Goal: Complete application form

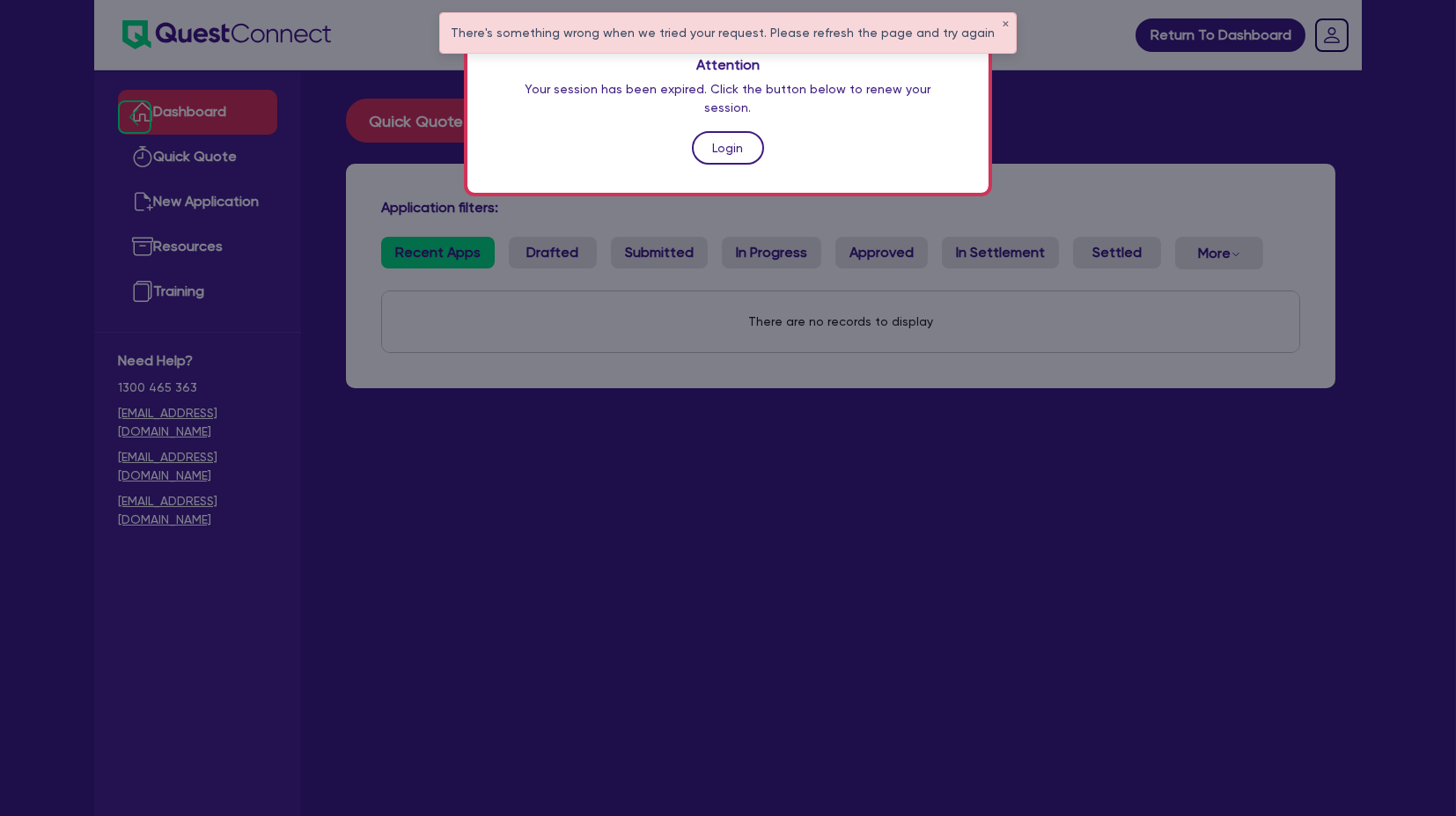
click at [740, 132] on link "Login" at bounding box center [728, 148] width 72 height 34
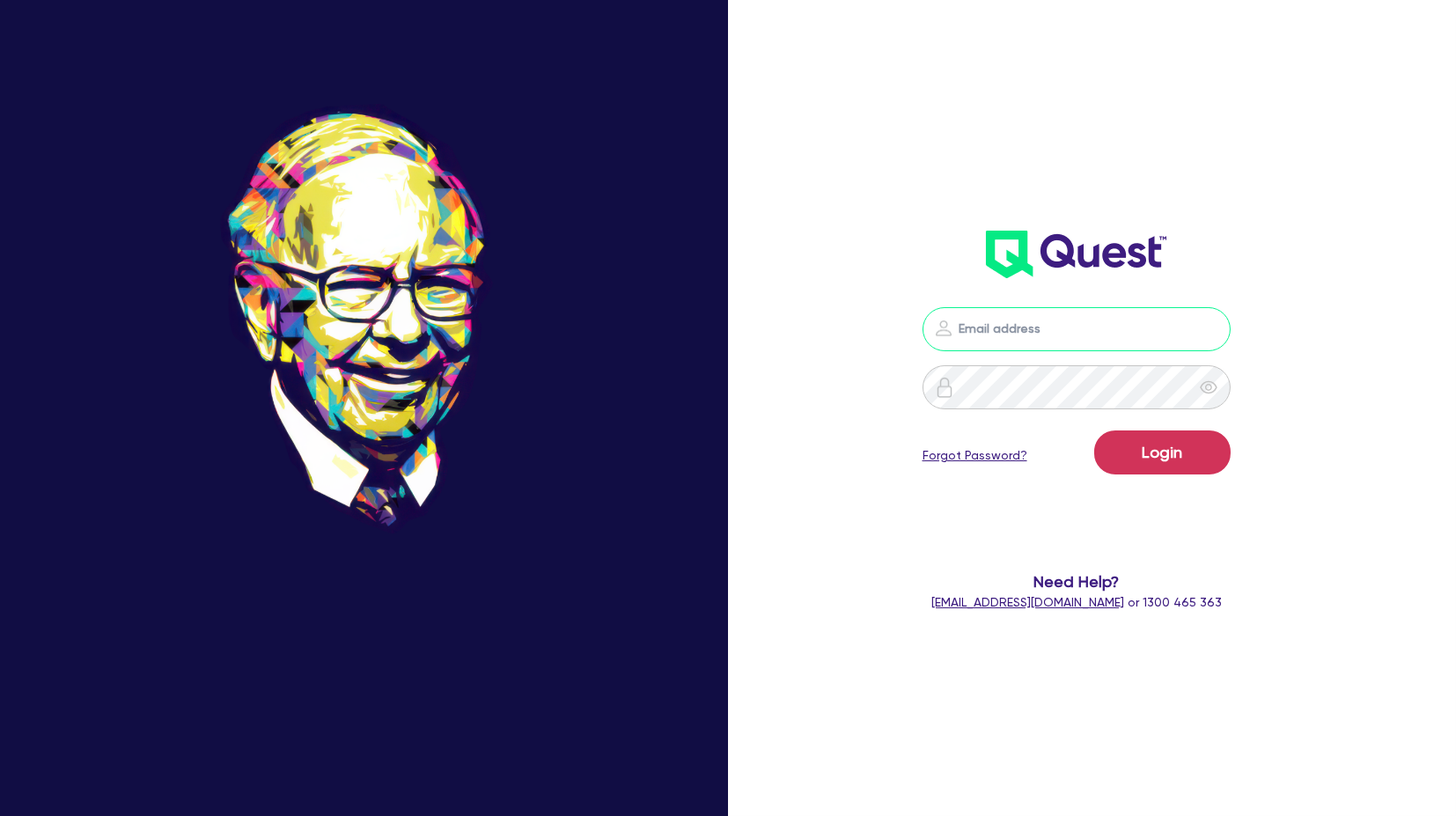
click at [993, 309] on input "email" at bounding box center [1076, 330] width 308 height 44
type input "[PERSON_NAME][EMAIL_ADDRESS][PERSON_NAME][DOMAIN_NAME]"
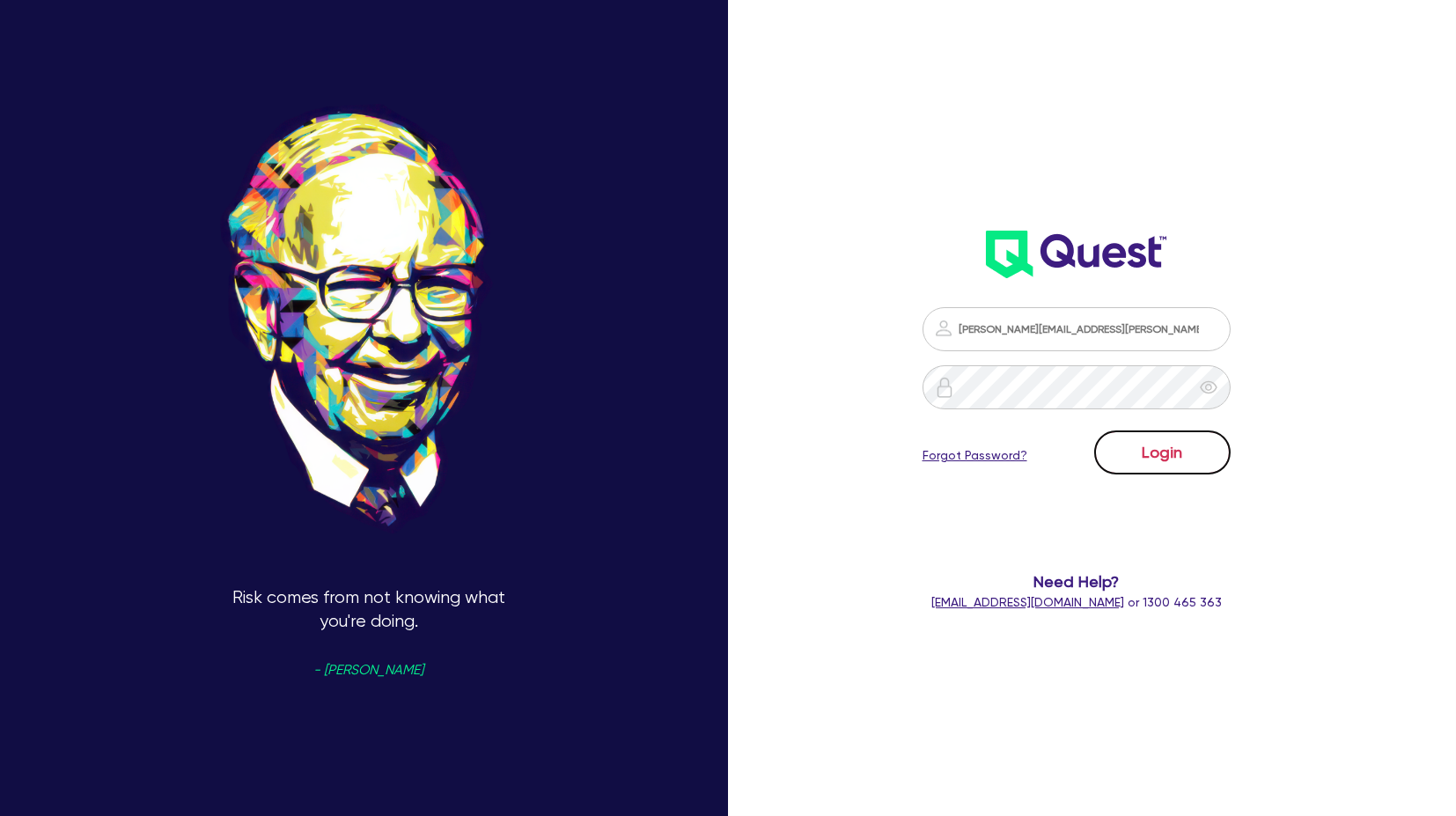
click at [1192, 386] on button "Login" at bounding box center [1163, 453] width 136 height 44
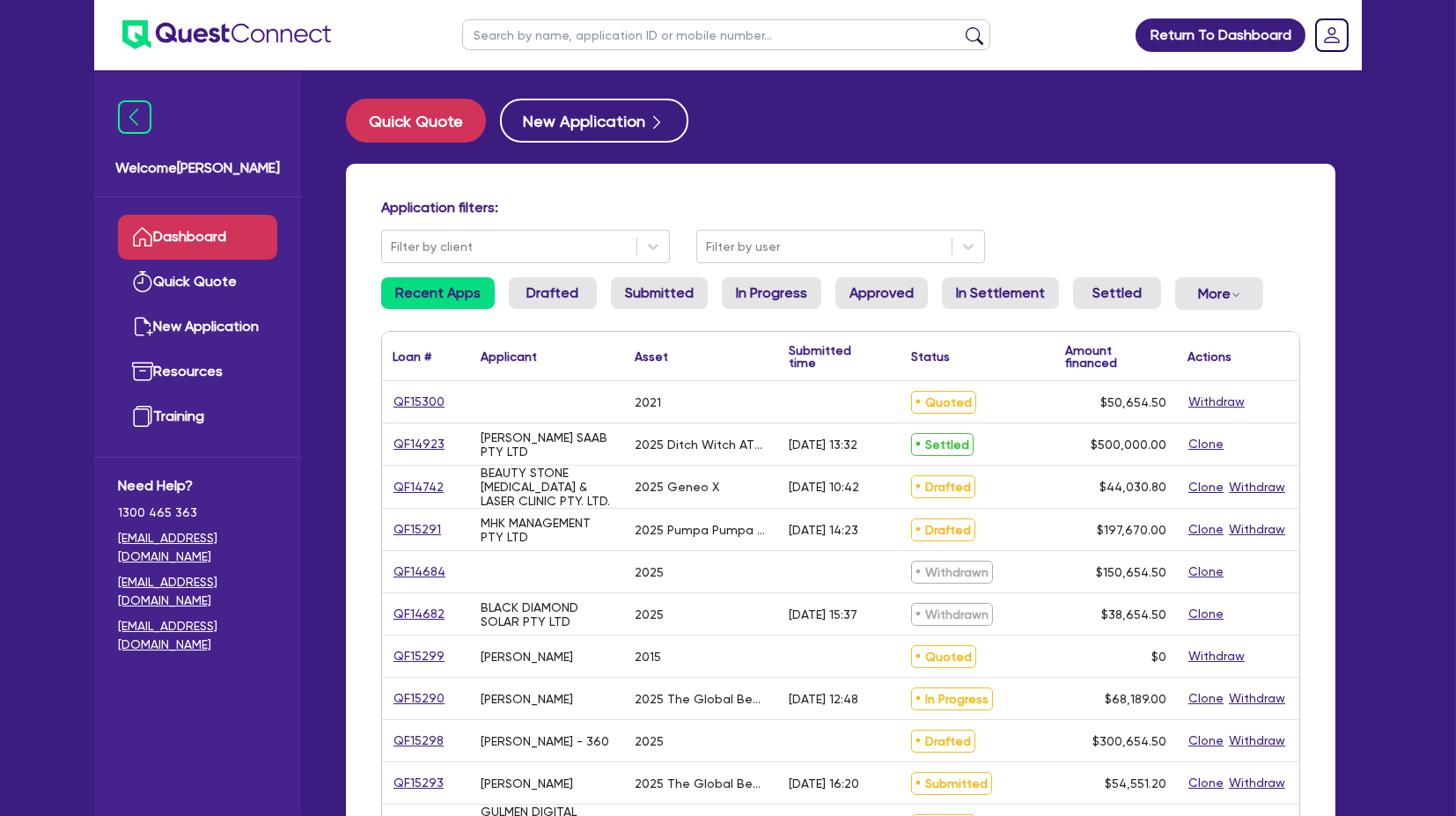
click at [543, 37] on input "text" at bounding box center [727, 35] width 529 height 31
type input "fenced"
click at [961, 26] on button "submit" at bounding box center [975, 38] width 28 height 25
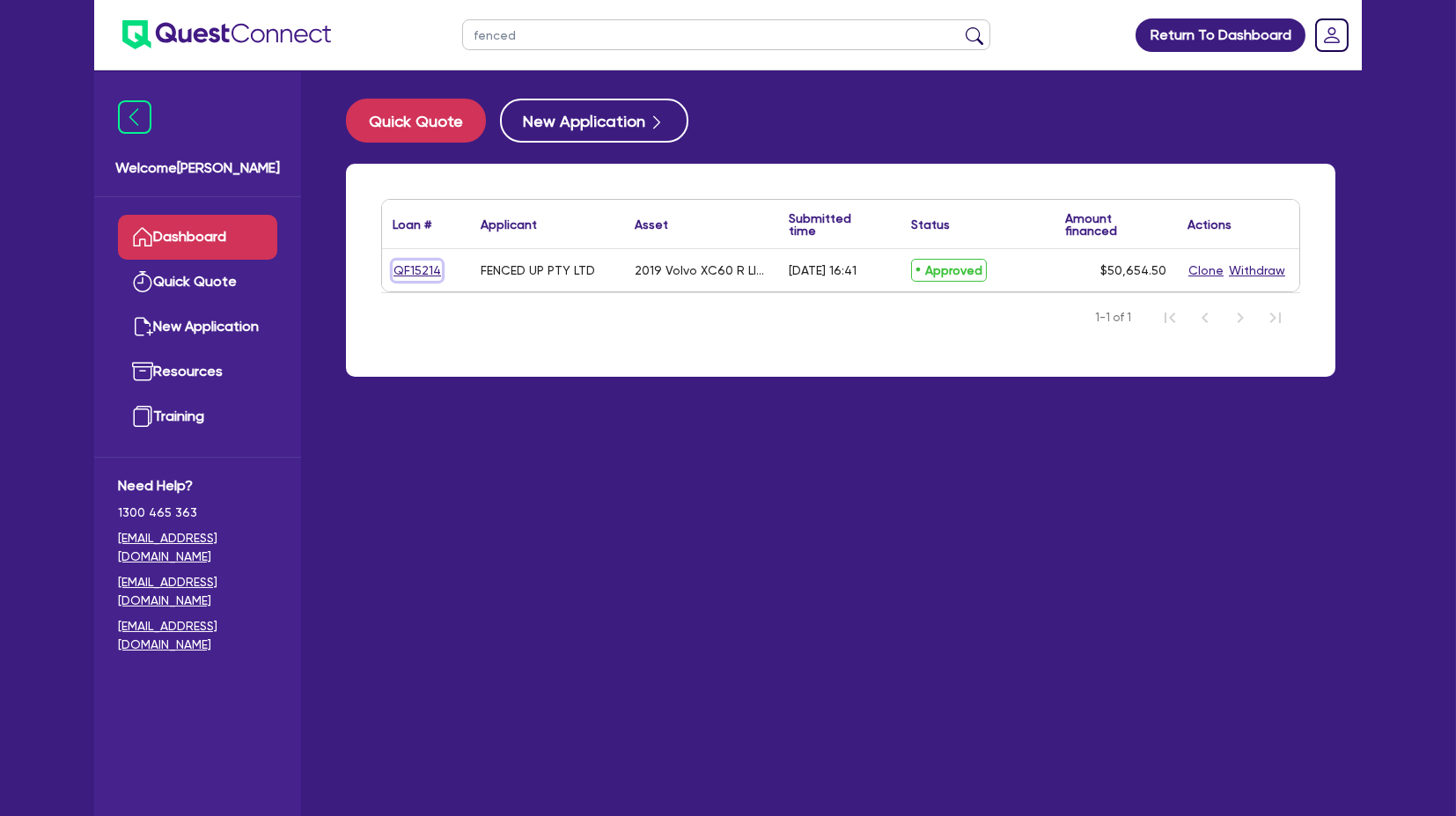
click at [415, 266] on link "QF15214" at bounding box center [417, 270] width 49 height 20
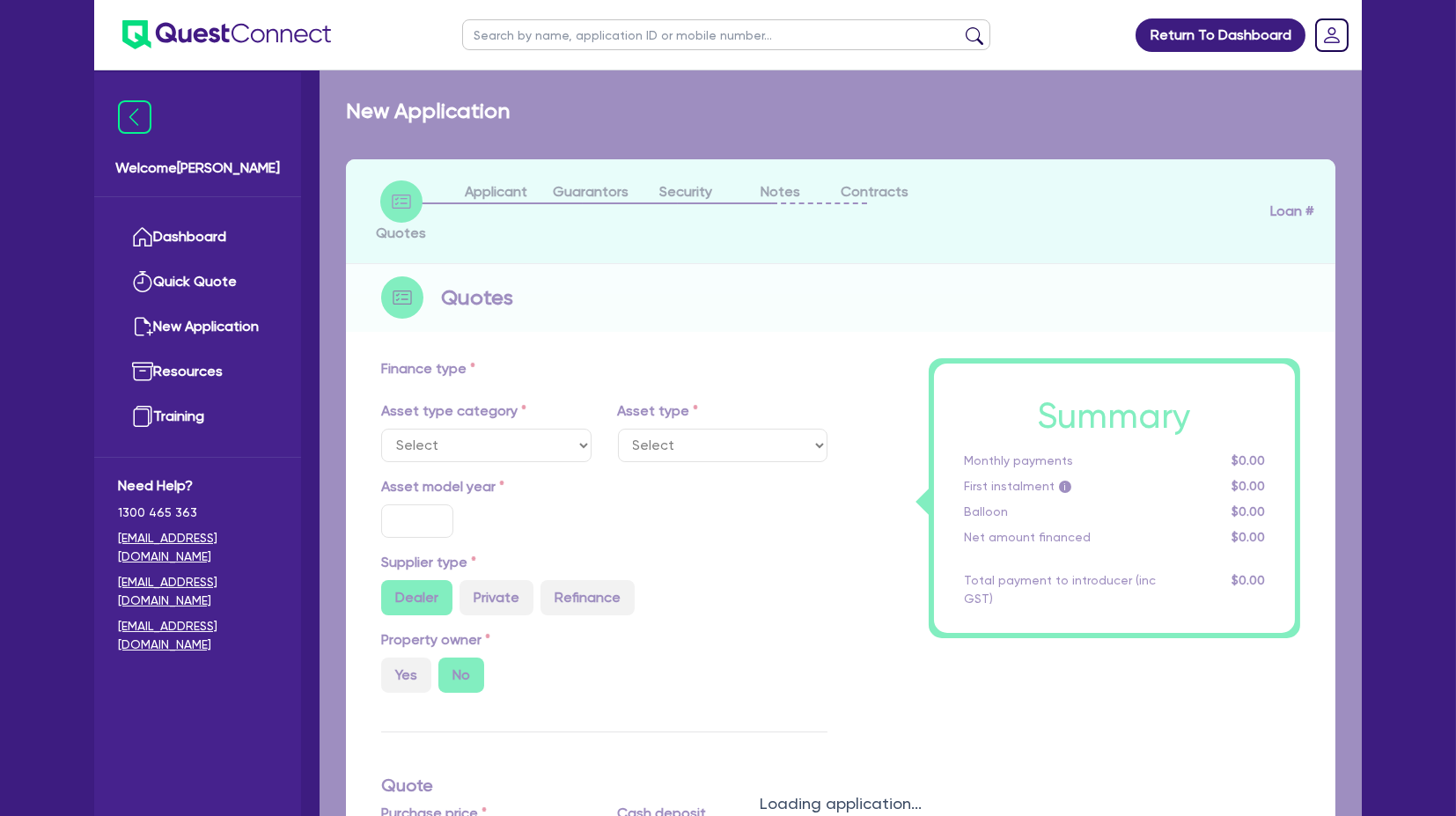
select select "CARS_AND_LIGHT_TRUCKS"
type input "2019"
radio input "false"
radio input "true"
type input "50,000"
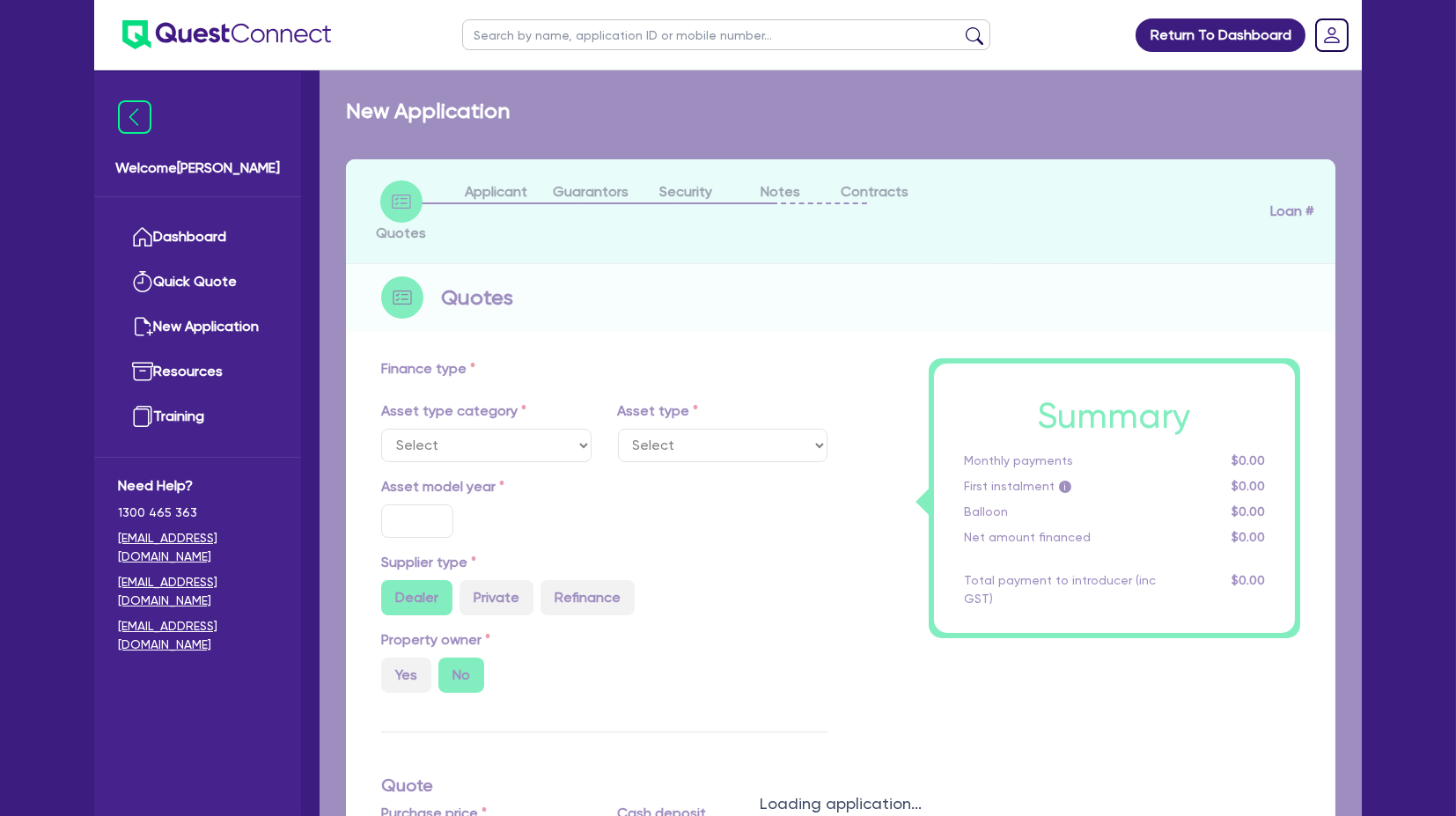
type input "8"
type input "4,052.36"
type input "17.95"
select select "PASSENGER_VEHICLES"
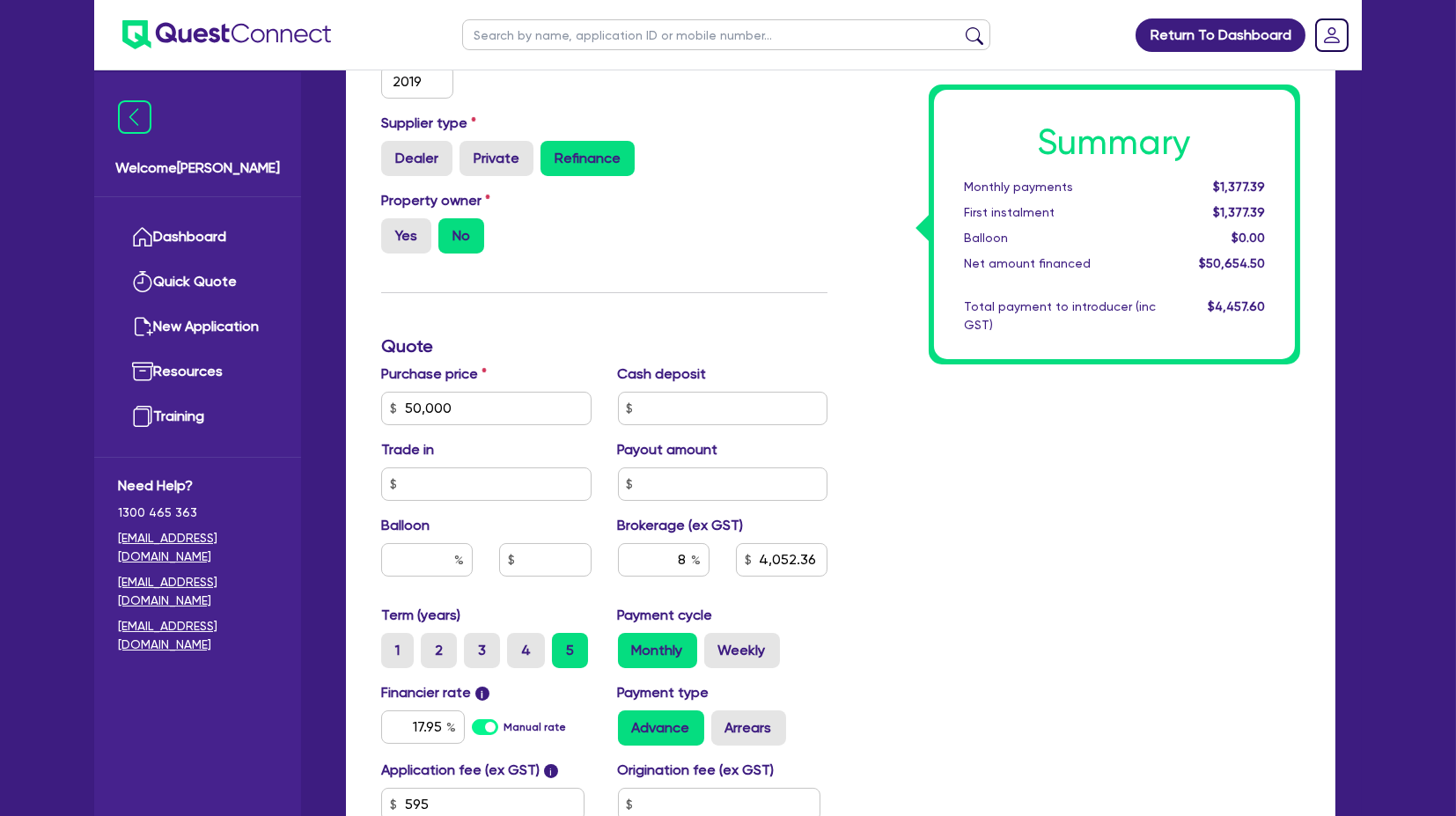
scroll to position [684, 0]
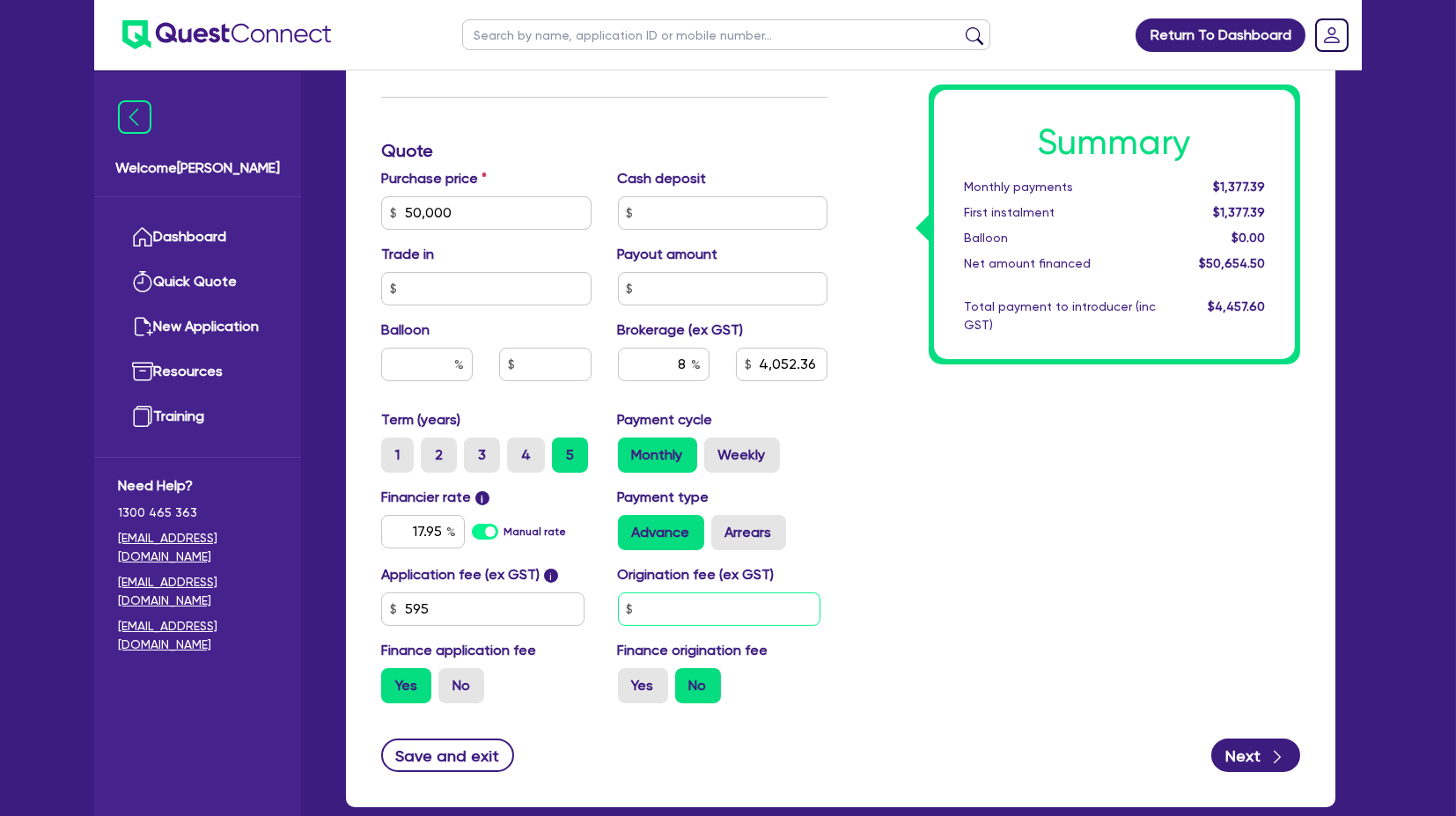
click at [673, 386] on input "text" at bounding box center [720, 609] width 204 height 34
type input "900"
type input "50,000"
type input "4,052.36"
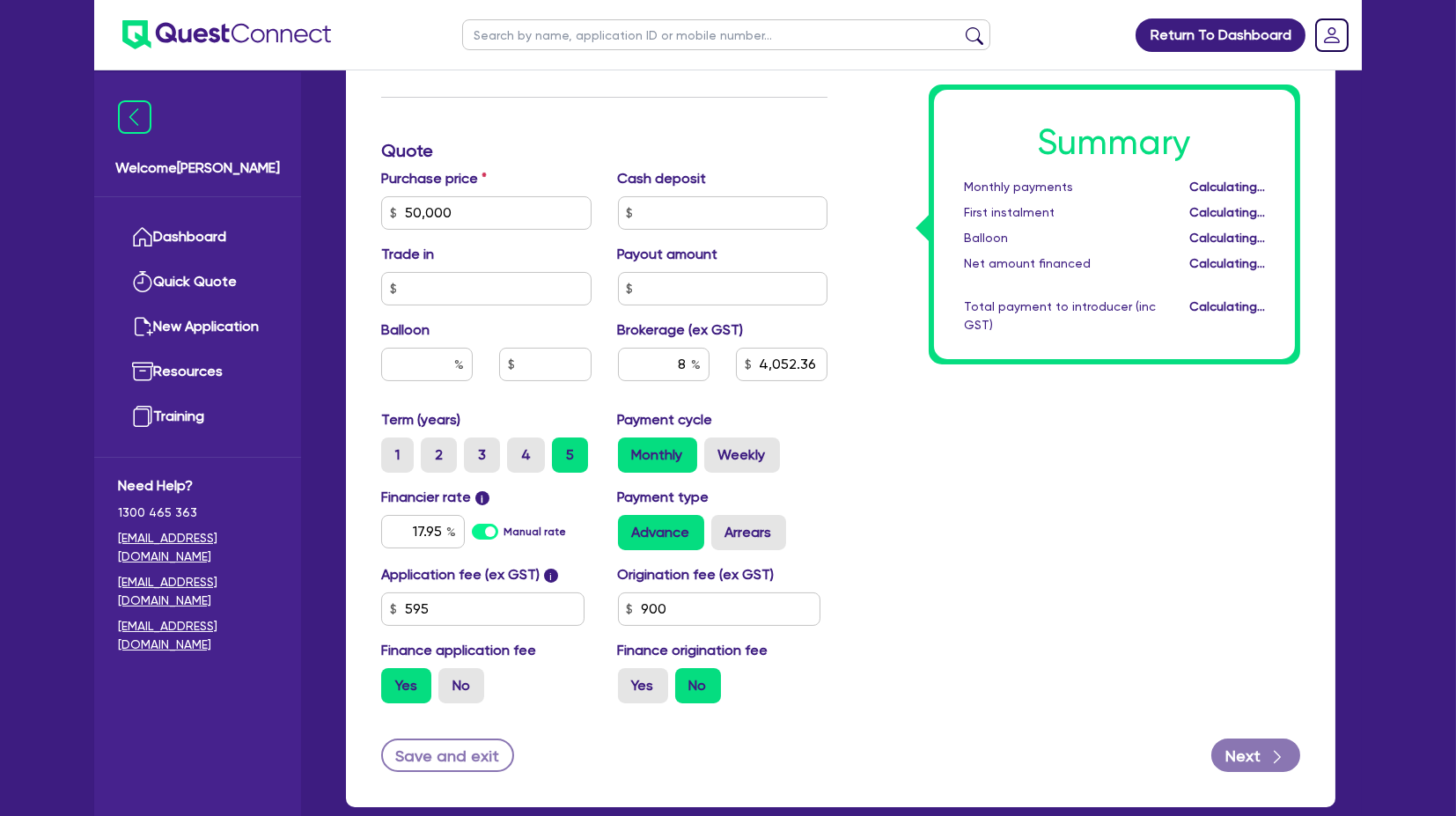
type input "50,000"
type input "4,052.36"
click at [887, 386] on div "Summary Monthly payments $1,377.39 First instalment $2,367.39 Balloon $0.00 Net…" at bounding box center [1077, 203] width 473 height 1029
drag, startPoint x: 660, startPoint y: 361, endPoint x: 797, endPoint y: 361, distance: 137.0
click at [793, 360] on div "8 4,052.36" at bounding box center [723, 371] width 236 height 47
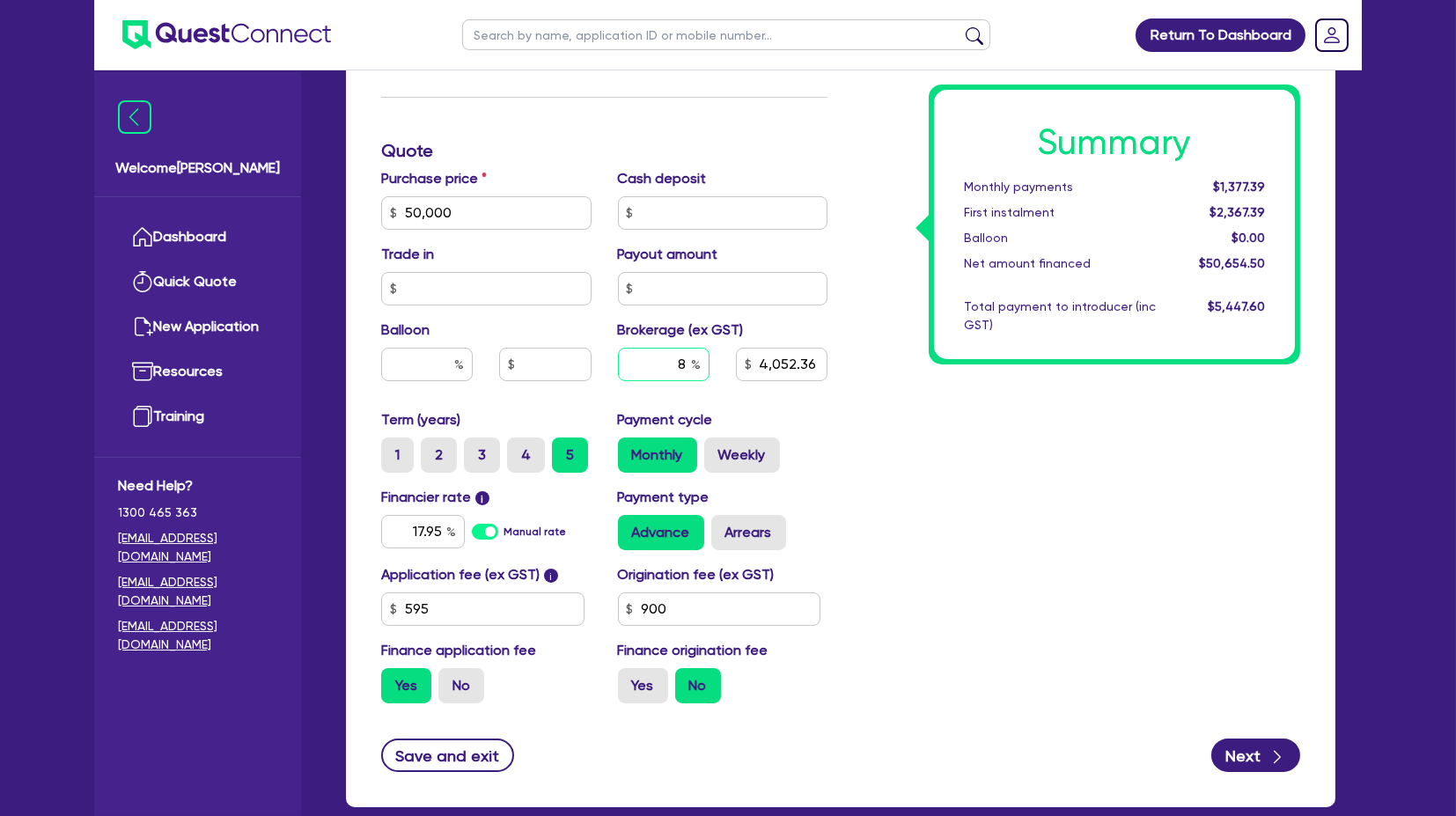
type input "50,000"
type input "1"
type input "4,052.36"
type input "50,000"
type input "506.55"
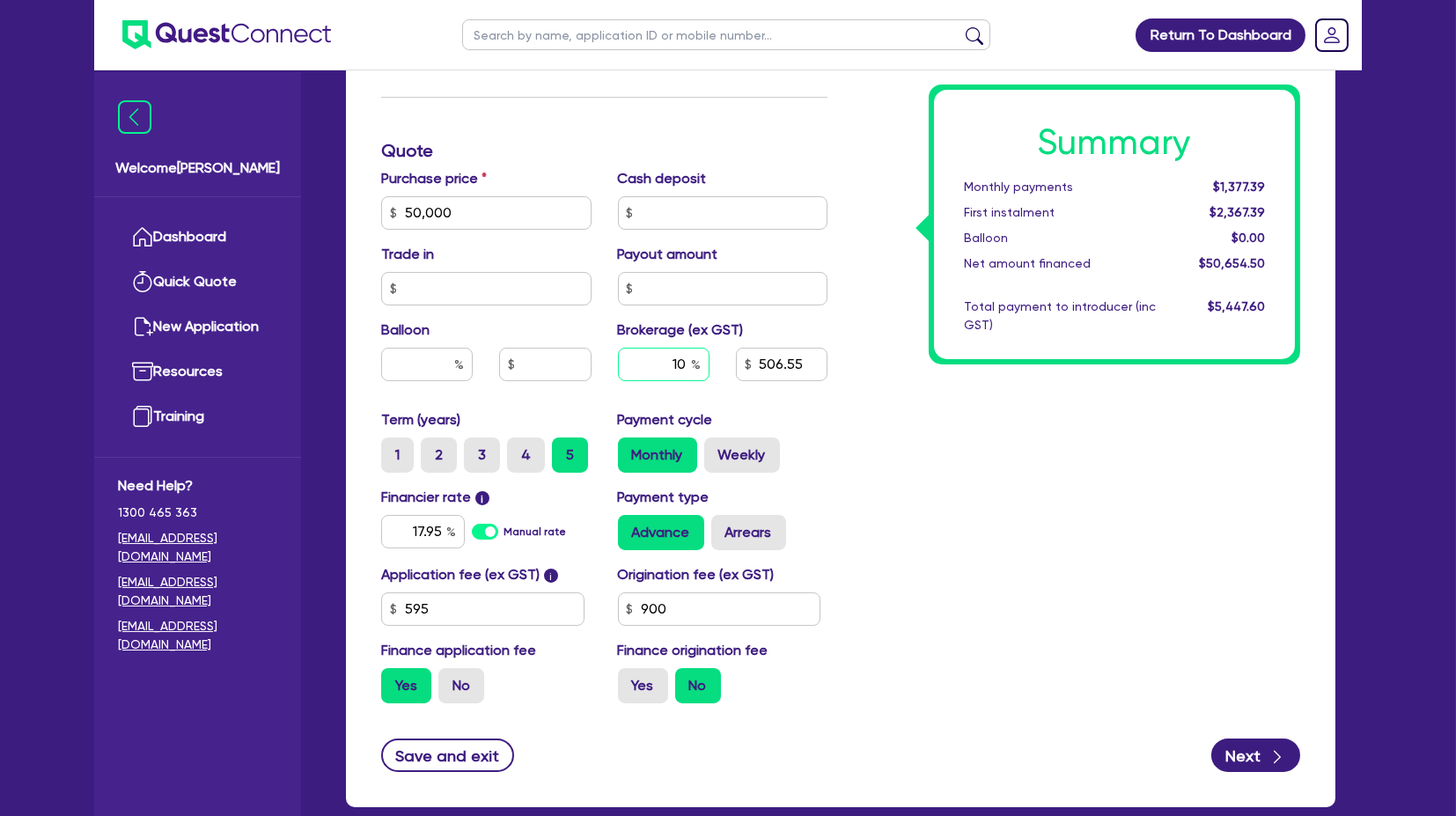
type input "10"
type input "50,000"
type input "5,065.45"
type input "50,000"
type input "5,065.45"
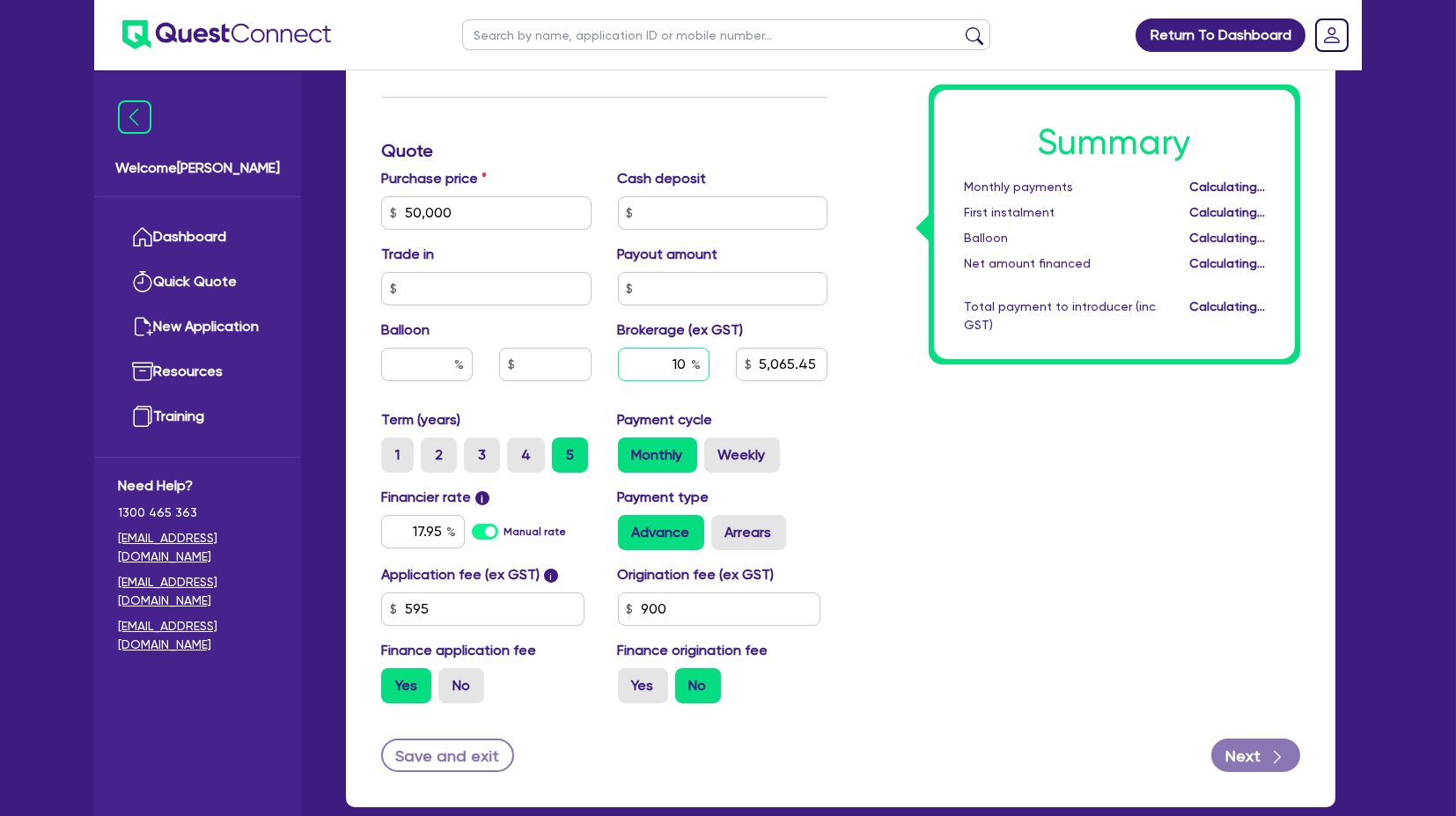
type input "50,000"
type input "5,065.45"
click at [1005, 386] on div "Summary Monthly payments $1,405.24 First instalment $2,395.24 Balloon $0.00 Net…" at bounding box center [1077, 203] width 473 height 1029
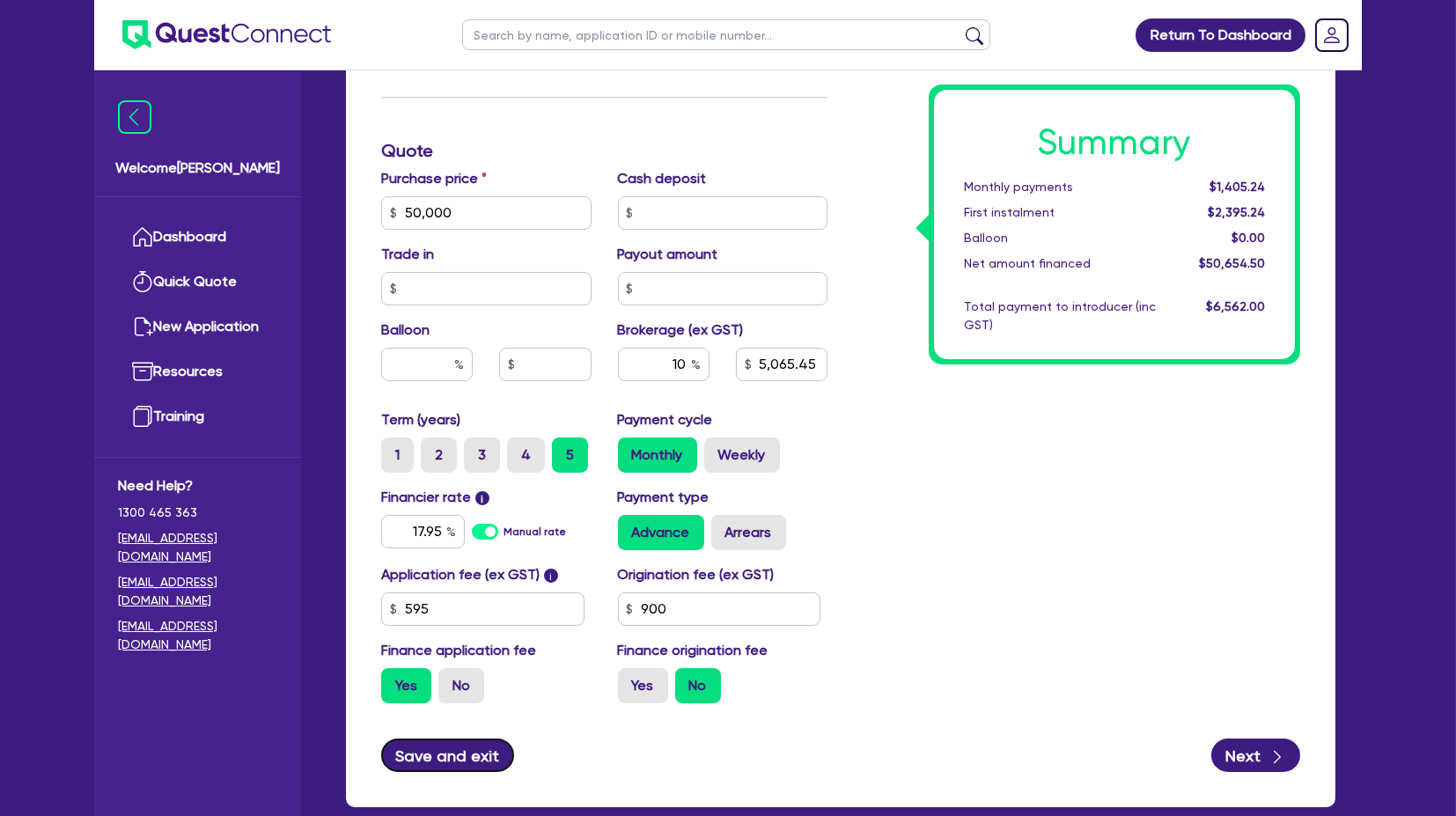
click at [458, 386] on button "Save and exit" at bounding box center [448, 755] width 133 height 34
type input "50,000"
type input "5,065.45"
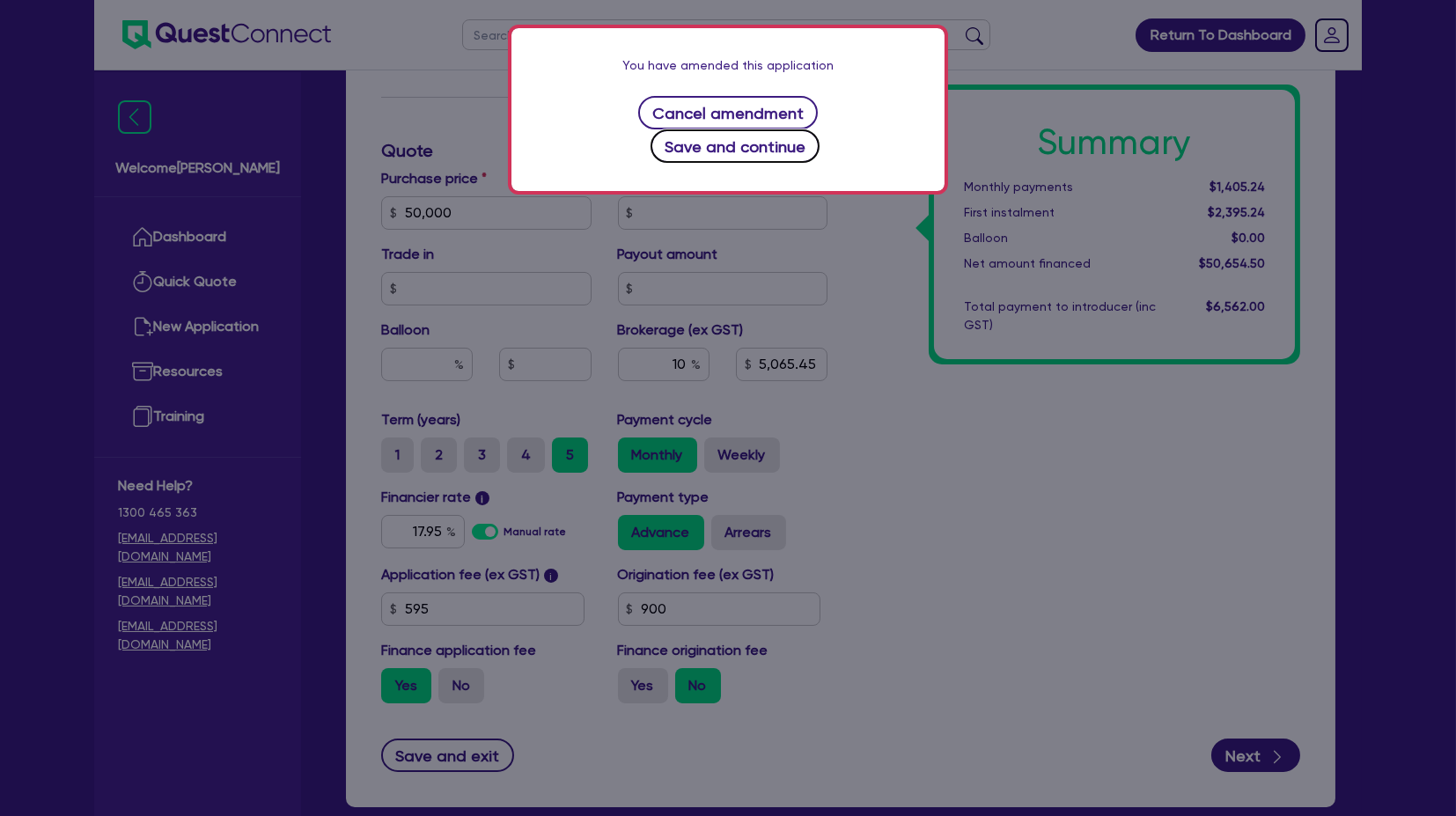
click at [821, 130] on button "Save and continue" at bounding box center [735, 146] width 170 height 34
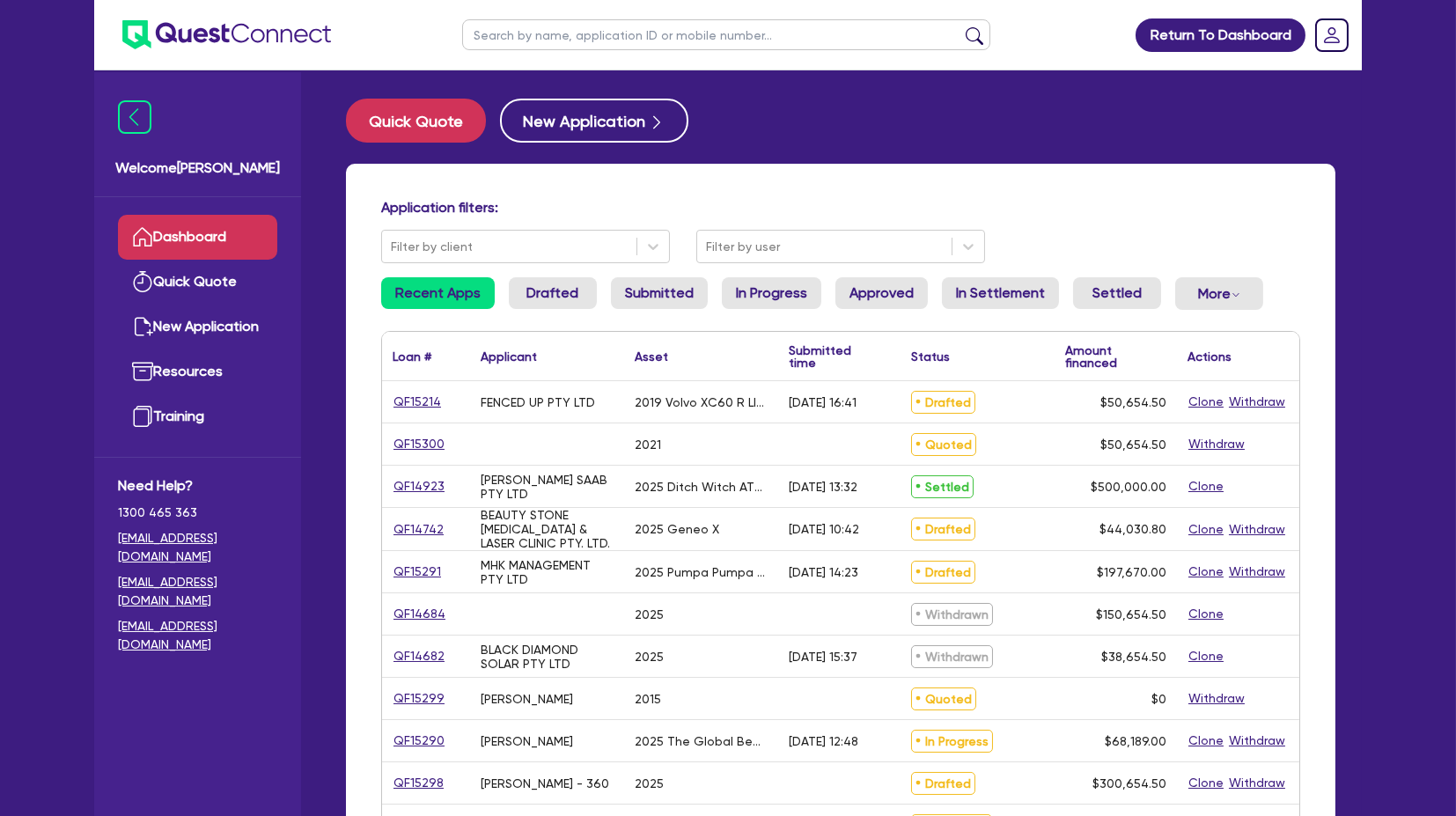
click at [534, 30] on input "text" at bounding box center [727, 35] width 529 height 31
type input "p and"
click at [961, 26] on button "submit" at bounding box center [975, 38] width 28 height 25
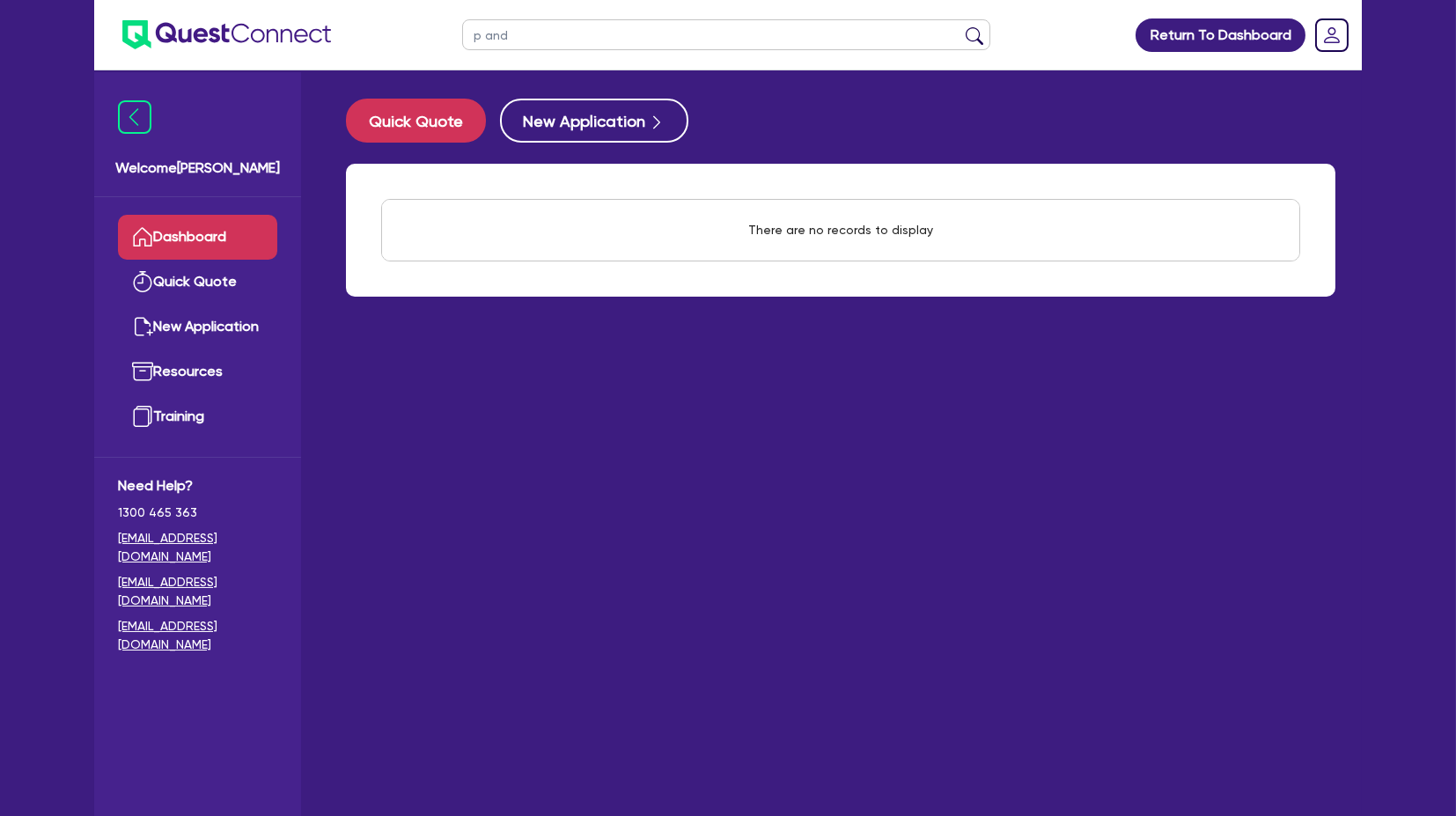
drag, startPoint x: 566, startPoint y: 37, endPoint x: 194, endPoint y: 28, distance: 372.1
click at [199, 28] on header "p and Return To Dashboard Edit Profile Logout" at bounding box center [728, 35] width 1268 height 70
type input "pand"
click at [961, 26] on button "submit" at bounding box center [975, 38] width 28 height 25
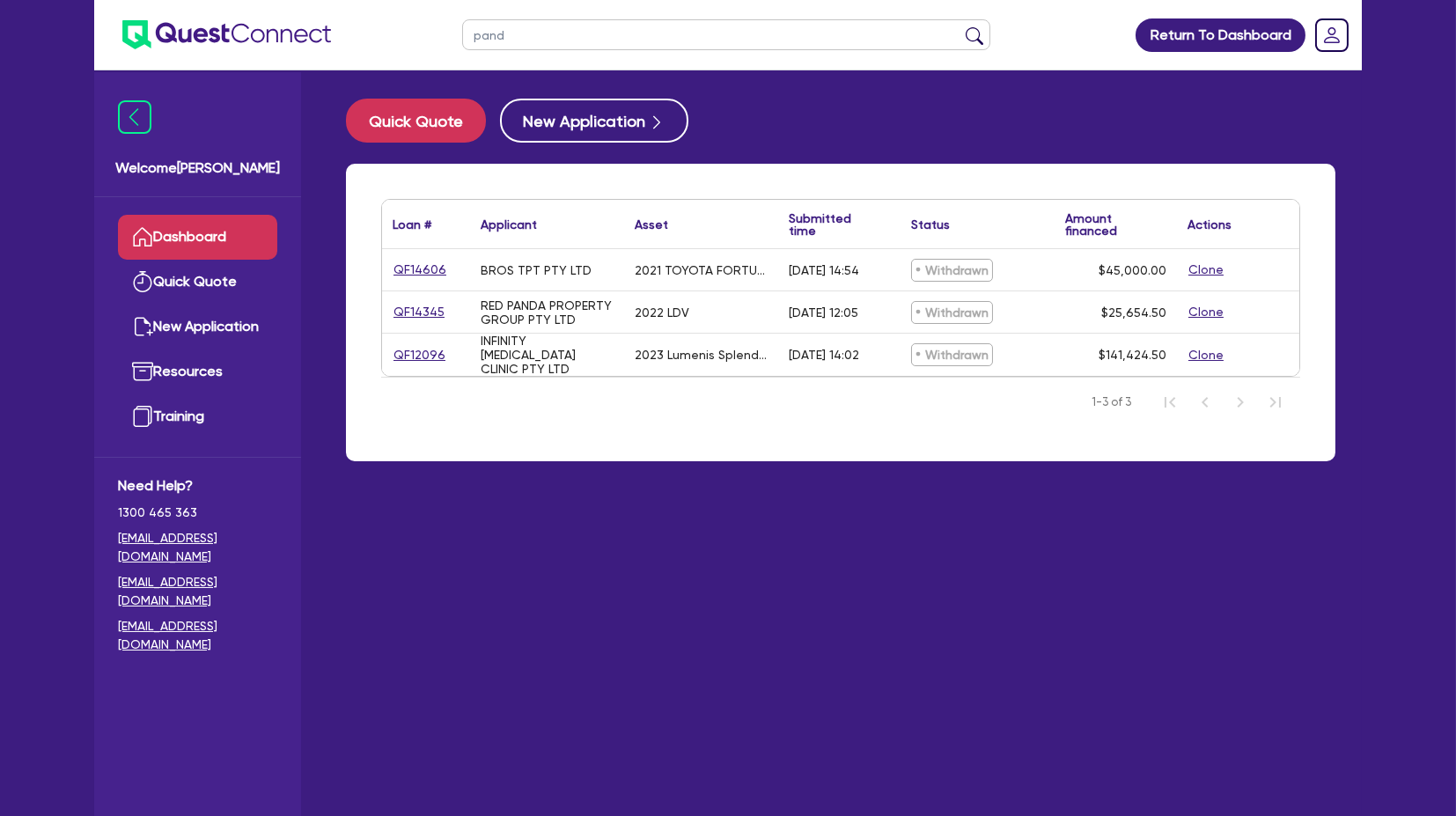
click at [537, 386] on main "Quick Quote New Application Loan # ▲ Applicant ▲ Asset Submitted time ▲ Status …" at bounding box center [841, 456] width 1043 height 772
drag, startPoint x: 551, startPoint y: 43, endPoint x: 375, endPoint y: 36, distance: 176.1
click at [375, 36] on header "pand Return To Dashboard Edit Profile Logout" at bounding box center [728, 35] width 1268 height 70
click at [210, 36] on img at bounding box center [226, 35] width 209 height 29
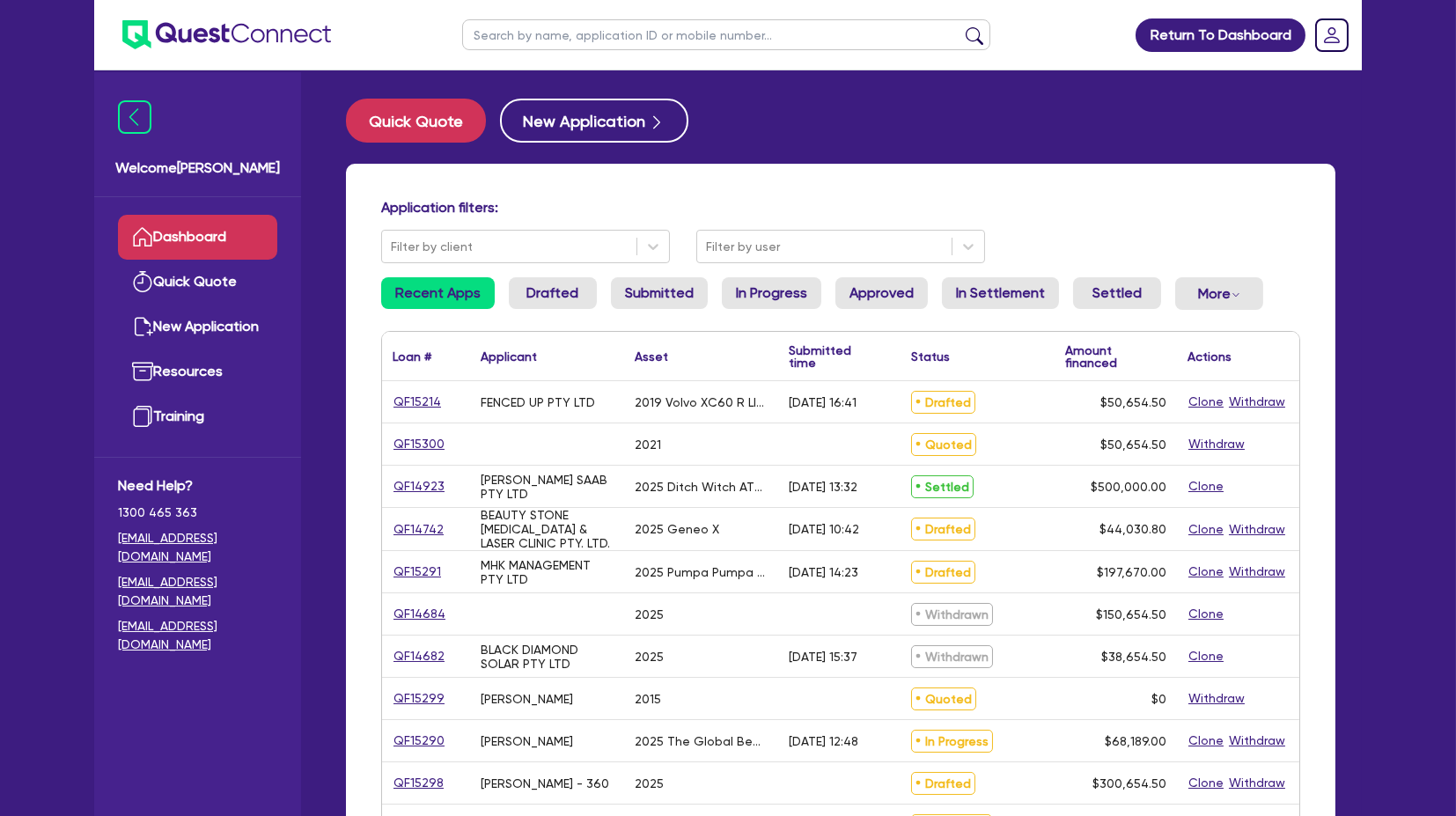
click at [946, 161] on div "Quick Quote New Application Application filters: Filter by client Filter by use…" at bounding box center [841, 717] width 1043 height 1237
click at [719, 231] on div "Filter by user" at bounding box center [841, 246] width 289 height 34
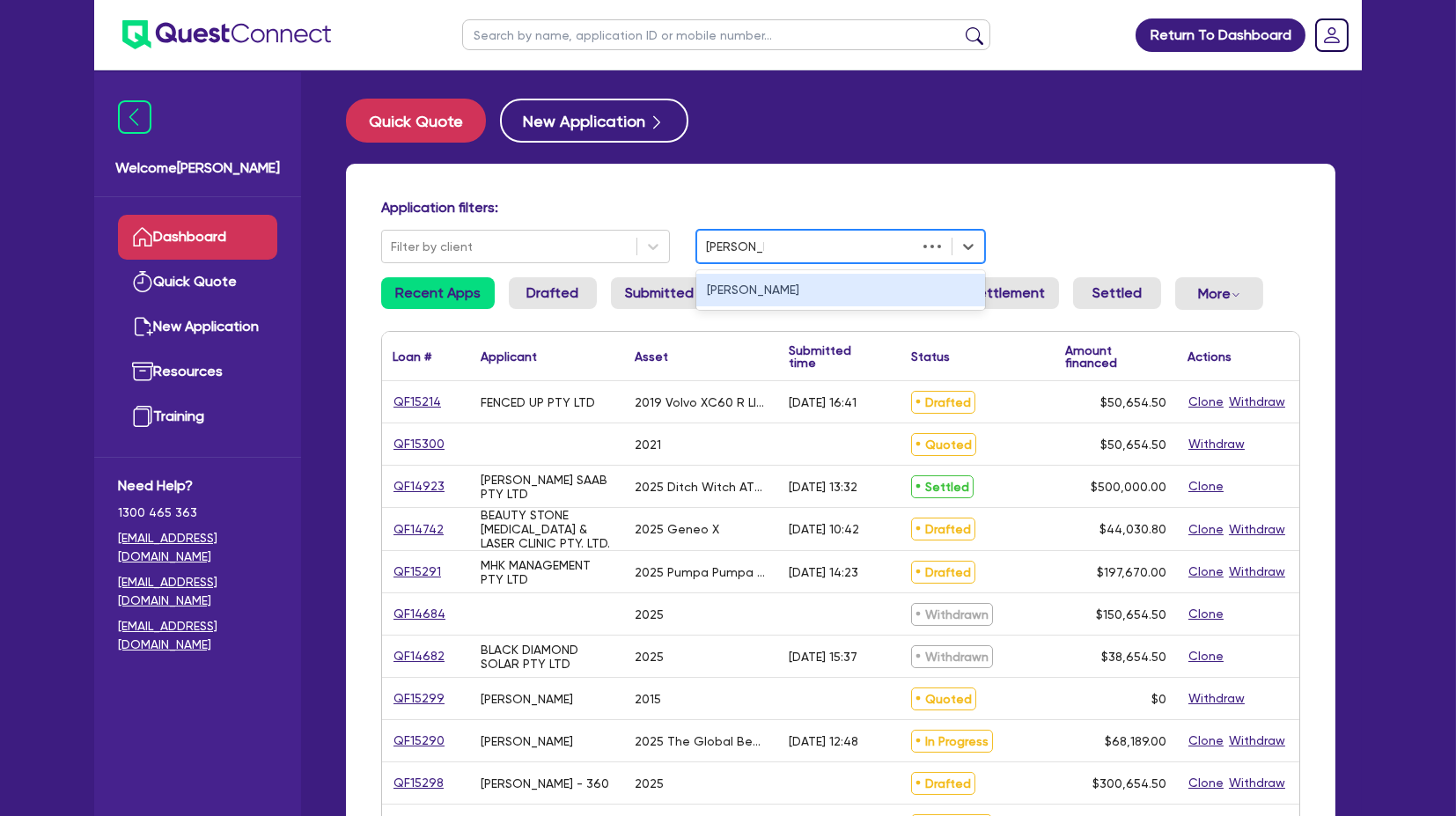
type input "[PERSON_NAME]"
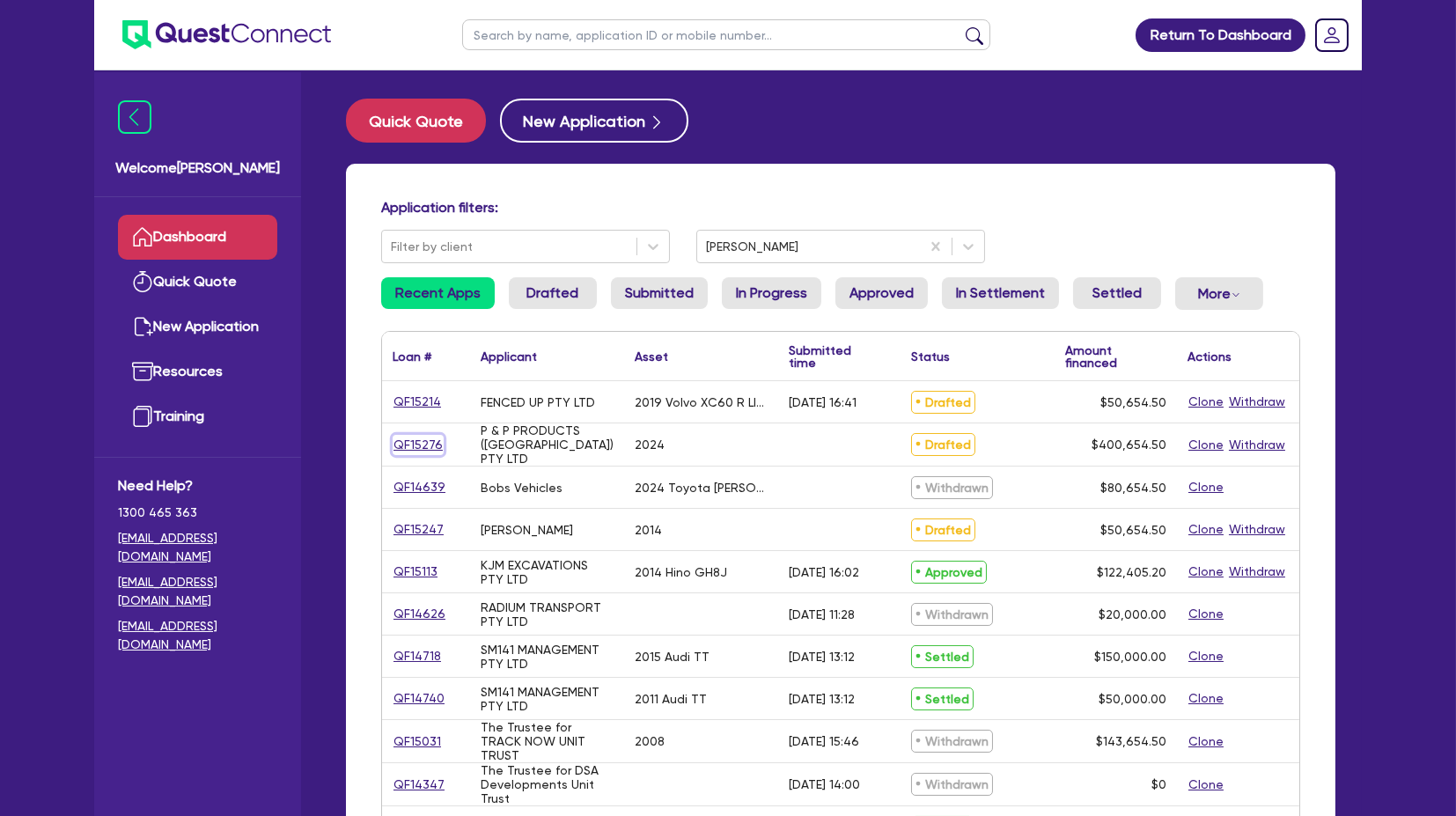
click at [410, 386] on link "QF15276" at bounding box center [418, 445] width 51 height 20
select select "CARS_AND_LIGHT_TRUCKS"
select select "PASSENGER_VEHICLES"
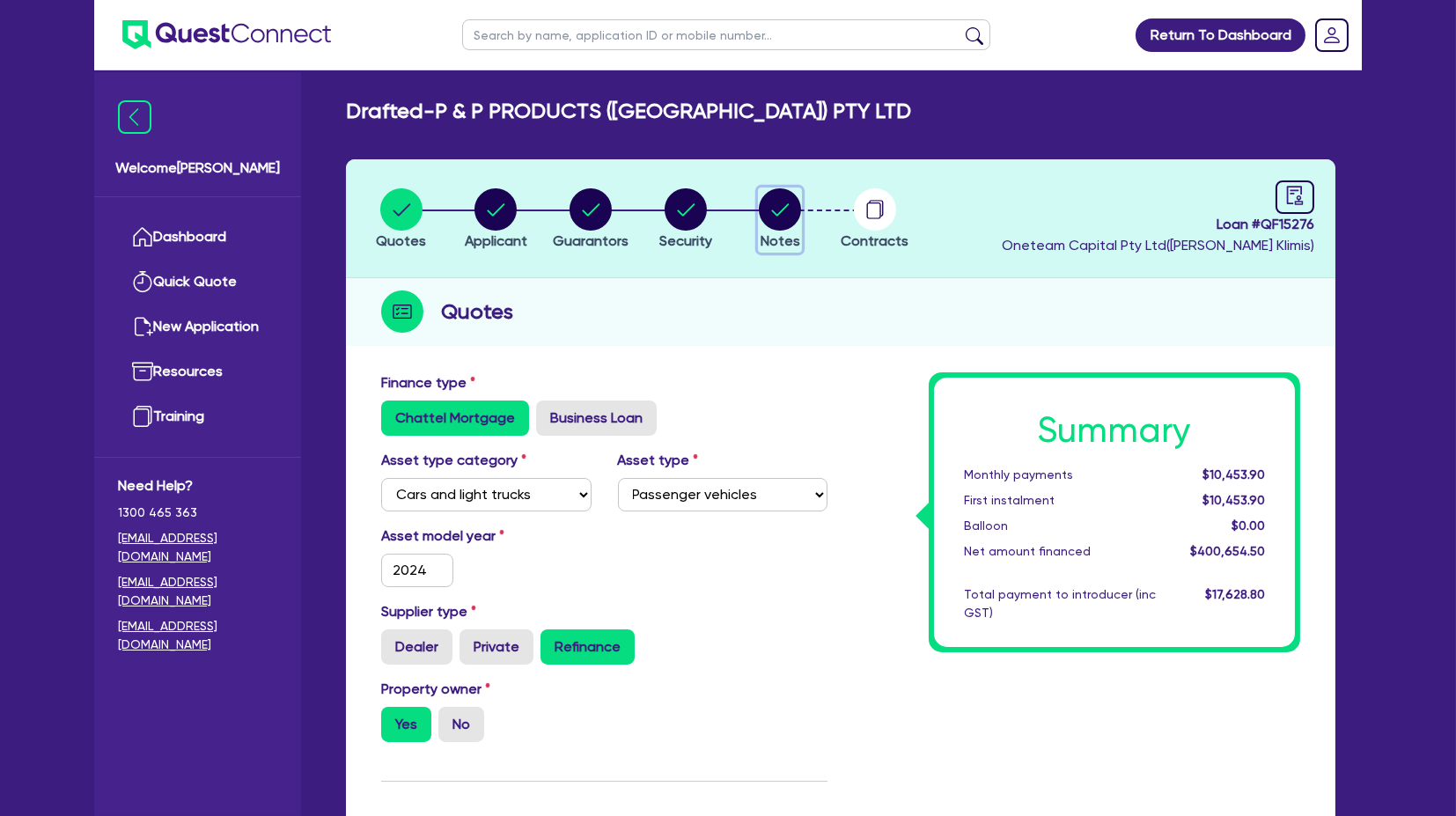
click at [793, 213] on circle "button" at bounding box center [780, 210] width 42 height 42
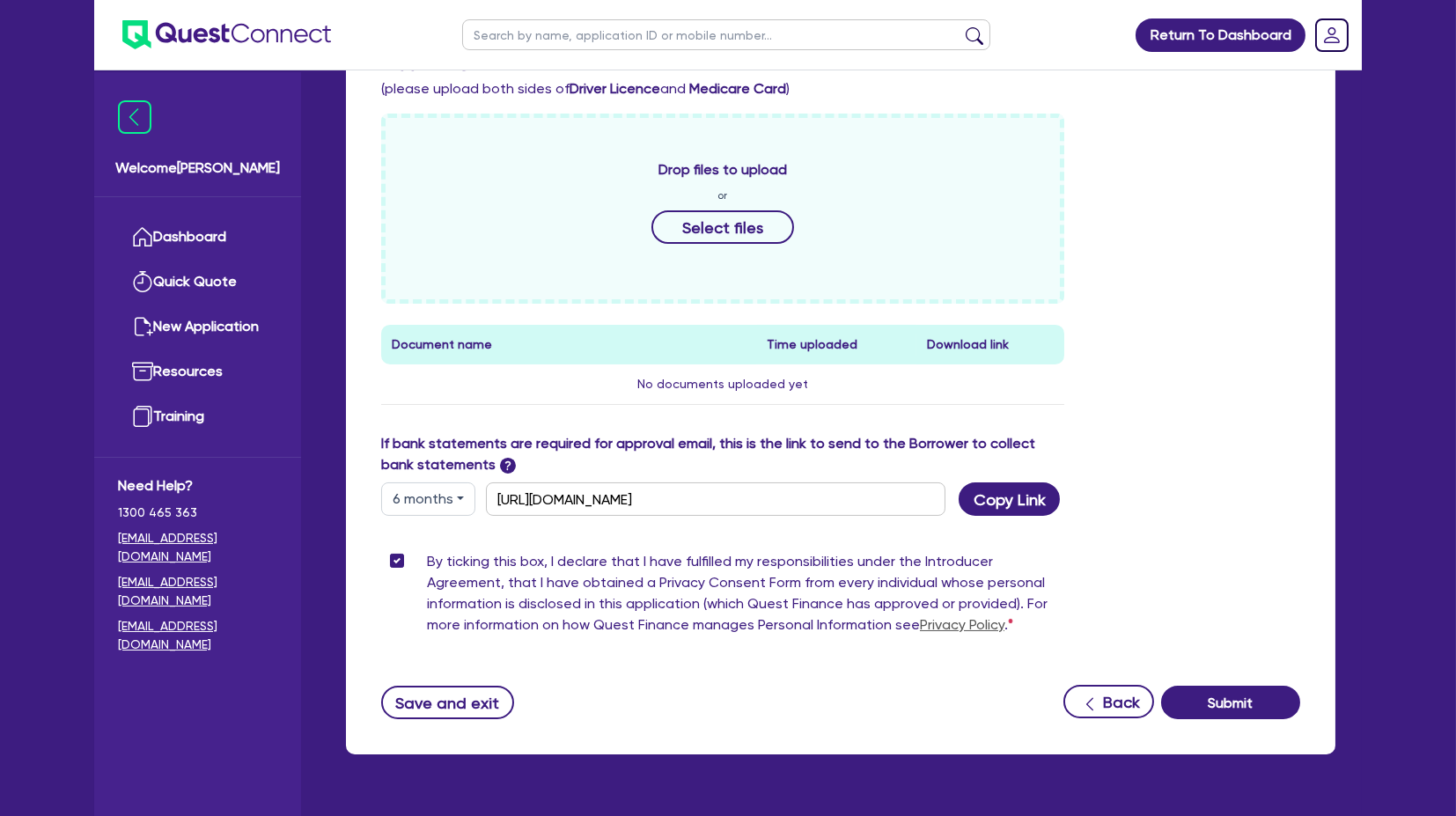
scroll to position [785, 0]
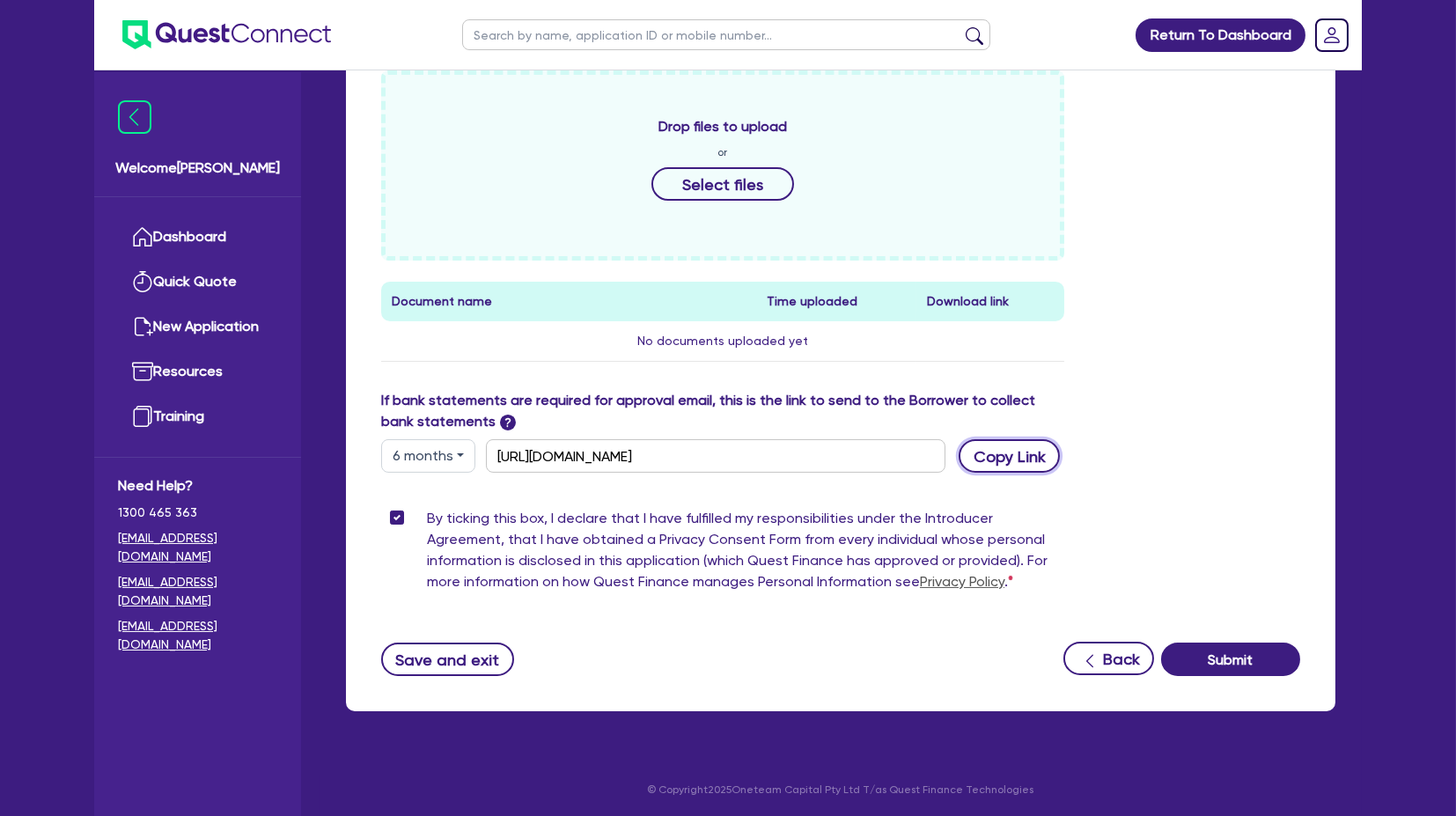
click at [1007, 386] on button "Copy Link" at bounding box center [1009, 456] width 101 height 34
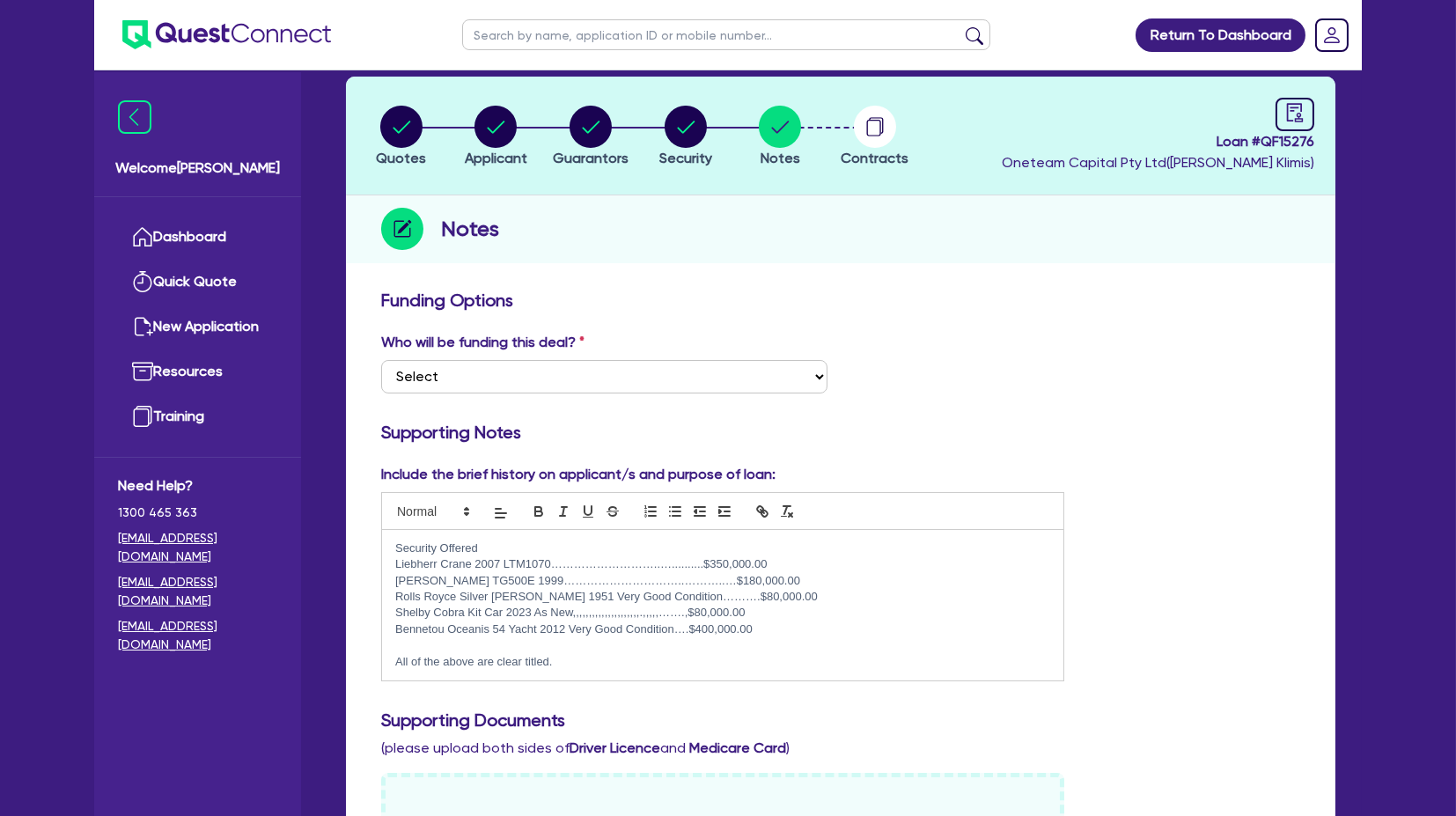
scroll to position [0, 0]
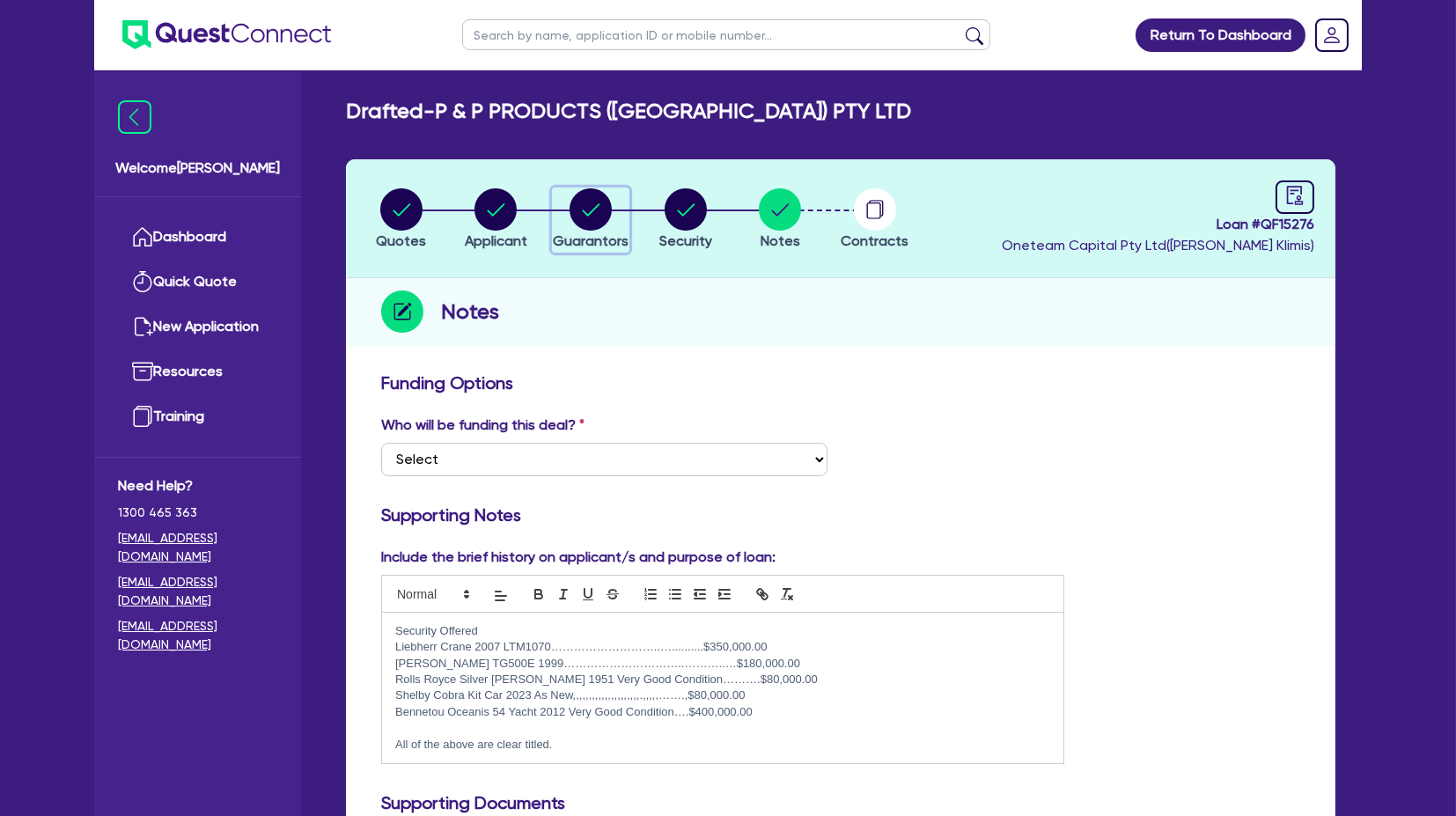
click at [588, 215] on icon "button" at bounding box center [591, 210] width 17 height 12
select select "MR"
select select "MARRIED"
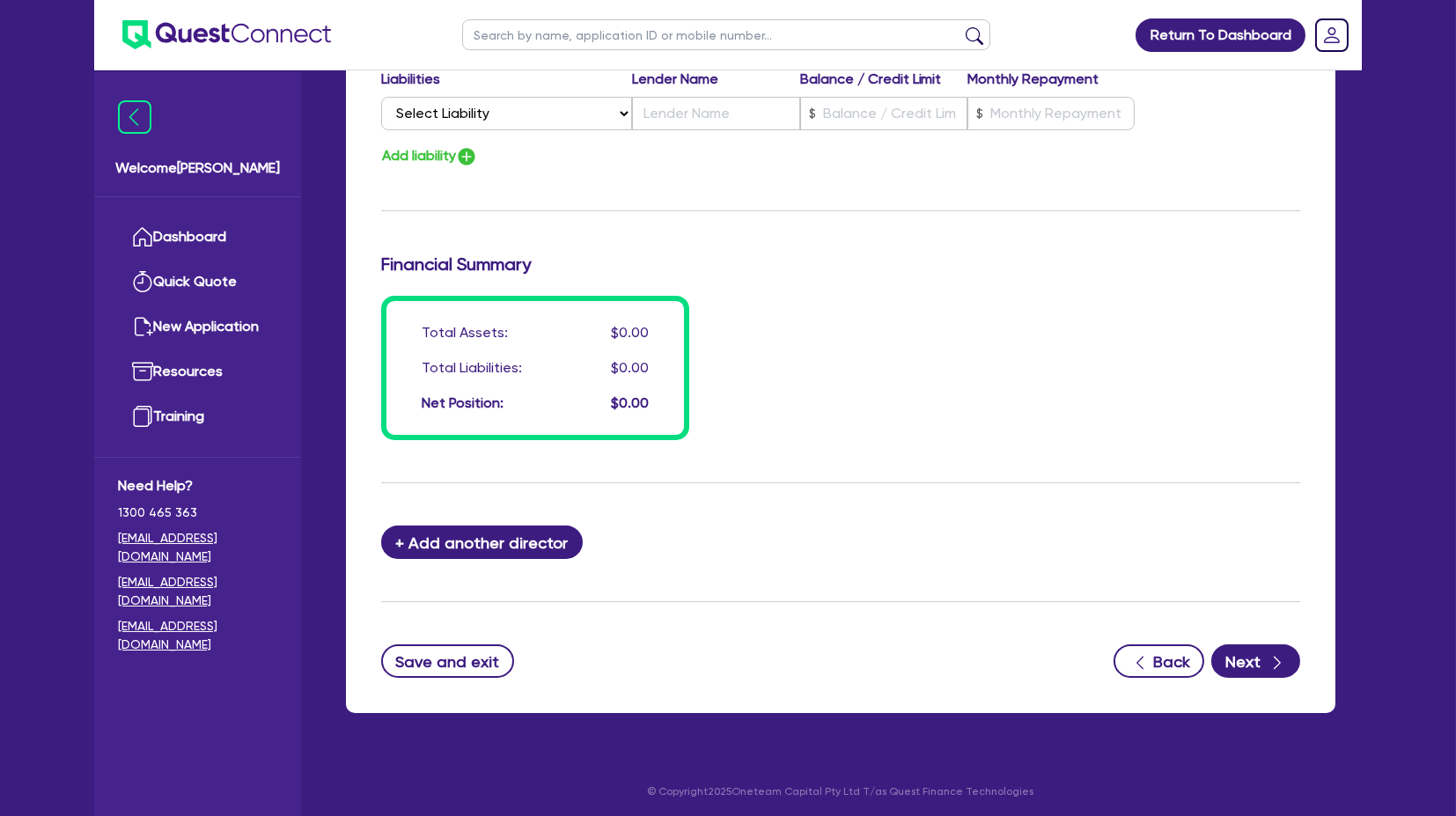
scroll to position [941, 0]
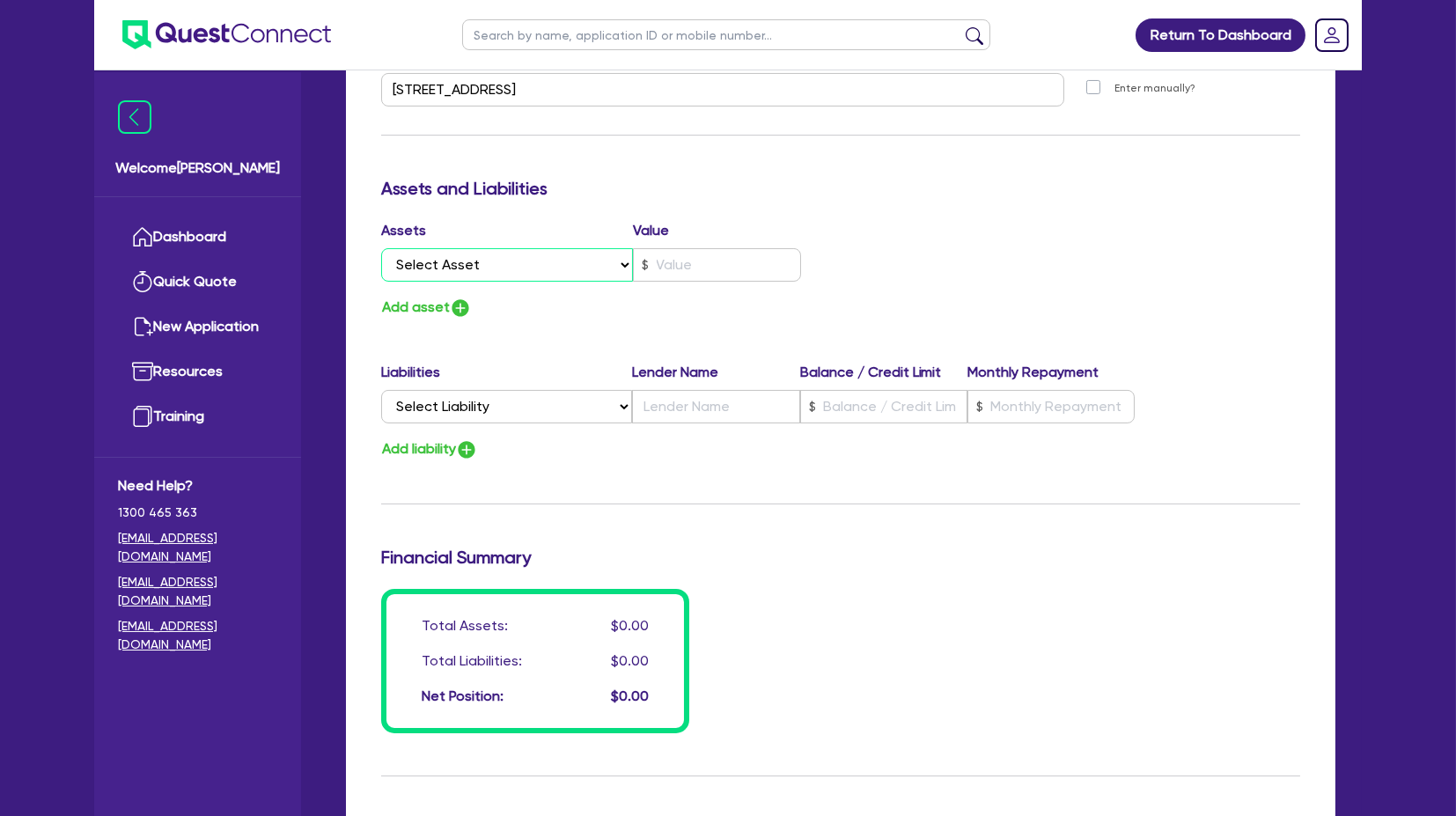
click at [459, 273] on select "Select Asset Cash Property Investment property Vehicle Truck Trailer Equipment …" at bounding box center [507, 264] width 252 height 34
select select "PROPERTY"
click at [382, 248] on select "Select Asset Cash Property Investment property Vehicle Truck Trailer Equipment …" at bounding box center [507, 264] width 252 height 34
type input "0"
type input "0418 992 782"
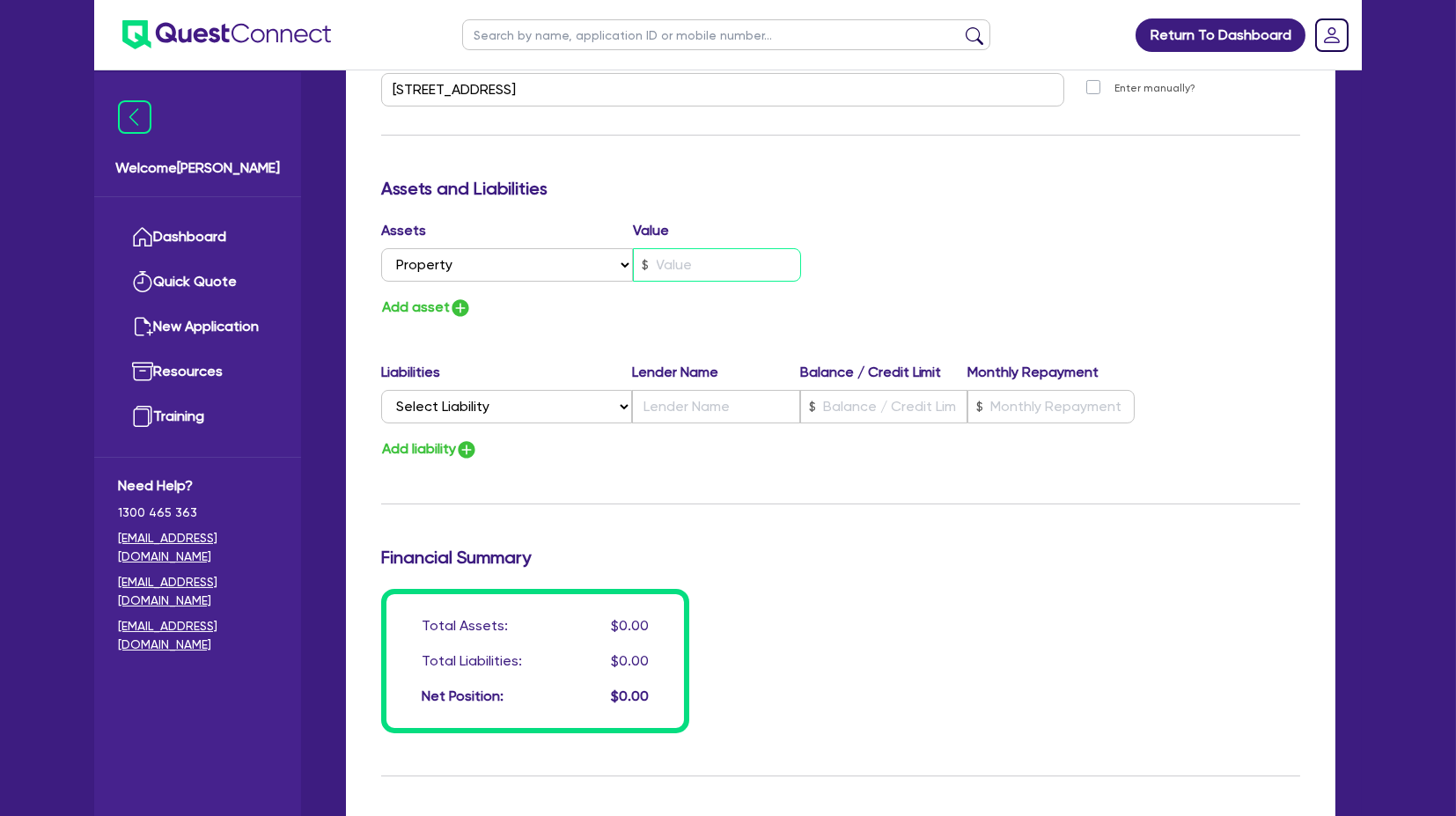
click at [690, 258] on input "text" at bounding box center [717, 264] width 168 height 34
click at [691, 253] on input "text" at bounding box center [717, 264] width 168 height 34
type input "0"
type input "0418 992 782"
type input "8"
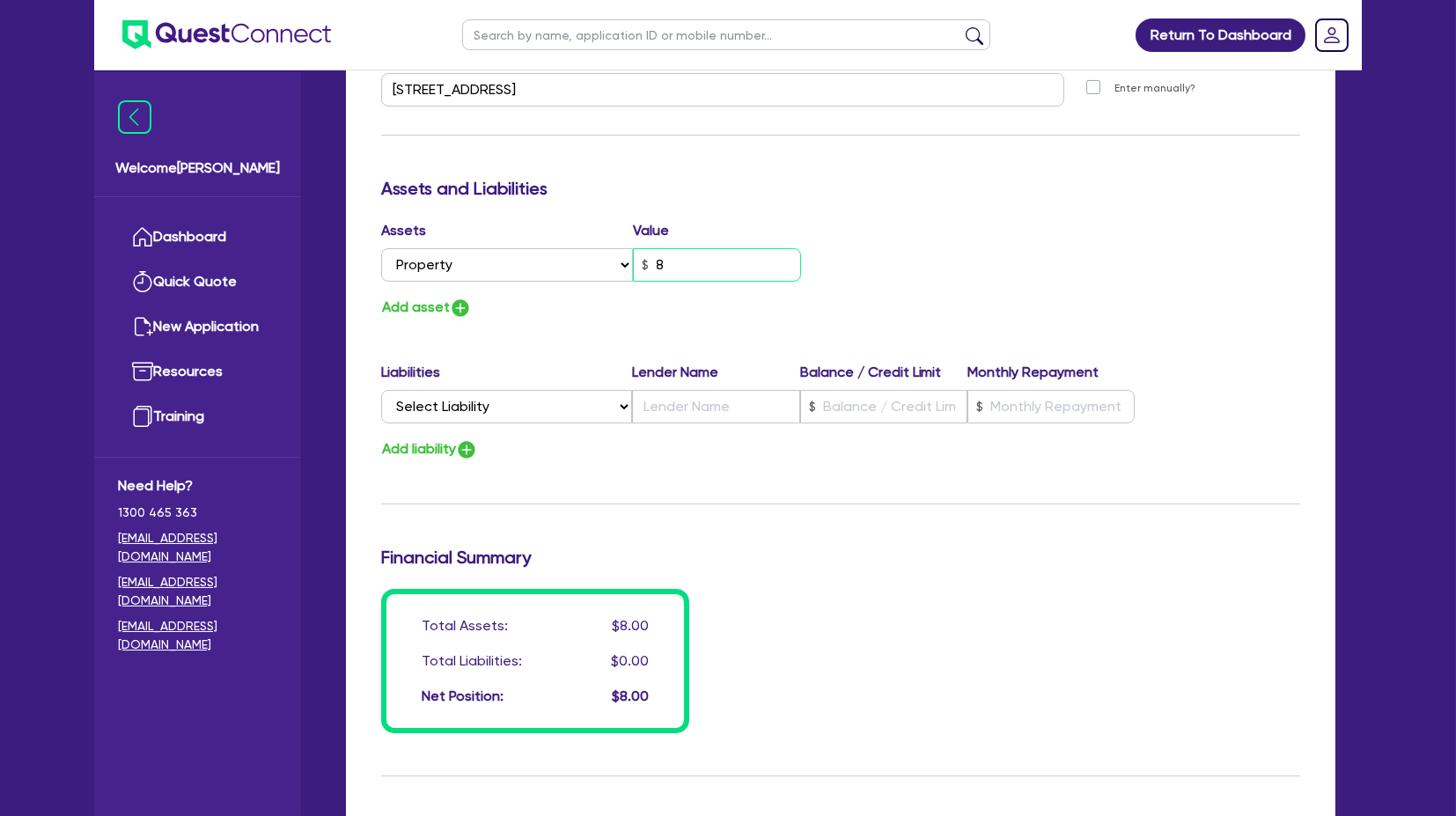
type input "0"
type input "0418 992 782"
type input "80"
type input "0"
type input "0418 992 782"
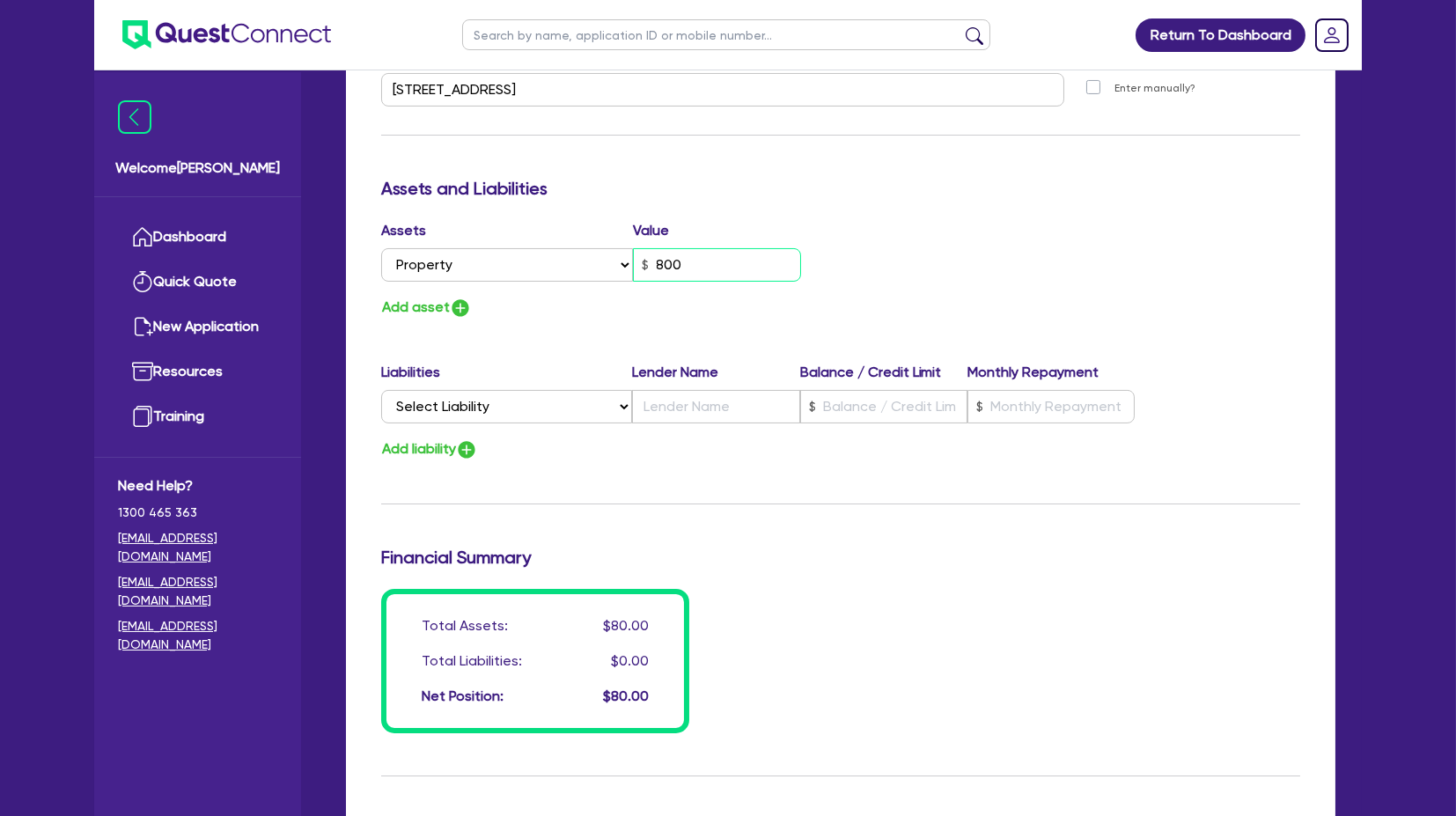
type input "800"
type input "0"
type input "0418 992 782"
type input "8,000"
type input "0"
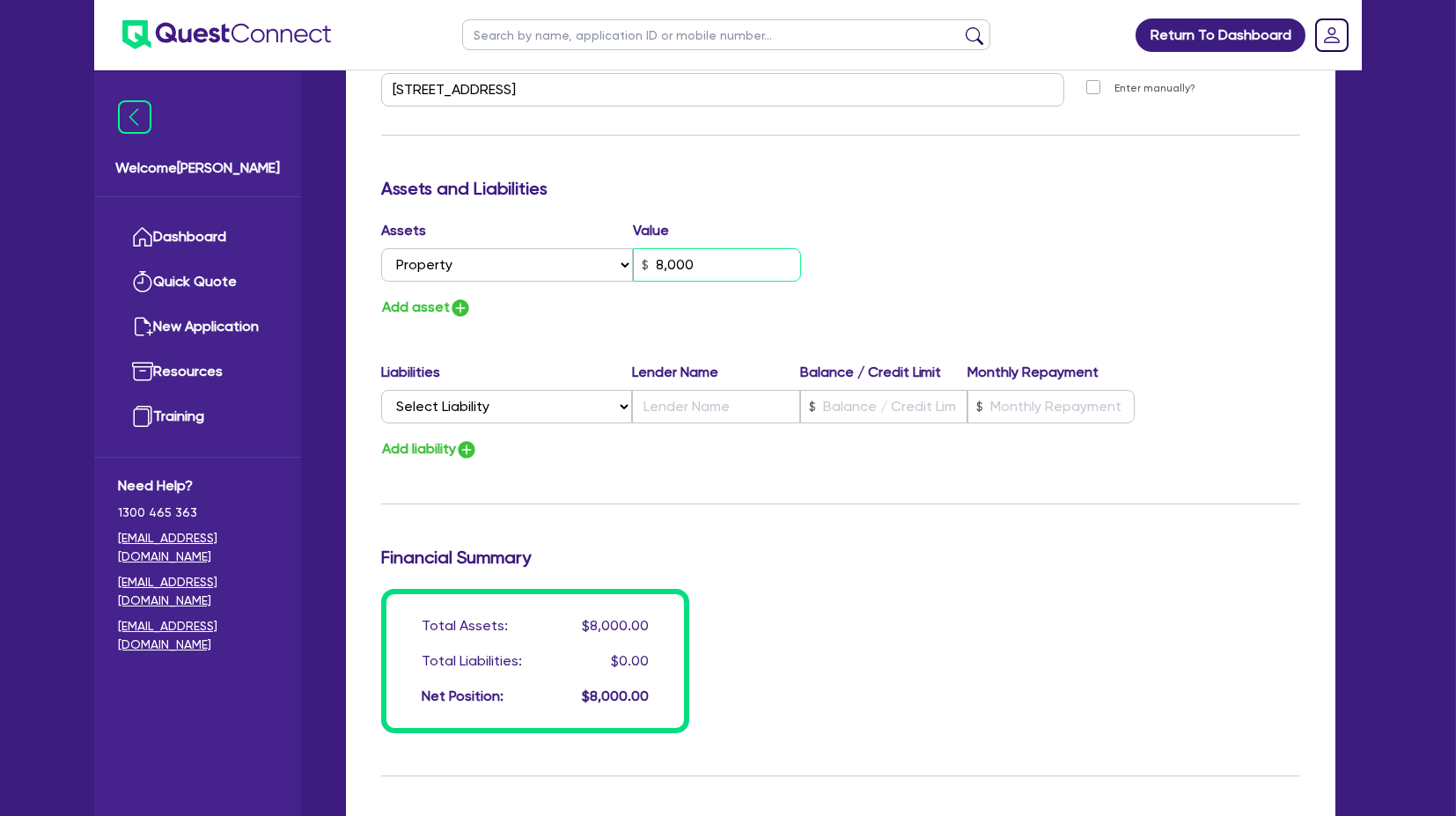
type input "0418 992 782"
type input "80,000"
type input "0"
type input "0418 992 782"
type input "800,000"
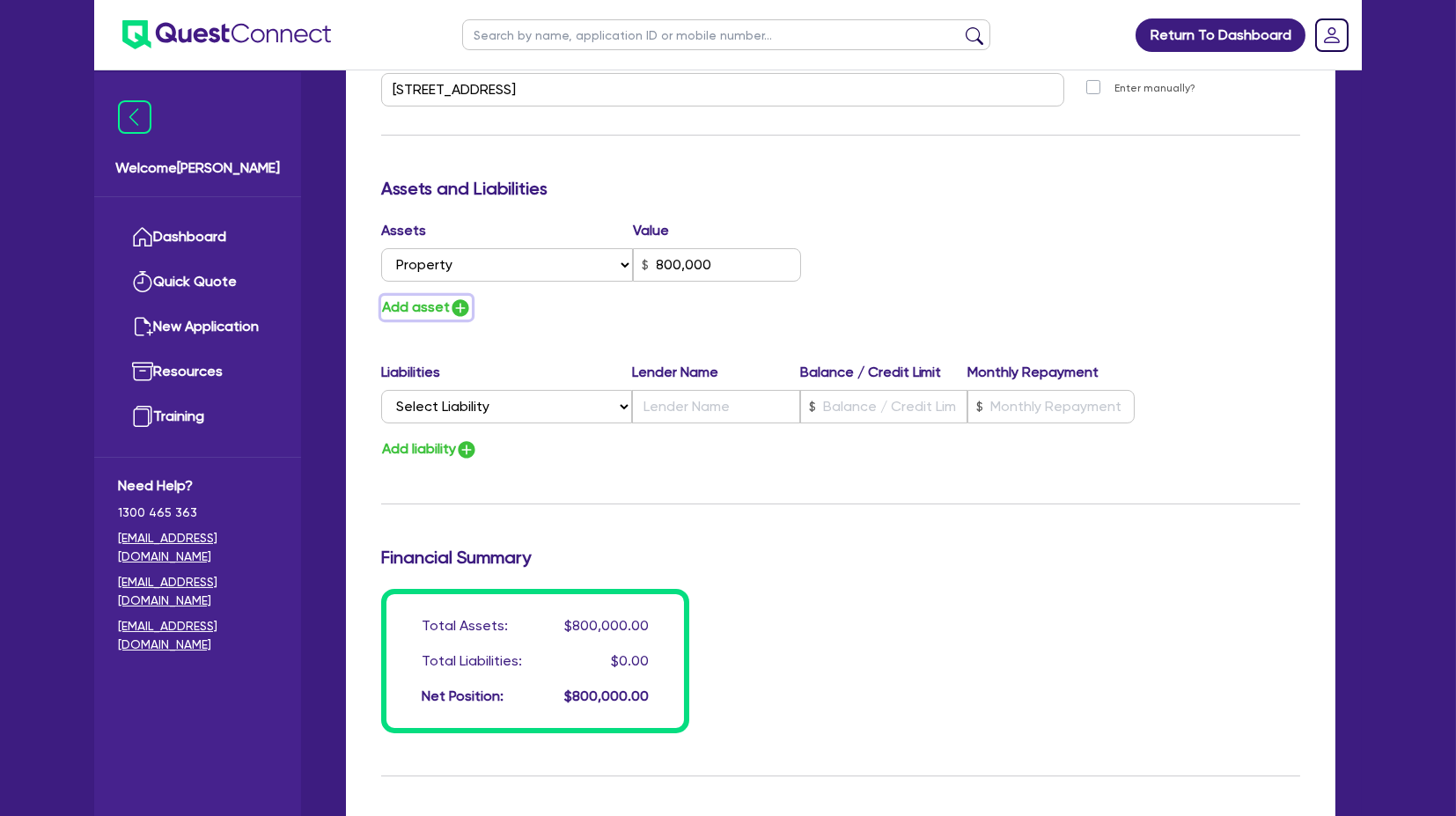
click at [416, 299] on button "Add asset" at bounding box center [427, 308] width 90 height 24
type input "0"
type input "0418 992 782"
type input "800,000"
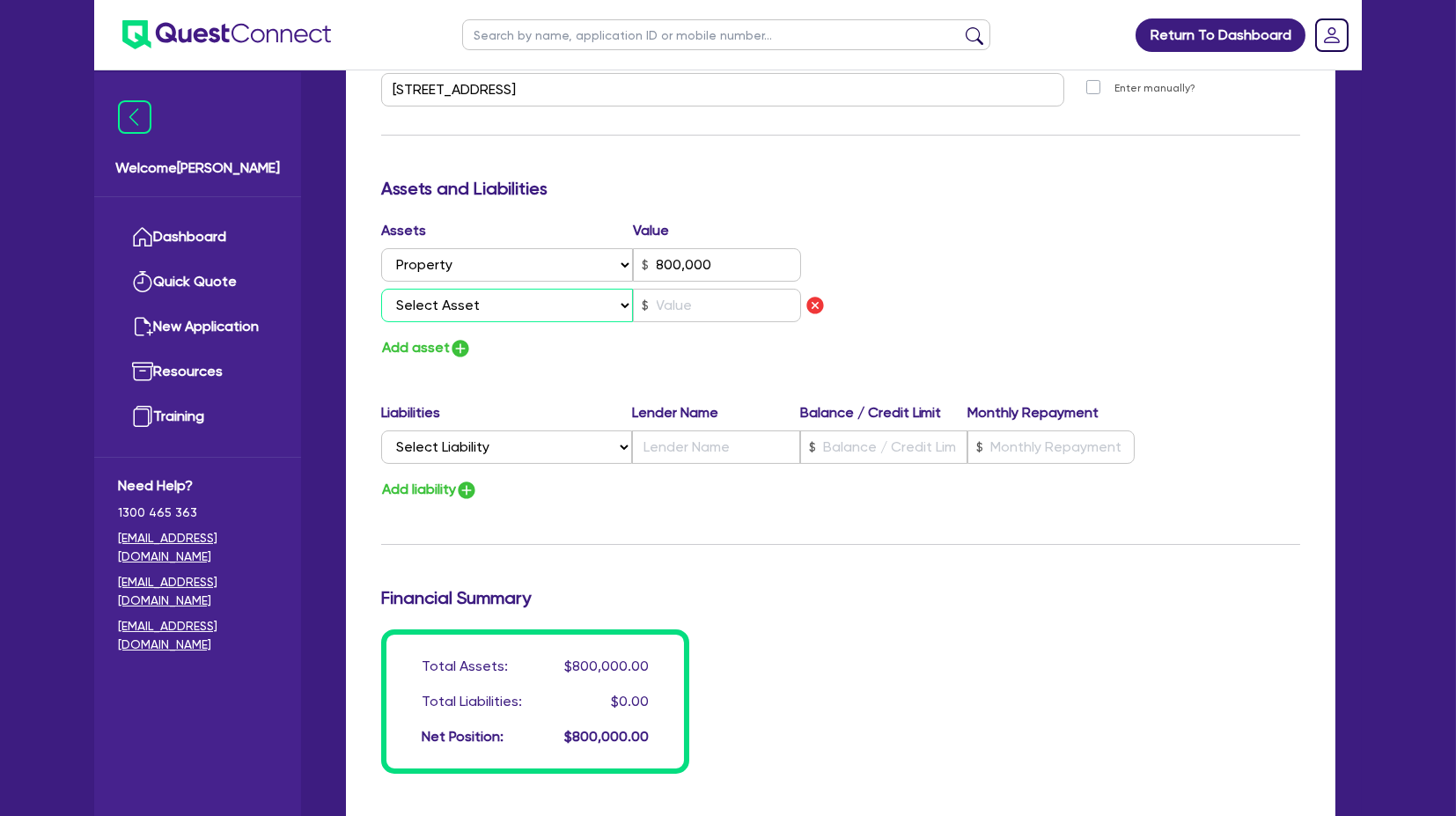
click at [432, 300] on select "Select Asset Cash Property Investment property Vehicle Truck Trailer Equipment …" at bounding box center [507, 306] width 252 height 34
select select "PROPERTY"
click at [382, 289] on select "Select Asset Cash Property Investment property Vehicle Truck Trailer Equipment …" at bounding box center [507, 306] width 252 height 34
type input "0"
type input "0418 992 782"
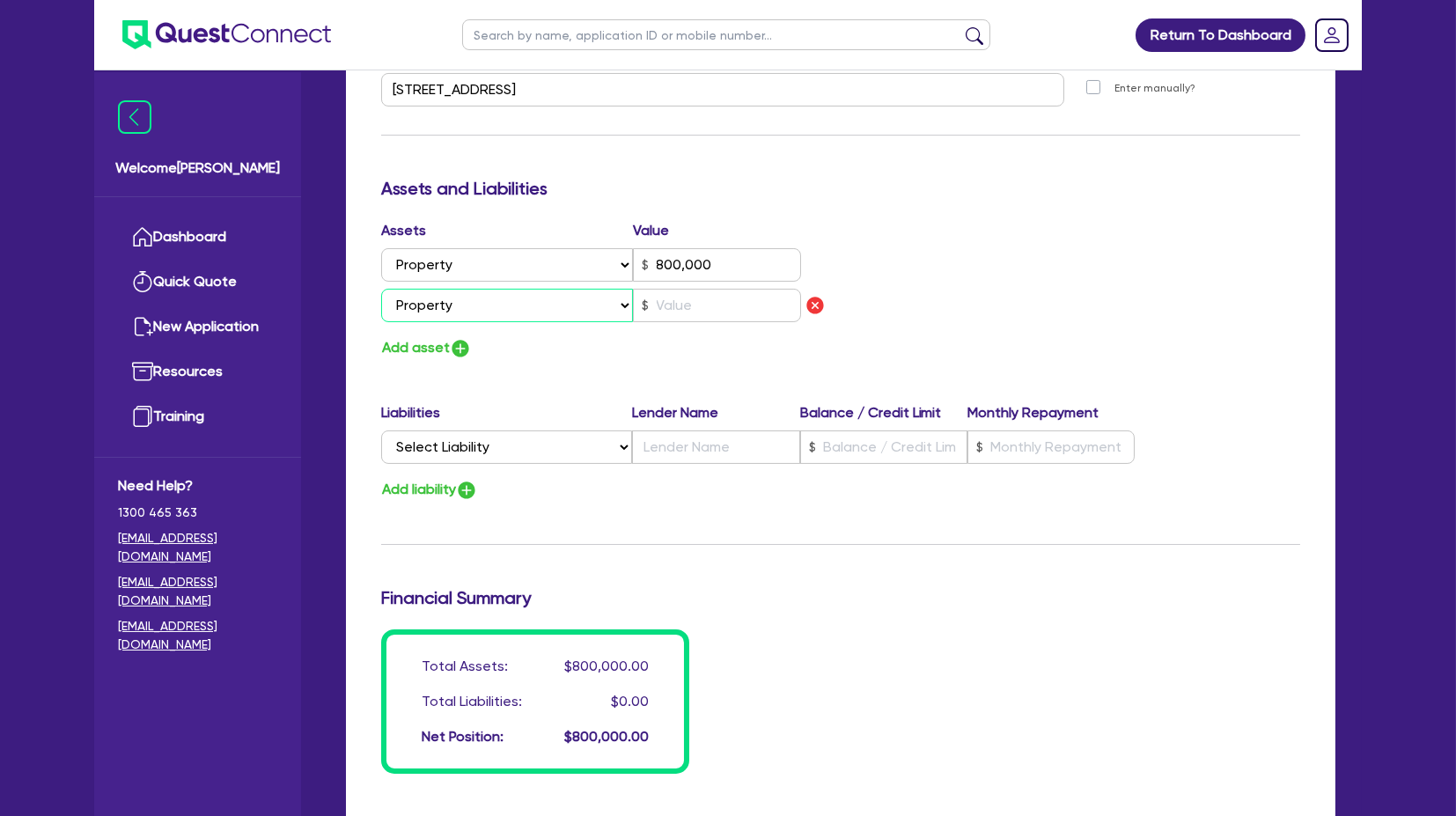
type input "800,000"
click at [704, 300] on input "text" at bounding box center [717, 306] width 168 height 34
type input "0"
type input "0418 992 782"
type input "800,000"
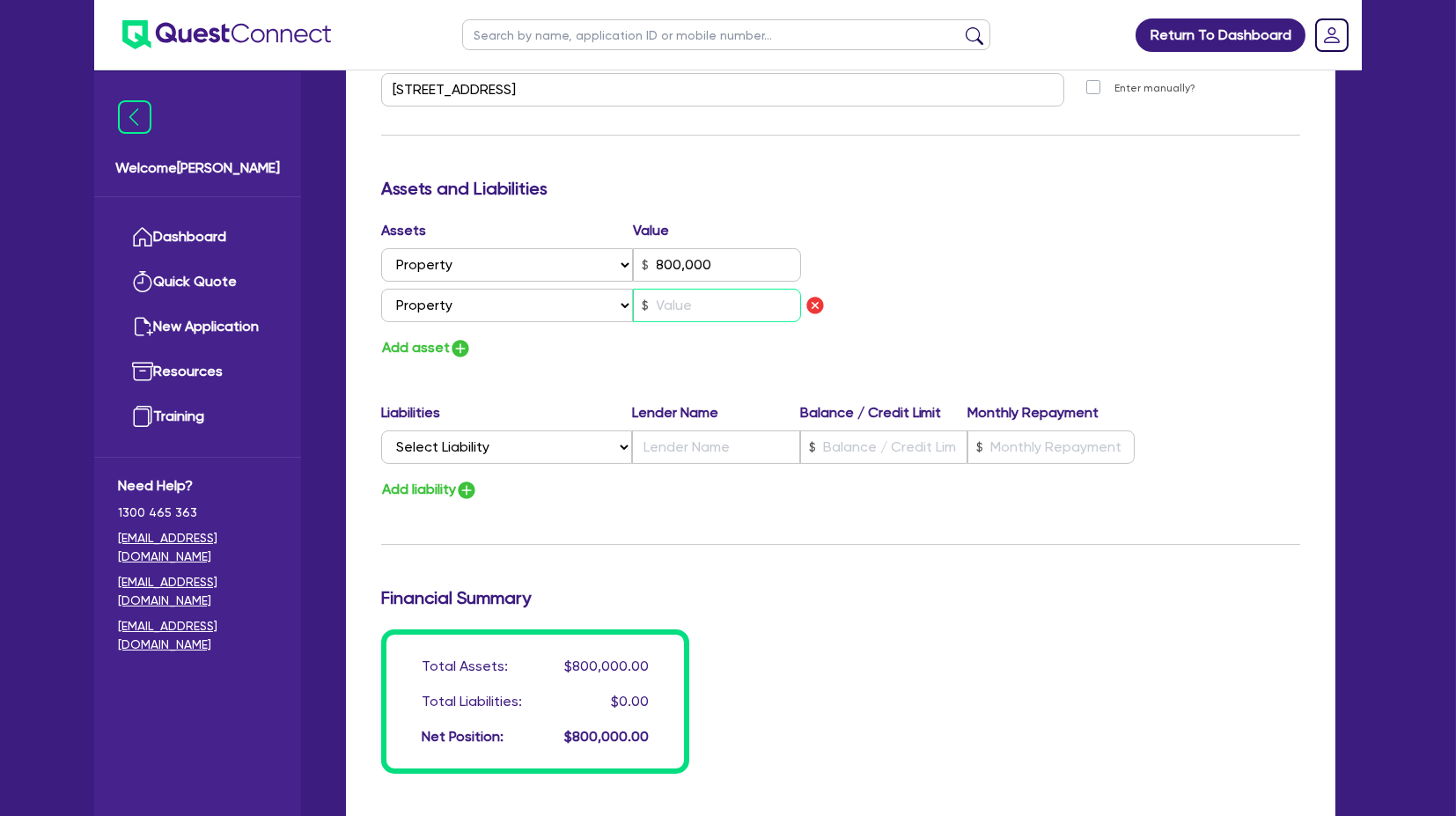
type input "2"
type input "0"
type input "0418 992 782"
type input "800,000"
type input "20"
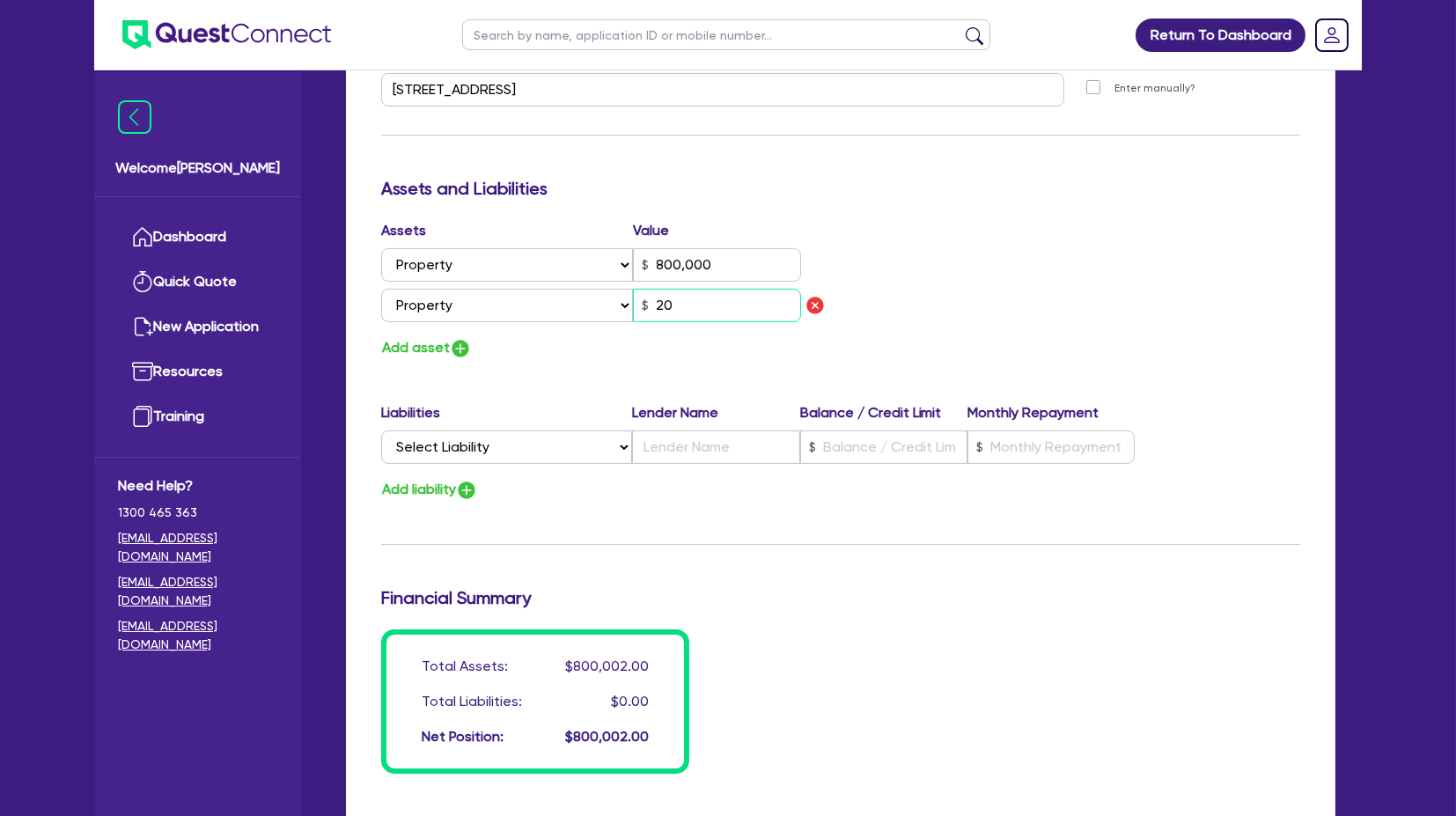
type input "0"
type input "0418 992 782"
type input "800,000"
type input "200"
type input "0"
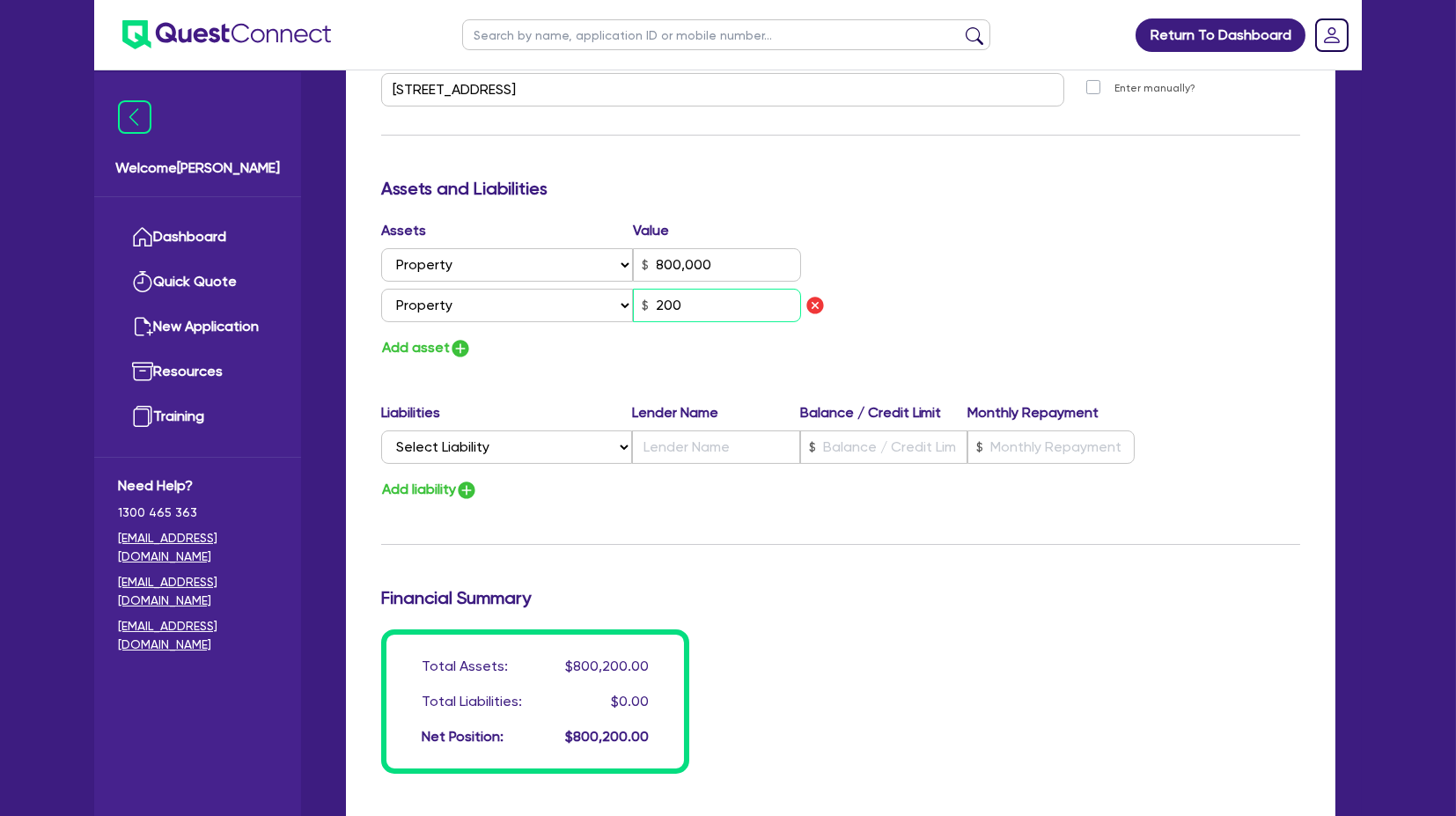
type input "0418 992 782"
type input "800,000"
type input "2,000"
type input "0"
type input "0418 992 782"
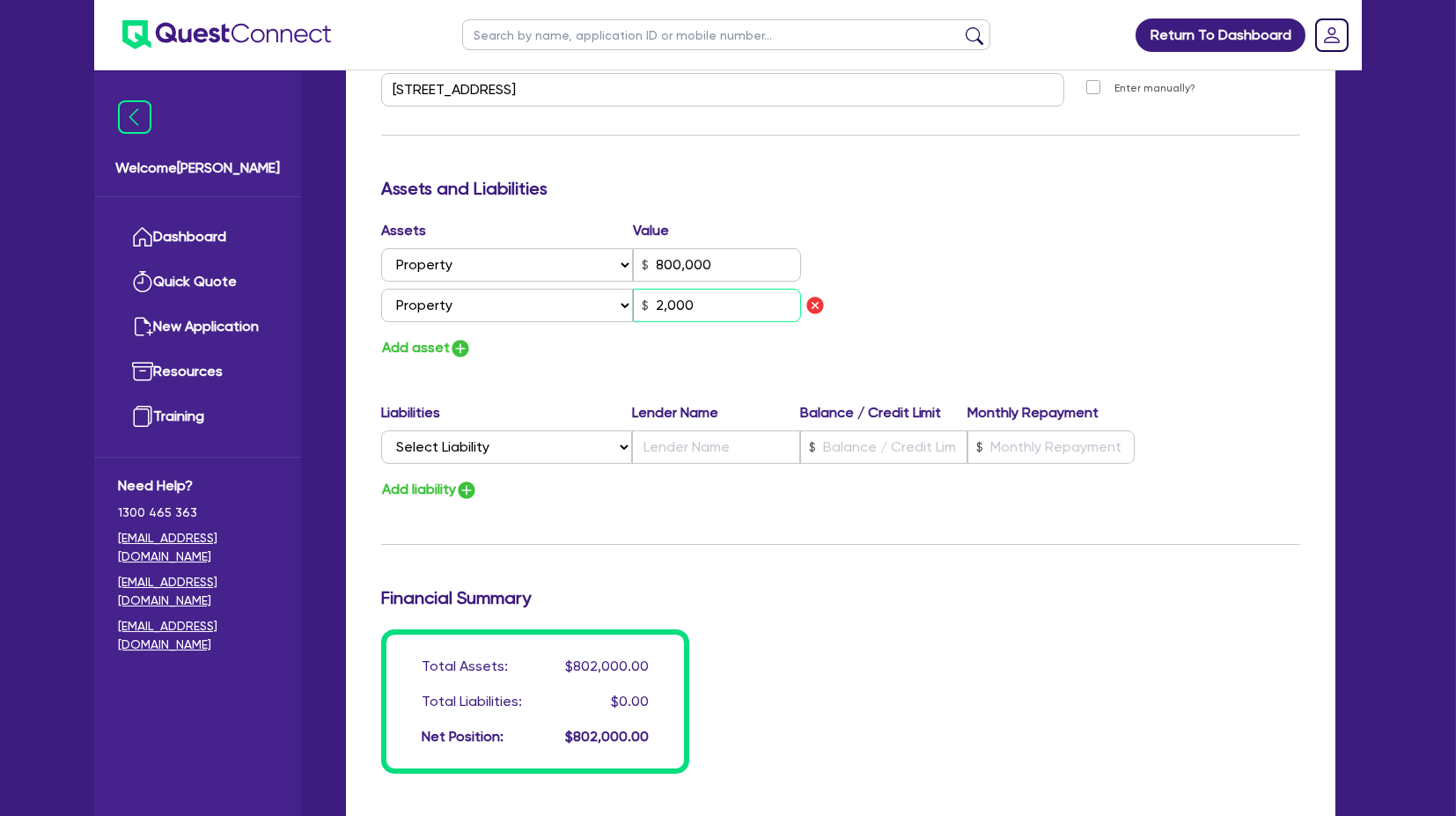
type input "800,000"
type input "20,000"
type input "0"
type input "0418 992 782"
type input "800,000"
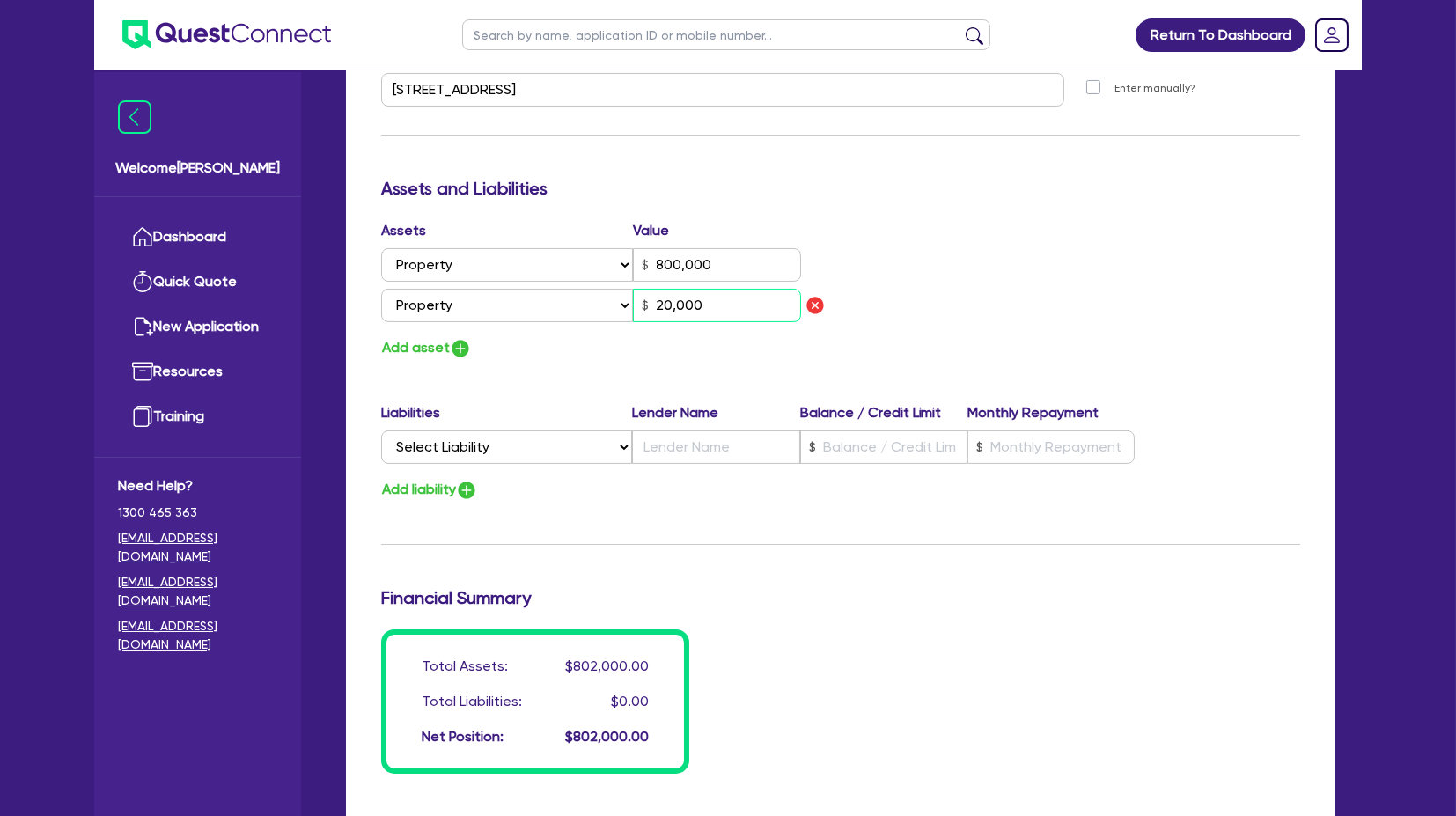
type input "200,000"
type input "0"
type input "0418 992 782"
type input "800,000"
type input "2,000,000"
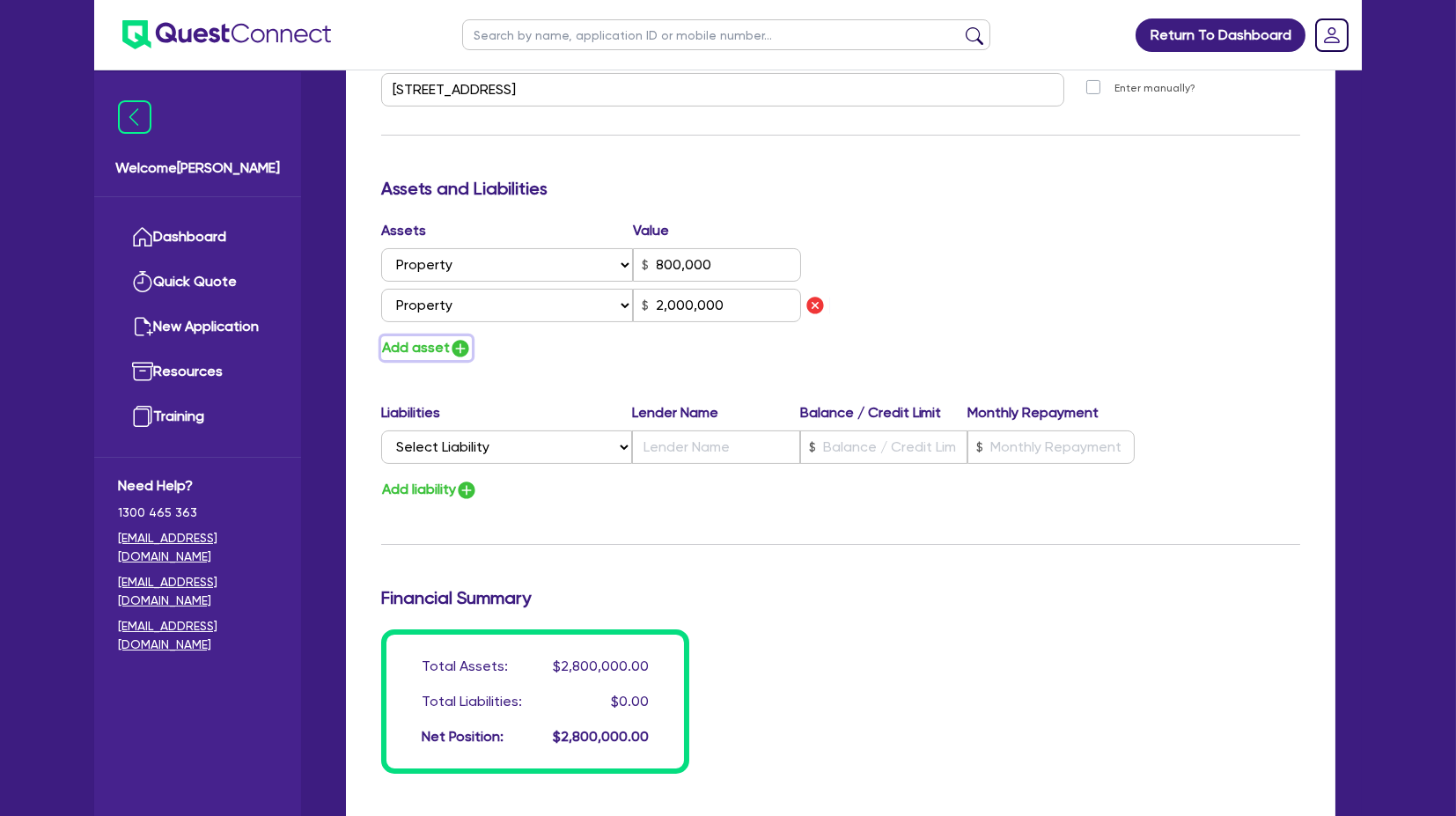
click at [432, 338] on button "Add asset" at bounding box center [427, 348] width 90 height 24
type input "0"
type input "0418 992 782"
type input "800,000"
type input "2,000,000"
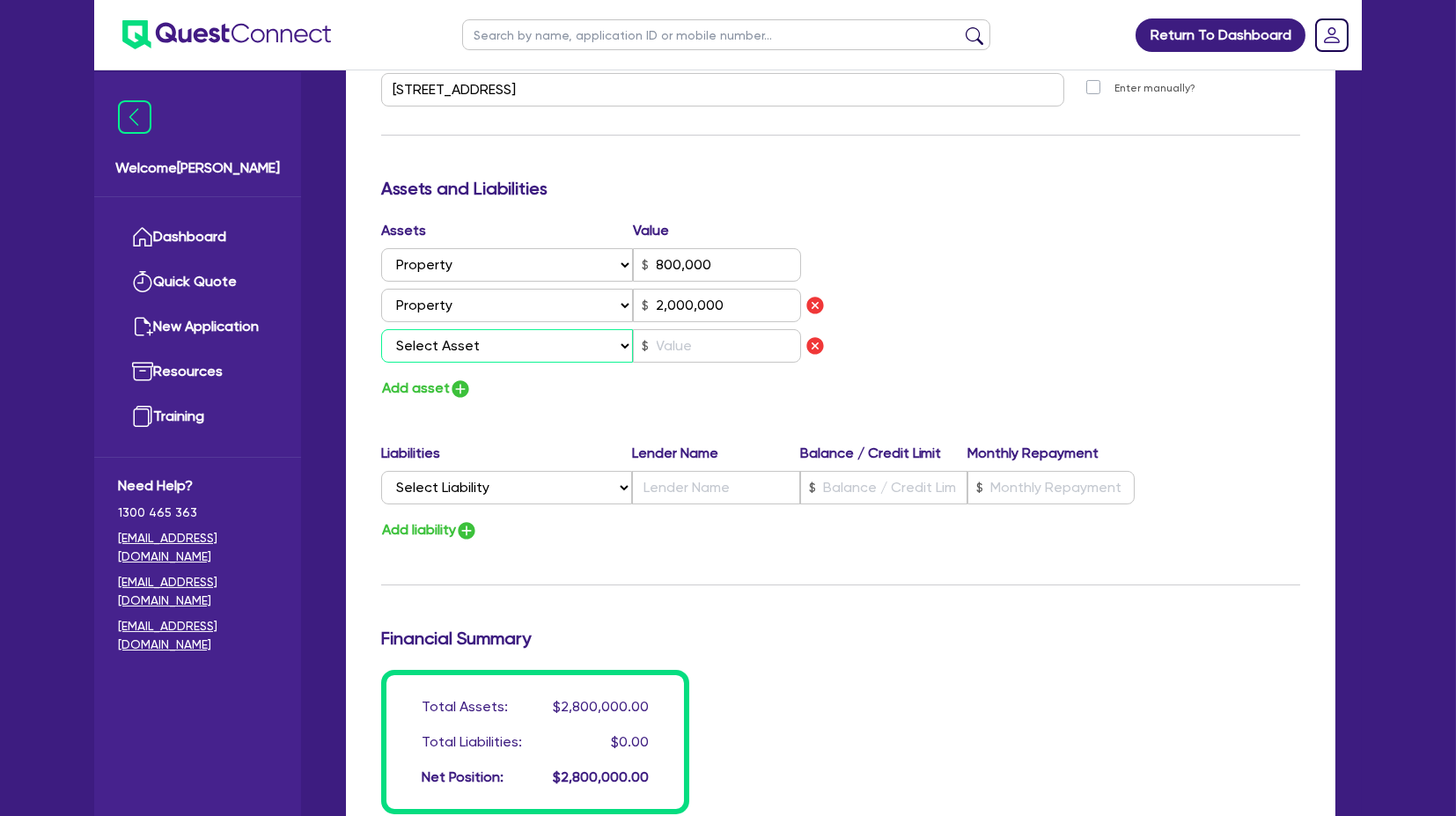
drag, startPoint x: 432, startPoint y: 338, endPoint x: 443, endPoint y: 338, distance: 11.0
click at [443, 338] on select "Select Asset Cash Property Investment property Vehicle Truck Trailer Equipment …" at bounding box center [507, 346] width 252 height 34
select select "PROPERTY"
click at [382, 330] on select "Select Asset Cash Property Investment property Vehicle Truck Trailer Equipment …" at bounding box center [507, 346] width 252 height 34
type input "0"
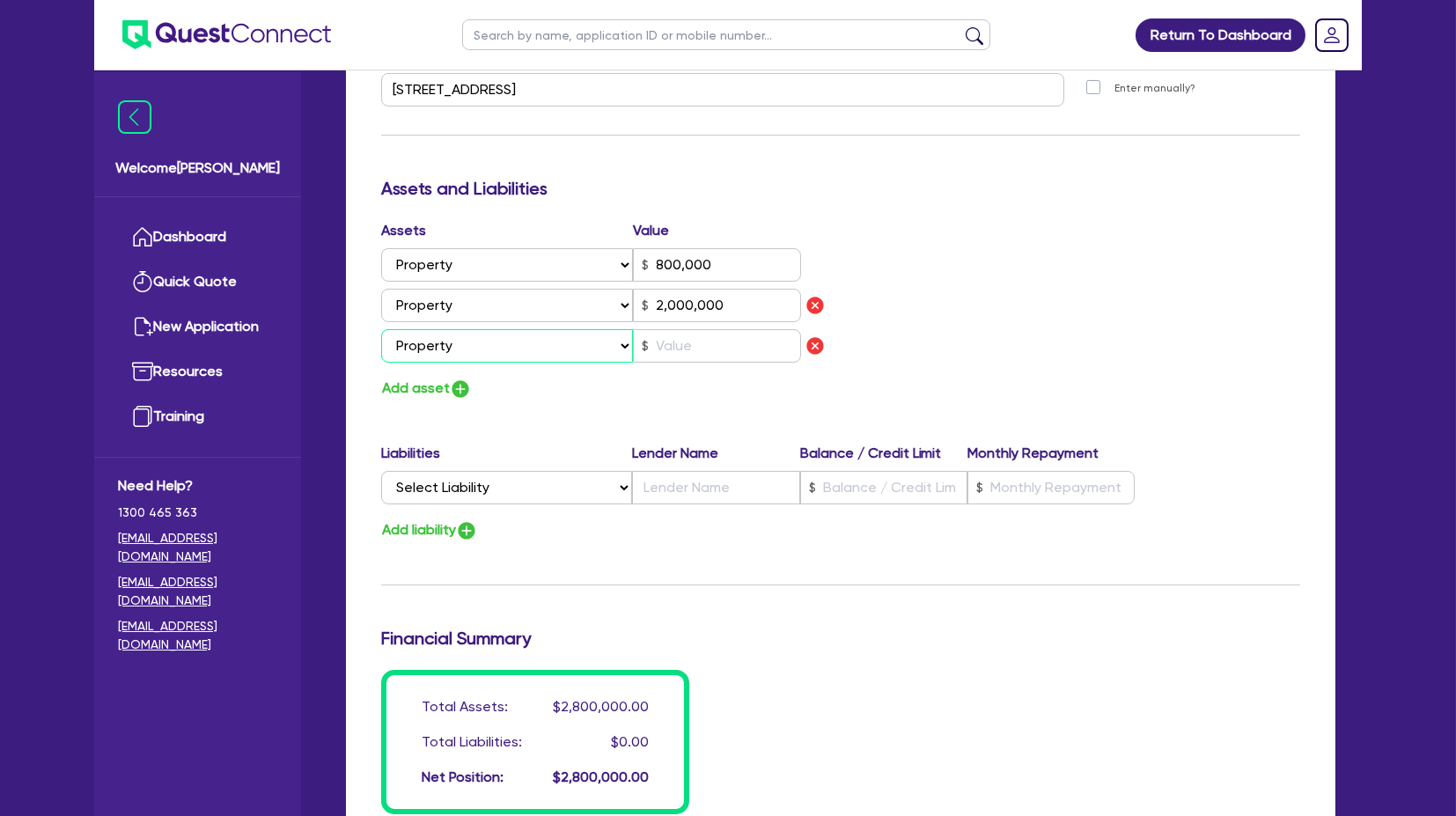
type input "0418 992 782"
type input "800,000"
type input "2,000,000"
click at [687, 353] on input "text" at bounding box center [717, 346] width 168 height 34
type input "0"
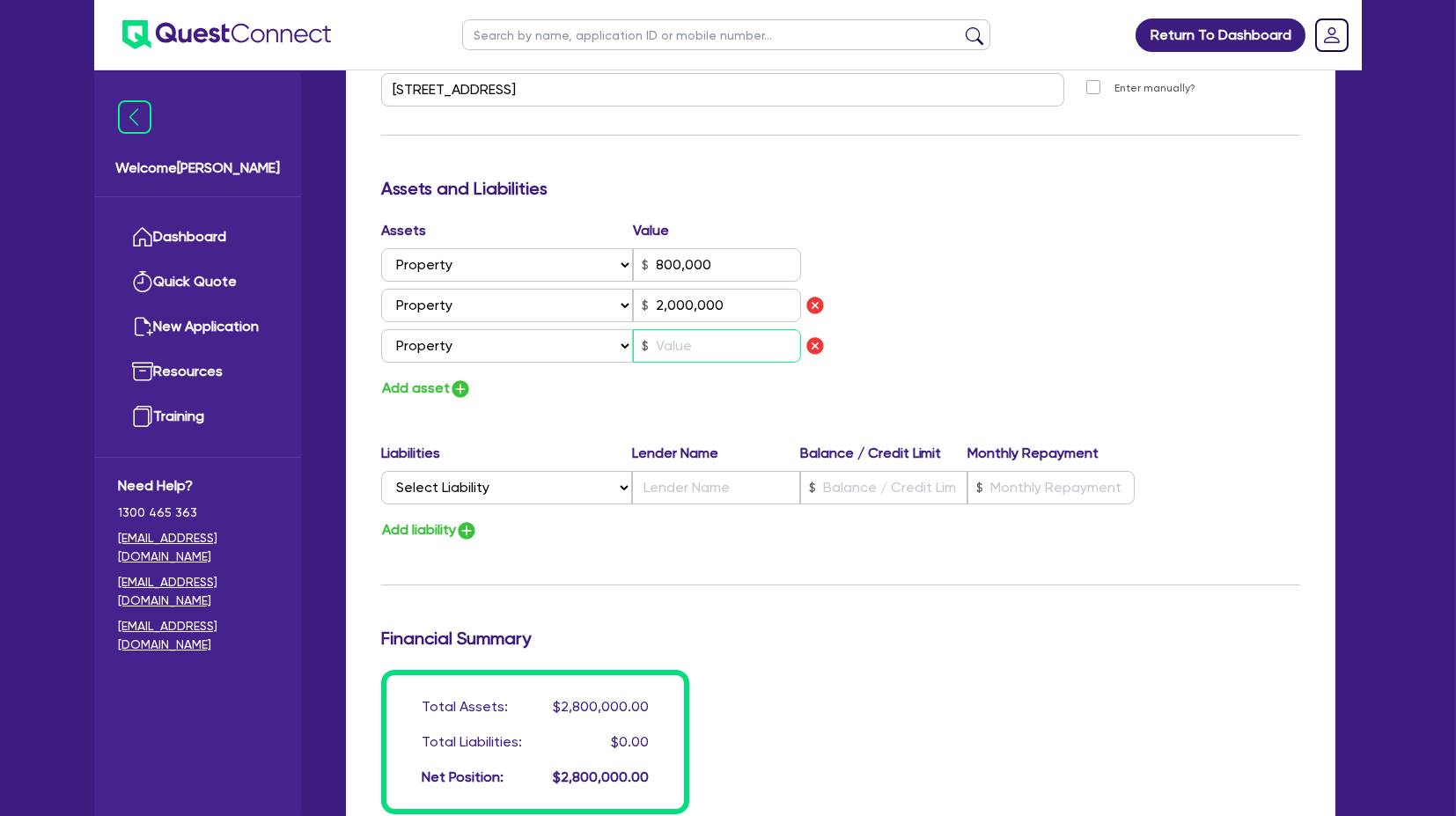
type input "0418 992 782"
type input "800,000"
type input "2,000,000"
type input "3"
type input "0"
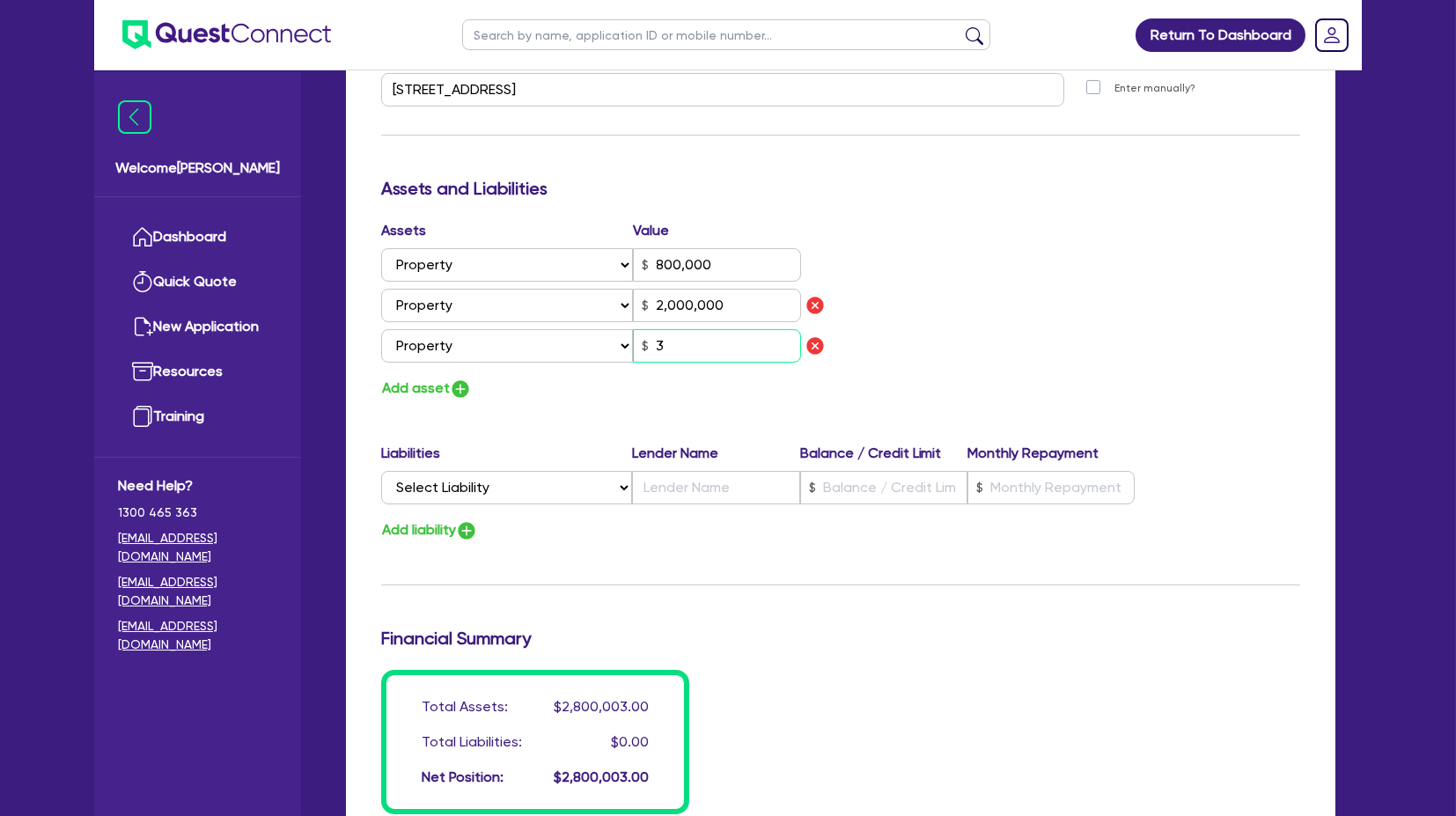
type input "0418 992 782"
type input "800,000"
type input "2,000,000"
type input "30"
type input "0"
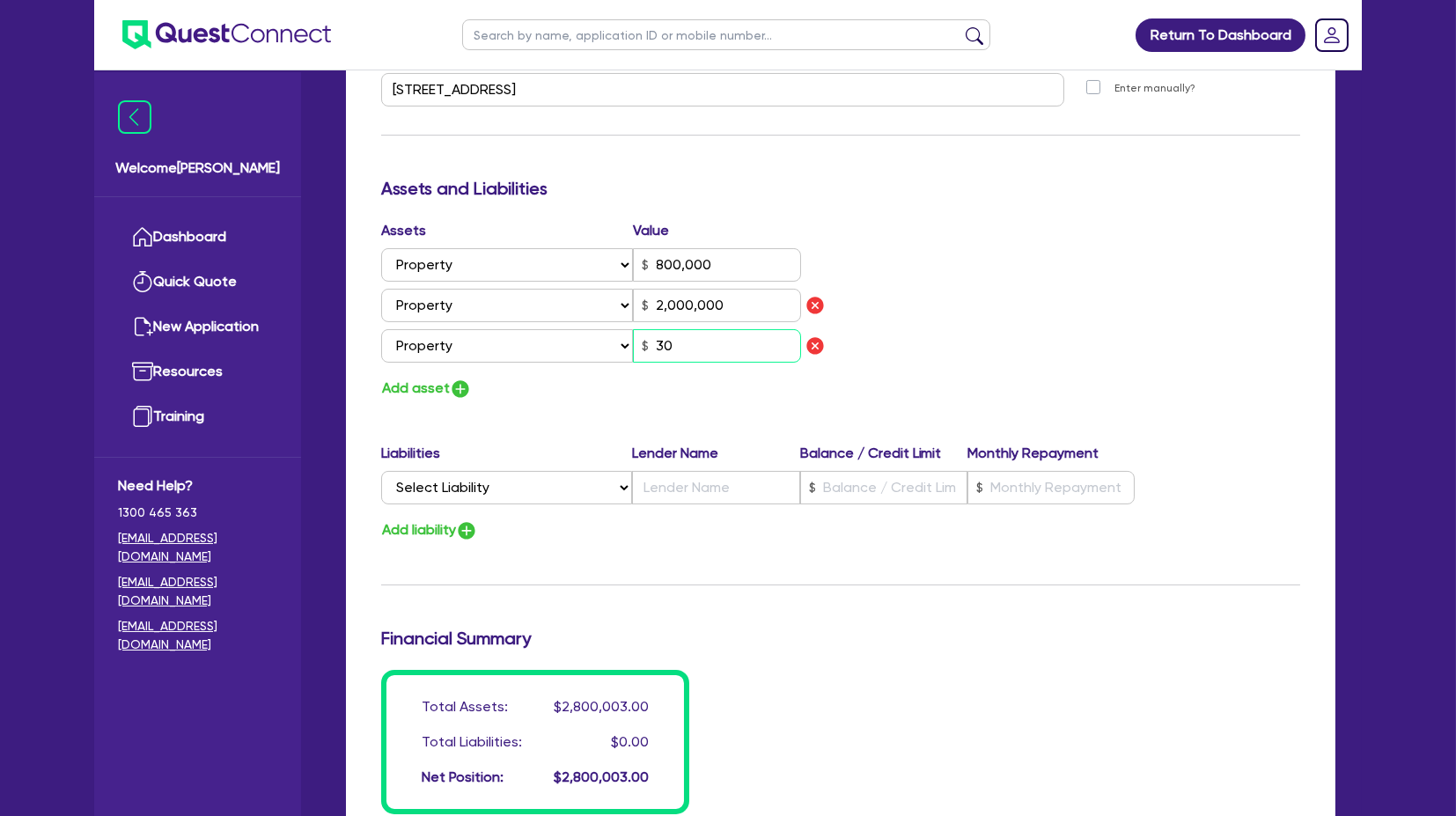
type input "0418 992 782"
type input "800,000"
type input "2,000,000"
type input "300"
type input "0"
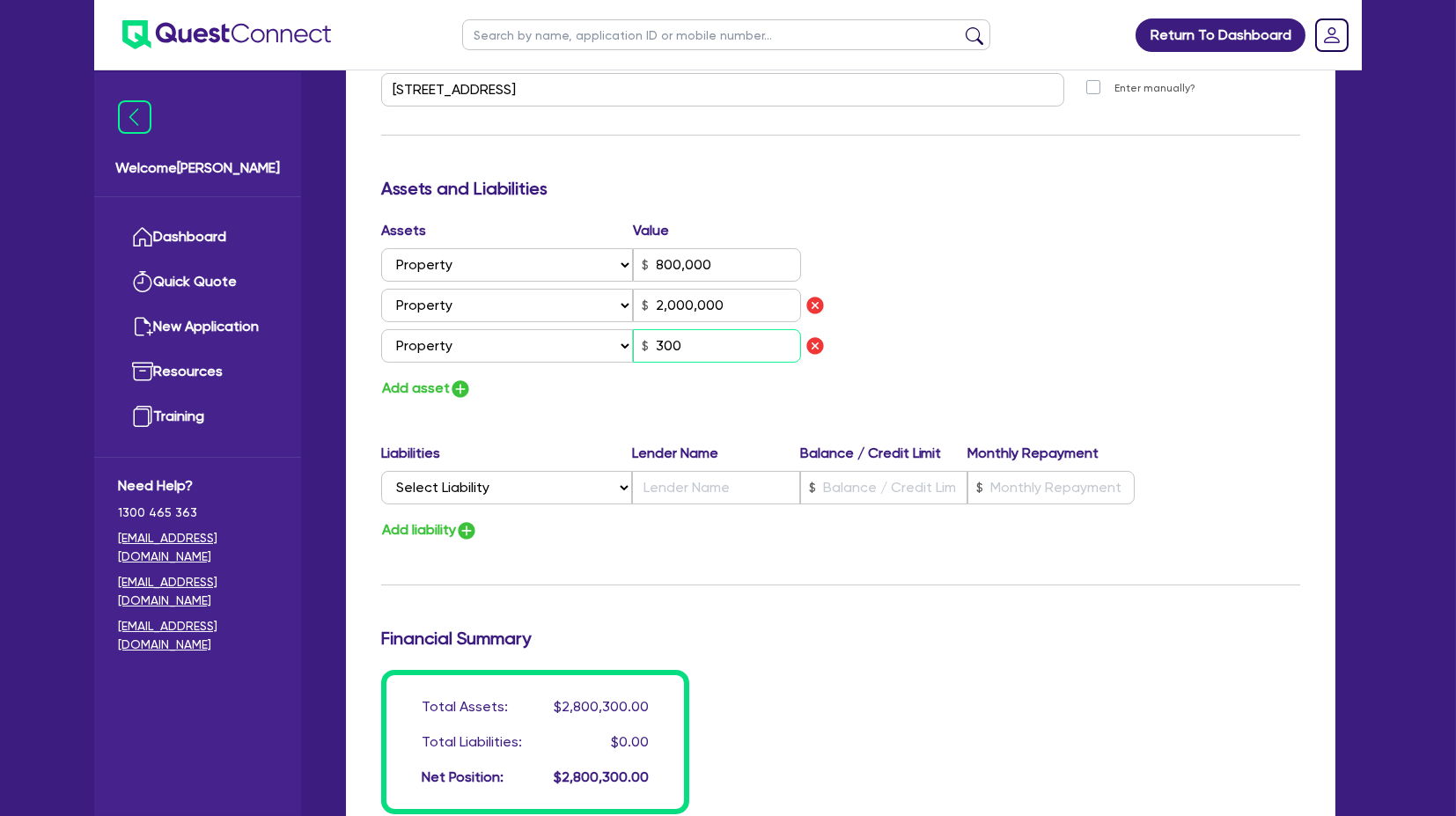
type input "0418 992 782"
type input "800,000"
type input "2,000,000"
type input "3,000"
type input "0"
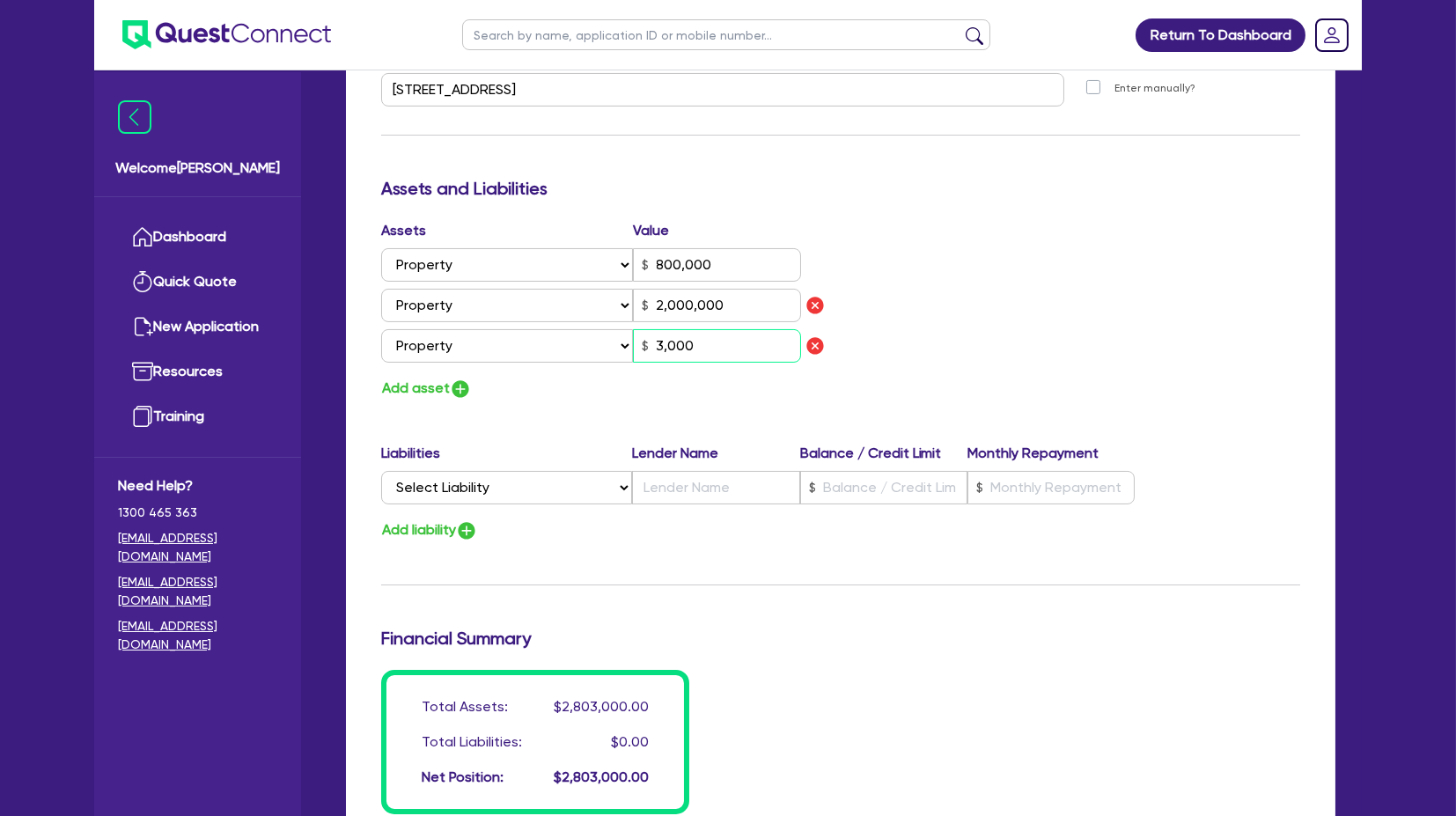
type input "0418 992 782"
type input "800,000"
type input "2,000,000"
type input "30,000"
type input "0"
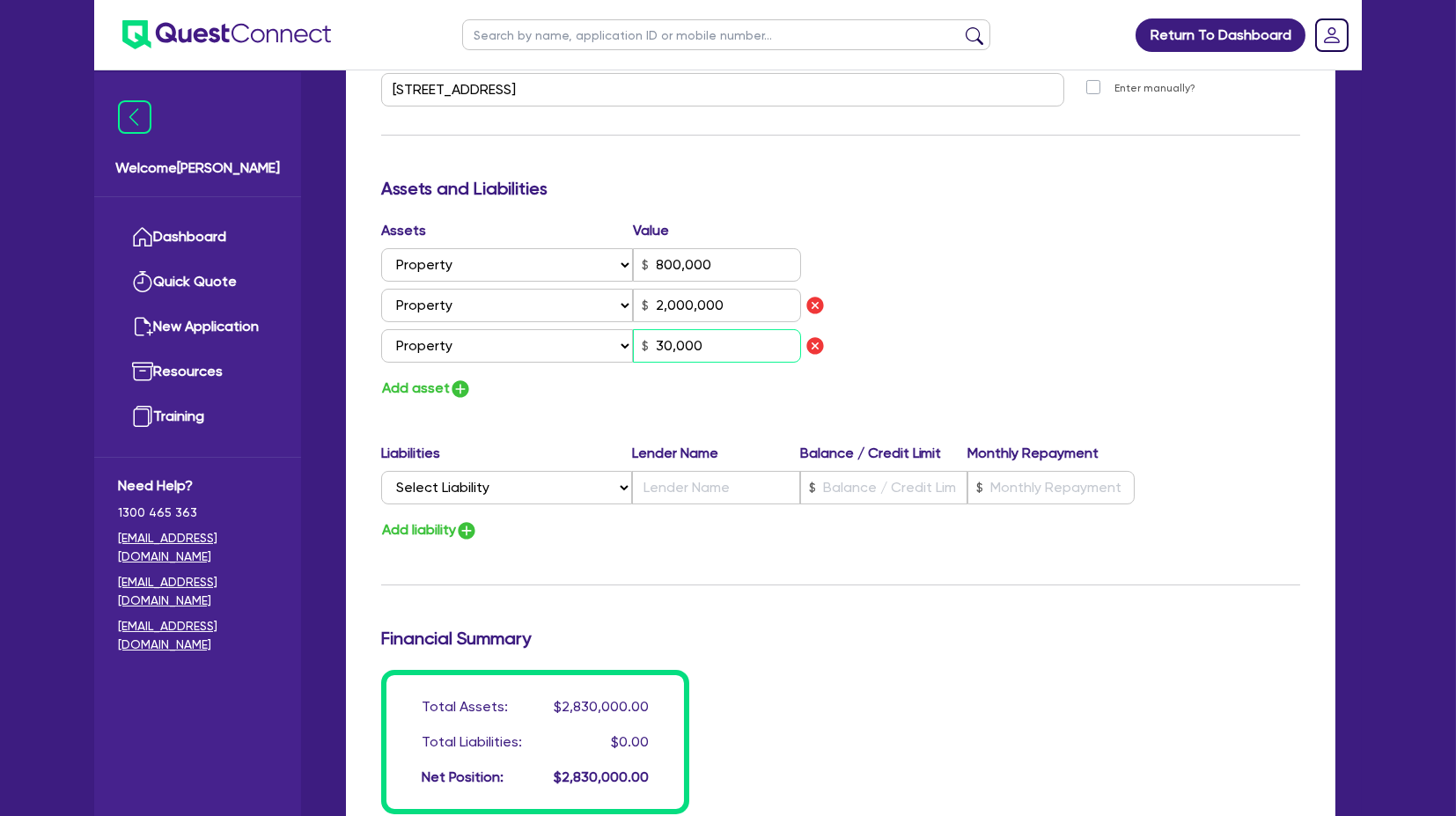
type input "0418 992 782"
type input "800,000"
type input "2,000,000"
type input "300,000"
click at [418, 386] on button "Add asset" at bounding box center [427, 388] width 90 height 24
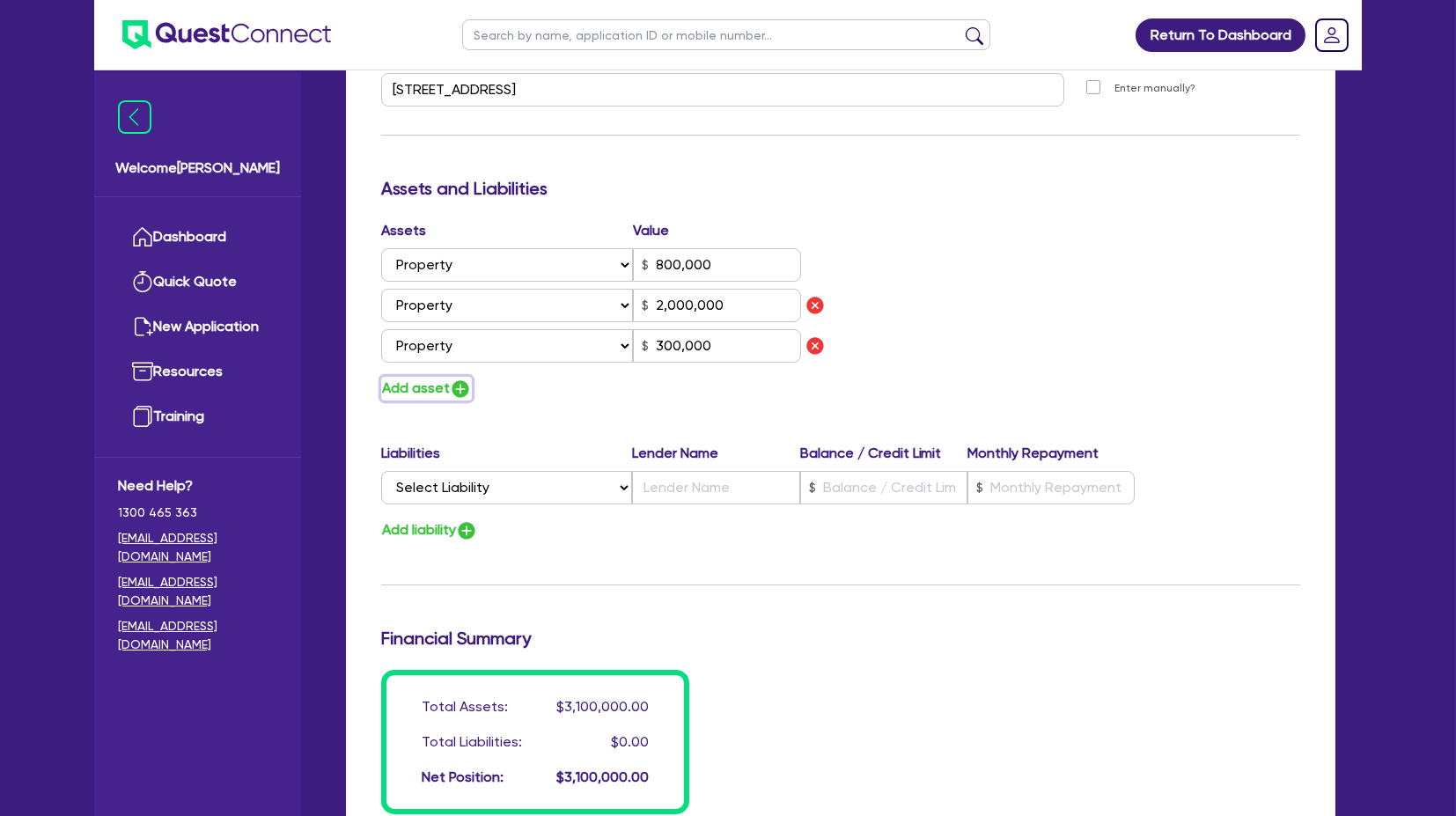
type input "0"
type input "0418 992 782"
type input "800,000"
type input "2,000,000"
type input "300,000"
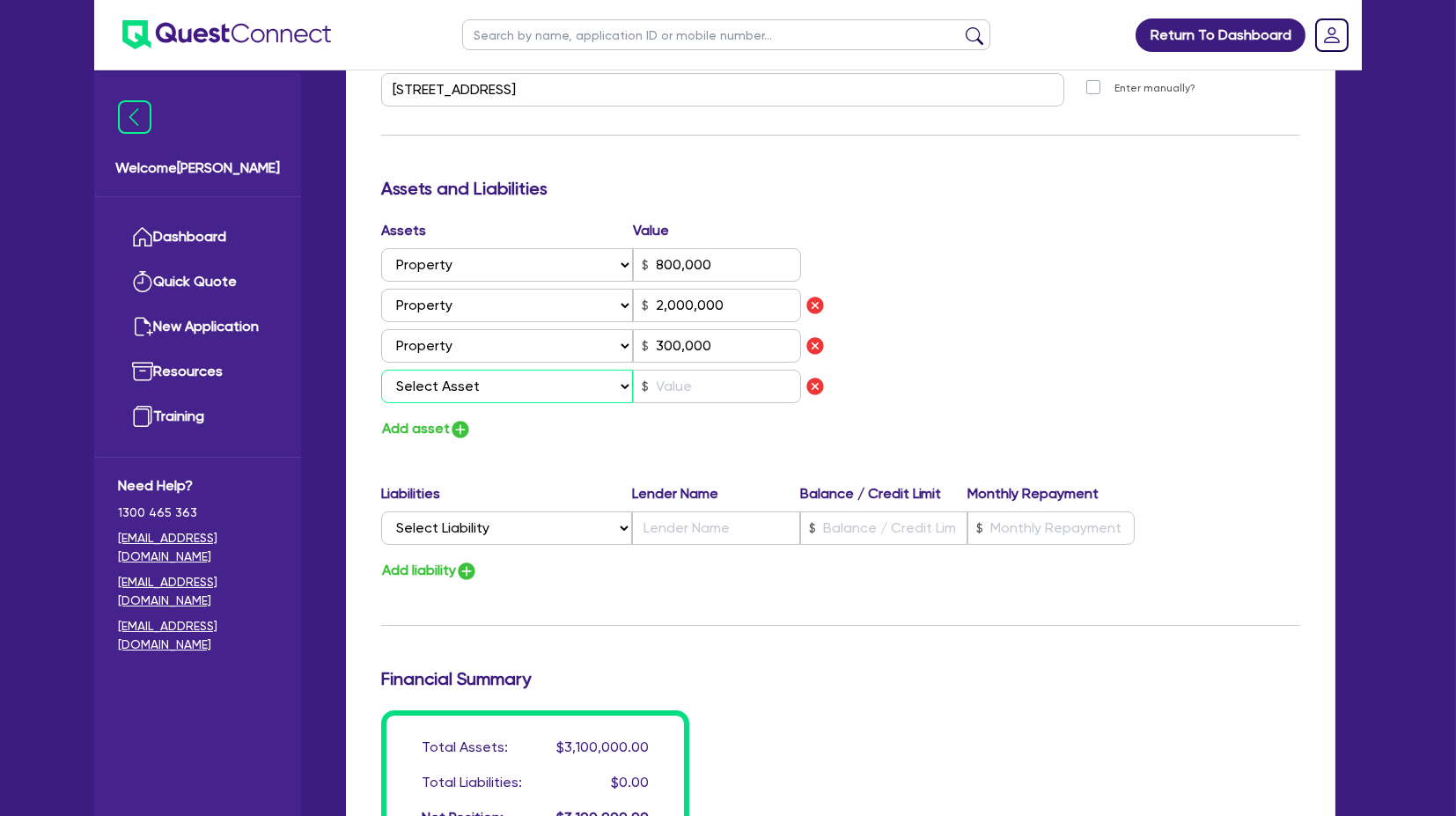
click at [485, 383] on select "Select Asset Cash Property Investment property Vehicle Truck Trailer Equipment …" at bounding box center [507, 386] width 252 height 34
select select "PROPERTY"
click at [382, 370] on select "Select Asset Cash Property Investment property Vehicle Truck Trailer Equipment …" at bounding box center [507, 386] width 252 height 34
type input "0"
type input "0418 992 782"
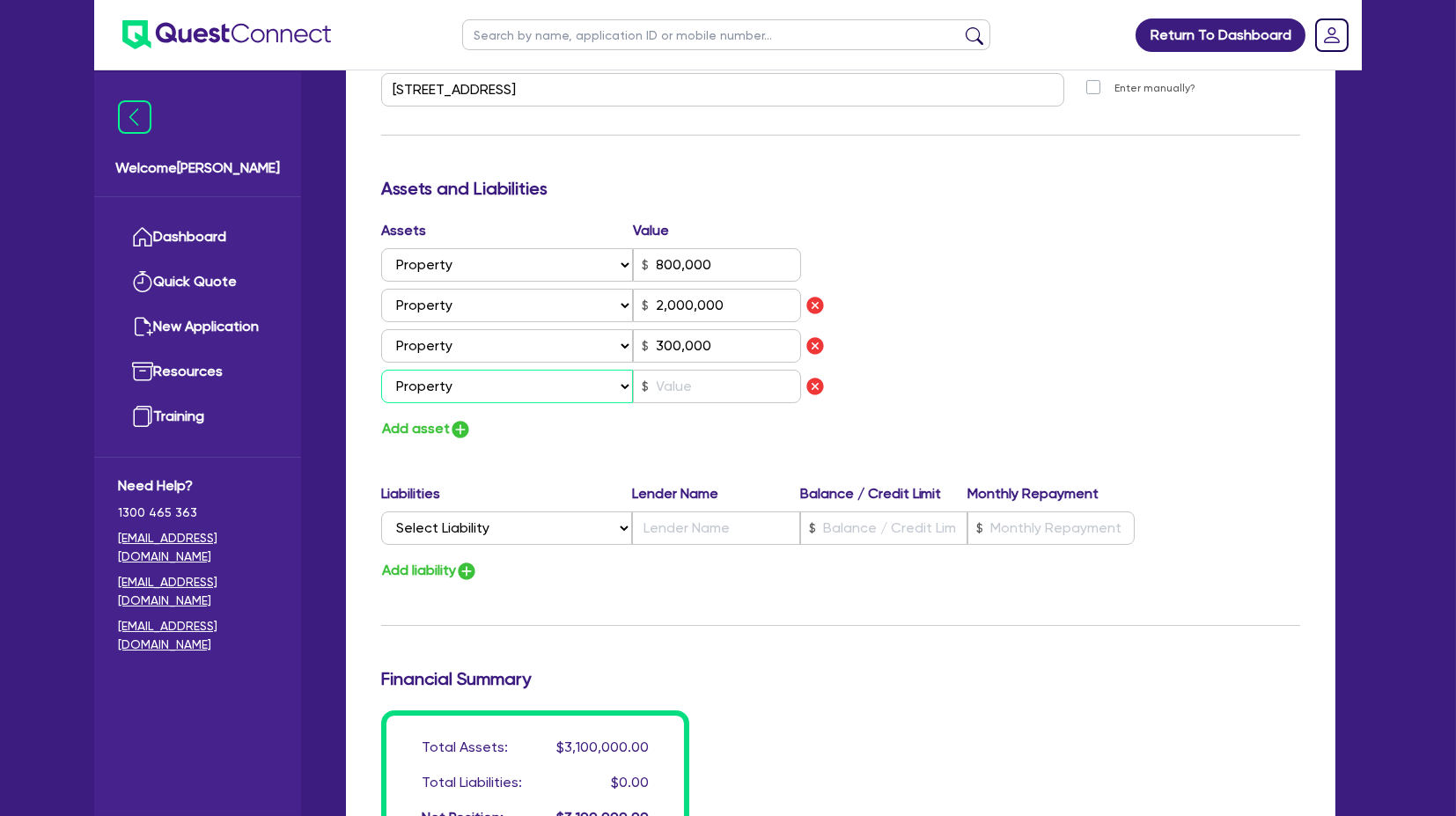
type input "800,000"
type input "2,000,000"
type input "300,000"
click at [683, 386] on input "text" at bounding box center [717, 386] width 168 height 34
type input "0"
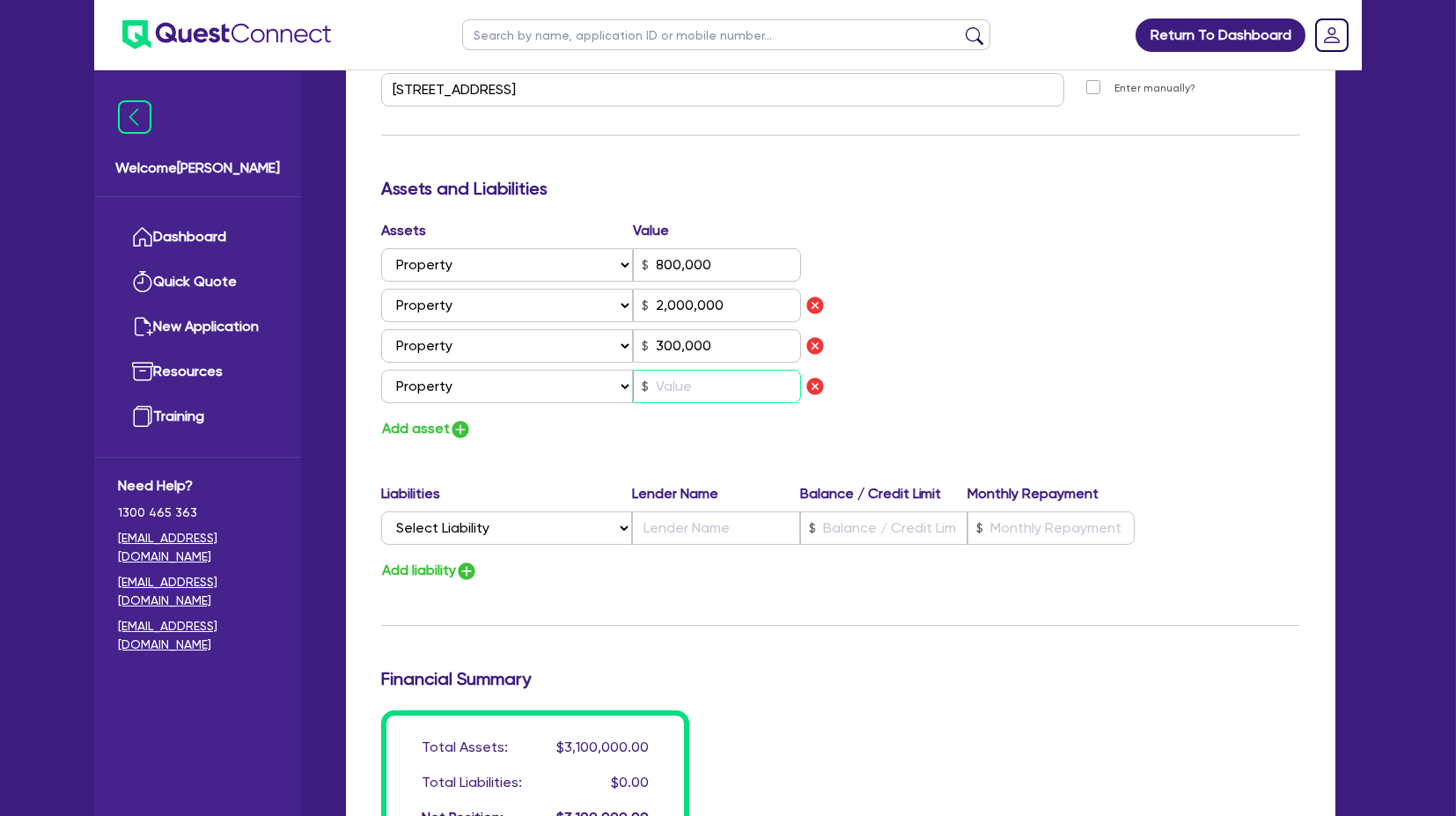
type input "0418 992 782"
type input "800,000"
type input "2,000,000"
type input "300,000"
type input "2"
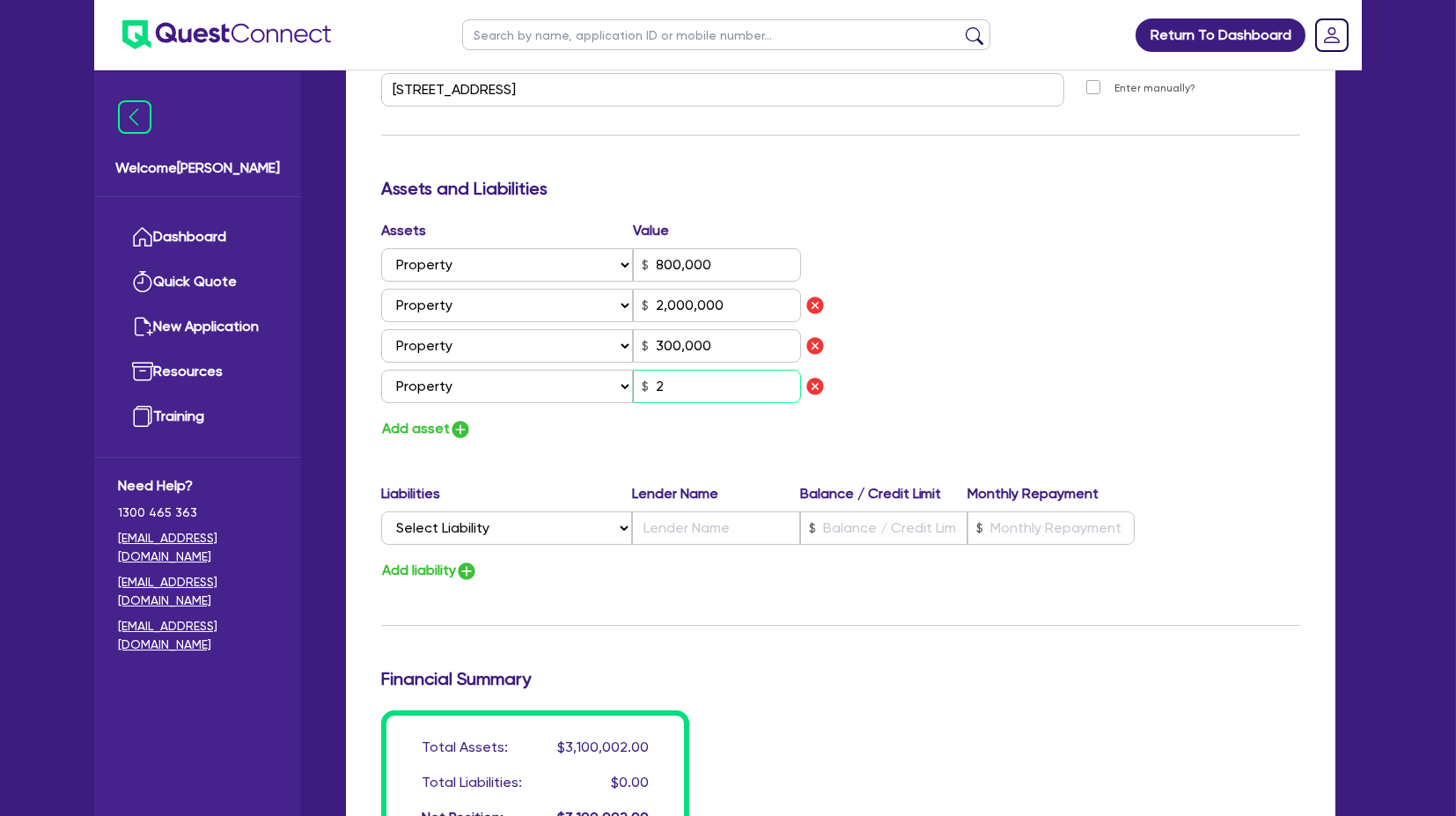
type input "0"
type input "0418 992 782"
type input "800,000"
type input "2,000,000"
type input "300,000"
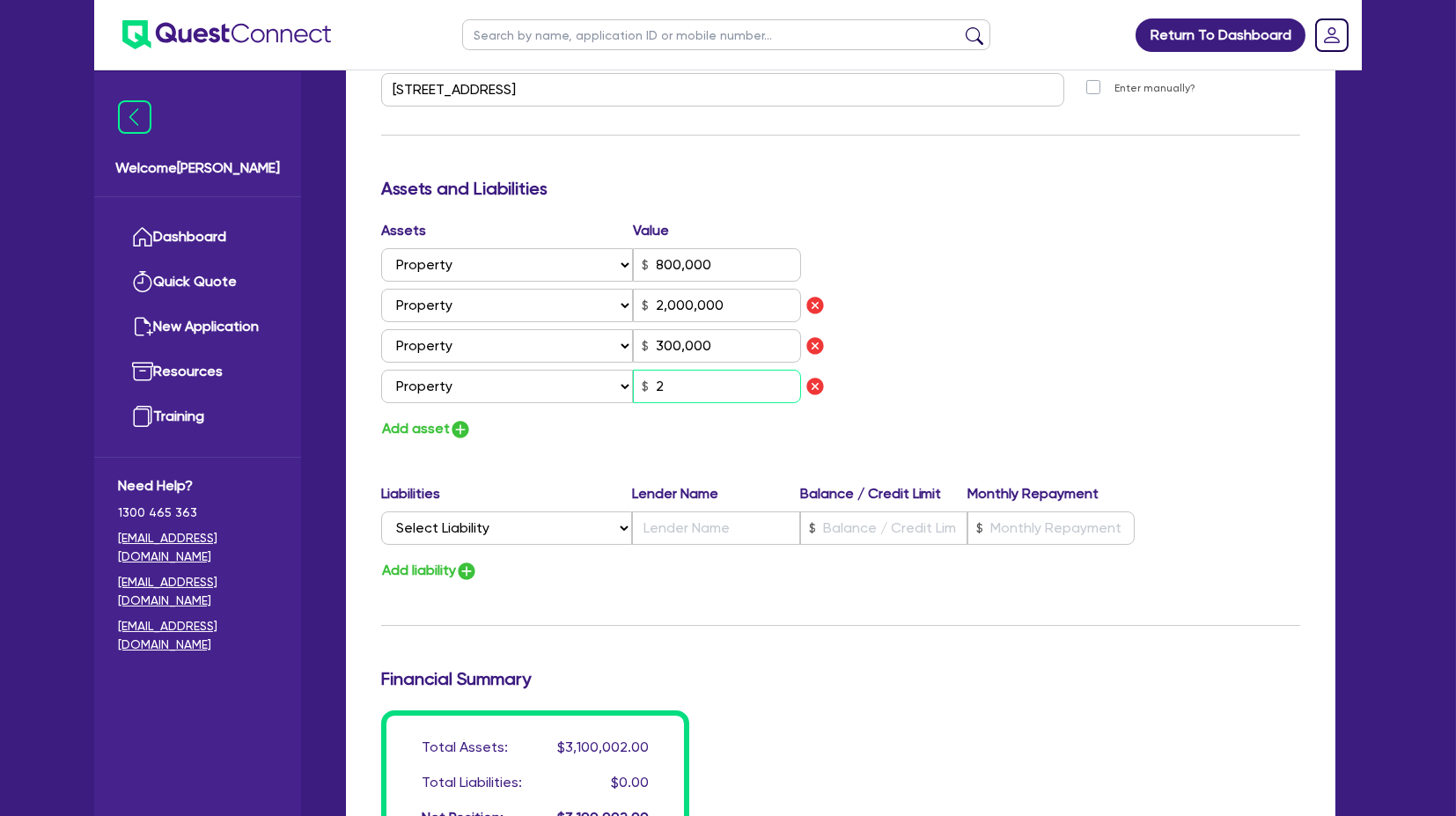
type input "24"
type input "0"
type input "0418 992 782"
type input "800,000"
type input "2,000,000"
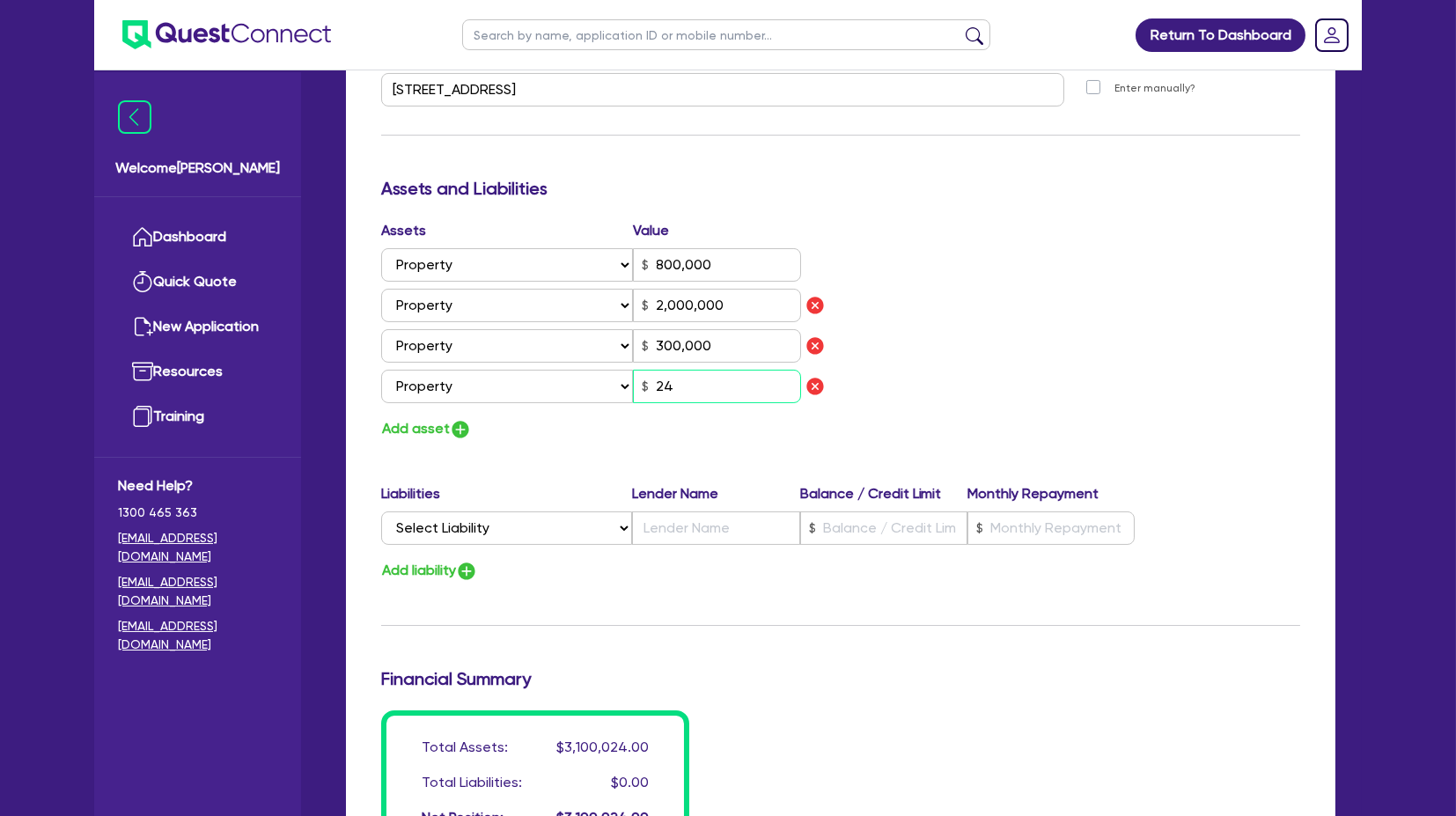
type input "300,000"
type input "240"
type input "0"
type input "0418 992 782"
type input "800,000"
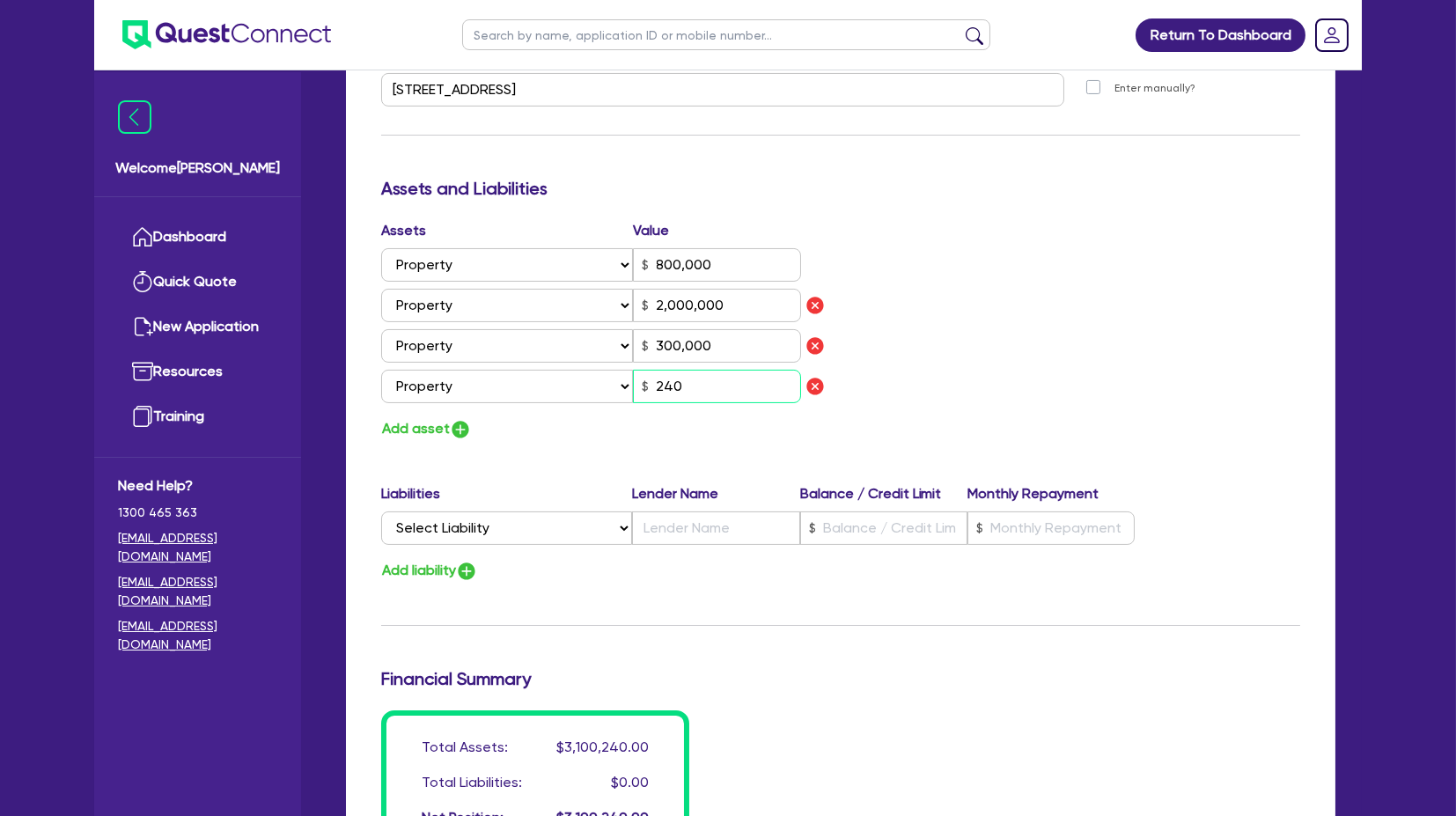
type input "2,000,000"
type input "300,000"
type input "2,400"
type input "0"
type input "0418 992 782"
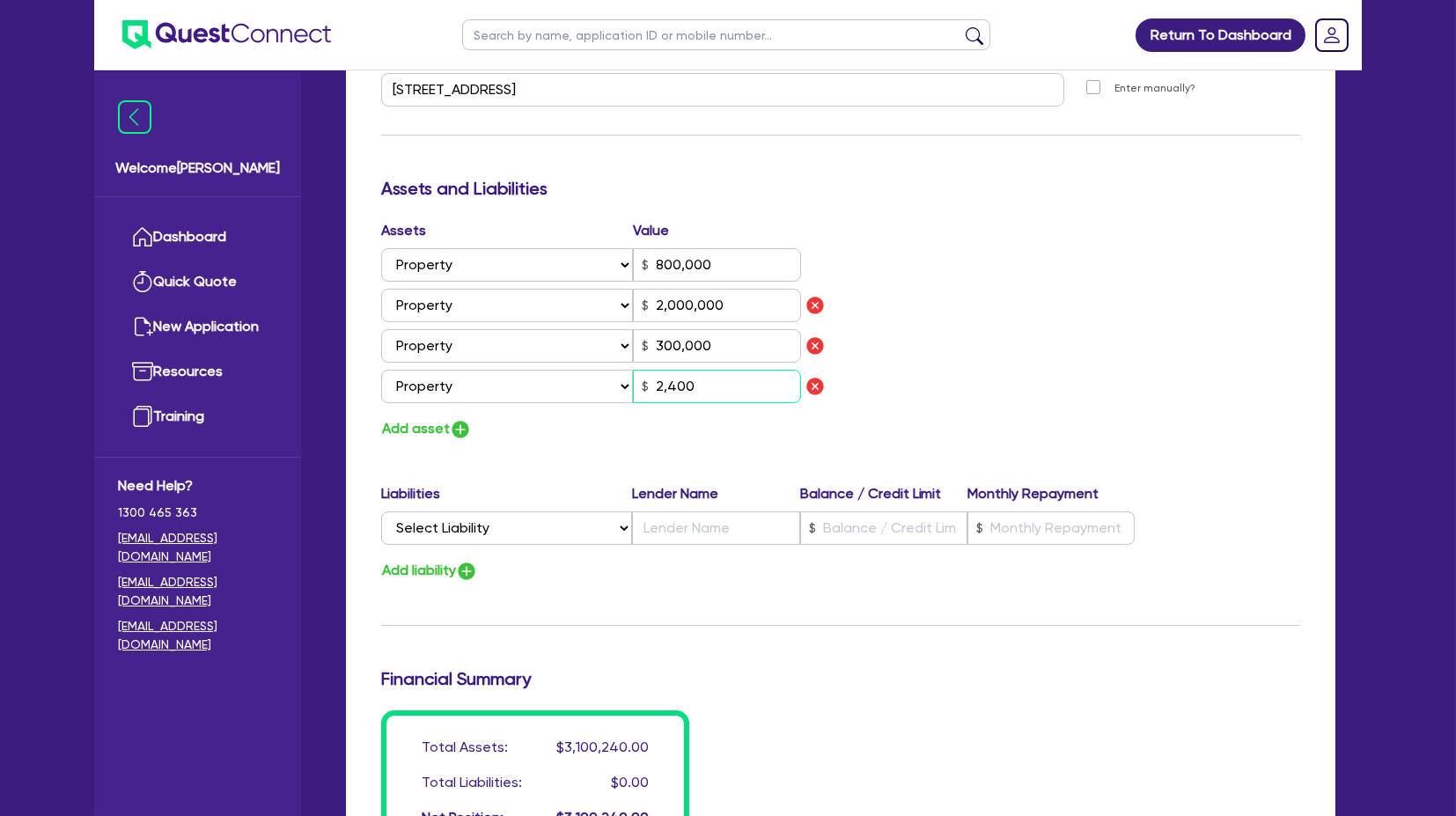
type input "800,000"
type input "2,000,000"
type input "300,000"
type input "24,000"
type input "0"
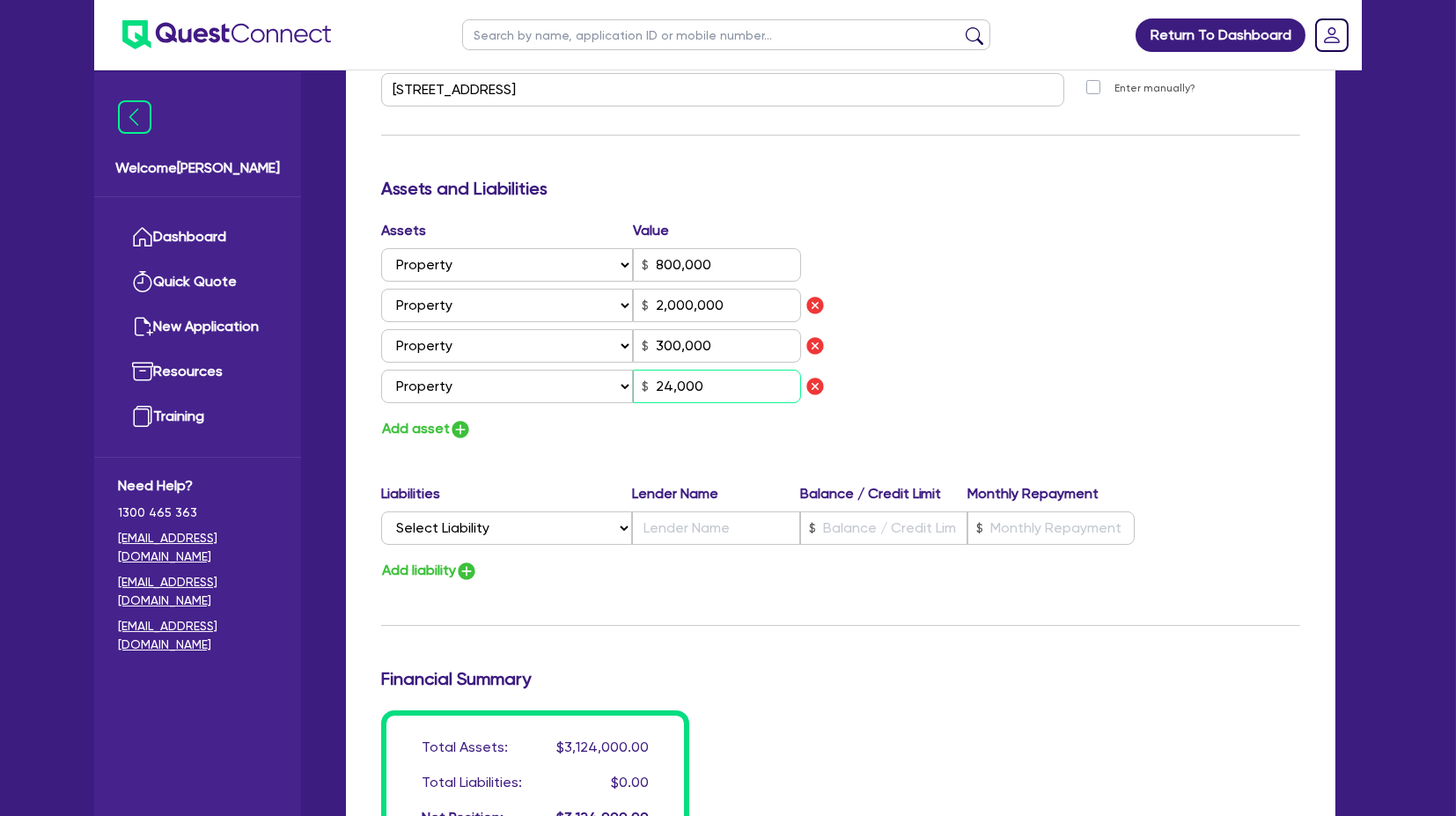
type input "0418 992 782"
type input "800,000"
type input "2,000,000"
type input "300,000"
type input "240,000"
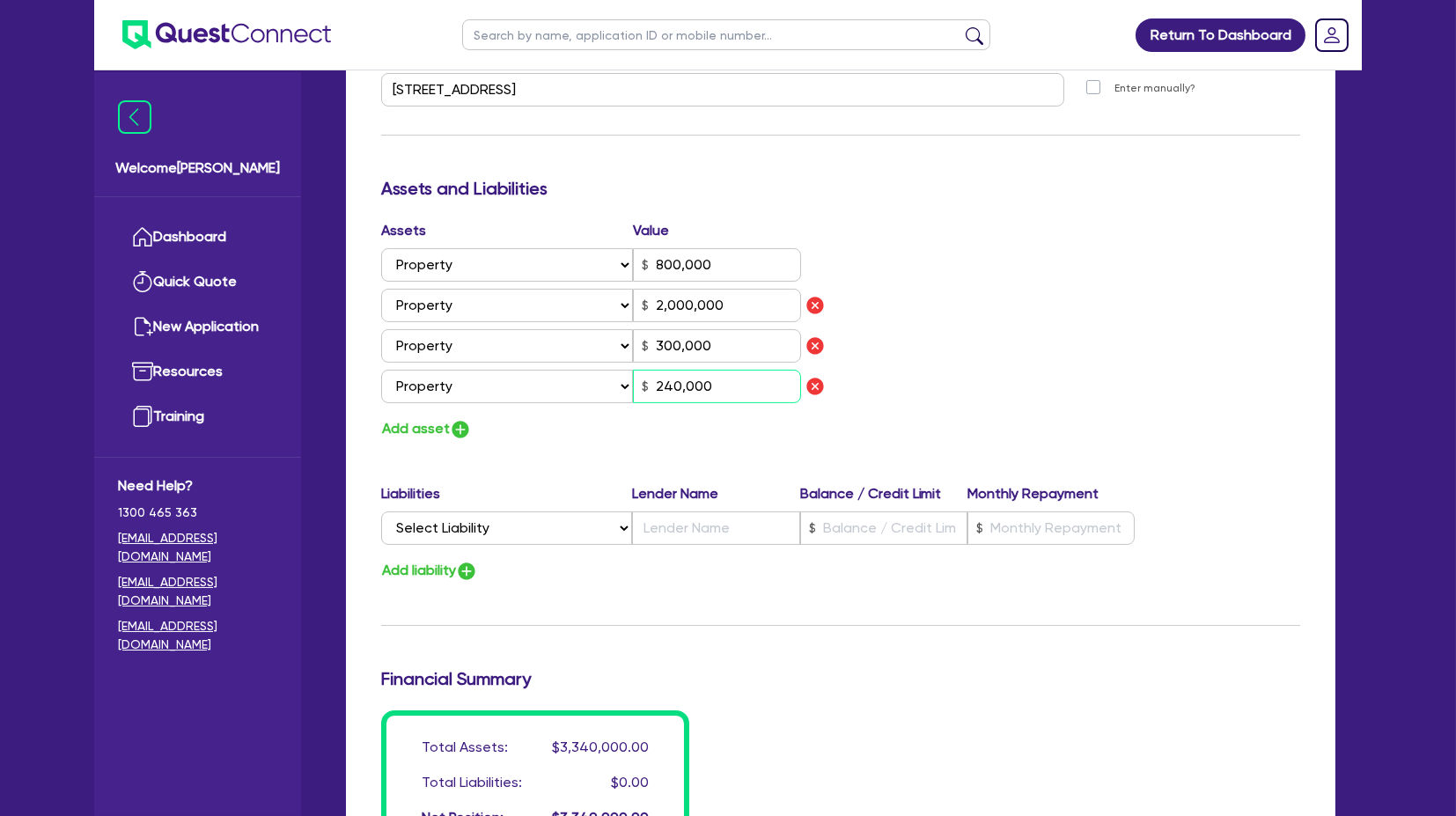
type input "0"
type input "0418 992 782"
type input "800,000"
type input "2,000,000"
type input "300,000"
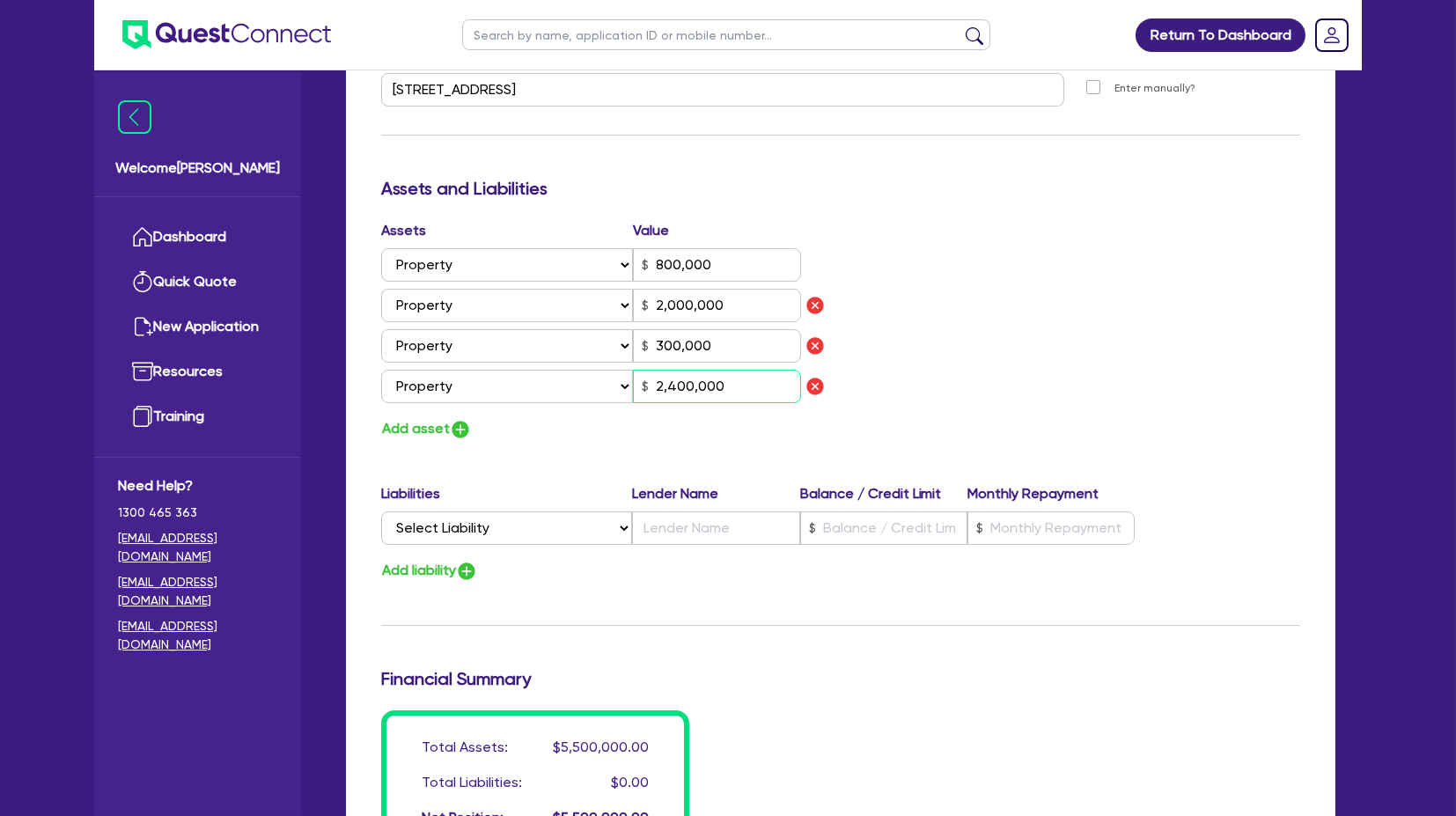
type input "2,400,000"
click at [426, 386] on button "Add asset" at bounding box center [427, 429] width 90 height 24
type input "0"
type input "0418 992 782"
type input "800,000"
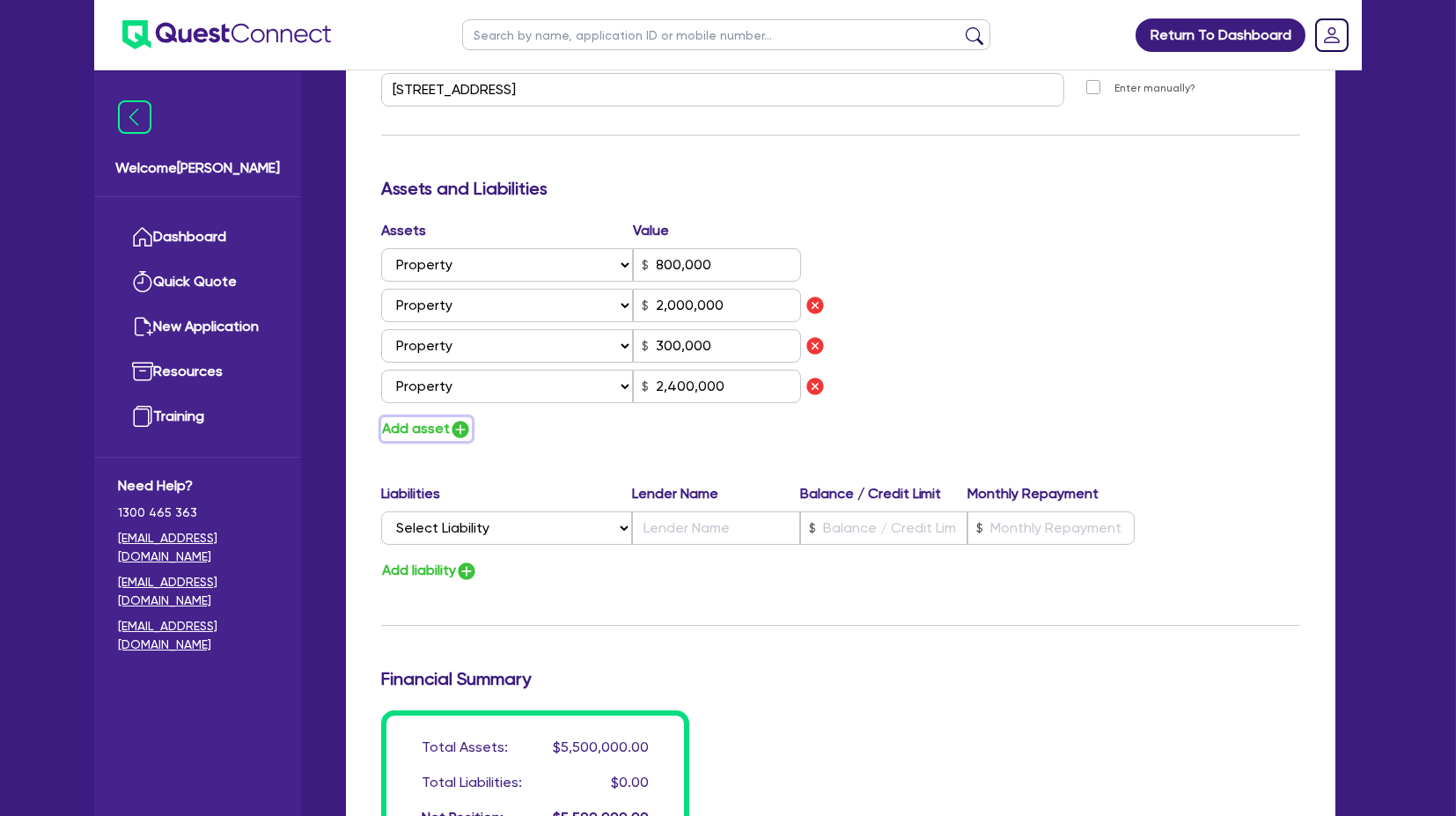
type input "2,000,000"
type input "300,000"
type input "2,400,000"
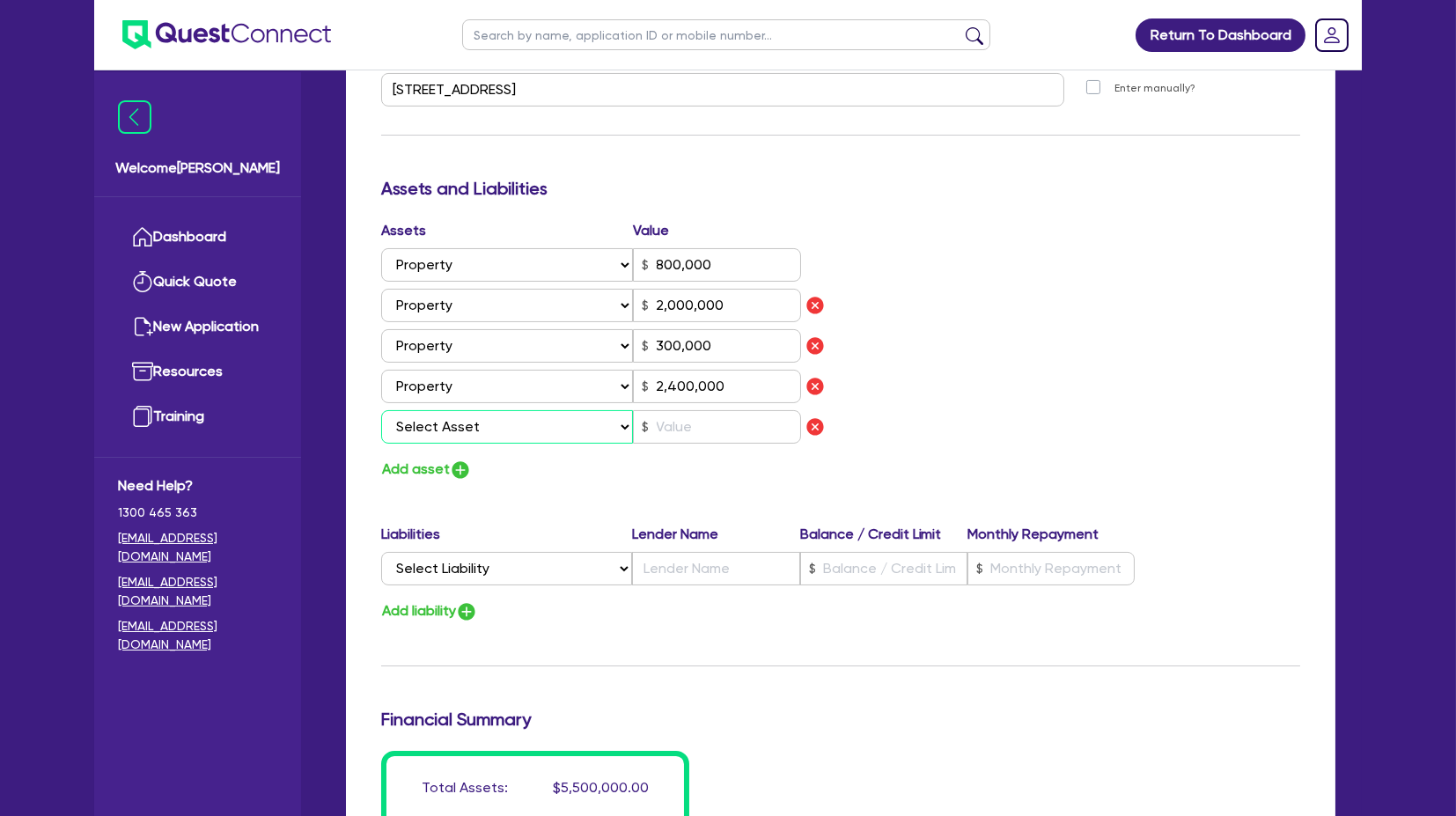
click at [426, 386] on select "Select Asset Cash Property Investment property Vehicle Truck Trailer Equipment …" at bounding box center [507, 427] width 252 height 34
select select "PROPERTY"
click at [382, 386] on select "Select Asset Cash Property Investment property Vehicle Truck Trailer Equipment …" at bounding box center [507, 427] width 252 height 34
type input "0"
type input "0418 992 782"
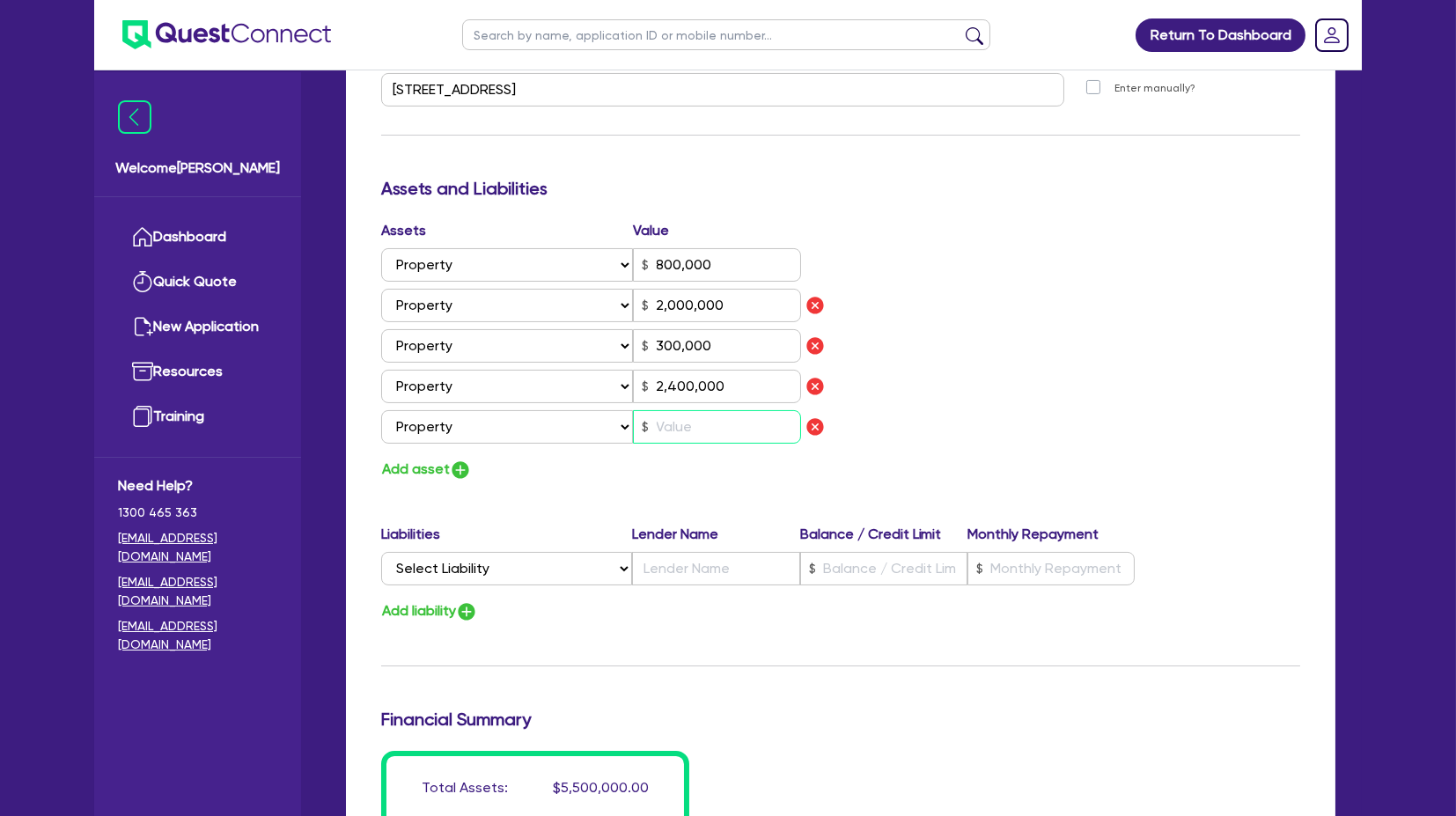
click at [694, 386] on input "text" at bounding box center [717, 427] width 168 height 34
click at [429, 386] on button "Add asset" at bounding box center [427, 469] width 90 height 24
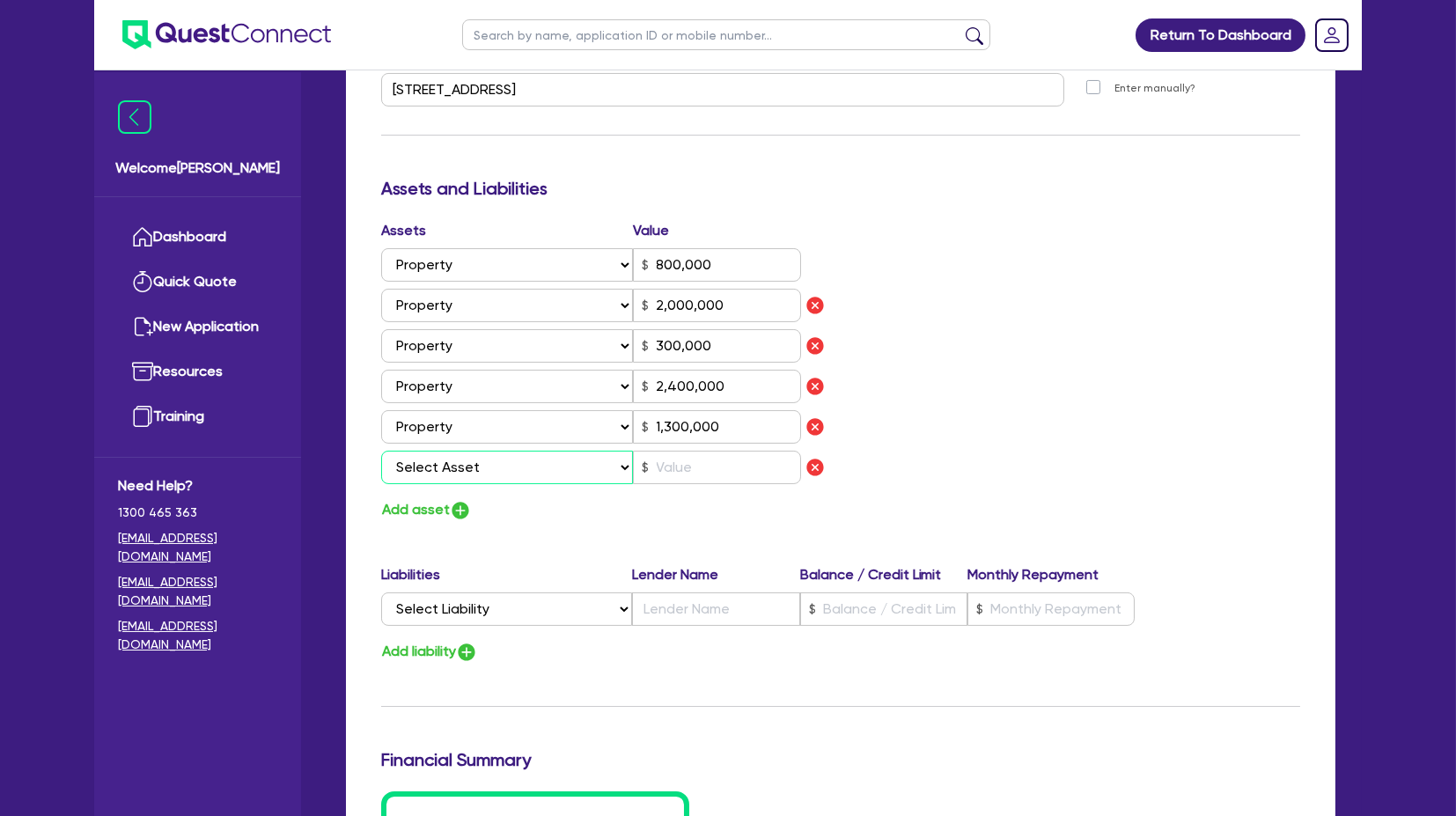
drag, startPoint x: 443, startPoint y: 471, endPoint x: 456, endPoint y: 471, distance: 13.0
click at [443, 386] on select "Select Asset Cash Property Investment property Vehicle Truck Trailer Equipment …" at bounding box center [507, 467] width 252 height 34
click at [382, 386] on select "Select Asset Cash Property Investment property Vehicle Truck Trailer Equipment …" at bounding box center [507, 467] width 252 height 34
click at [675, 386] on input "text" at bounding box center [717, 467] width 168 height 34
click at [725, 386] on input "21,500,000" at bounding box center [717, 467] width 168 height 34
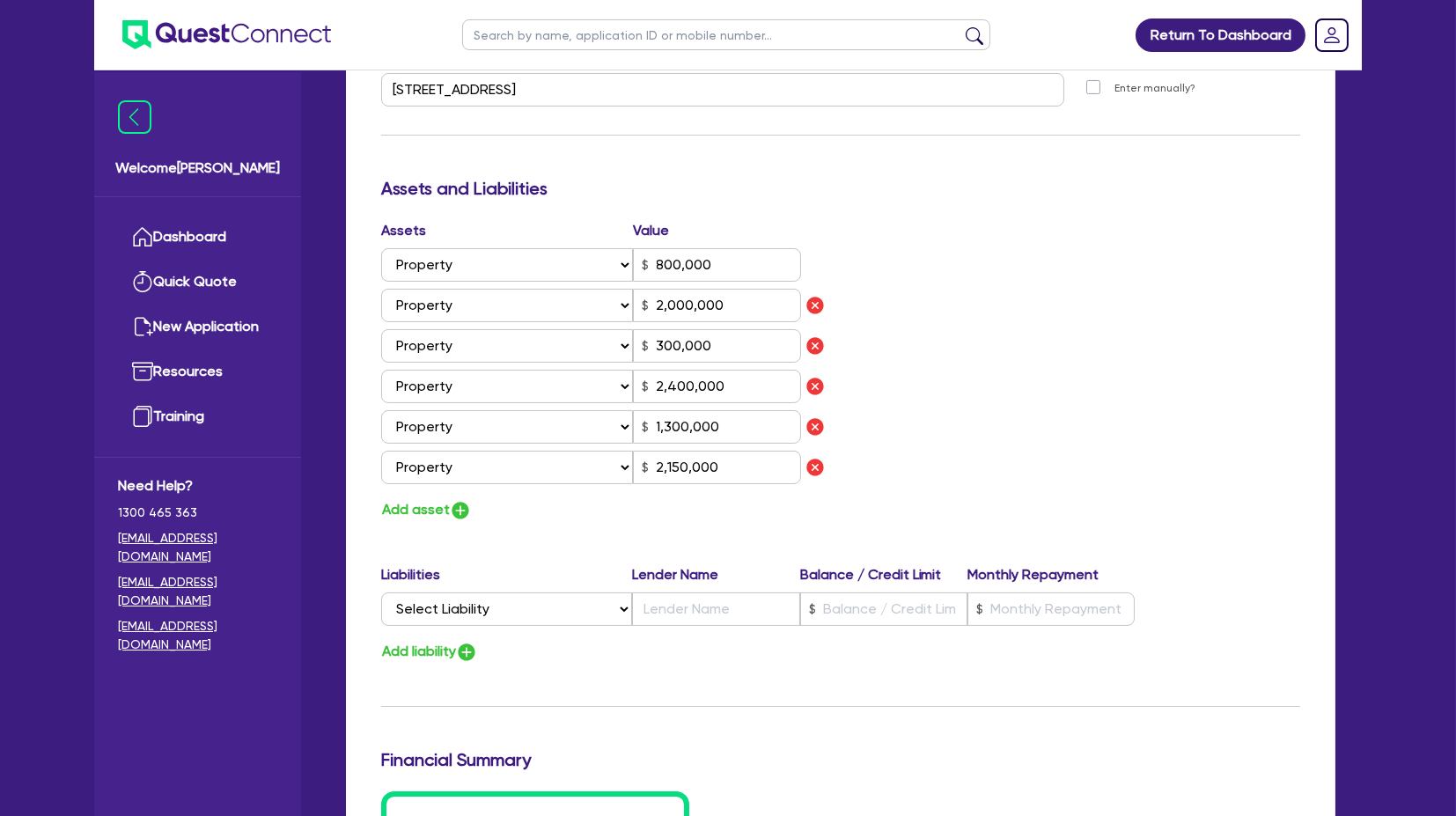
click at [982, 386] on div "Assets Value Select Asset Cash Property Investment property Vehicle Truck Trail…" at bounding box center [841, 371] width 946 height 302
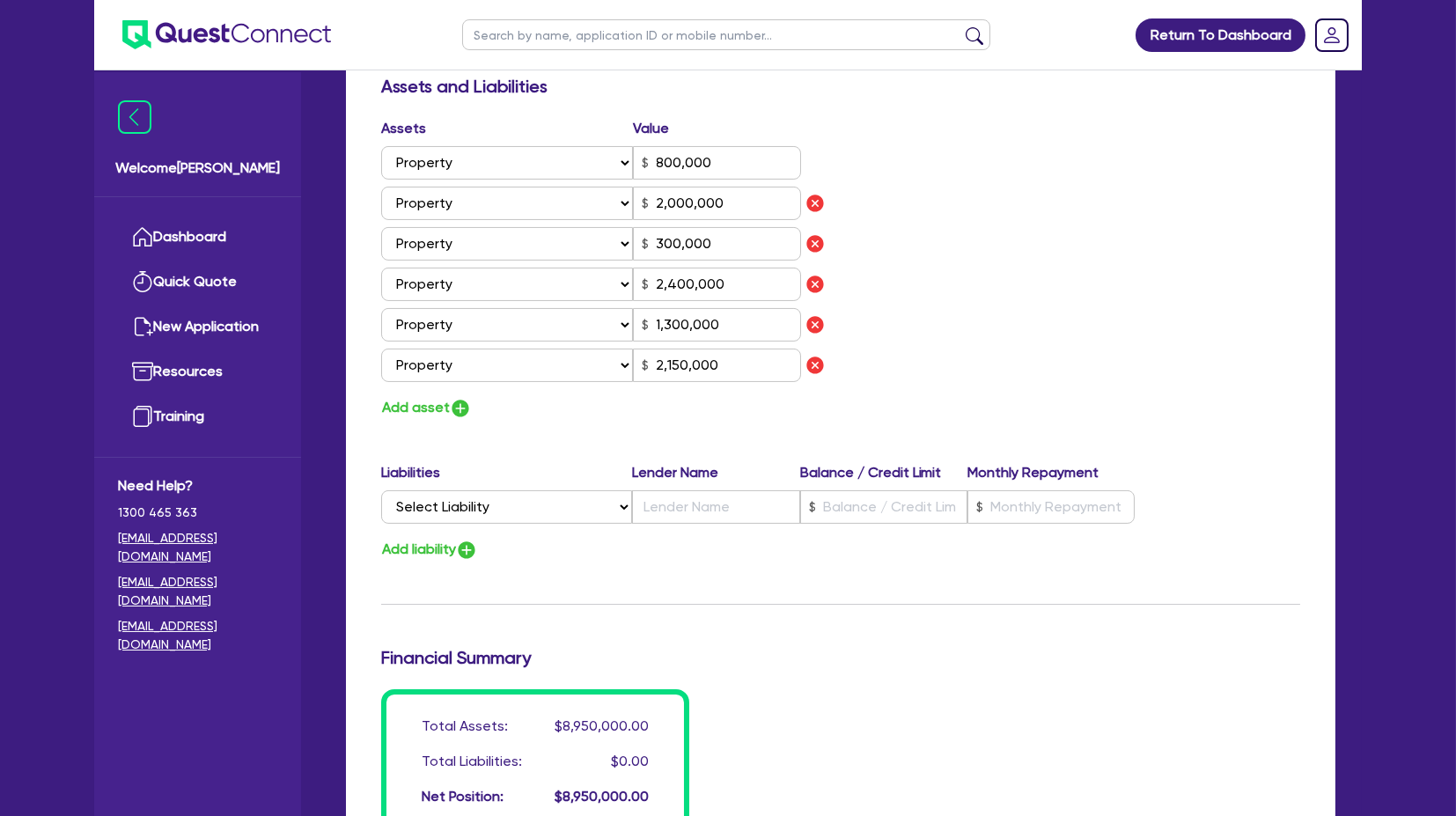
scroll to position [1137, 0]
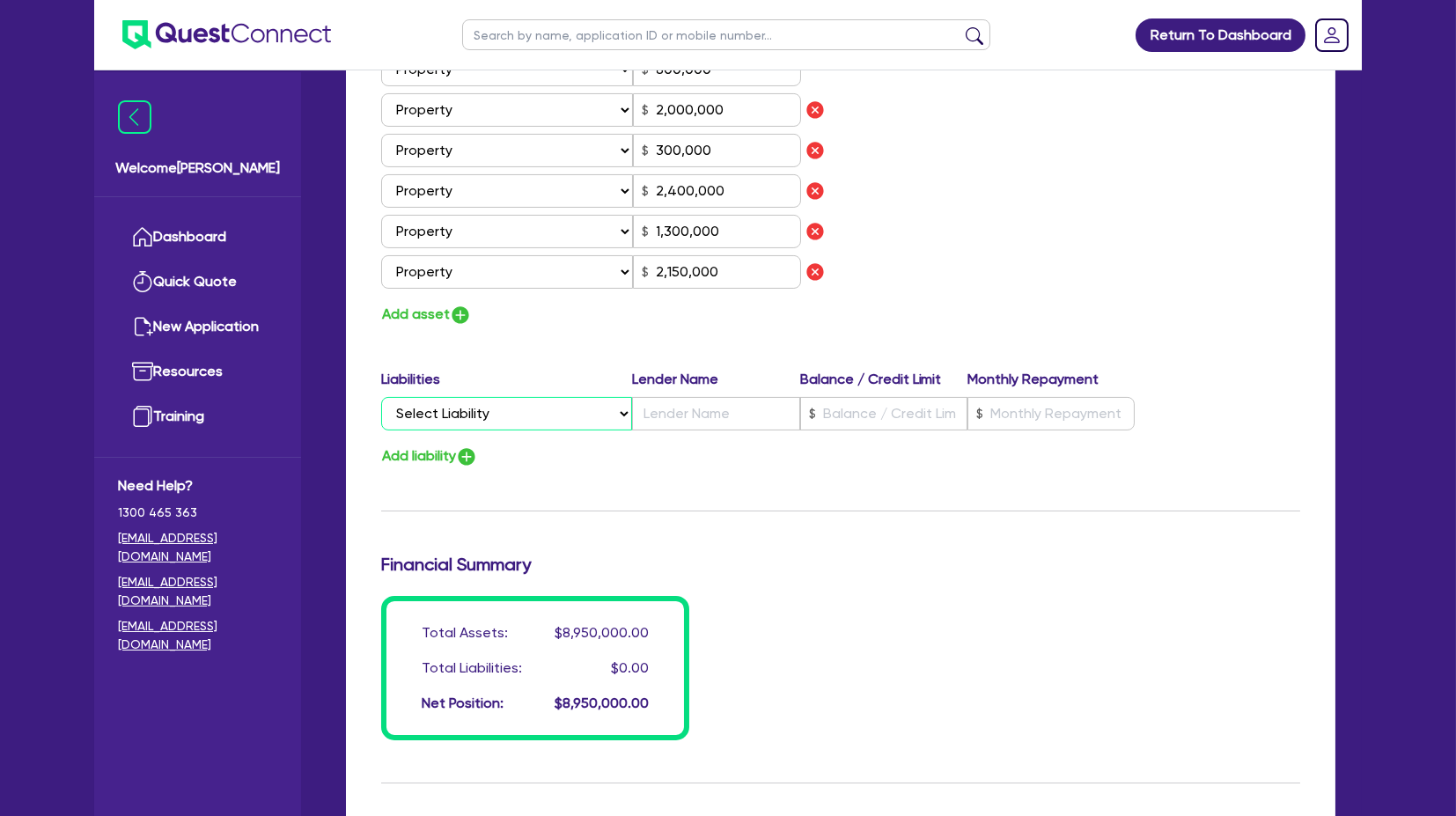
drag, startPoint x: 521, startPoint y: 411, endPoint x: 527, endPoint y: 421, distance: 11.7
click at [521, 386] on select "Select Liability Credit card Mortgage Investment property loan Vehicle loan Tru…" at bounding box center [506, 413] width 251 height 34
click at [382, 386] on select "Select Liability Credit card Mortgage Investment property loan Vehicle loan Tru…" at bounding box center [506, 413] width 251 height 34
click at [650, 386] on input "text" at bounding box center [716, 413] width 167 height 34
click at [420, 386] on button "Add liability" at bounding box center [430, 457] width 97 height 24
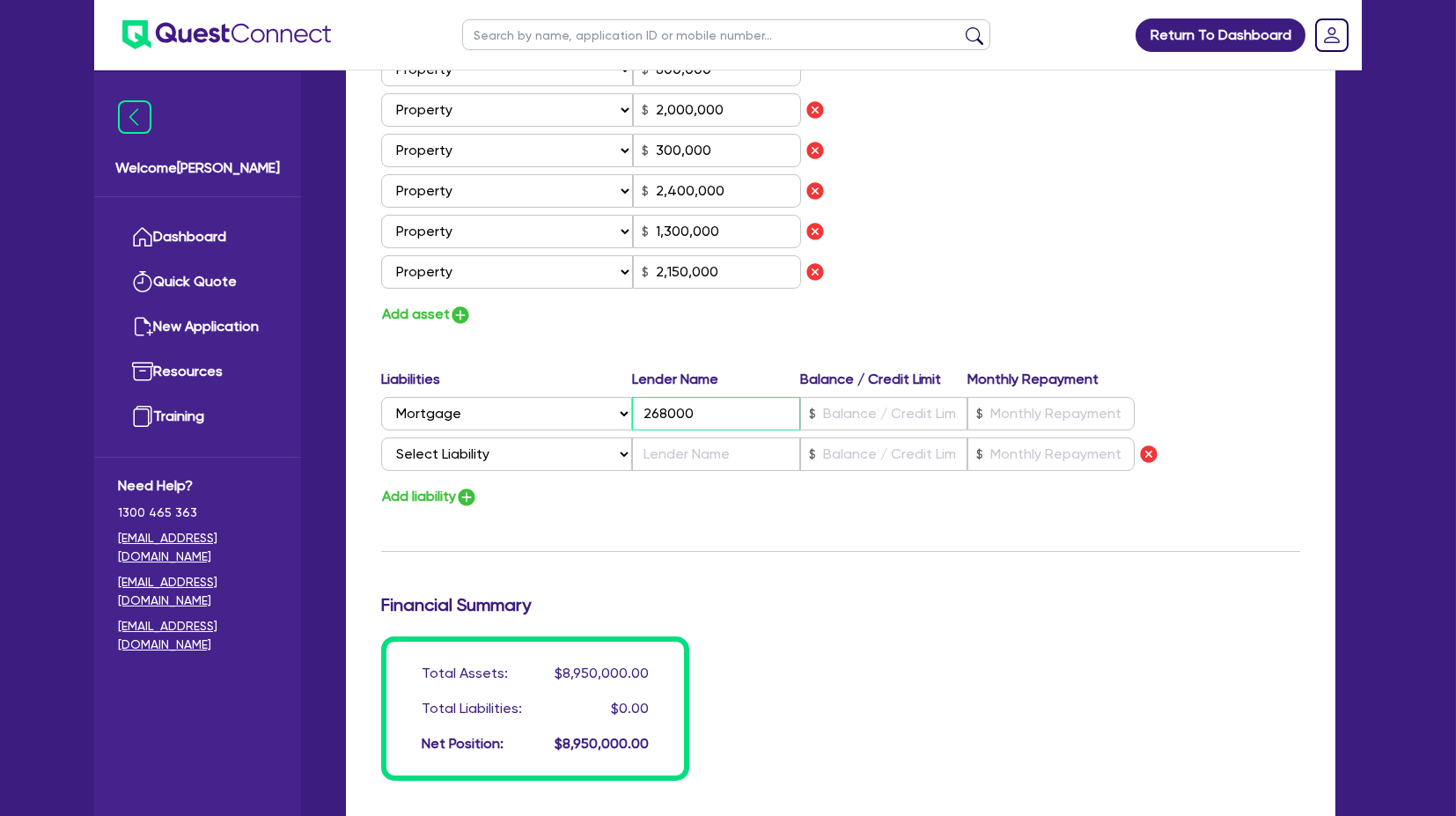
drag, startPoint x: 737, startPoint y: 409, endPoint x: 560, endPoint y: 421, distance: 177.4
click at [591, 386] on div "Select Liability Credit card Mortgage Investment property loan Vehicle loan Tru…" at bounding box center [758, 413] width 753 height 34
click at [824, 386] on input "text" at bounding box center [884, 413] width 167 height 34
paste input "268,000"
click at [512, 386] on select "Select Liability Credit card Mortgage Investment property loan Vehicle loan Tru…" at bounding box center [506, 454] width 251 height 34
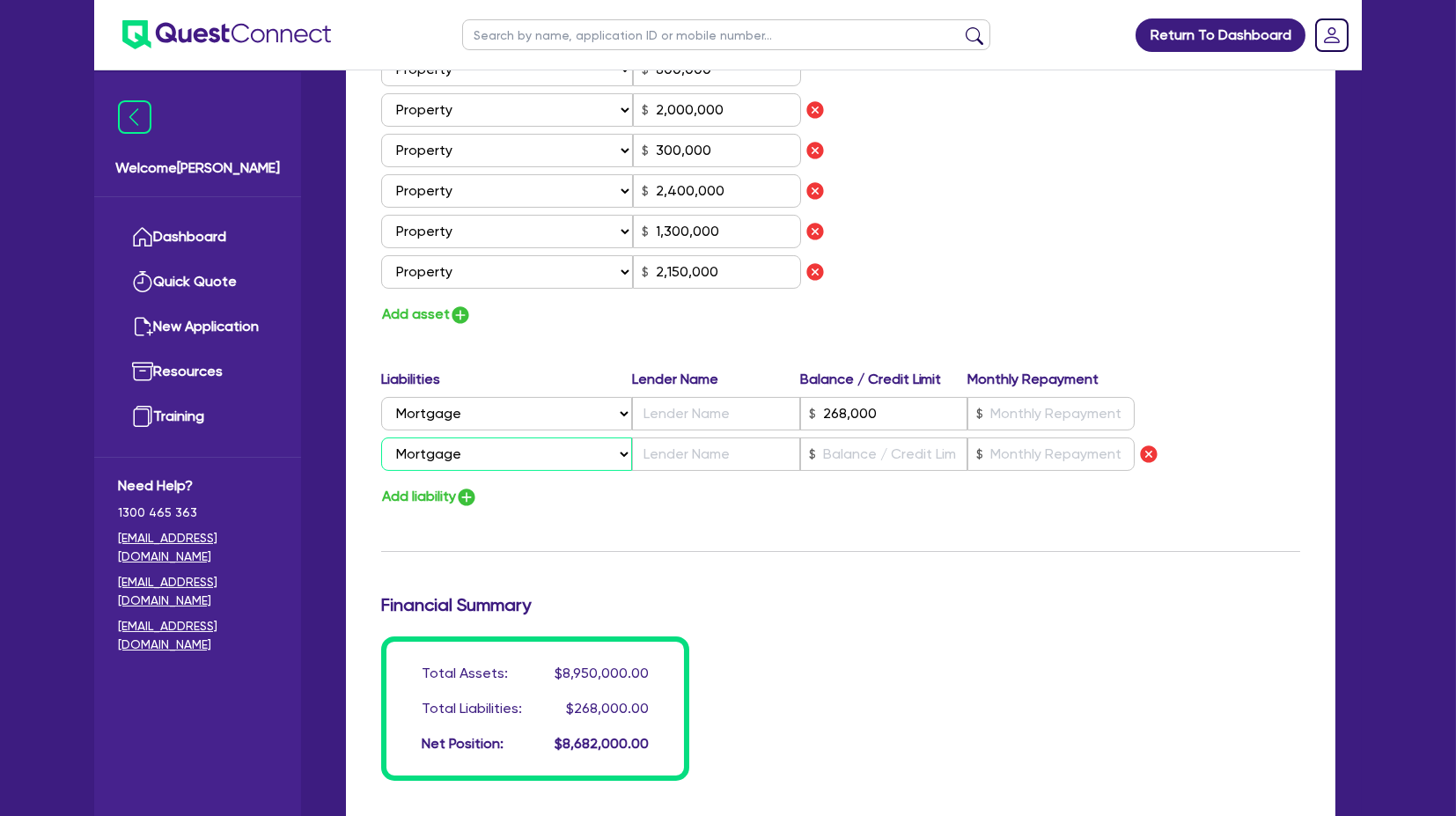
click at [382, 386] on select "Select Liability Credit card Mortgage Investment property loan Vehicle loan Tru…" at bounding box center [506, 454] width 251 height 34
drag, startPoint x: 805, startPoint y: 446, endPoint x: 839, endPoint y: 457, distance: 35.7
click at [811, 386] on div at bounding box center [884, 454] width 167 height 34
click at [462, 386] on img "button" at bounding box center [467, 498] width 21 height 21
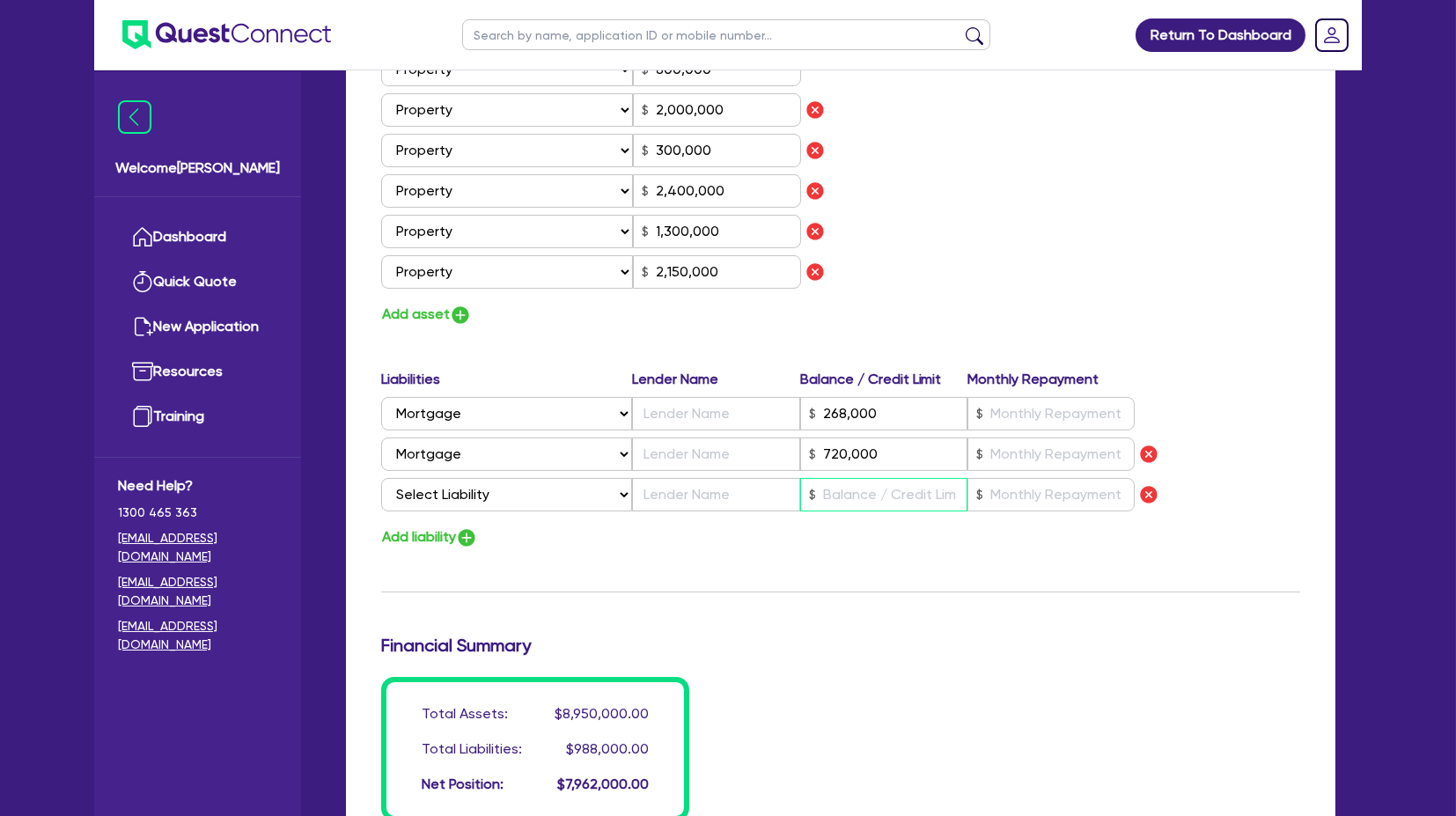
click at [831, 386] on input "text" at bounding box center [884, 494] width 167 height 34
click at [450, 386] on select "Select Liability Credit card Mortgage Investment property loan Vehicle loan Tru…" at bounding box center [506, 494] width 251 height 34
click at [382, 386] on select "Select Liability Credit card Mortgage Investment property loan Vehicle loan Tru…" at bounding box center [506, 494] width 251 height 34
click at [423, 386] on button "Add liability" at bounding box center [430, 537] width 97 height 24
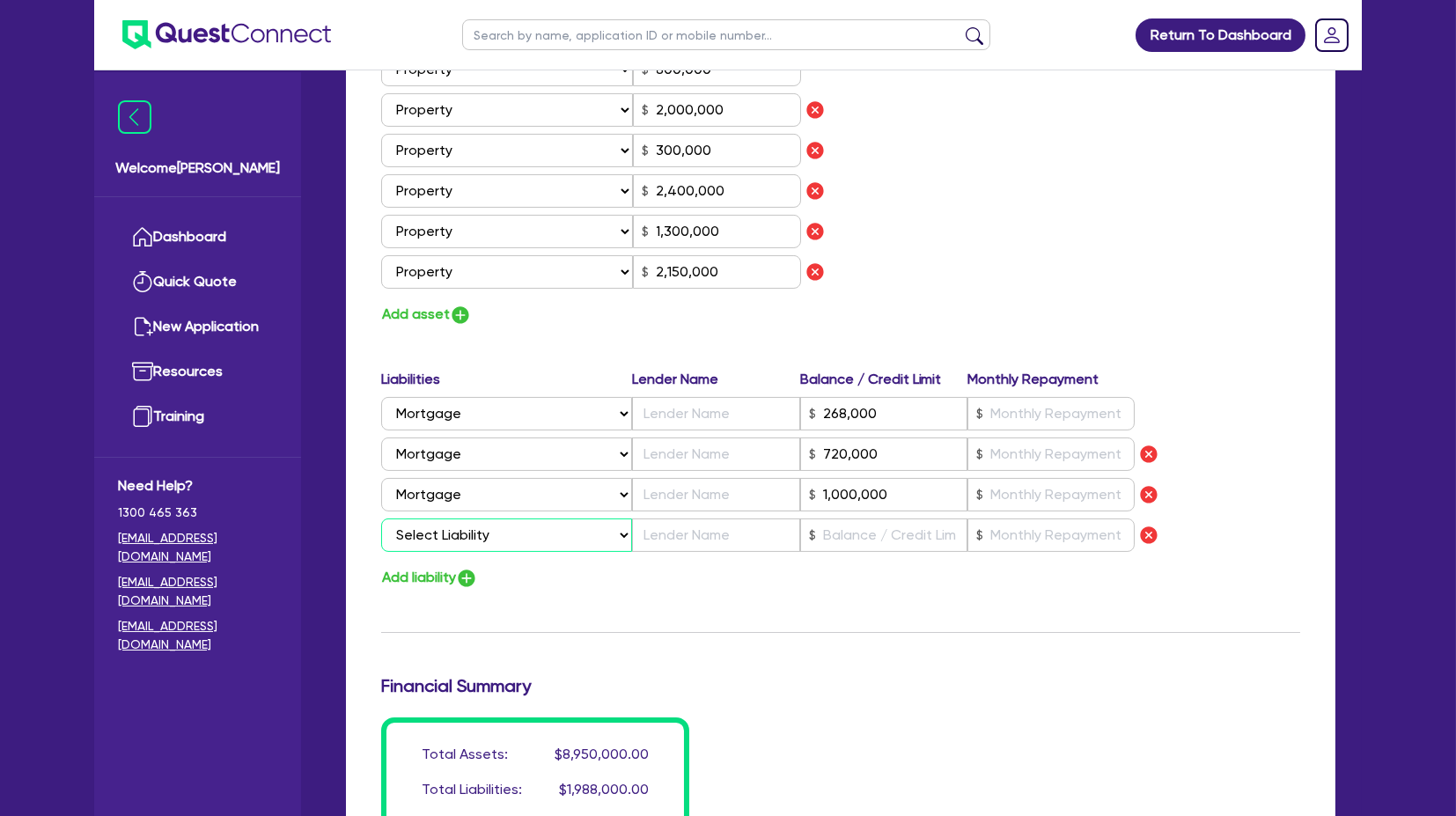
click at [445, 386] on select "Select Liability Credit card Mortgage Investment property loan Vehicle loan Tru…" at bounding box center [506, 535] width 251 height 34
click at [382, 386] on select "Select Liability Credit card Mortgage Investment property loan Vehicle loan Tru…" at bounding box center [506, 535] width 251 height 34
click at [869, 386] on input "text" at bounding box center [884, 535] width 167 height 34
click at [840, 386] on div "Update residential status for Director #1 Boarding is only acceptable when the …" at bounding box center [841, 49] width 919 height 1626
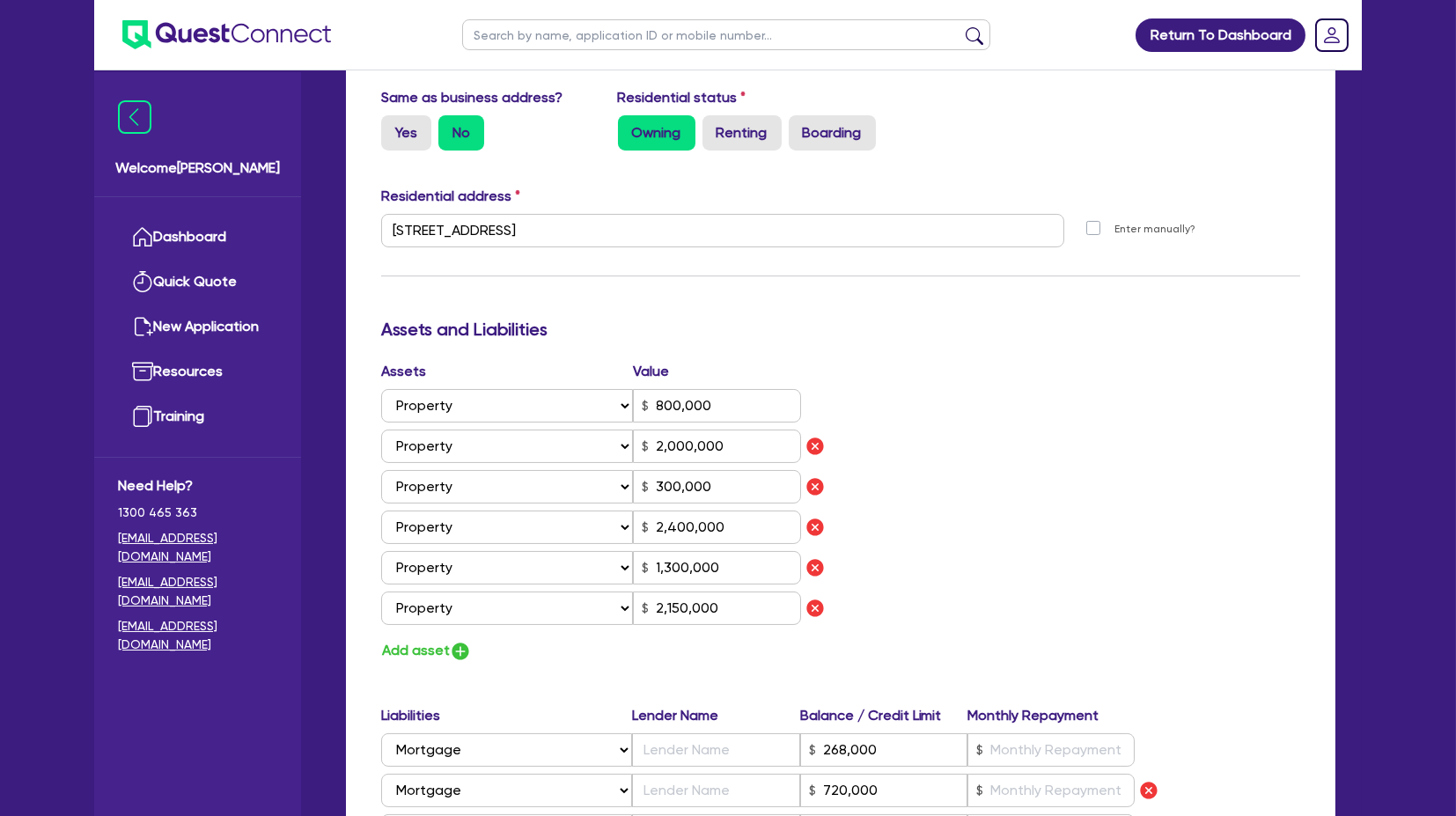
scroll to position [746, 0]
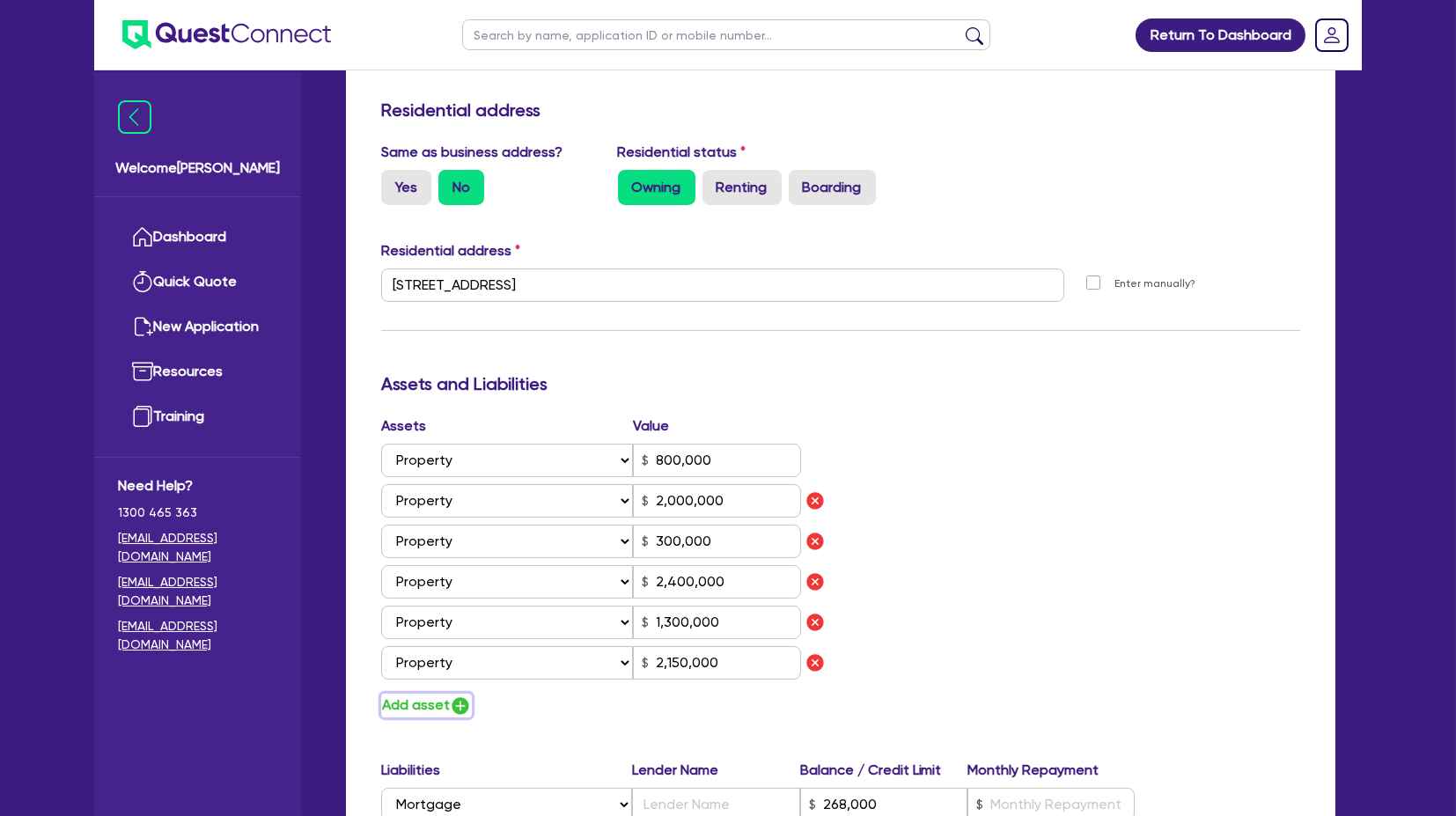
click at [413, 386] on button "Add asset" at bounding box center [427, 705] width 90 height 24
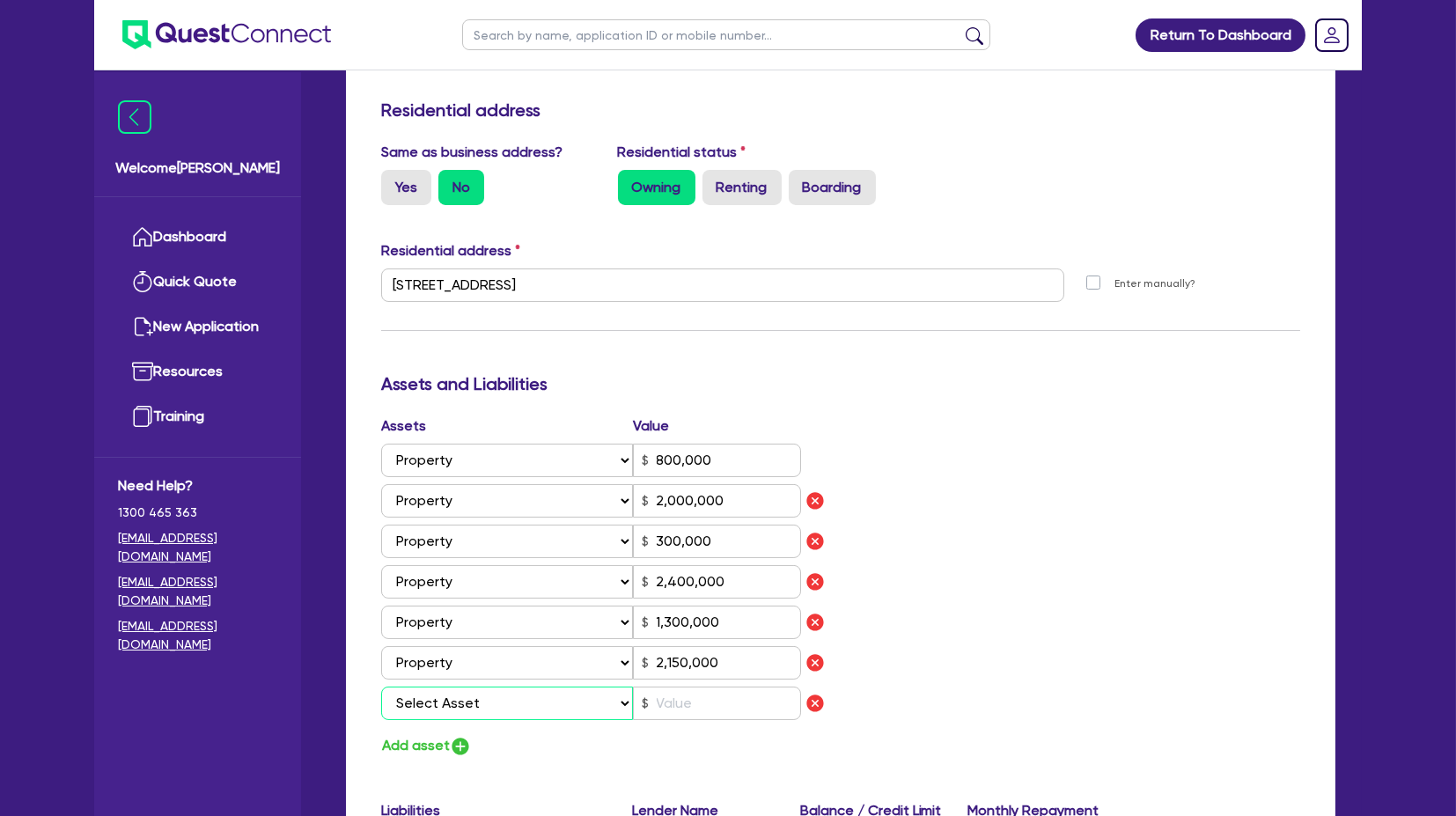
click at [482, 386] on select "Select Asset Cash Property Investment property Vehicle Truck Trailer Equipment …" at bounding box center [507, 704] width 252 height 34
click at [1015, 386] on div "Assets Value Select Asset Cash Property Investment property Vehicle Truck Trail…" at bounding box center [841, 586] width 946 height 342
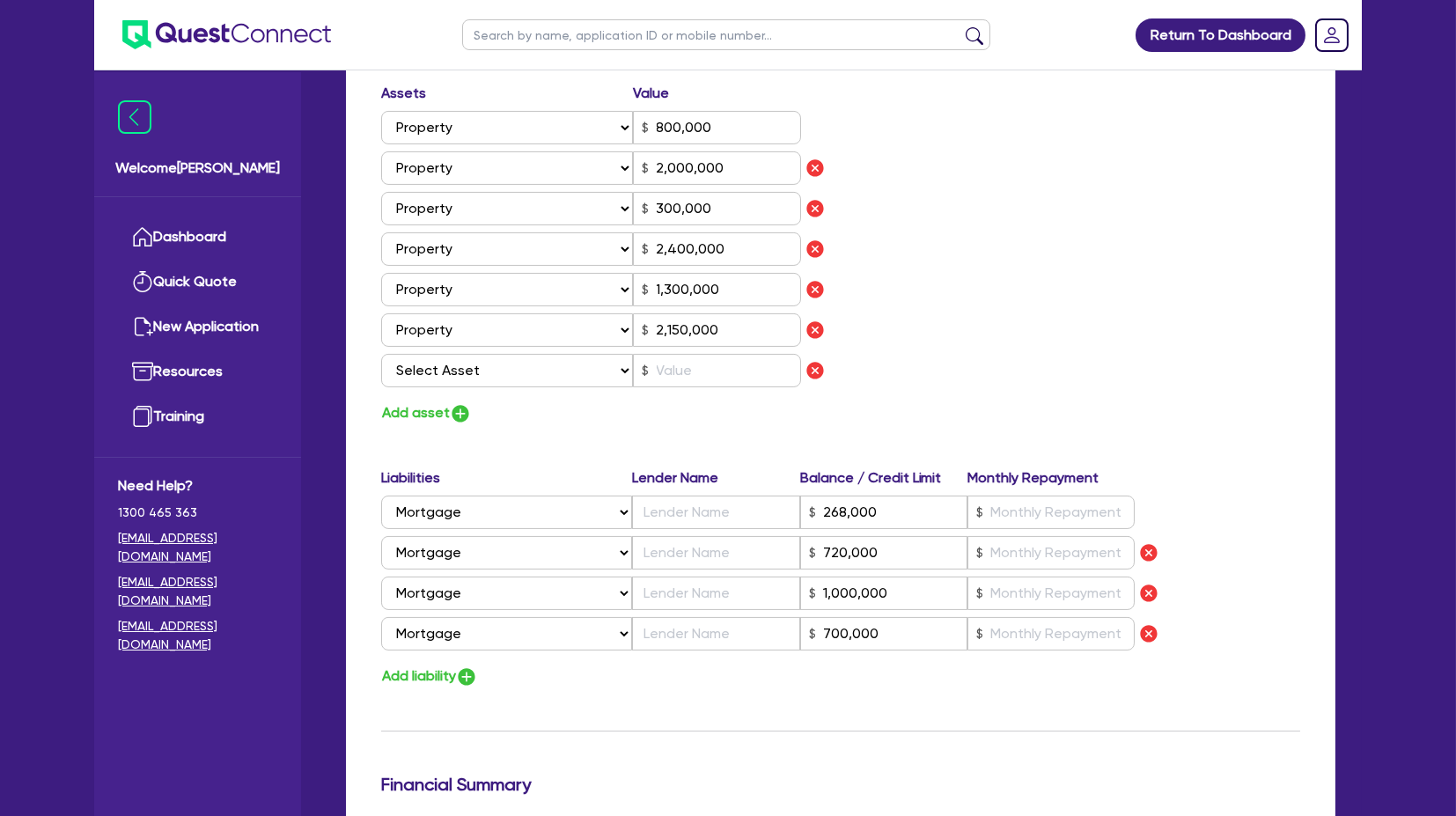
scroll to position [1137, 0]
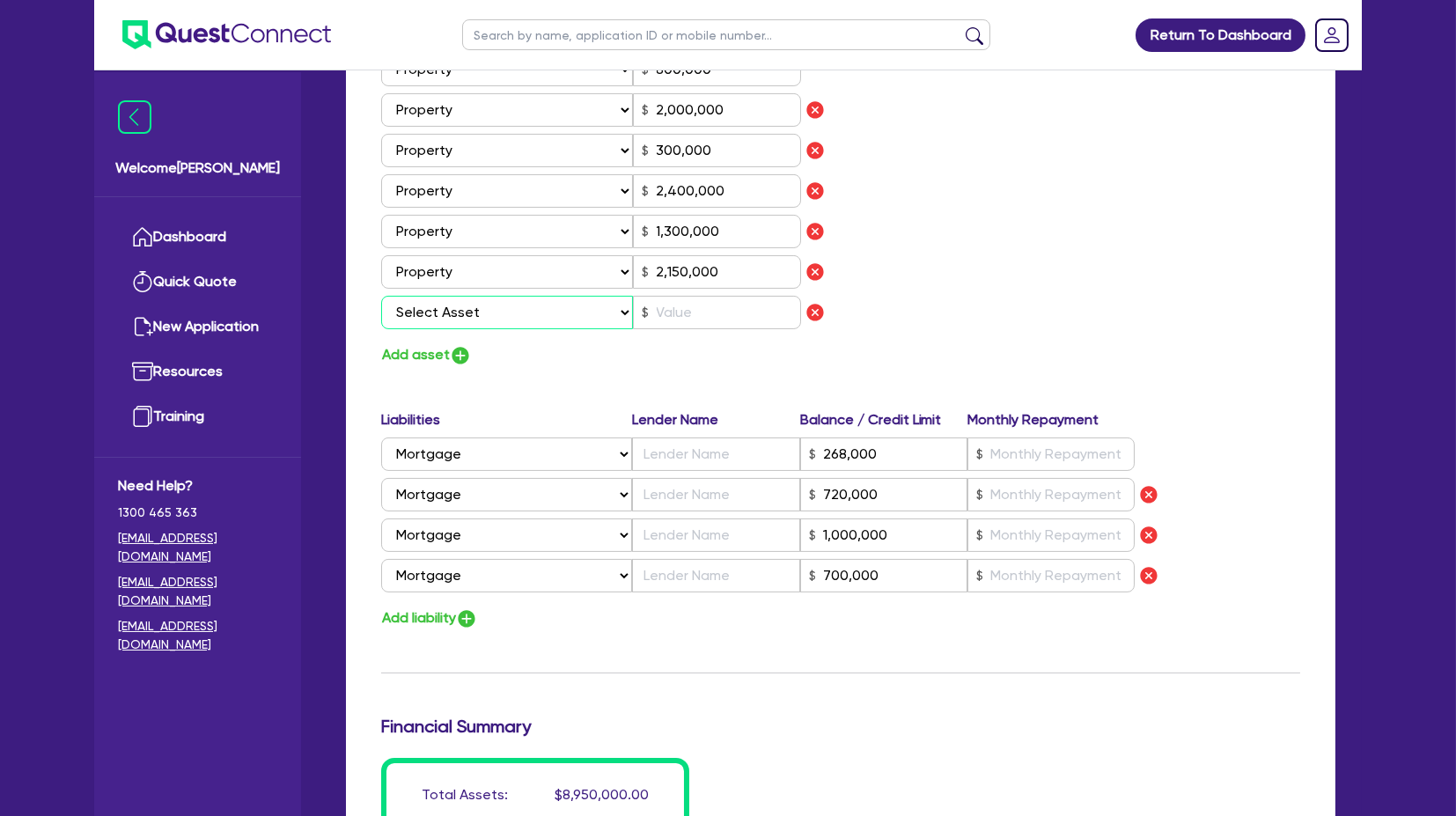
drag, startPoint x: 445, startPoint y: 307, endPoint x: 473, endPoint y: 326, distance: 33.8
click at [445, 307] on select "Select Asset Cash Property Investment property Vehicle Truck Trailer Equipment …" at bounding box center [507, 312] width 252 height 34
click at [382, 296] on select "Select Asset Cash Property Investment property Vehicle Truck Trailer Equipment …" at bounding box center [507, 312] width 252 height 34
click at [688, 317] on input "text" at bounding box center [717, 312] width 168 height 34
click at [1074, 353] on div "Assets Value Select Asset Cash Property Investment property Vehicle Truck Trail…" at bounding box center [841, 196] width 946 height 342
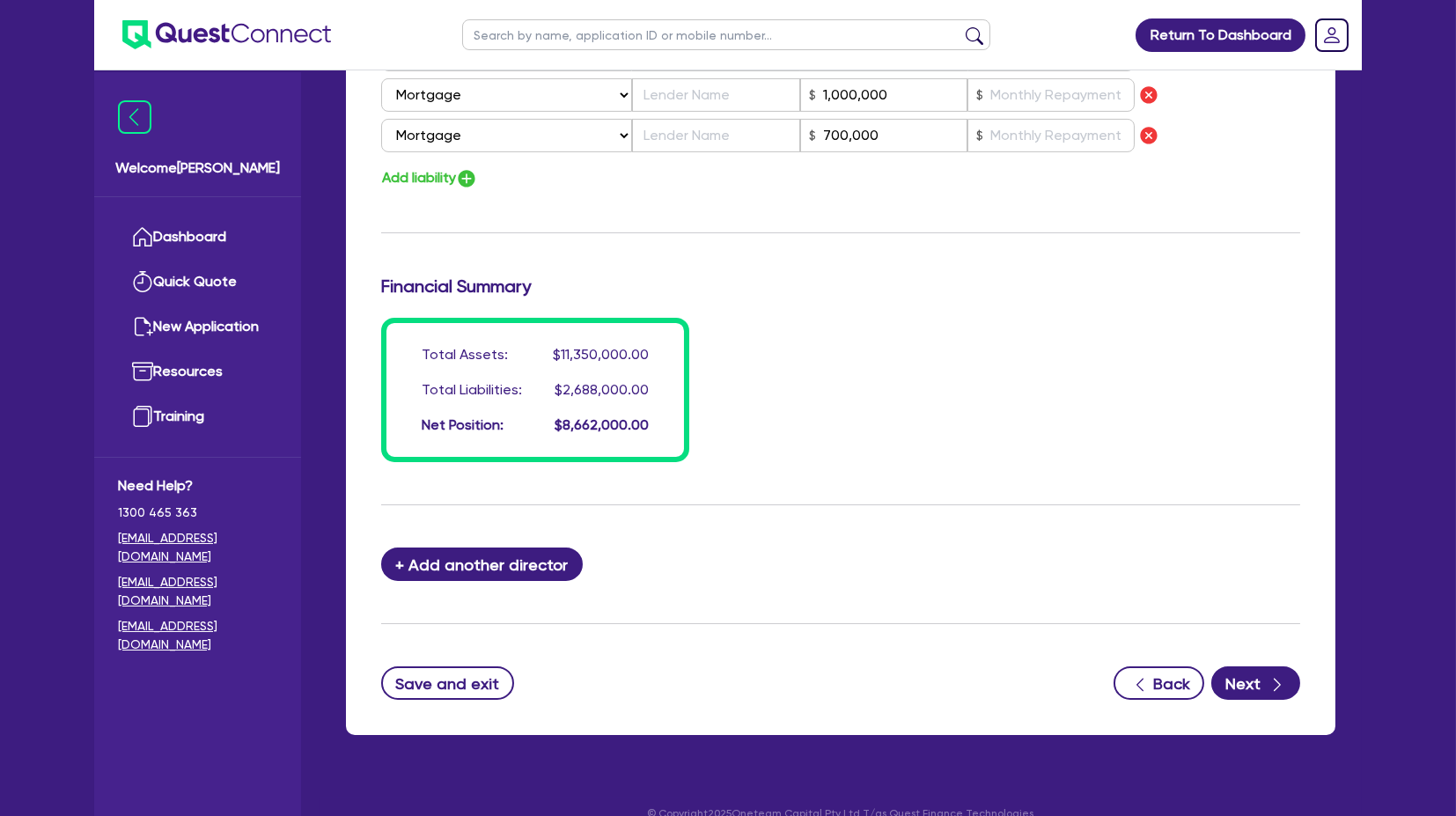
scroll to position [1600, 0]
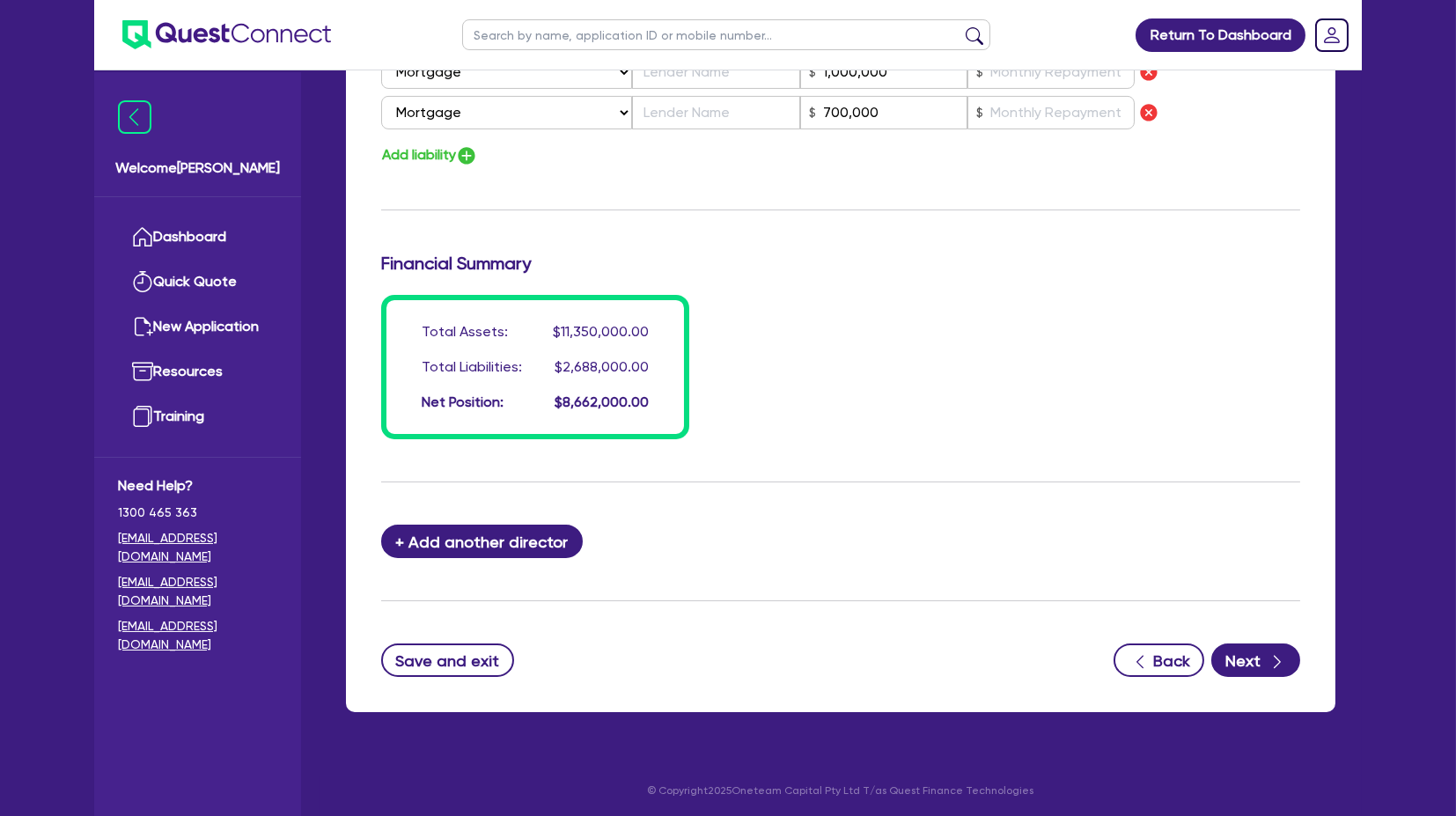
click at [1083, 316] on div "Total Assets: $11,350,000.00 Total Liabilities: $2,688,000.00 Net Position: $8,…" at bounding box center [841, 367] width 946 height 144
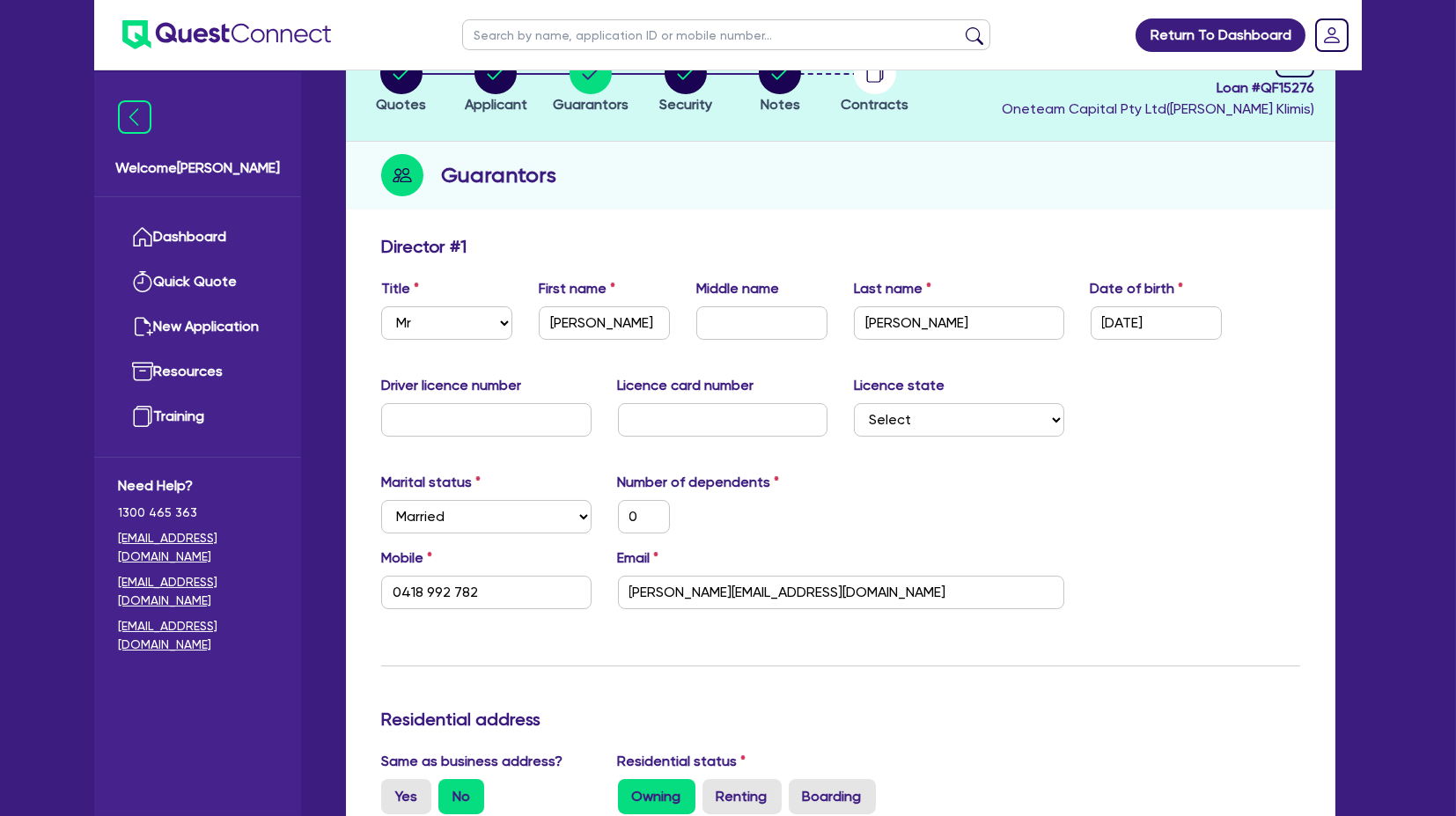
scroll to position [0, 0]
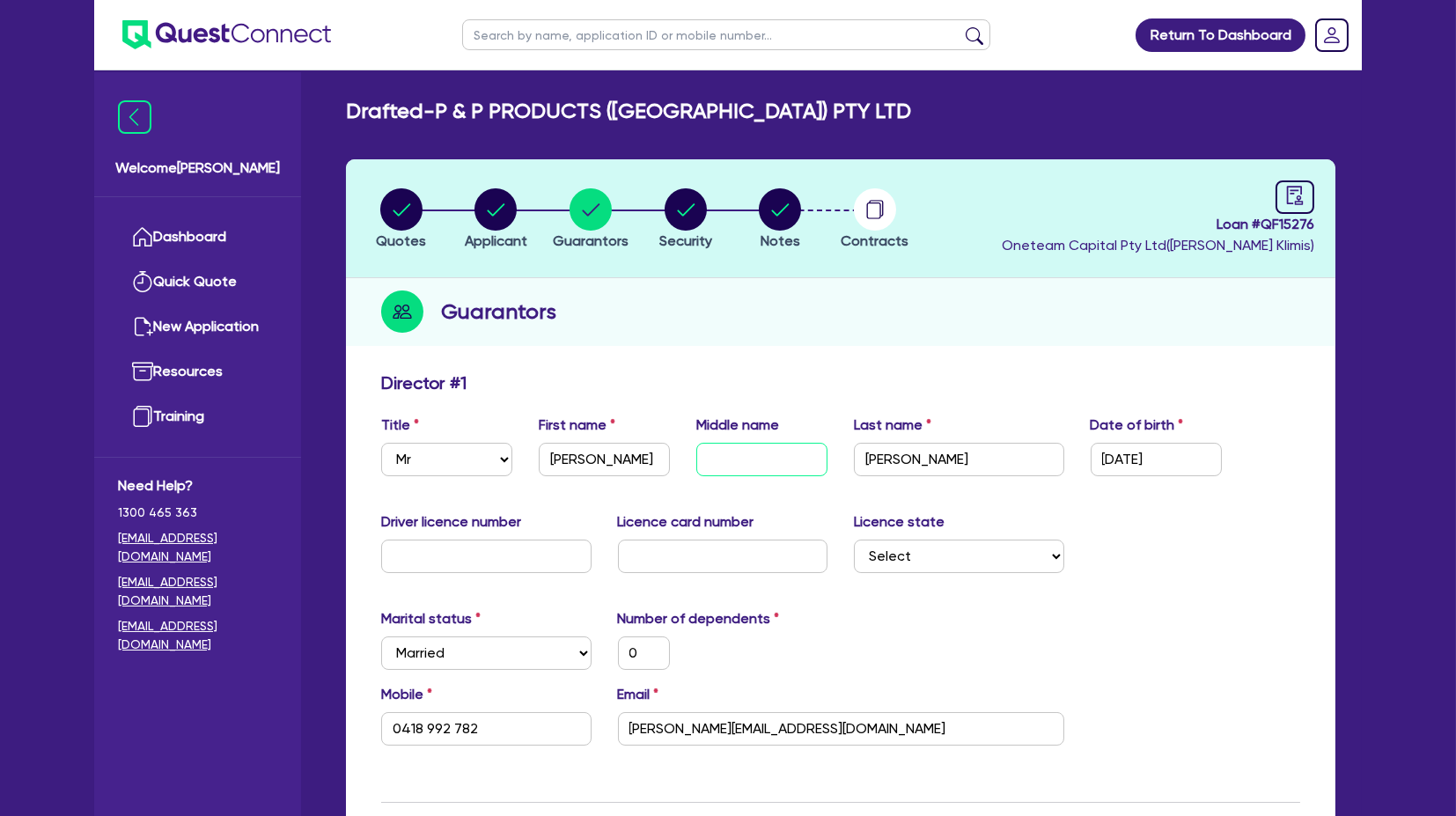
click at [767, 386] on input "text" at bounding box center [762, 459] width 132 height 34
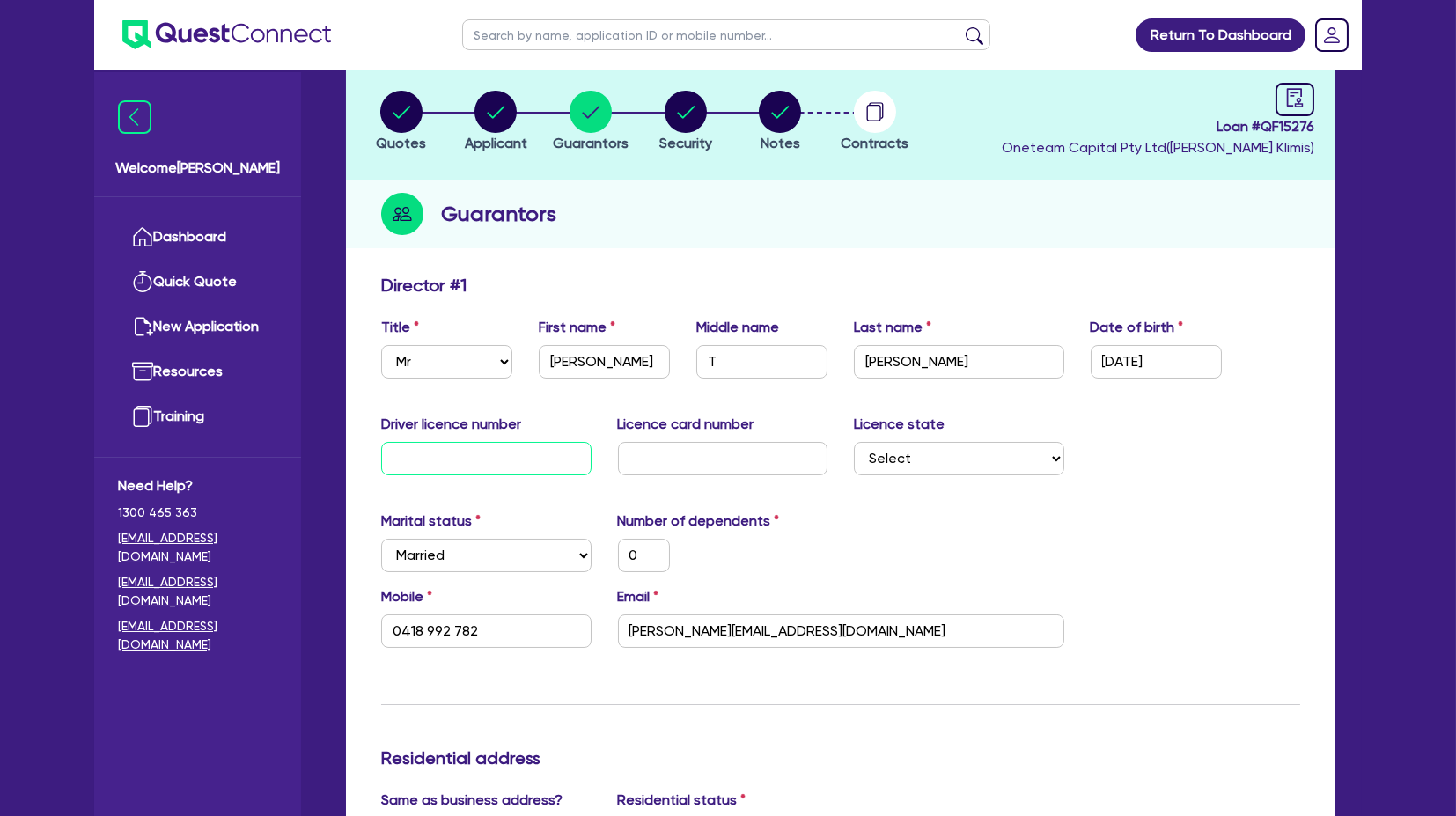
click at [479, 386] on input "text" at bounding box center [486, 458] width 210 height 34
drag, startPoint x: 1199, startPoint y: 369, endPoint x: 1001, endPoint y: 387, distance: 198.8
click at [1001, 386] on div "Title Select Mr Mrs Ms Miss Dr First name [PERSON_NAME] Middle name T Last name…" at bounding box center [841, 355] width 946 height 76
click at [476, 386] on input "text" at bounding box center [486, 458] width 210 height 34
click at [674, 386] on input "text" at bounding box center [723, 458] width 210 height 34
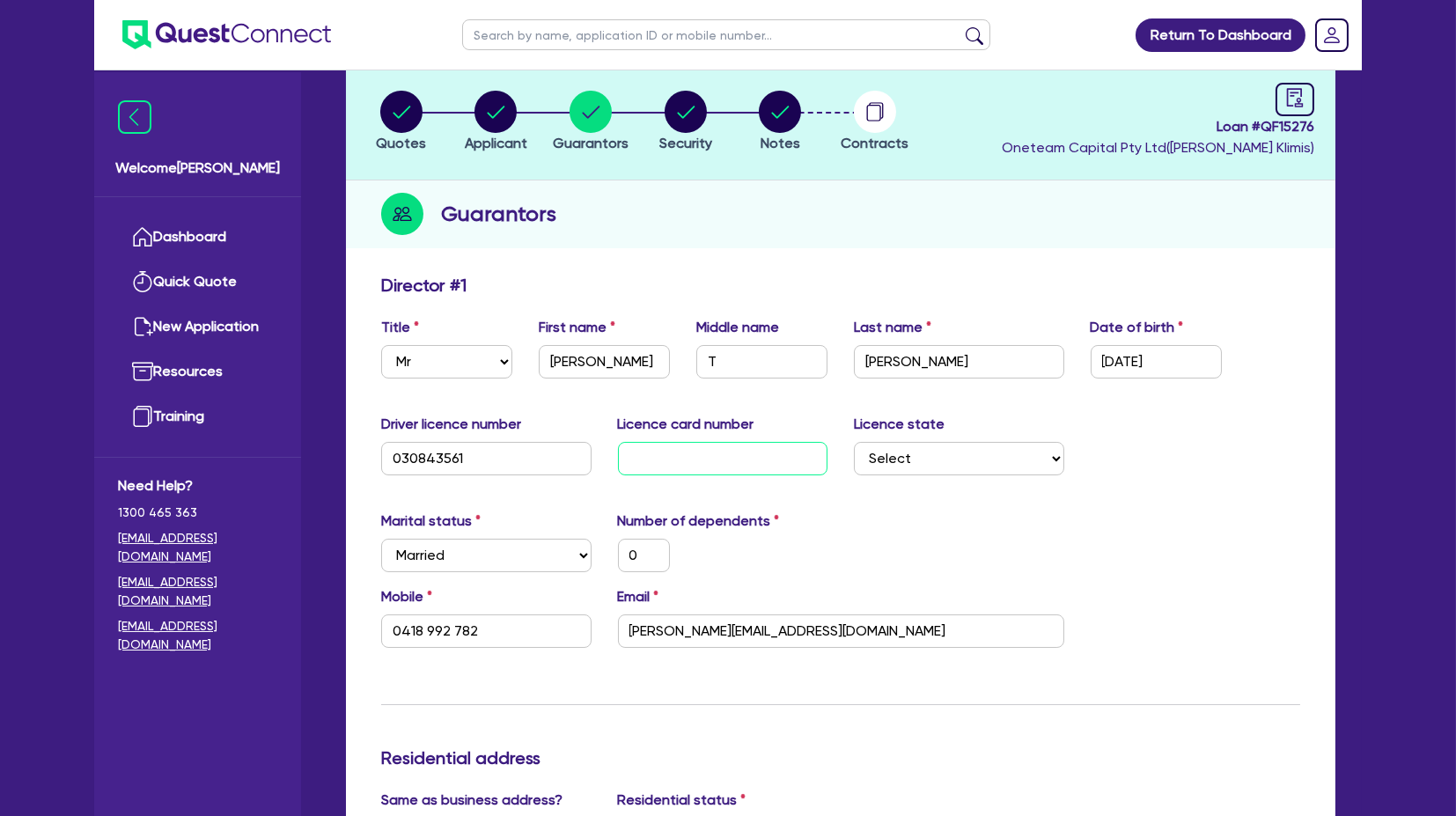
click at [690, 386] on input "text" at bounding box center [723, 458] width 210 height 34
drag, startPoint x: 903, startPoint y: 453, endPoint x: 913, endPoint y: 453, distance: 10.0
click at [904, 386] on select "Select [GEOGRAPHIC_DATA] [GEOGRAPHIC_DATA] [GEOGRAPHIC_DATA] [GEOGRAPHIC_DATA] …" at bounding box center [959, 458] width 210 height 34
click at [854, 386] on select "Select [GEOGRAPHIC_DATA] [GEOGRAPHIC_DATA] [GEOGRAPHIC_DATA] [GEOGRAPHIC_DATA] …" at bounding box center [959, 458] width 210 height 34
drag, startPoint x: 1196, startPoint y: 496, endPoint x: 1066, endPoint y: 499, distance: 130.0
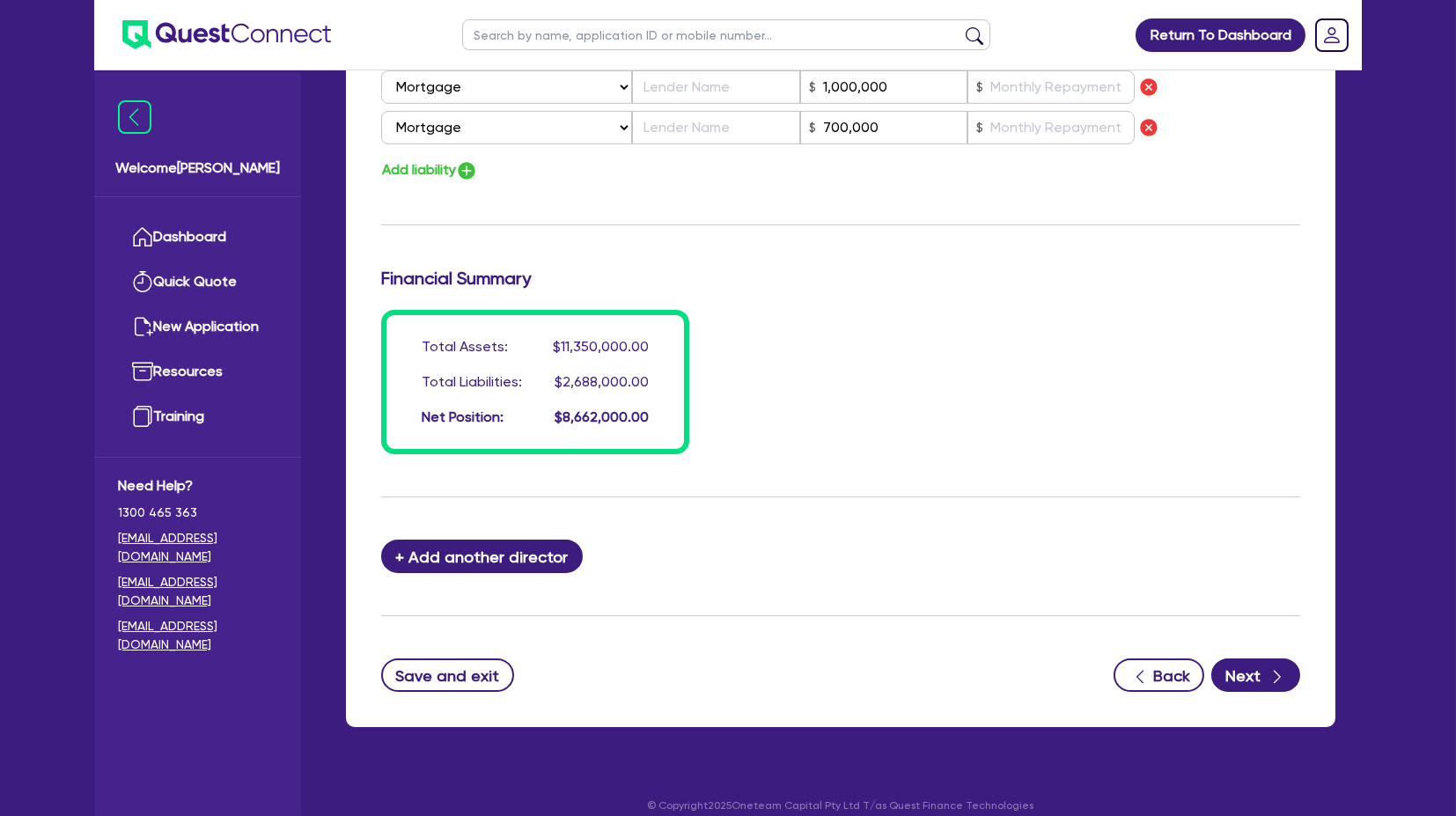
scroll to position [1600, 0]
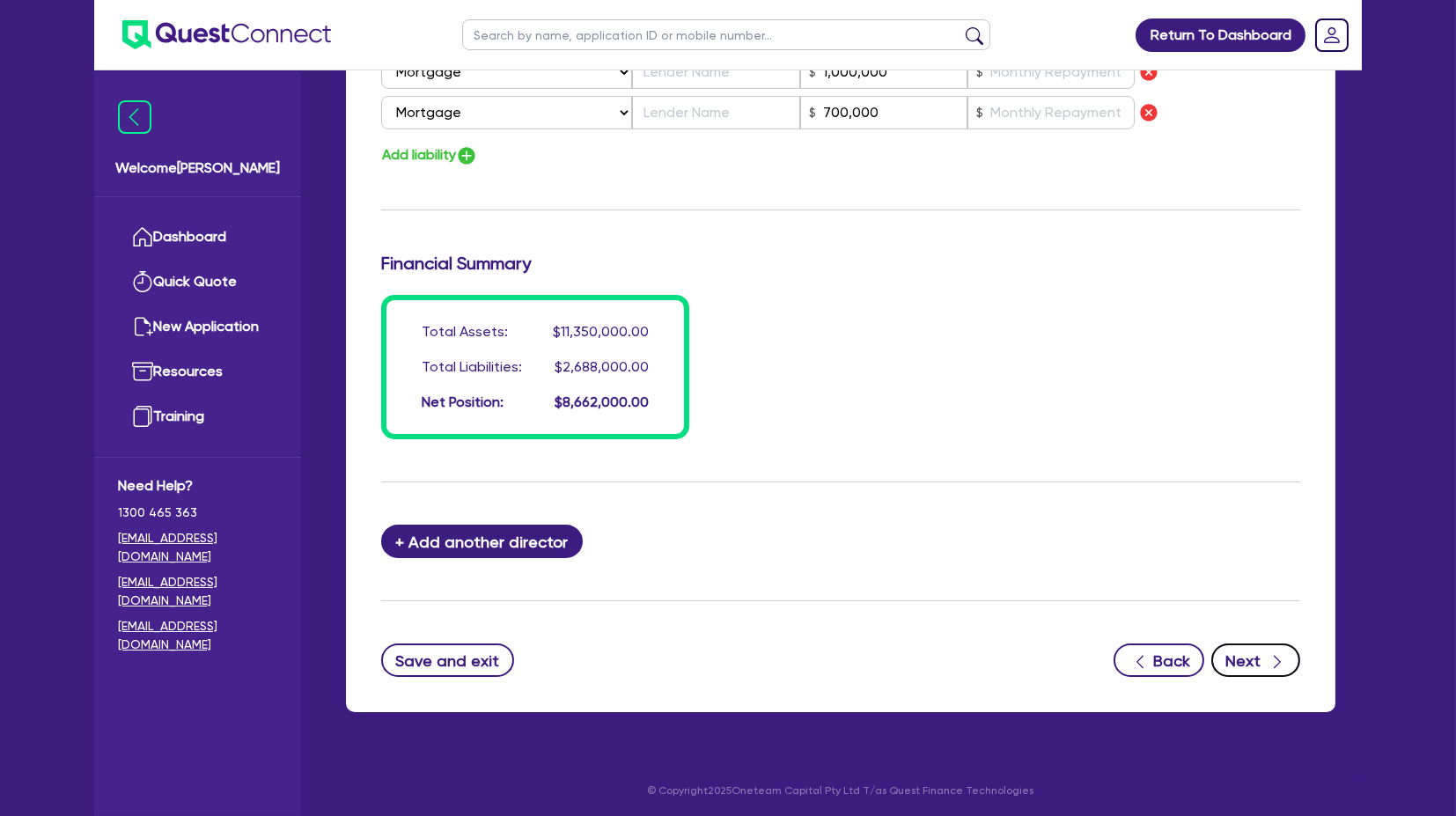
click at [1230, 386] on icon "button" at bounding box center [1277, 662] width 17 height 17
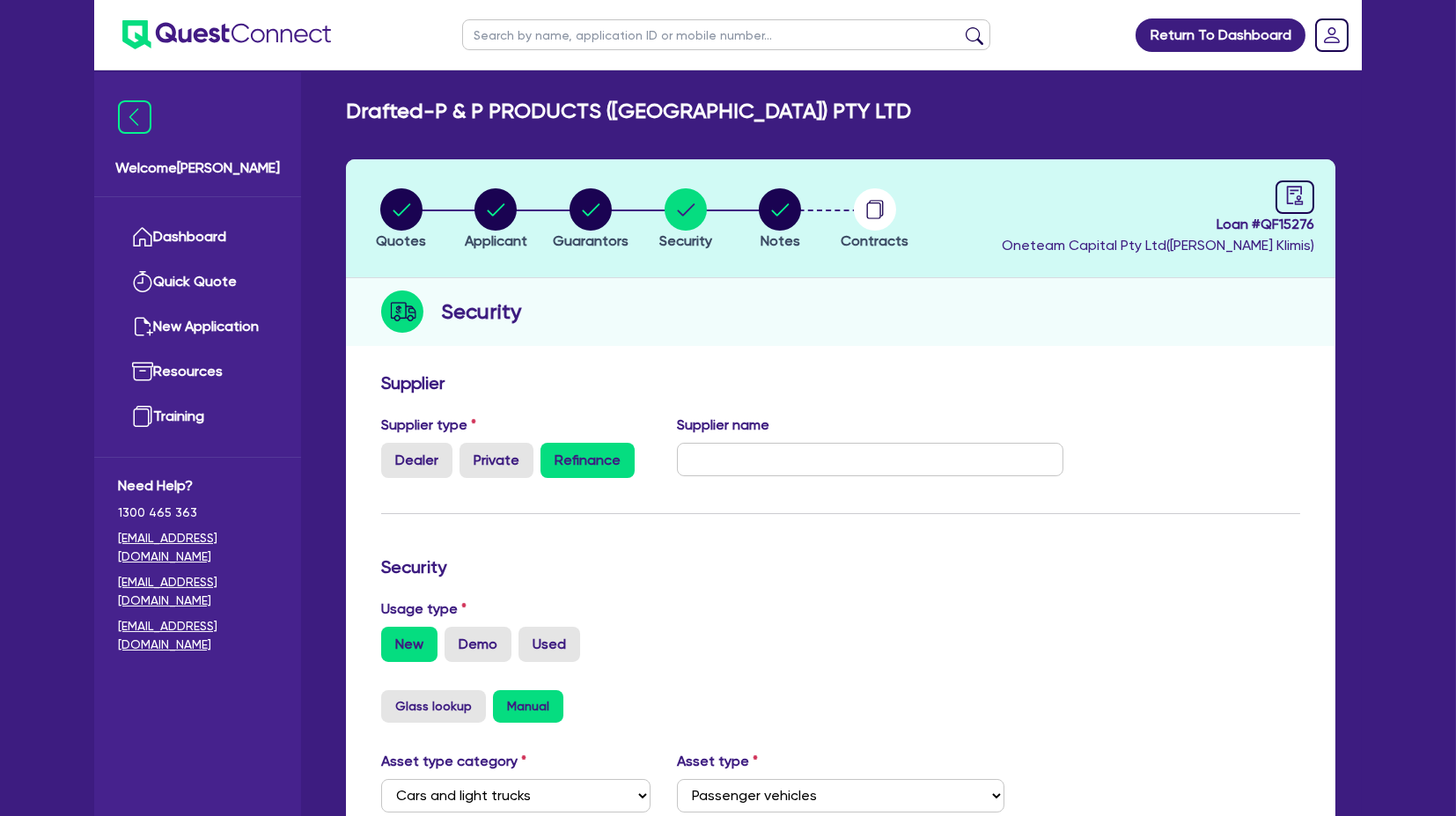
click at [778, 373] on h3 "Supplier" at bounding box center [841, 383] width 919 height 21
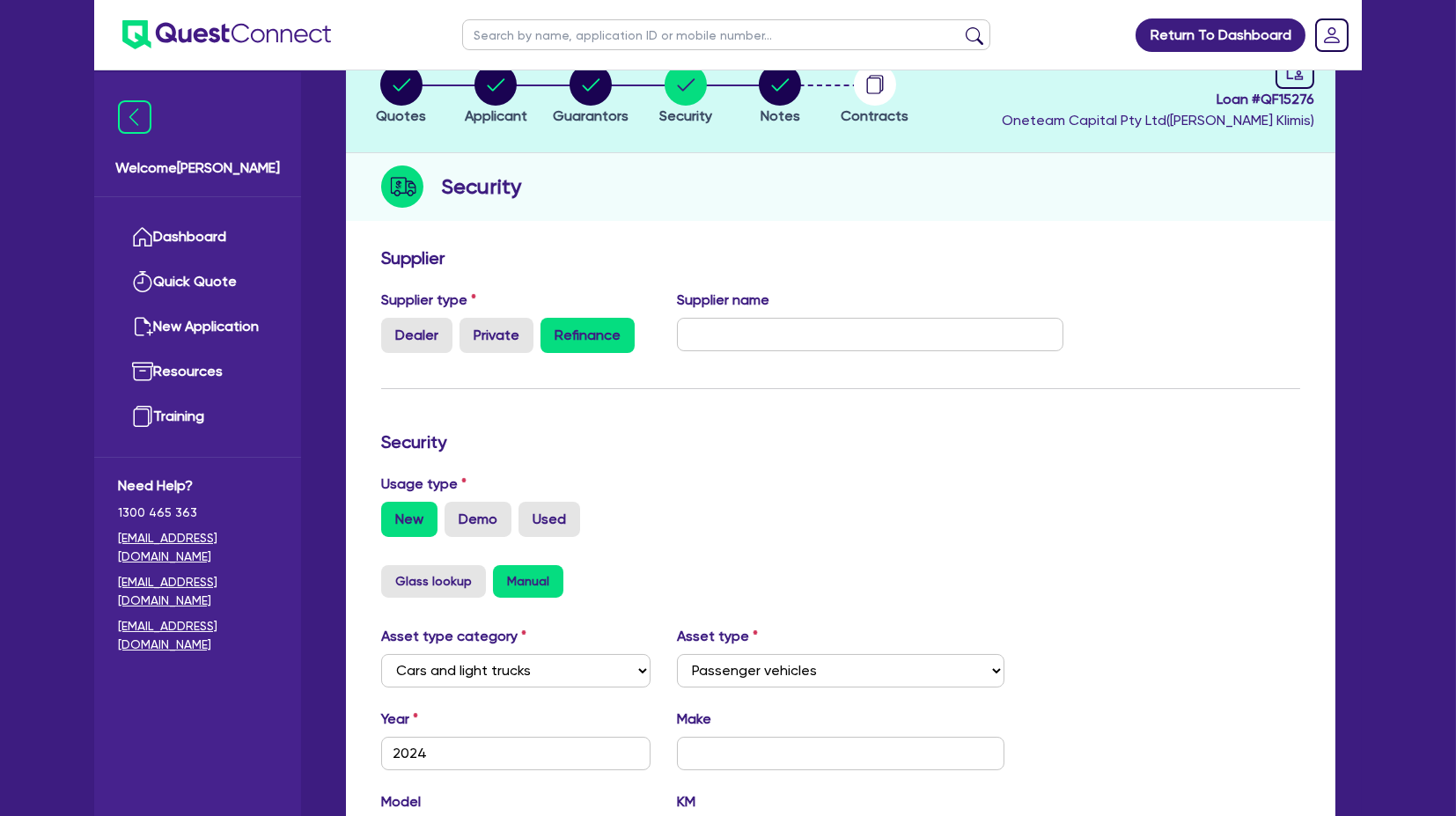
scroll to position [195, 0]
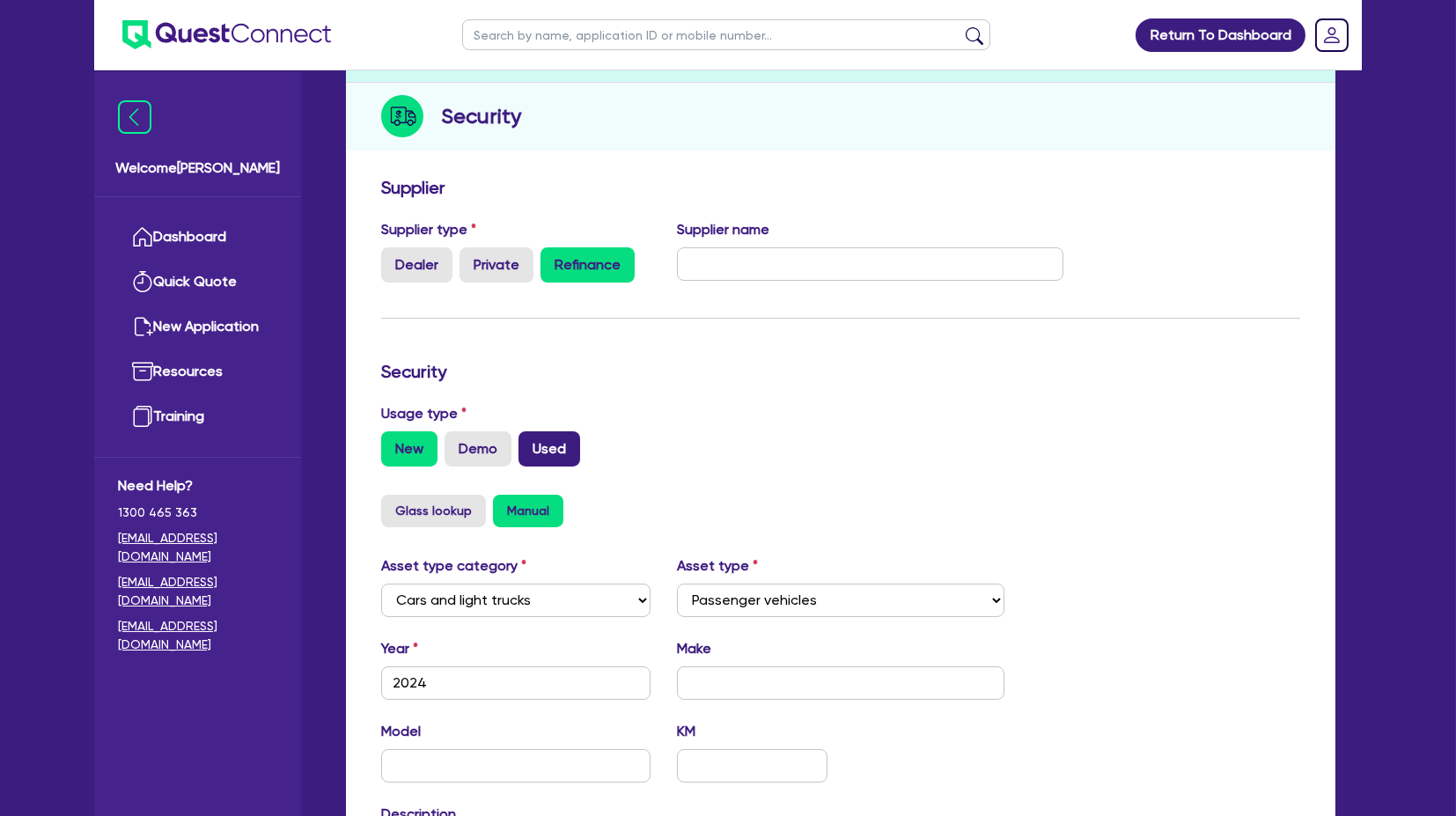
click at [540, 386] on label "Used" at bounding box center [550, 449] width 62 height 36
click at [531, 386] on input "Used" at bounding box center [525, 437] width 12 height 12
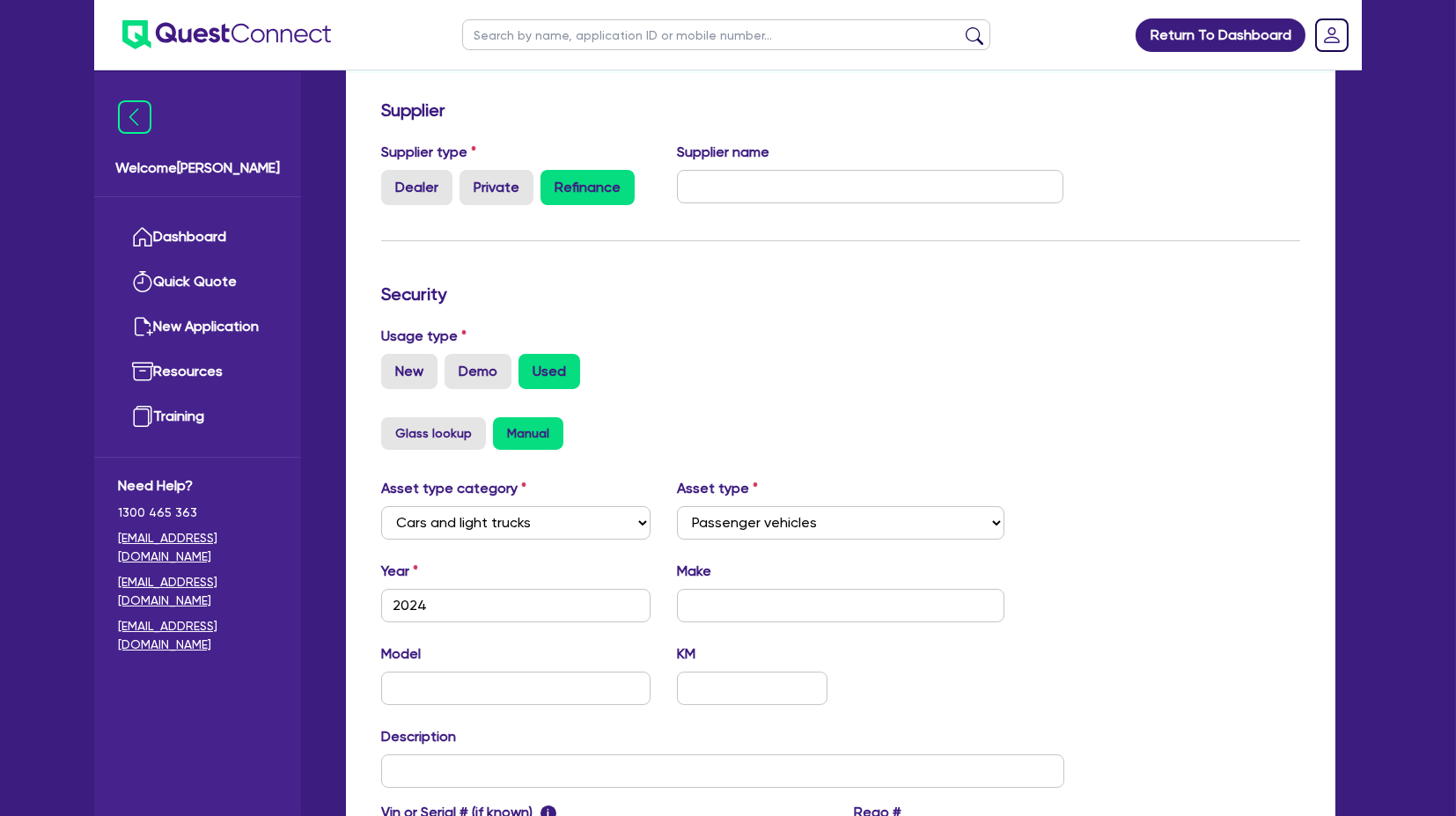
scroll to position [0, 0]
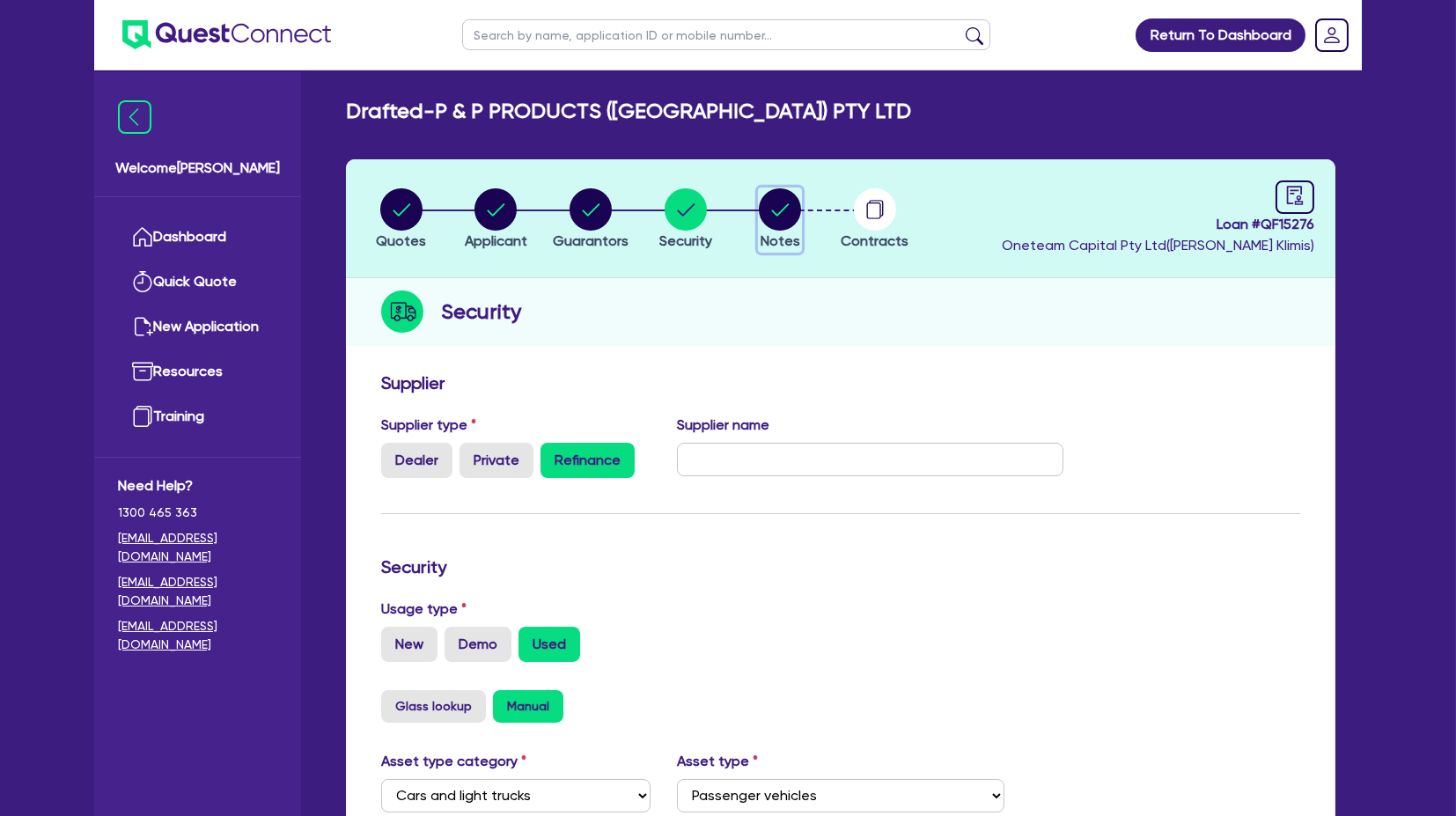
click at [783, 214] on circle "button" at bounding box center [780, 210] width 42 height 42
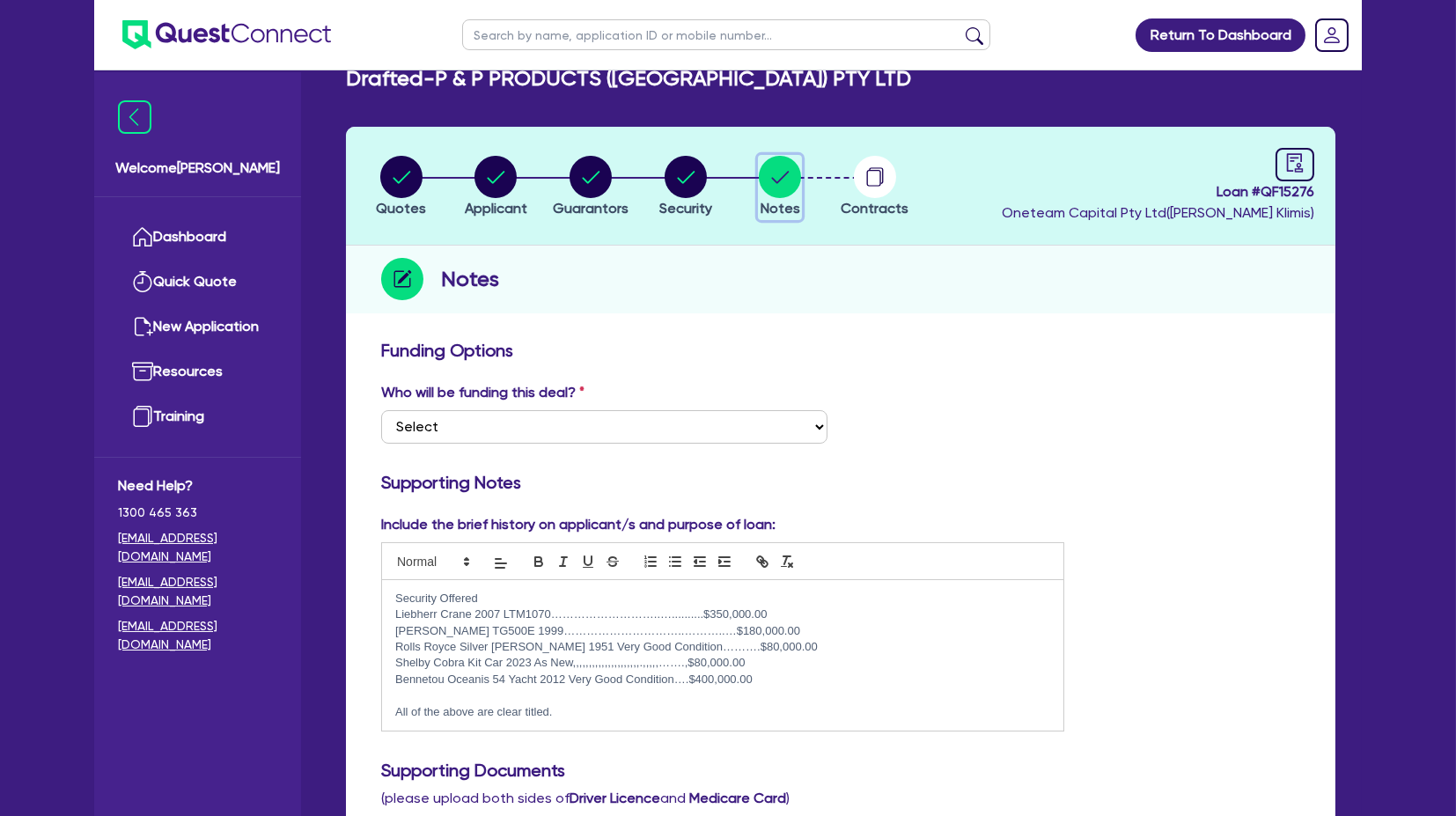
scroll to position [3, 0]
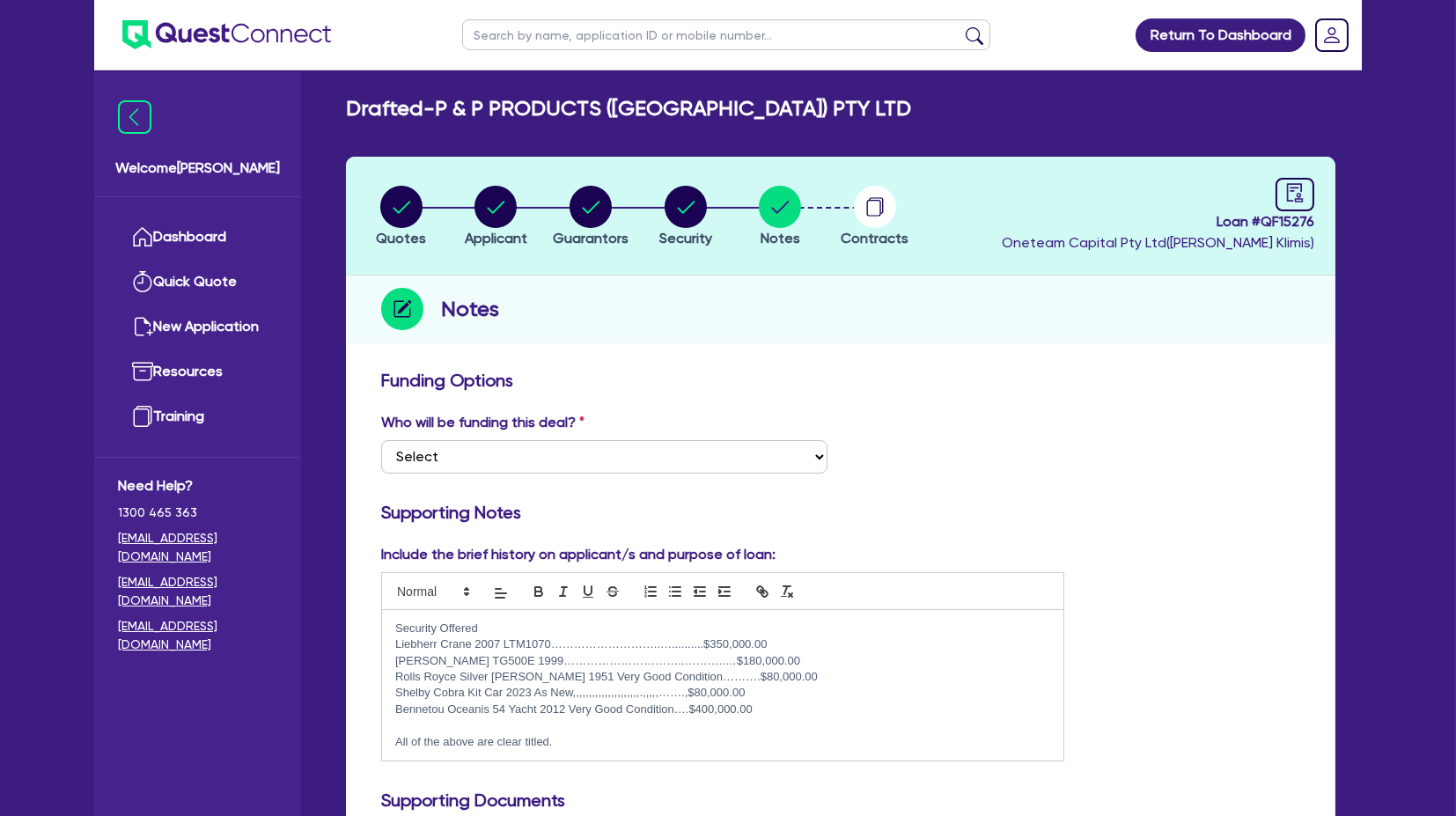
click at [455, 386] on select "Select I want Quest to fund 100% I will fund 100% I will co-fund with Quest Oth…" at bounding box center [605, 457] width 446 height 34
click at [382, 386] on select "Select I want Quest to fund 100% I will fund 100% I will co-fund with Quest Oth…" at bounding box center [605, 457] width 446 height 34
click at [964, 386] on div "Who will be funding this deal? Select I want Quest to fund 100% I will fund 100…" at bounding box center [841, 450] width 946 height 76
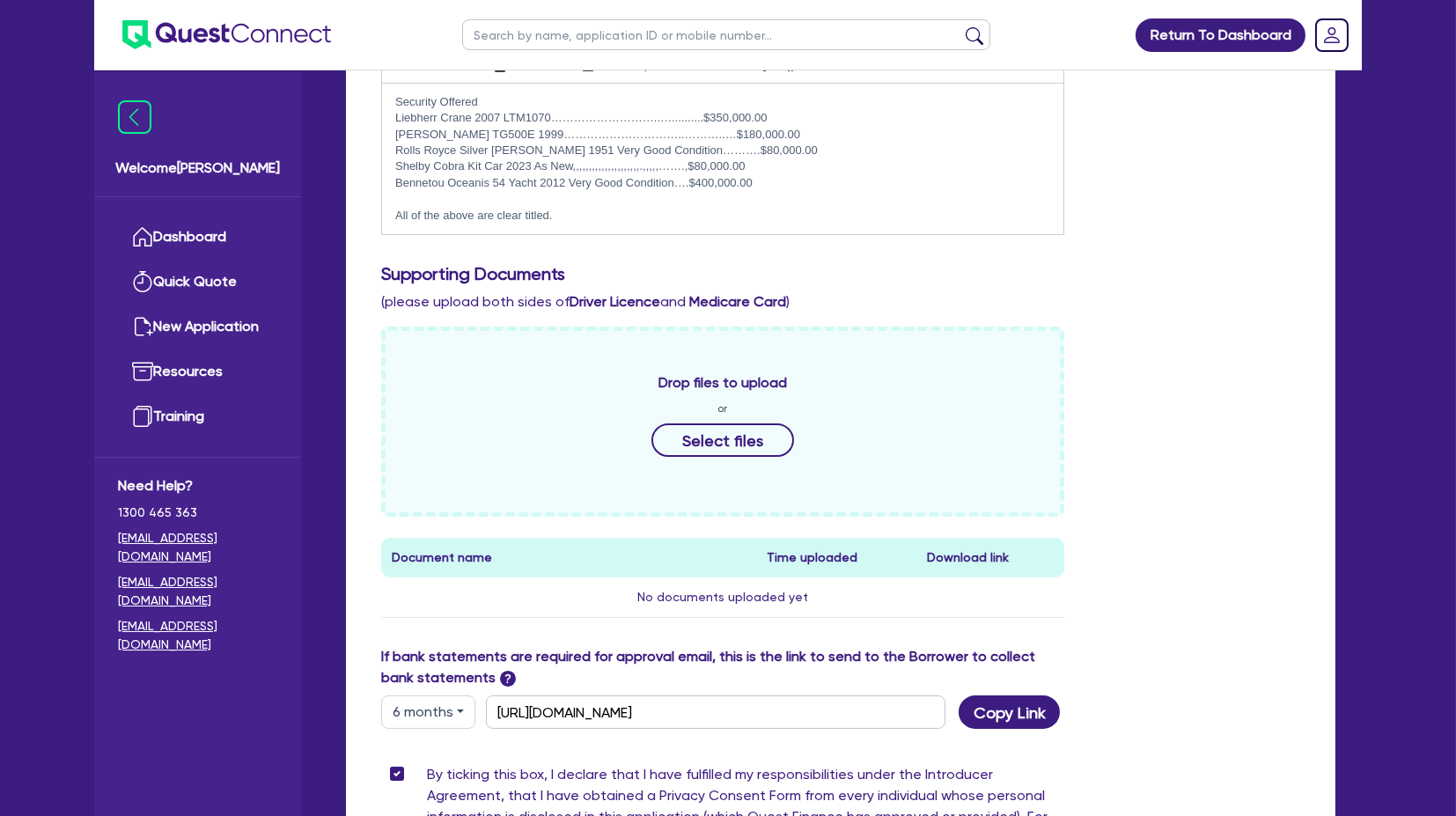
scroll to position [785, 0]
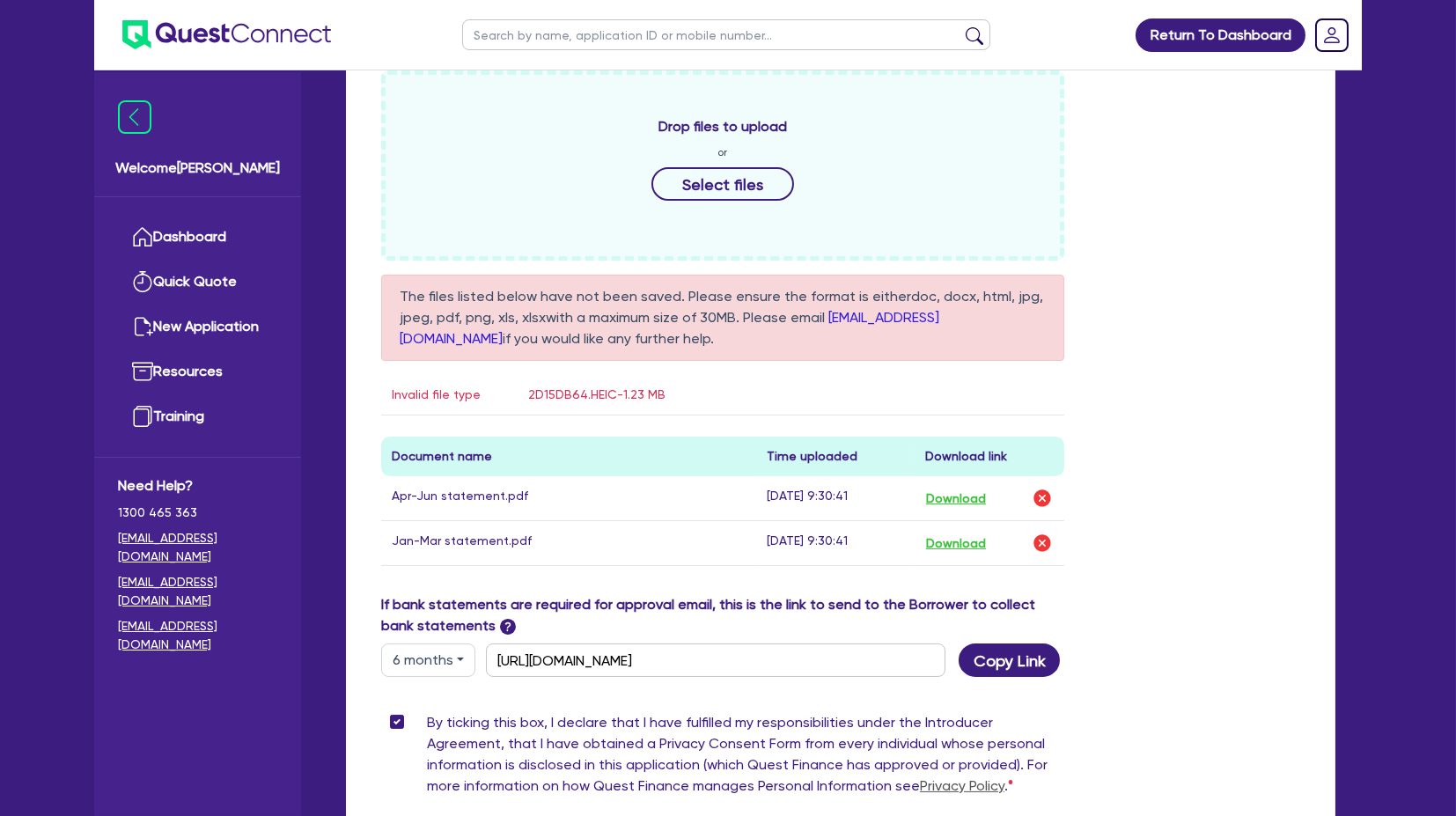
click at [1185, 328] on div "Drop files to upload or Select files The files listed below have not been saved…" at bounding box center [841, 332] width 946 height 524
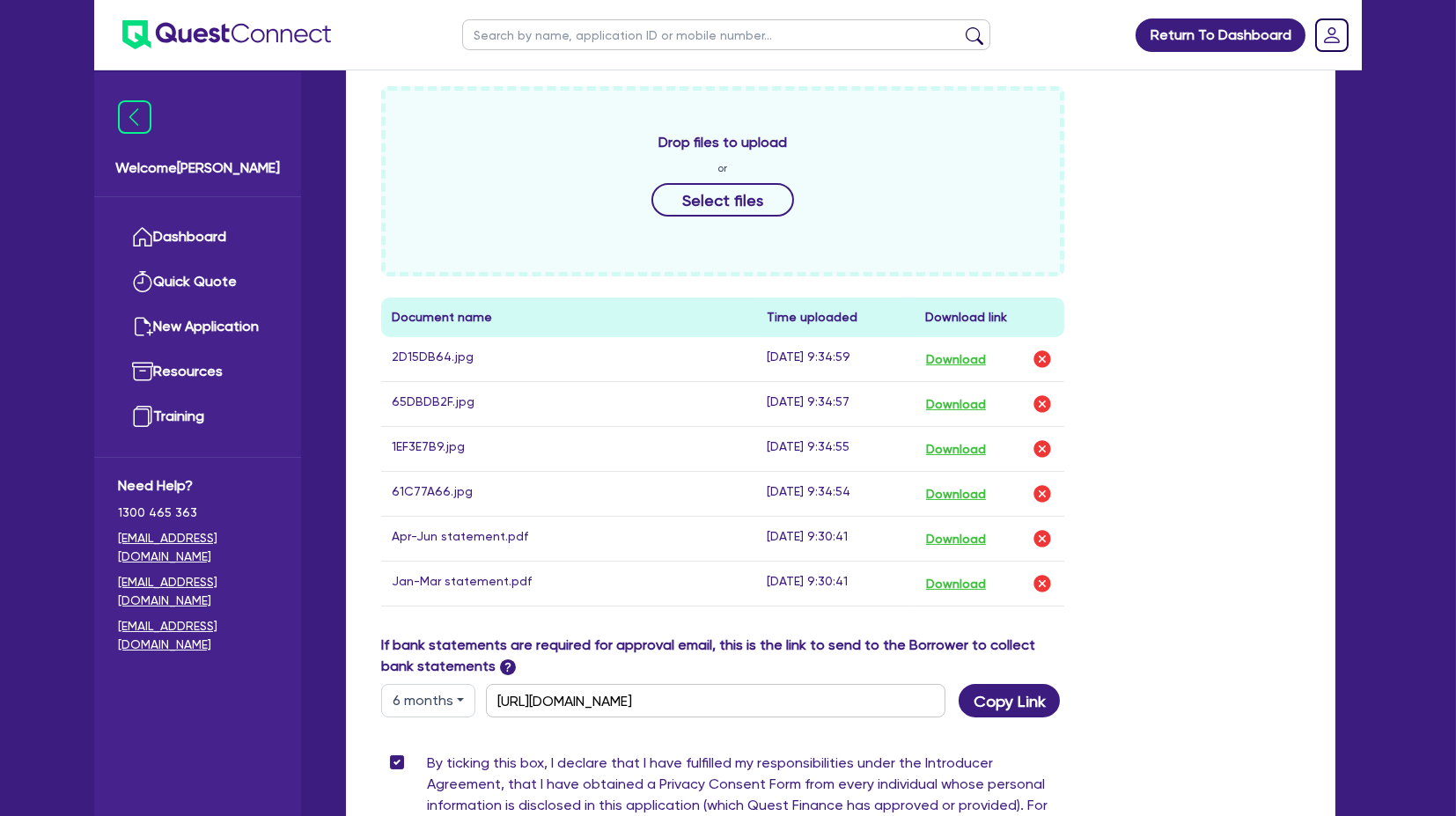
scroll to position [586, 0]
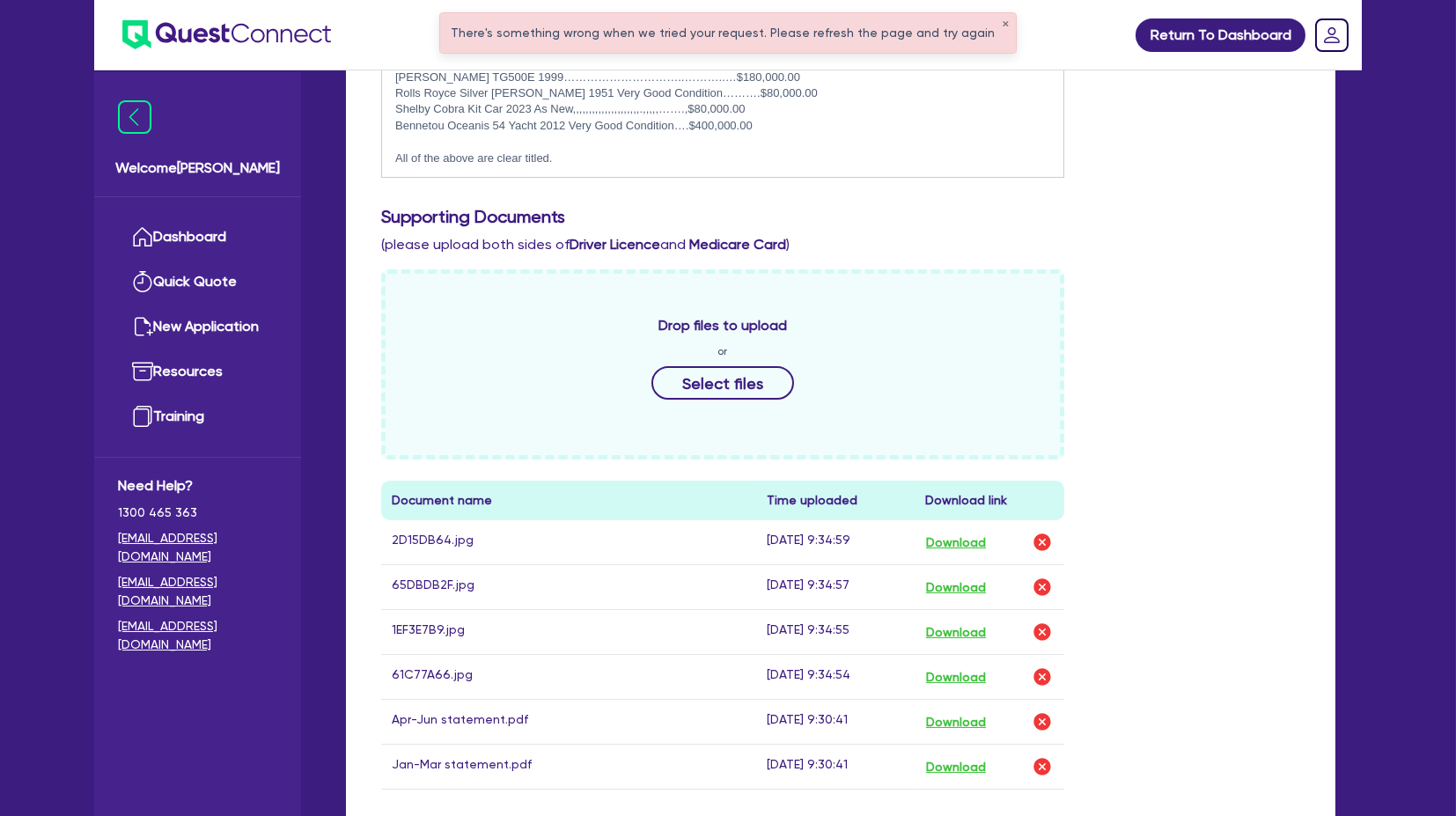
click at [918, 206] on h3 "Supporting Documents" at bounding box center [841, 216] width 919 height 21
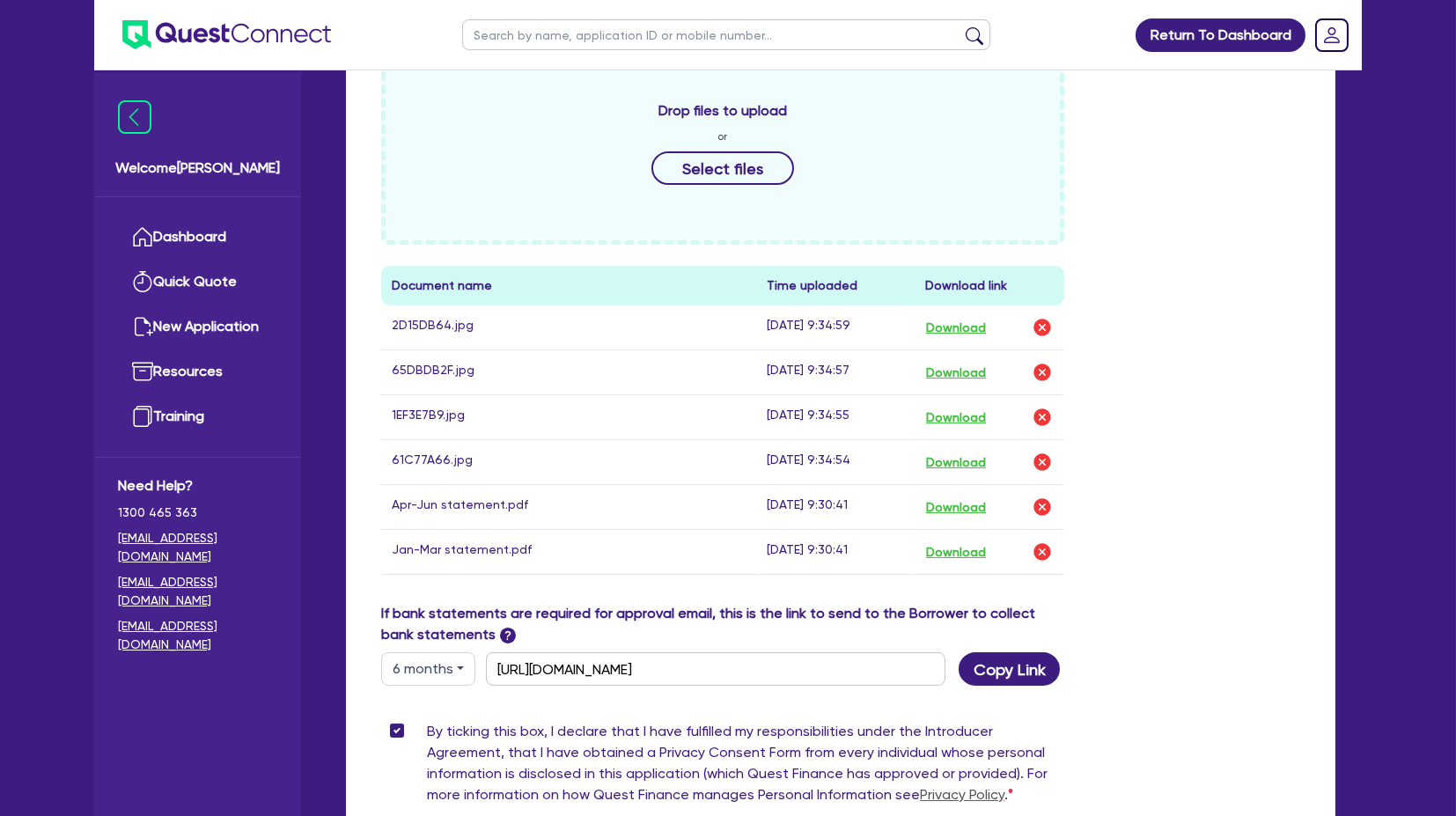
scroll to position [880, 0]
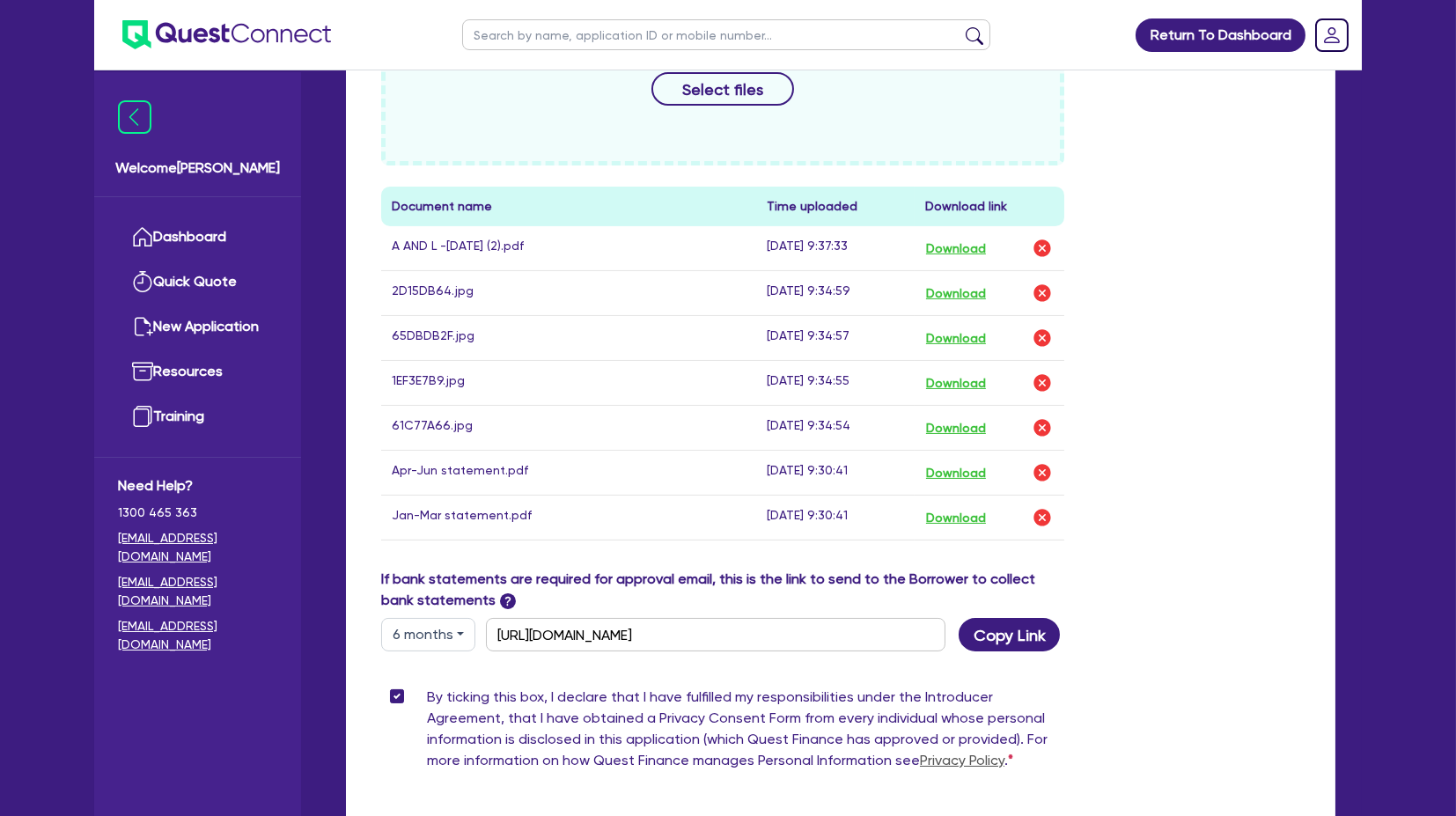
click at [1202, 251] on div "Drop files to upload or Select files Document name Time uploaded Download link …" at bounding box center [841, 271] width 946 height 593
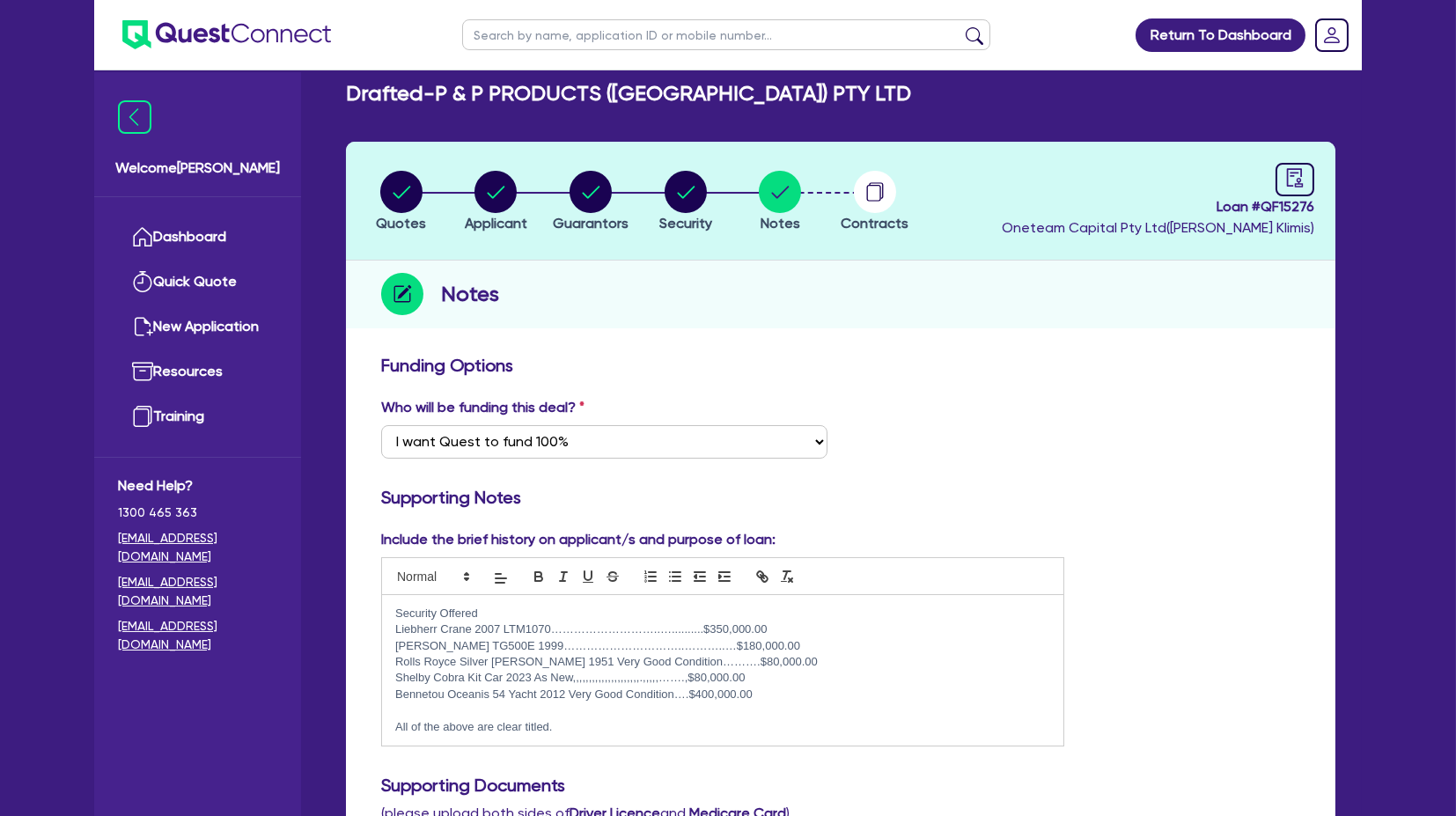
scroll to position [0, 0]
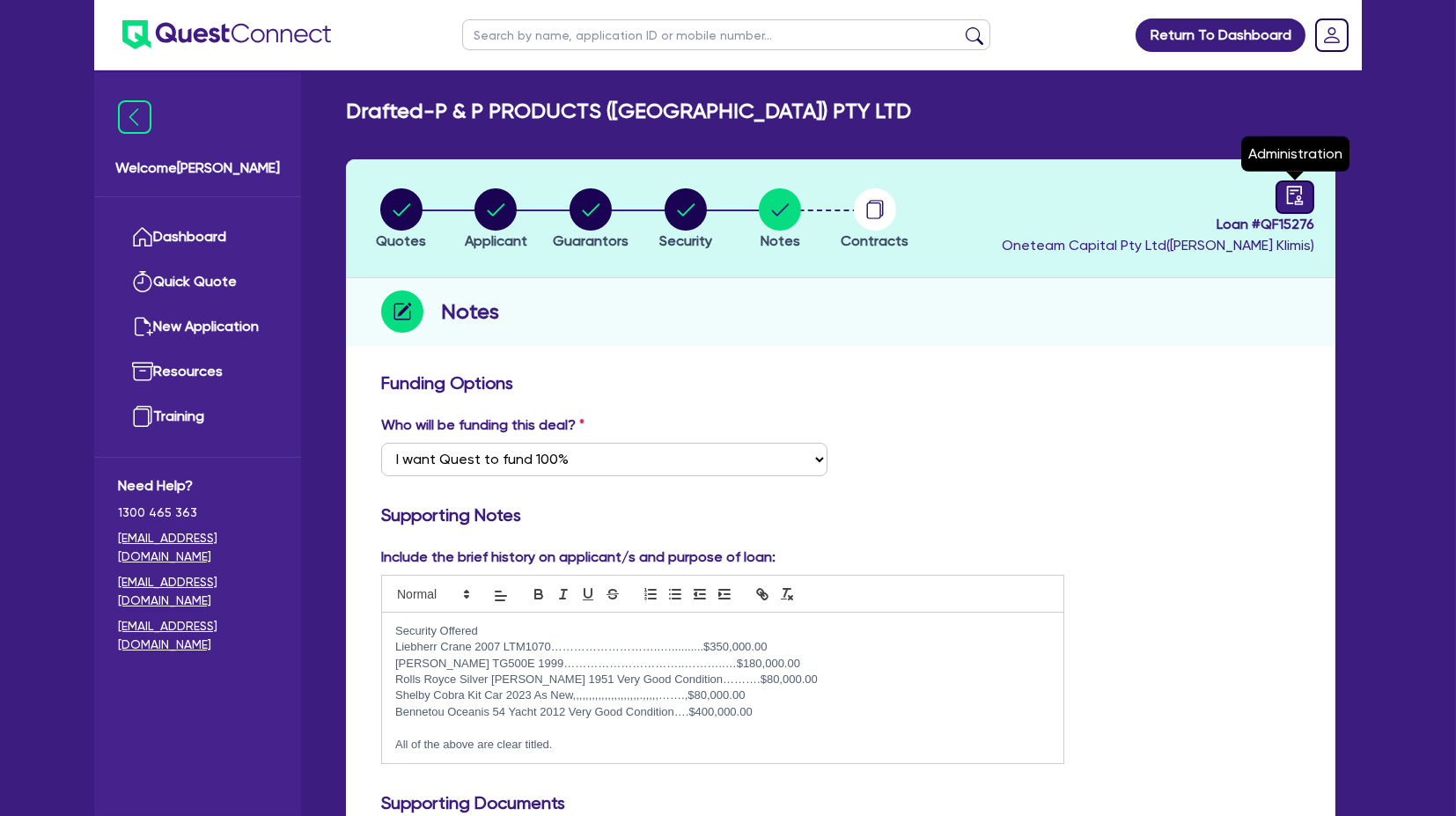
click at [1230, 194] on link at bounding box center [1296, 197] width 38 height 34
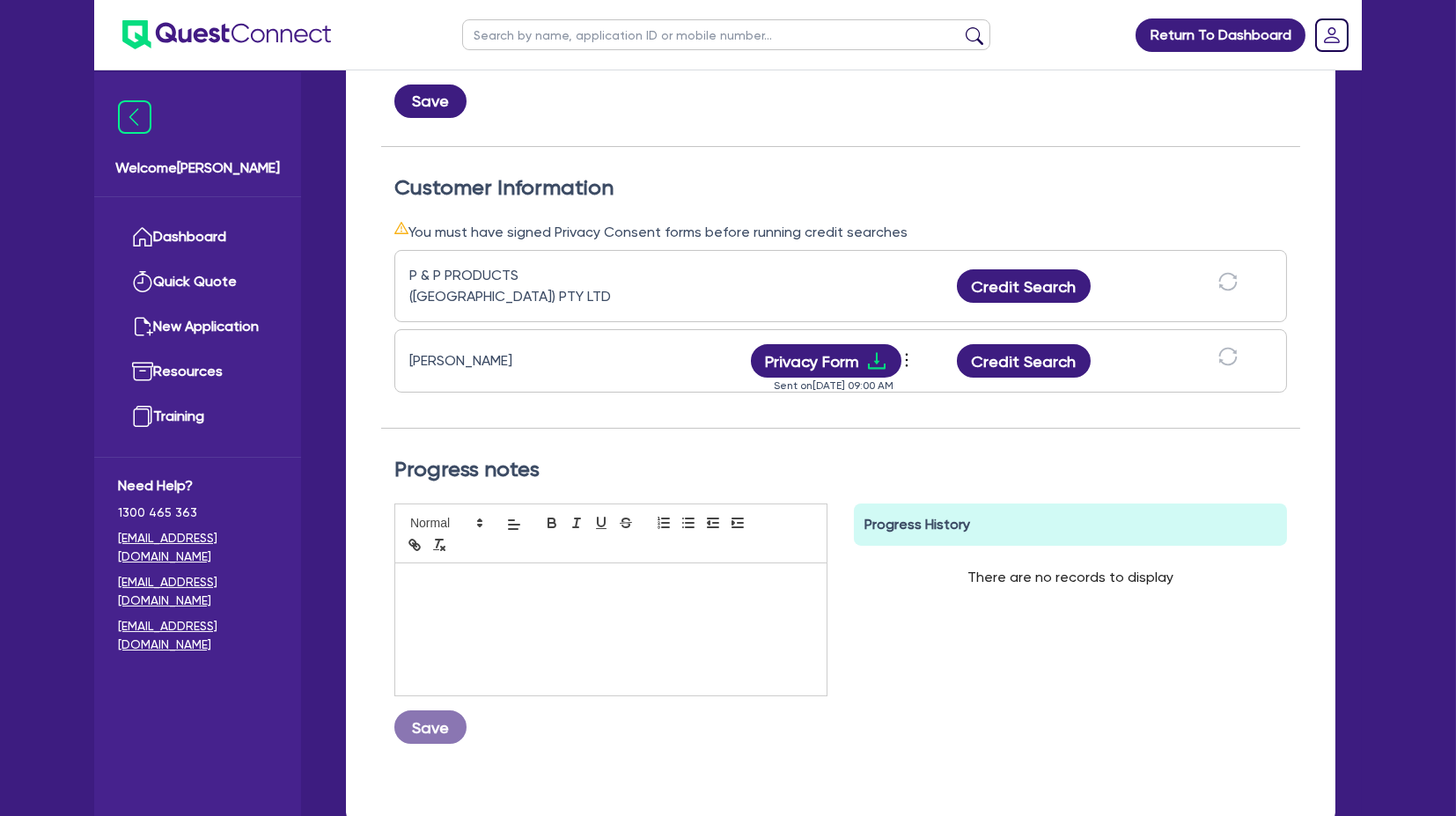
scroll to position [533, 0]
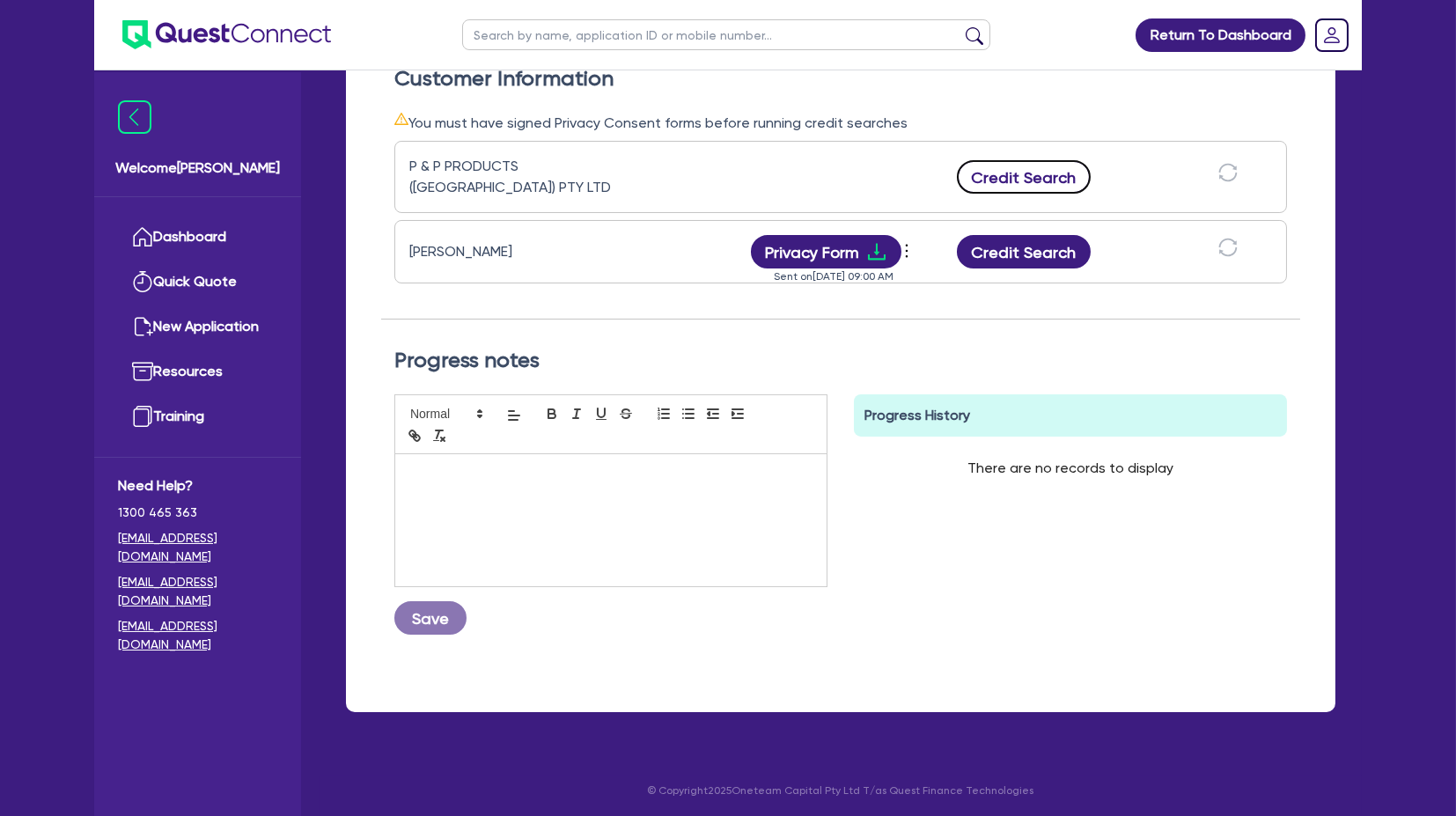
click at [1024, 190] on button "Credit Search" at bounding box center [1024, 177] width 134 height 34
click at [1037, 254] on button "Credit Search" at bounding box center [1024, 252] width 134 height 34
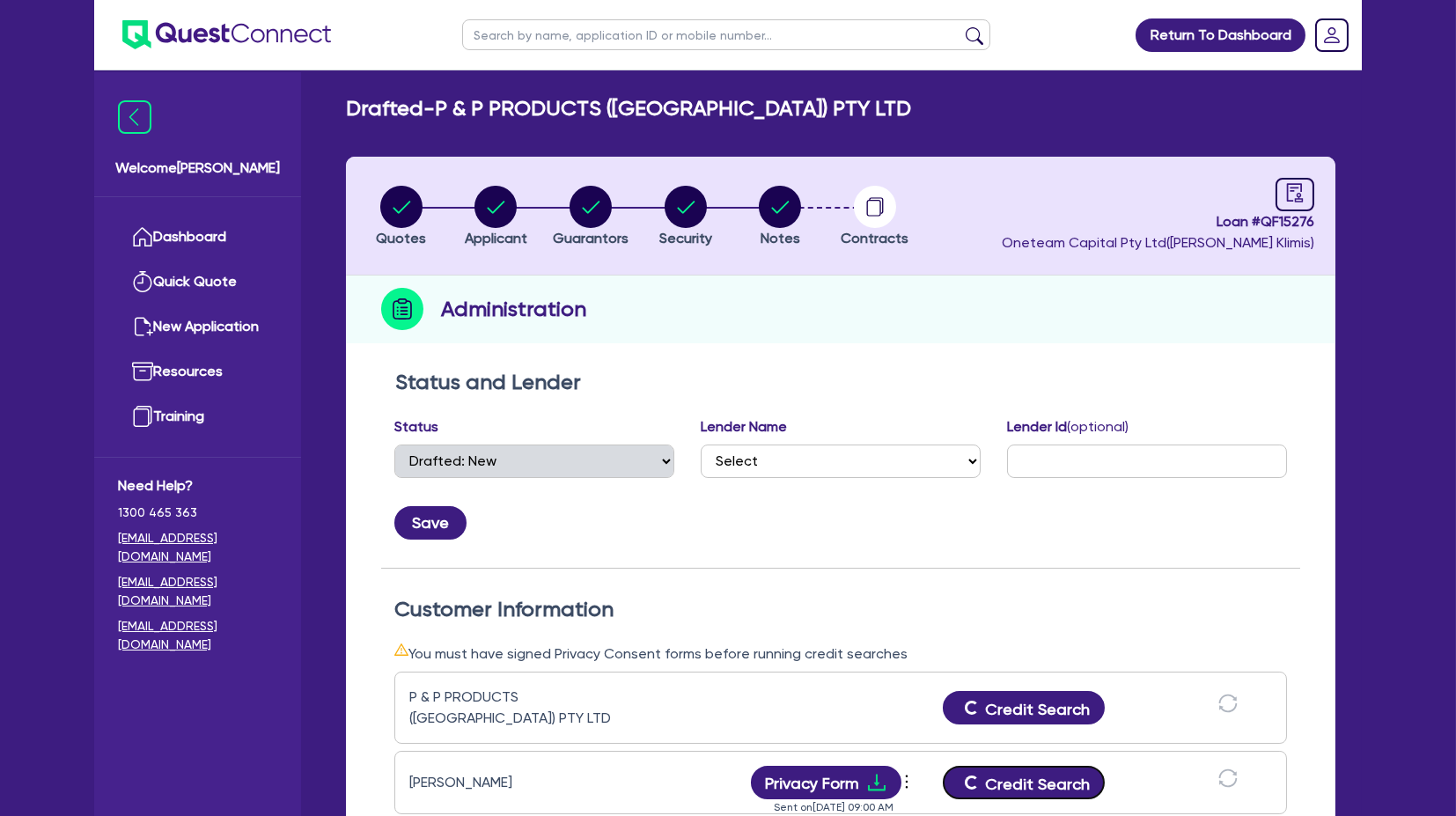
scroll to position [0, 0]
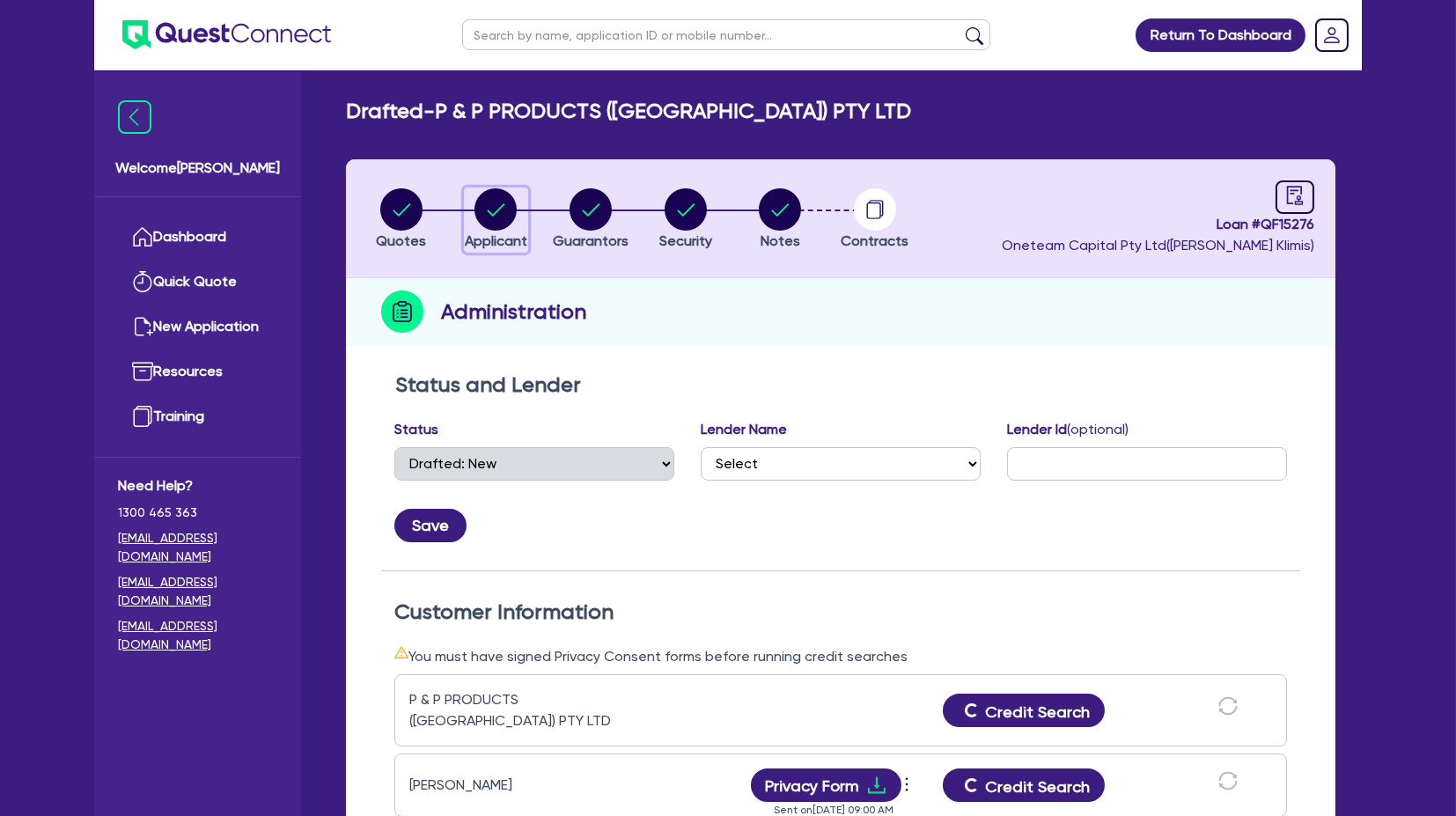
click at [497, 218] on circle "button" at bounding box center [496, 210] width 42 height 42
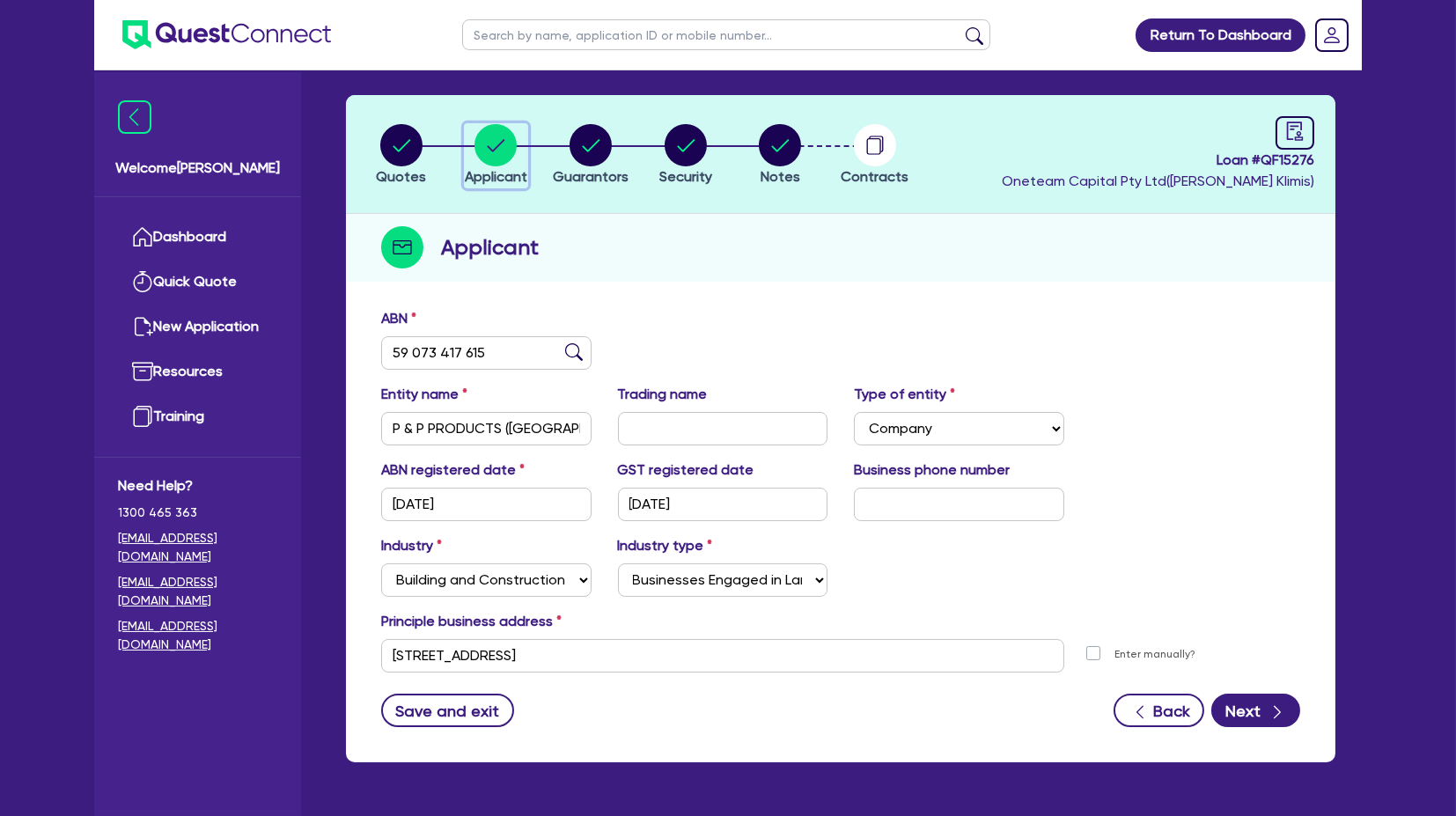
scroll to position [116, 0]
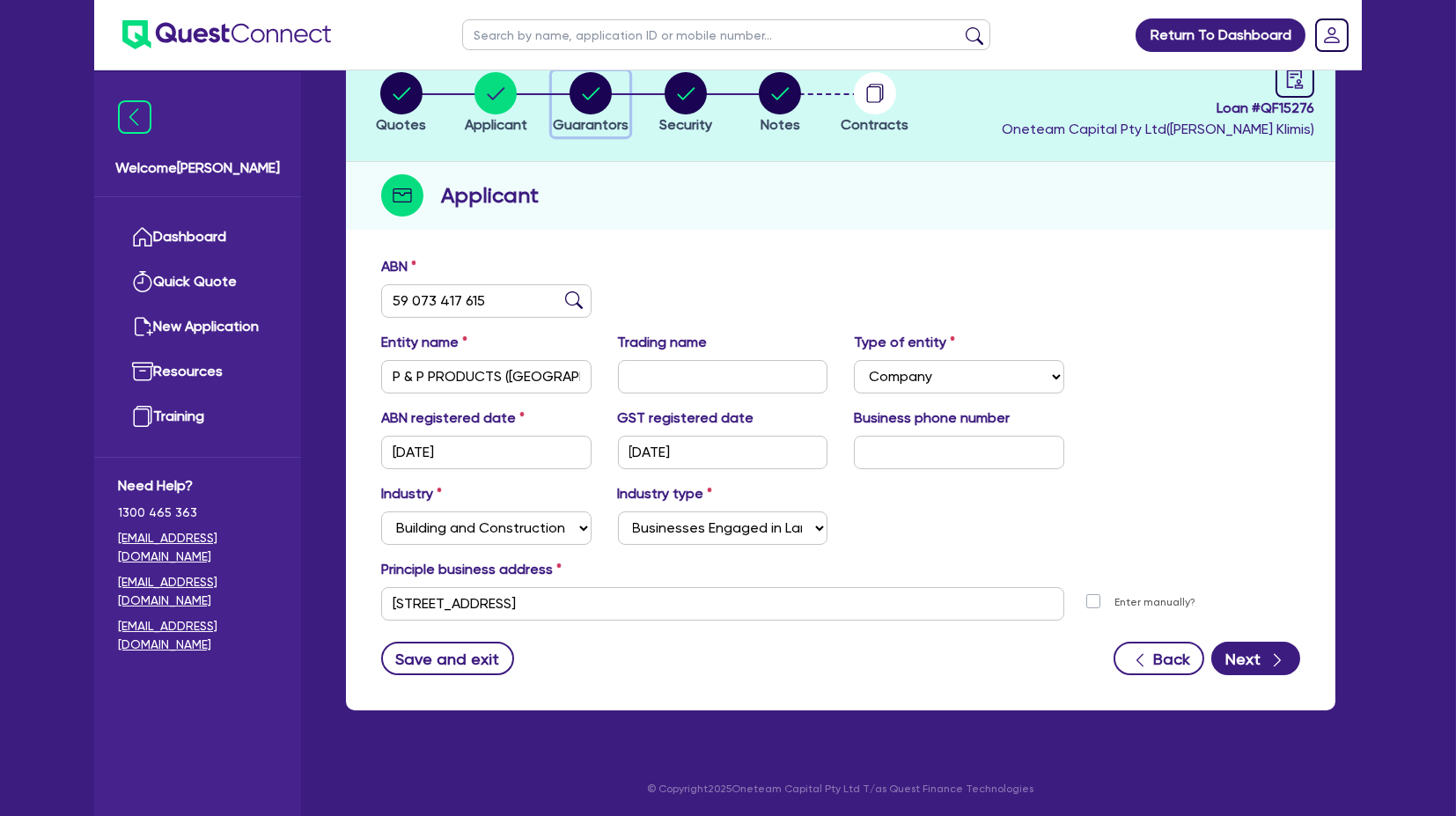
click at [582, 98] on circle "button" at bounding box center [591, 93] width 42 height 42
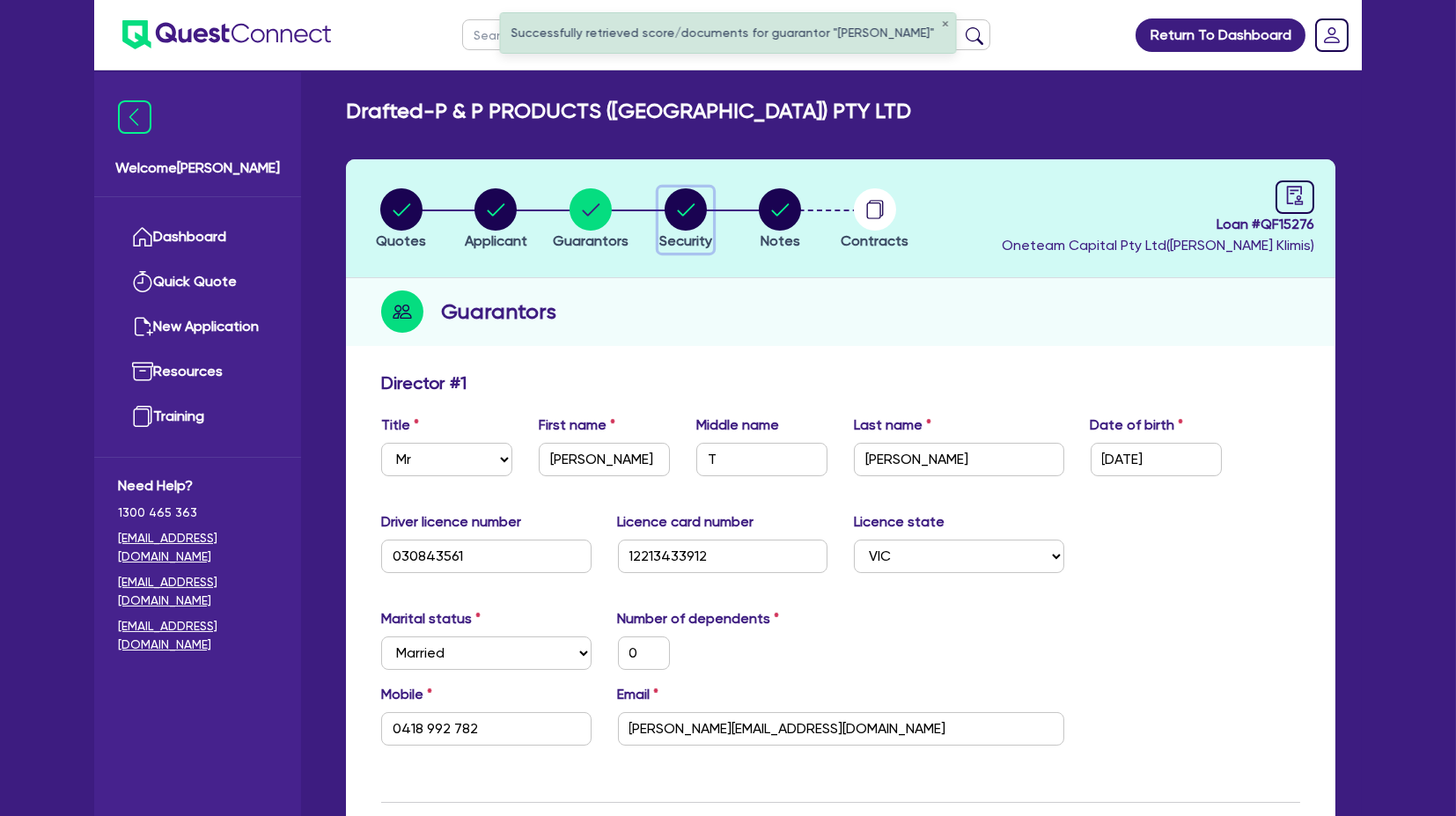
click at [691, 205] on icon "button" at bounding box center [686, 210] width 17 height 12
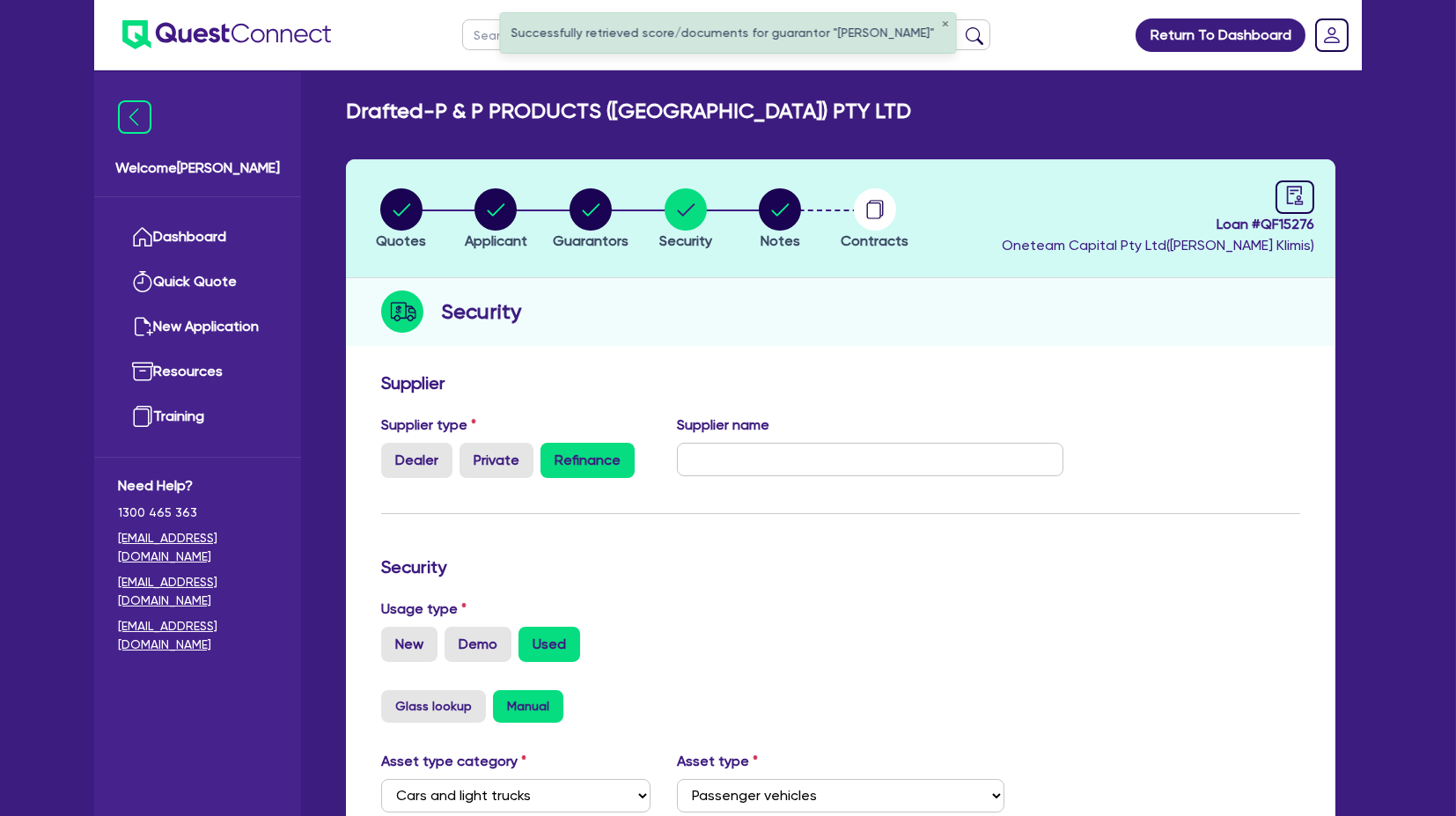
click at [827, 209] on li "Notes" at bounding box center [779, 218] width 95 height 62
click at [808, 212] on li "Notes" at bounding box center [779, 218] width 95 height 62
click at [782, 215] on circle "button" at bounding box center [780, 210] width 42 height 42
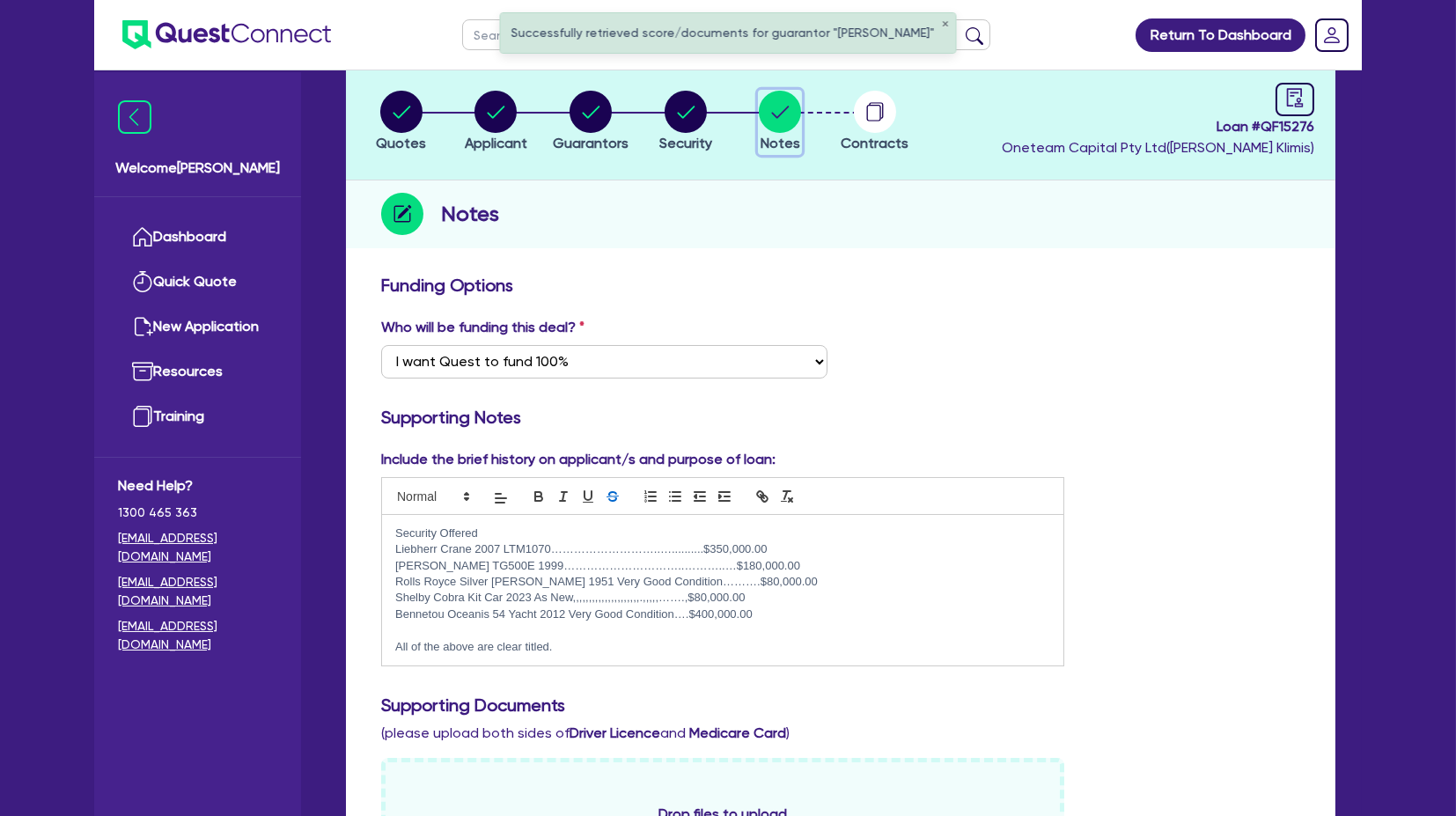
scroll to position [293, 0]
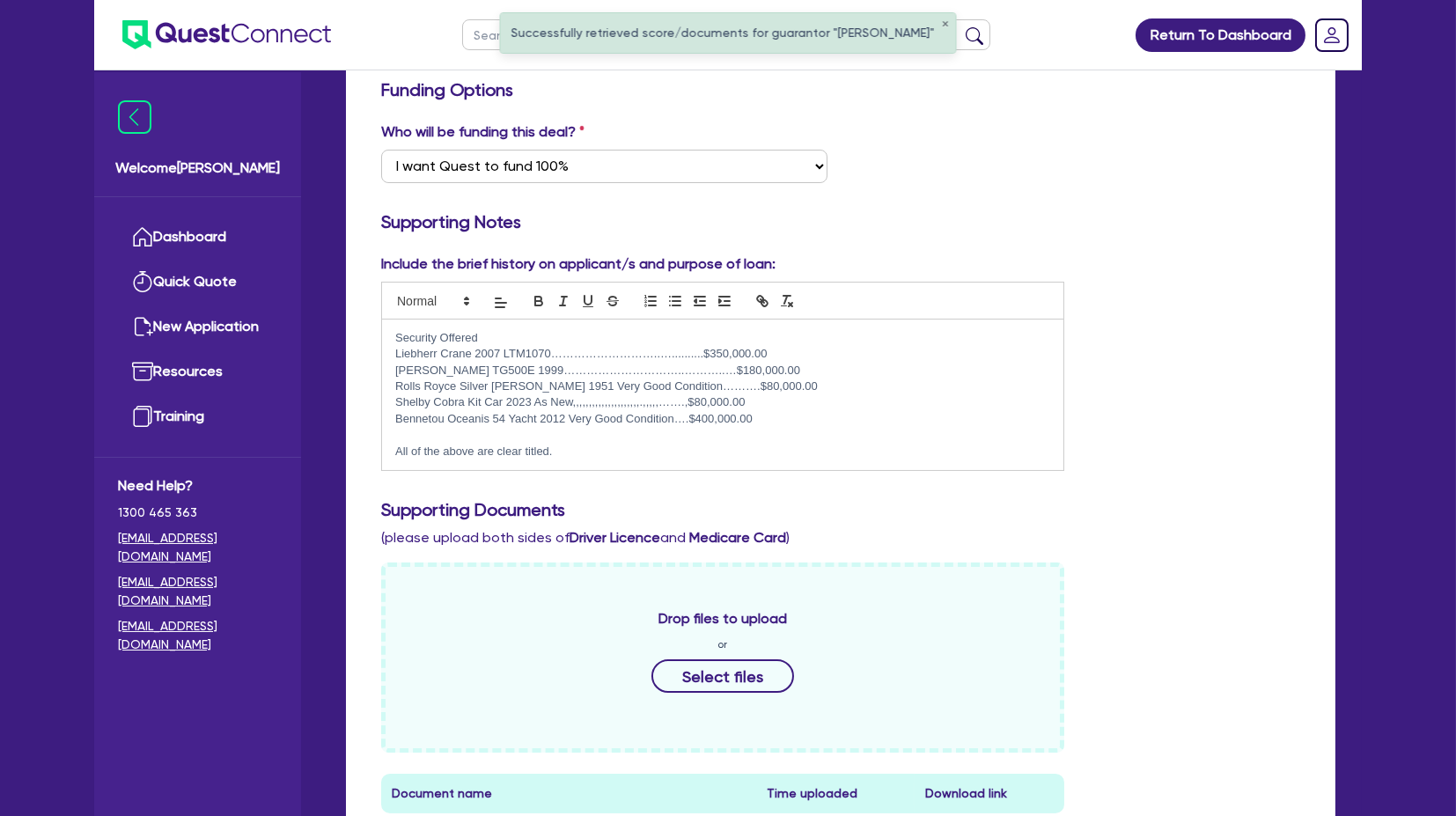
click at [794, 386] on p "All of the above are clear titled." at bounding box center [723, 452] width 655 height 15
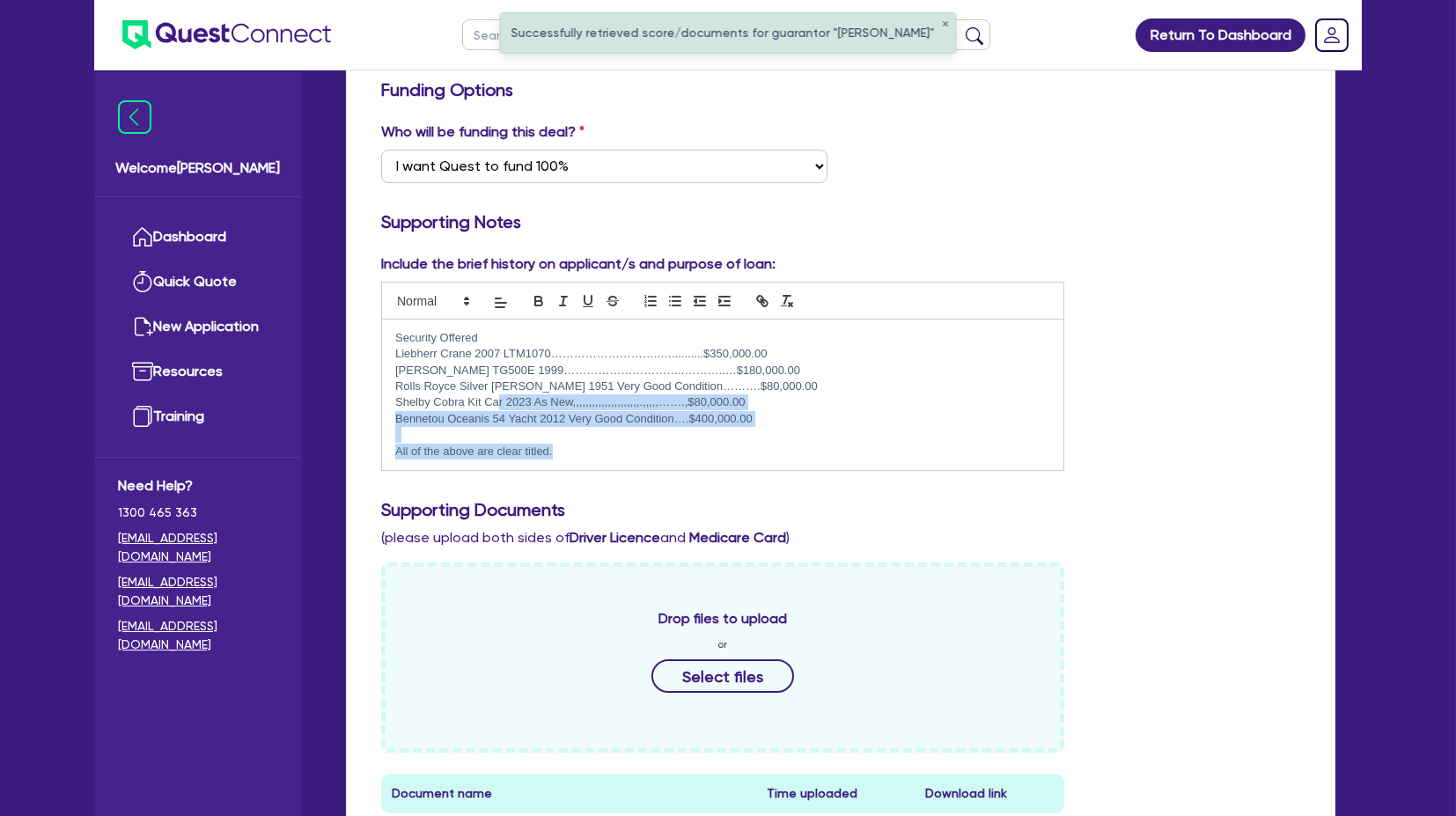
drag, startPoint x: 772, startPoint y: 451, endPoint x: 498, endPoint y: 394, distance: 279.9
click at [498, 386] on div "Security Offered Liebherr Crane 2007 LTM1070………………………..…..........$350,000.00 […" at bounding box center [723, 396] width 681 height 152
click at [498, 386] on p "Shelby Cobra Kit Car 2023 As New,,,,,,,,,,,,,,,,,,,,,.,,,,,…….,$80,000.00" at bounding box center [723, 402] width 655 height 15
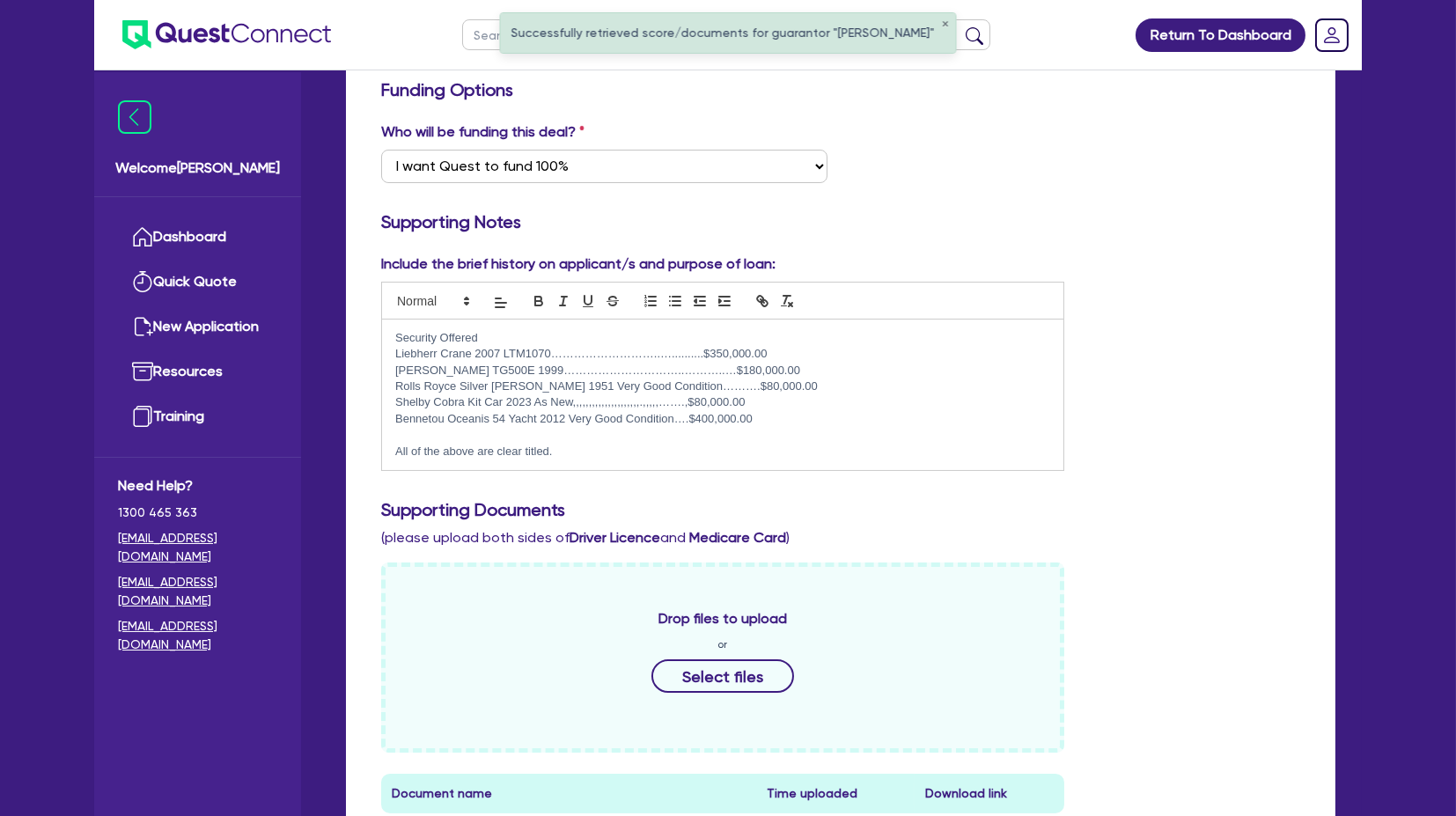
drag, startPoint x: 435, startPoint y: 393, endPoint x: 475, endPoint y: 396, distance: 40.1
click at [435, 386] on p "Shelby Cobra Kit Car 2023 As New,,,,,,,,,,,,,,,,,,,,,.,,,,,…….,$80,000.00" at bounding box center [723, 402] width 655 height 15
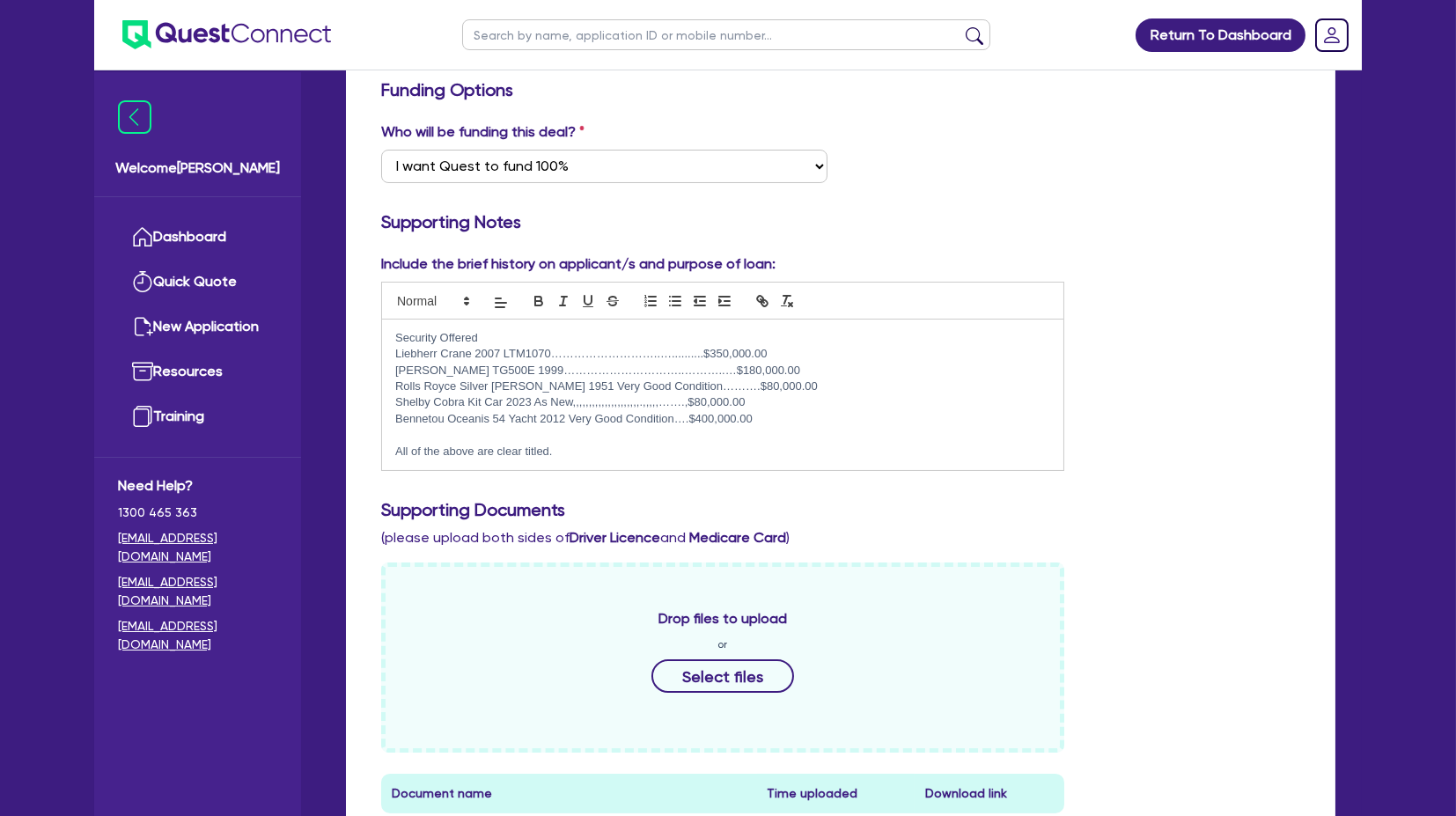
click at [1230, 325] on div "Include the brief history on applicant/s and purpose of loan: Security Offered …" at bounding box center [841, 369] width 946 height 232
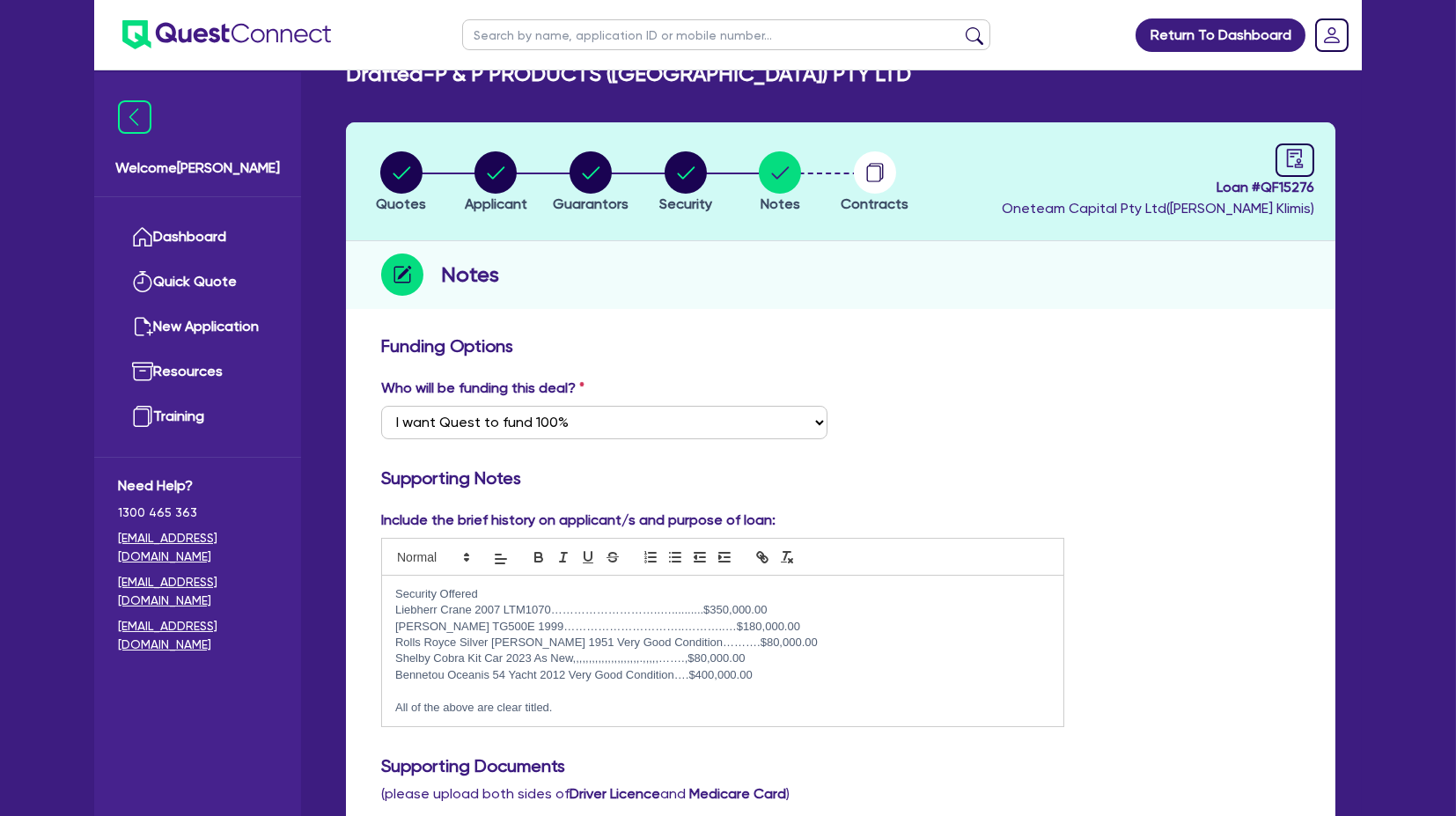
scroll to position [0, 0]
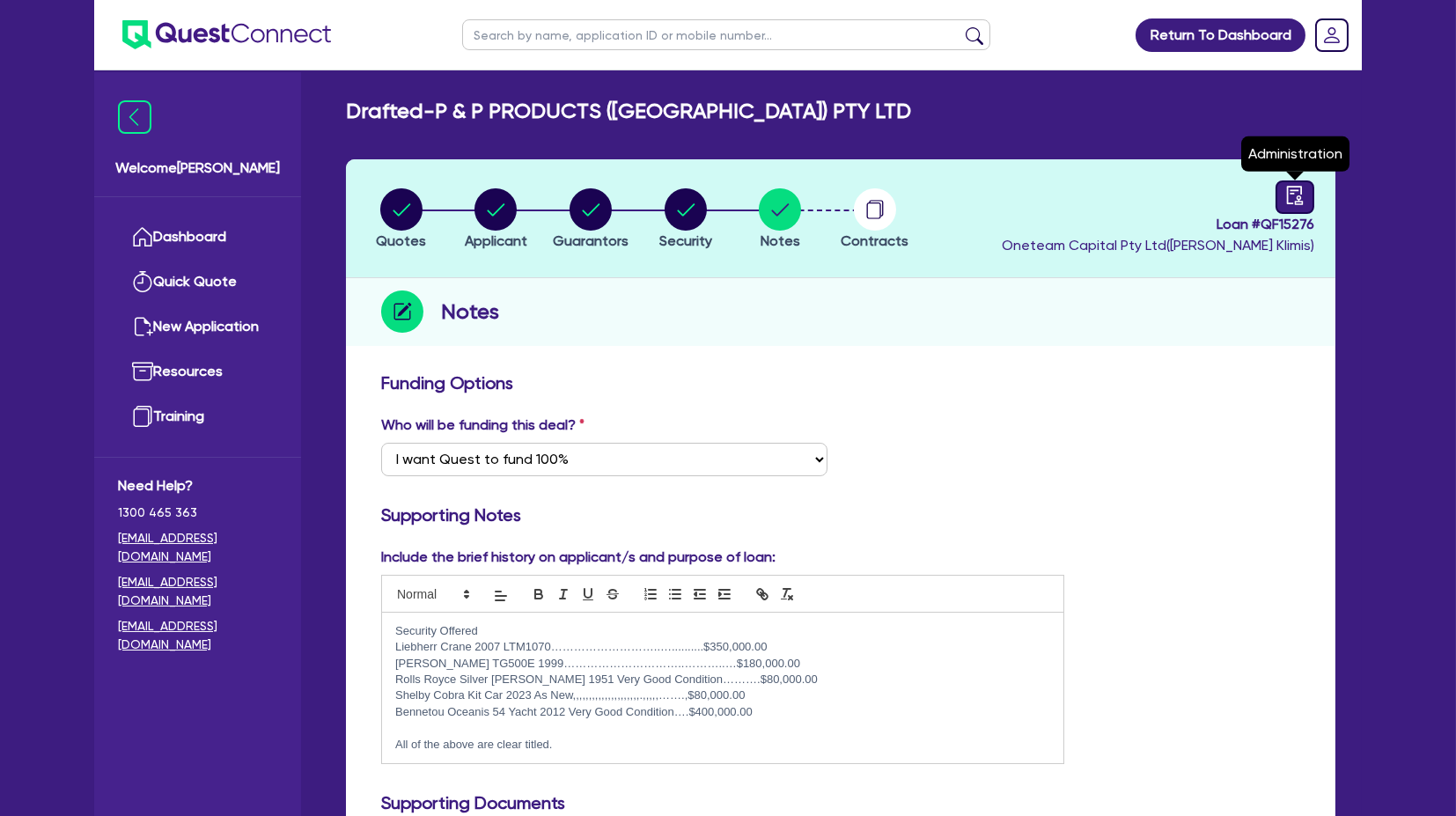
click at [1230, 194] on icon "audit" at bounding box center [1296, 195] width 19 height 19
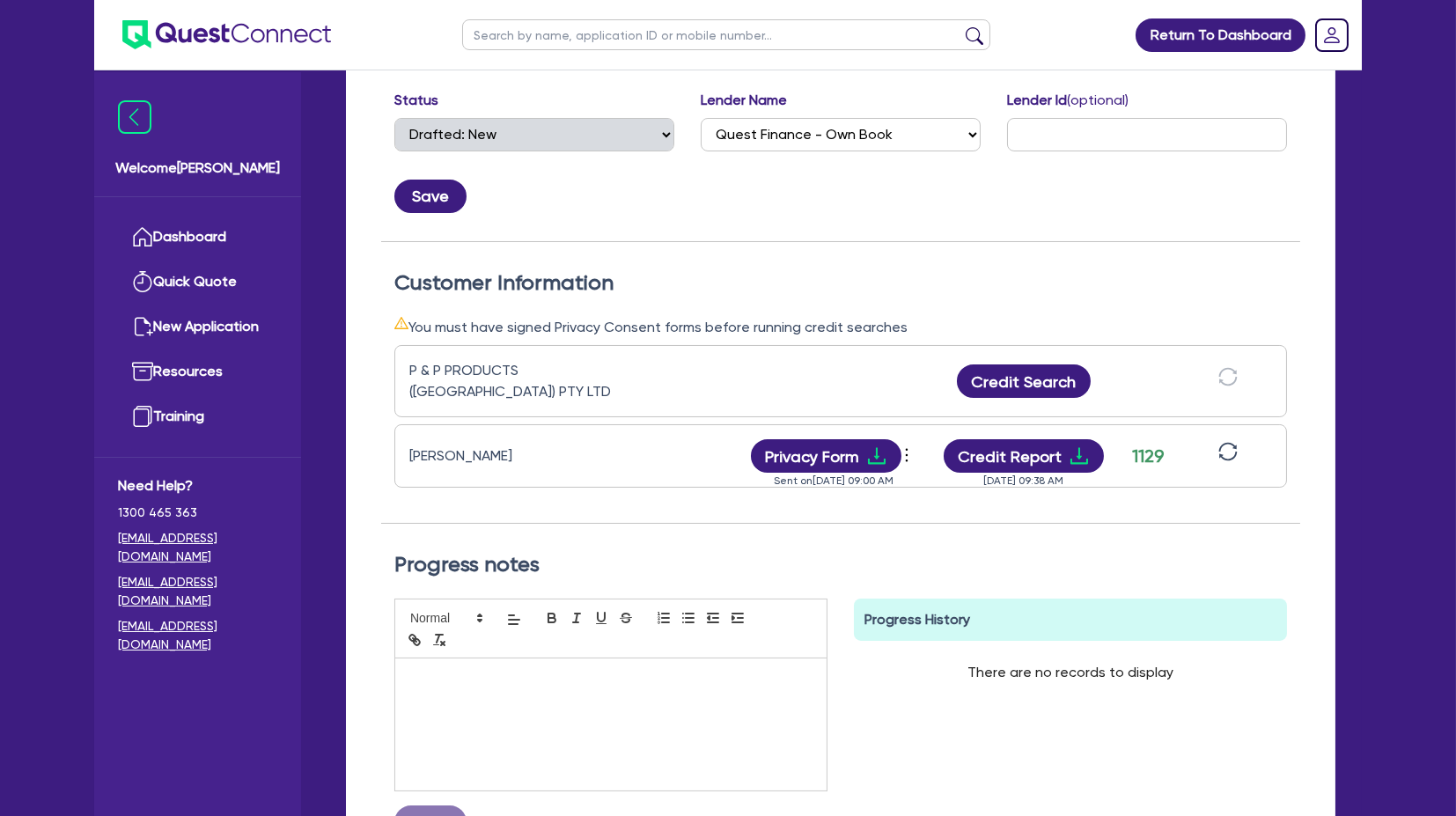
scroll to position [391, 0]
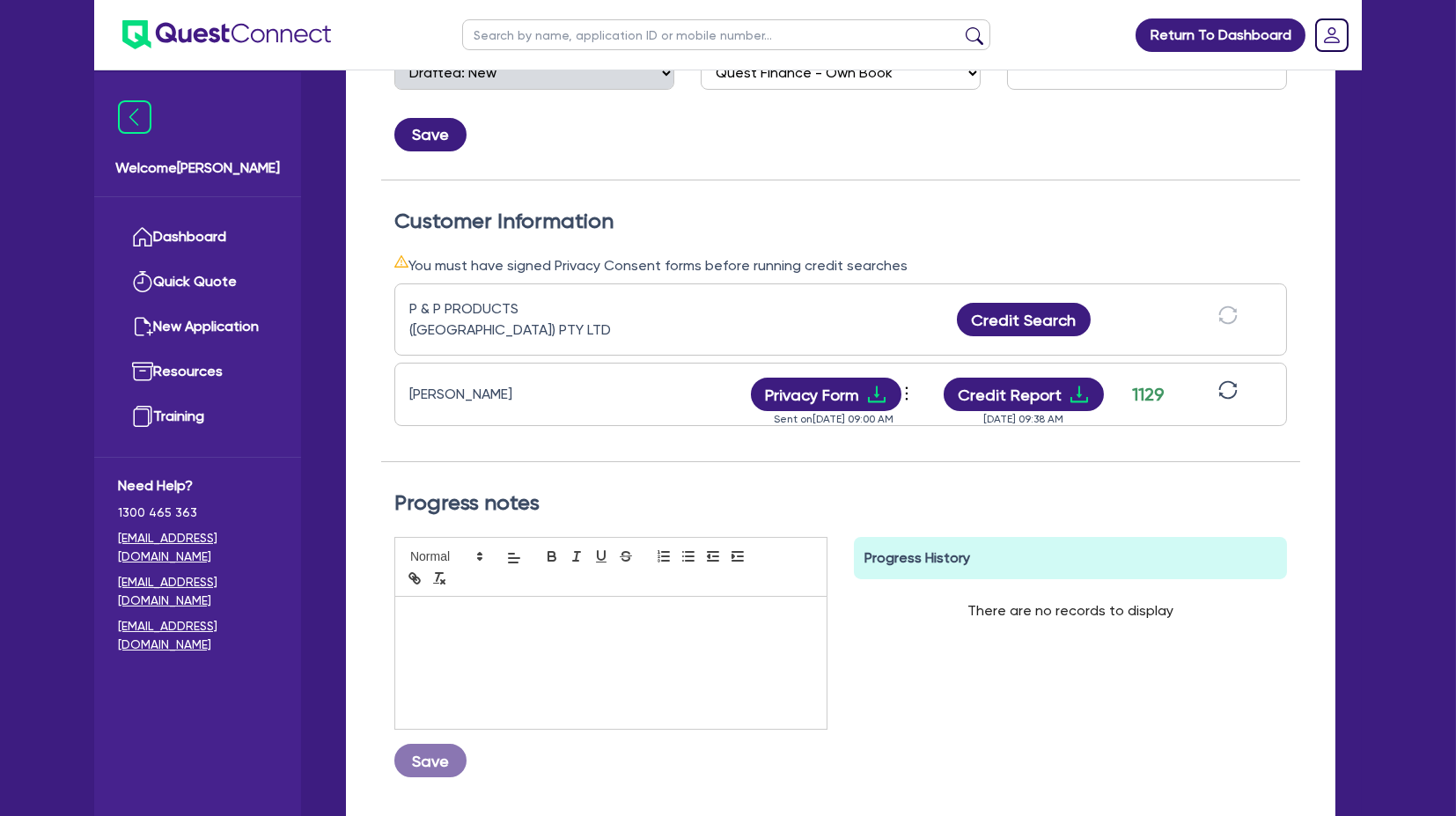
click at [1230, 258] on div "Status and Lender Status Select Quoted Drafted: New Drafted: Amended Submitted:…" at bounding box center [841, 414] width 990 height 882
click at [1053, 322] on button "Credit Search" at bounding box center [1024, 319] width 134 height 34
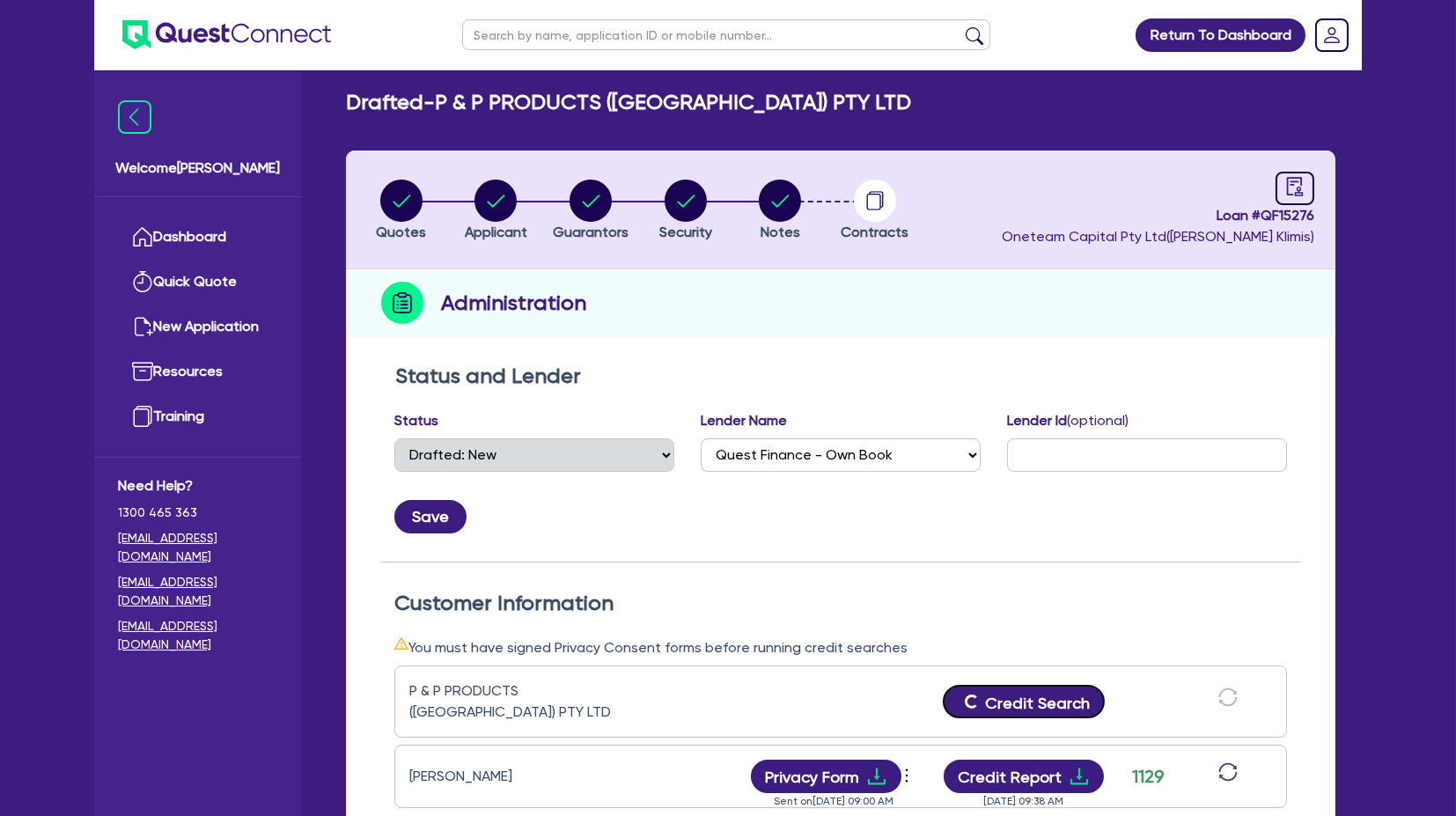
scroll to position [0, 0]
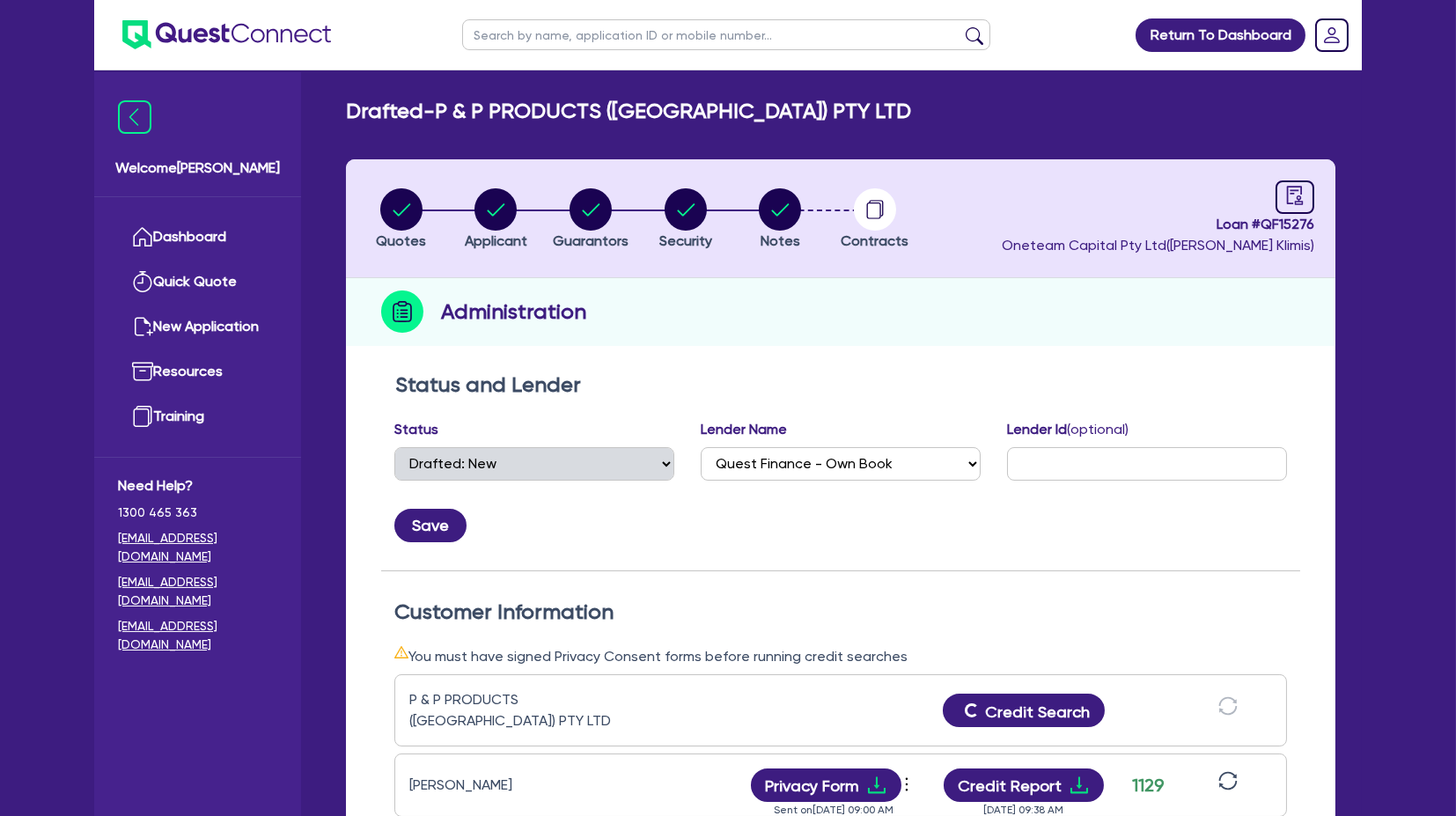
click at [875, 326] on div "Administration" at bounding box center [841, 312] width 990 height 68
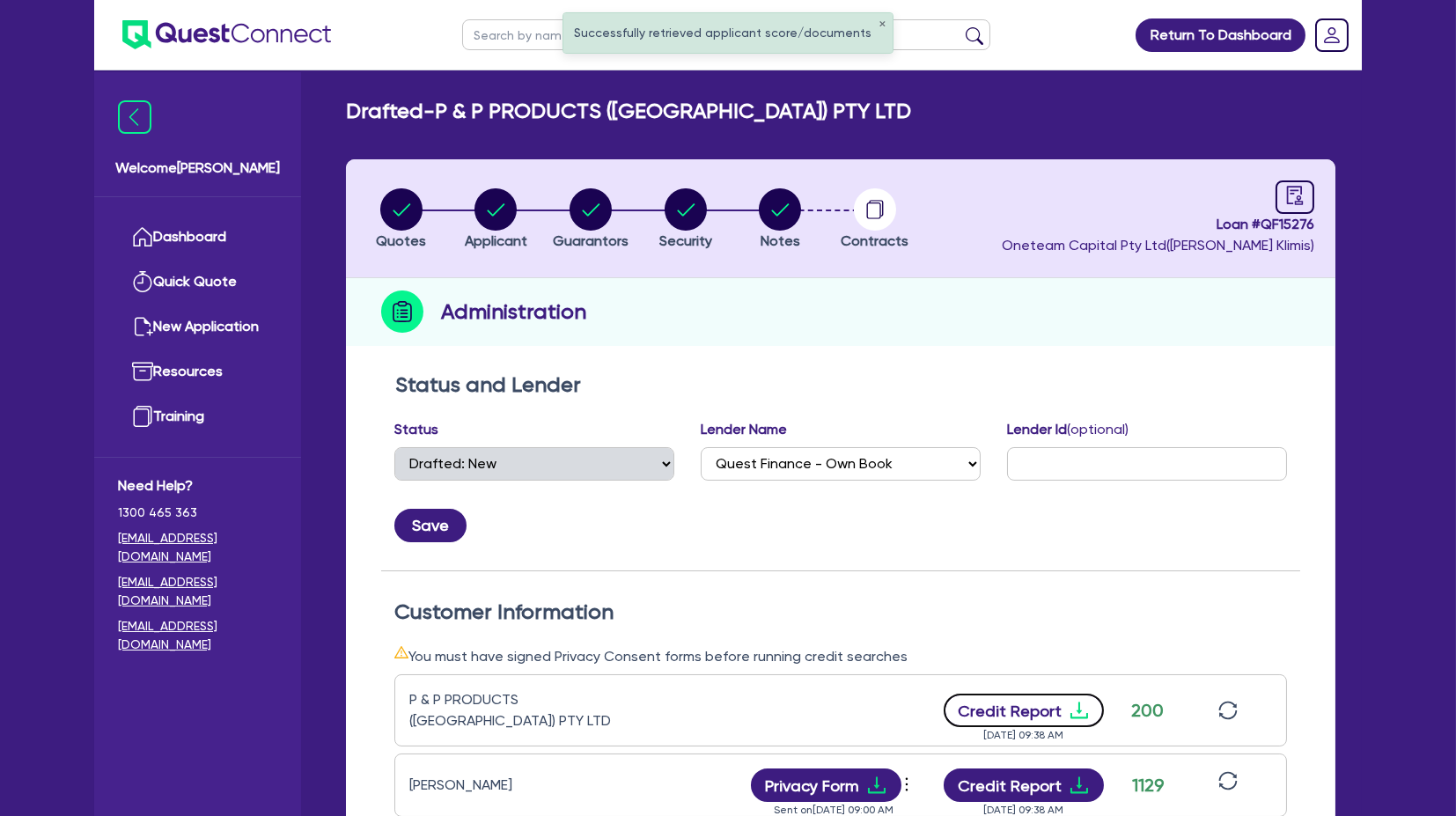
click at [1088, 386] on button "Credit Report" at bounding box center [1024, 710] width 161 height 34
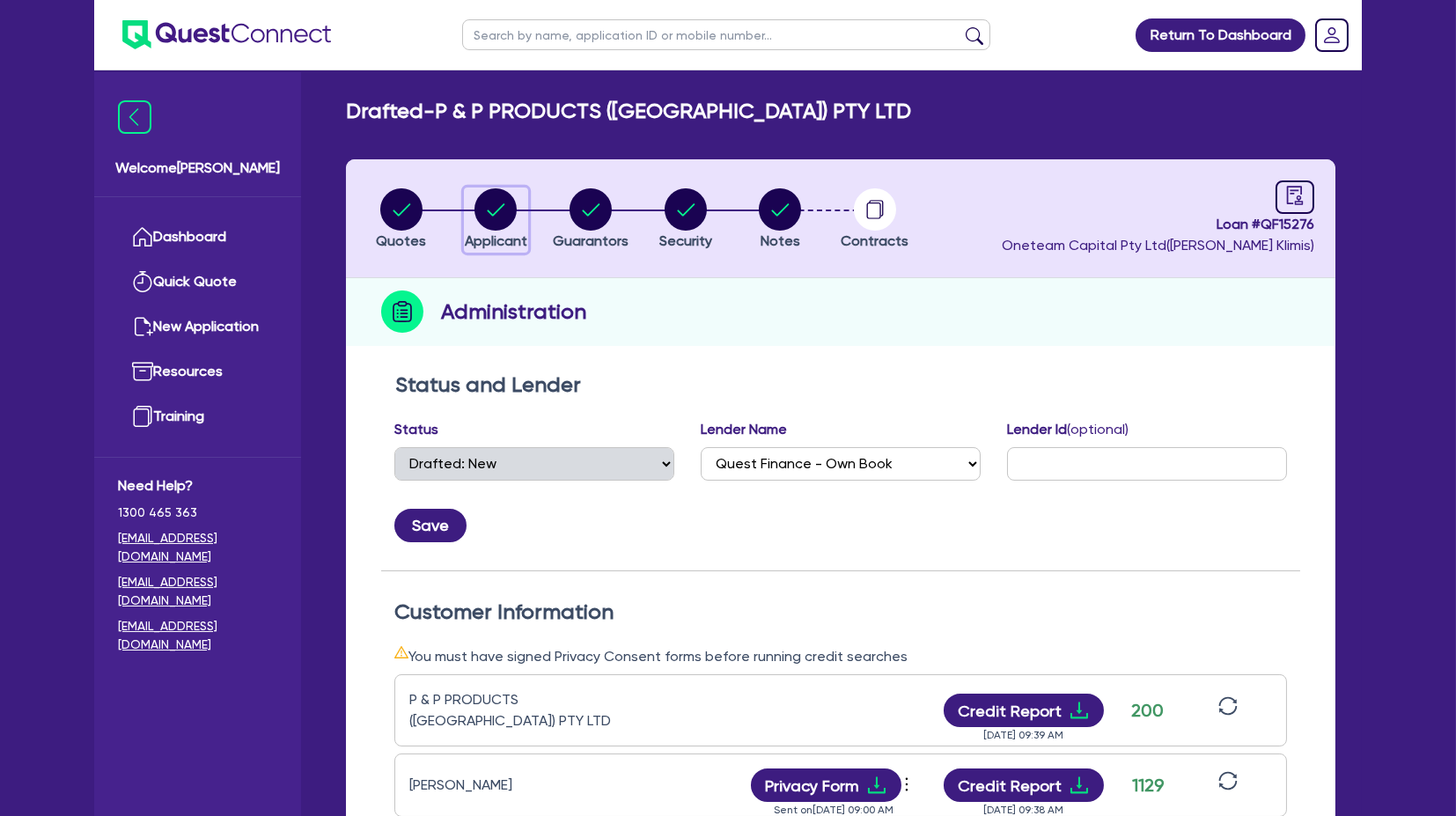
click at [512, 219] on circle "button" at bounding box center [496, 210] width 42 height 42
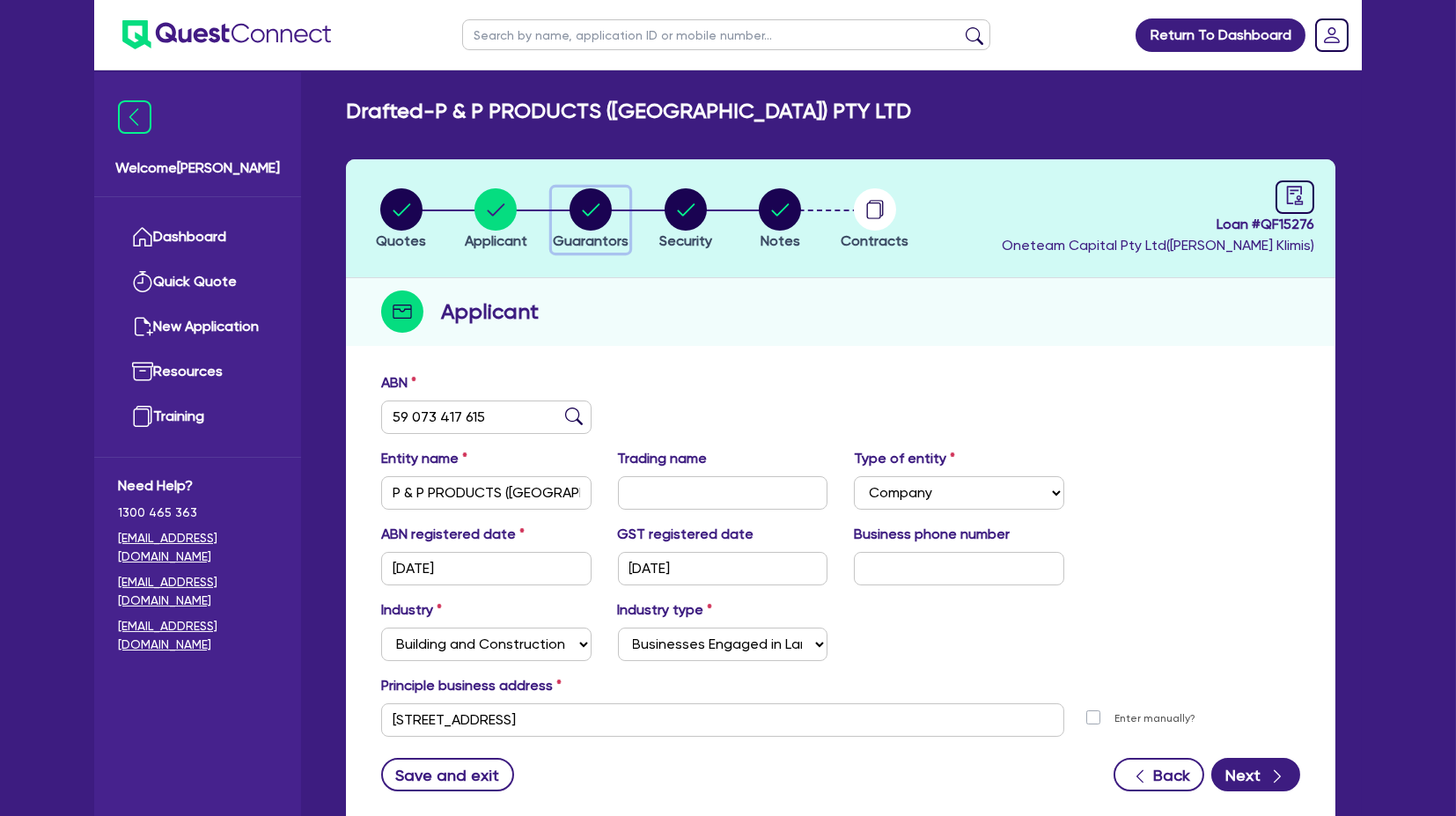
click at [573, 205] on circle "button" at bounding box center [591, 210] width 42 height 42
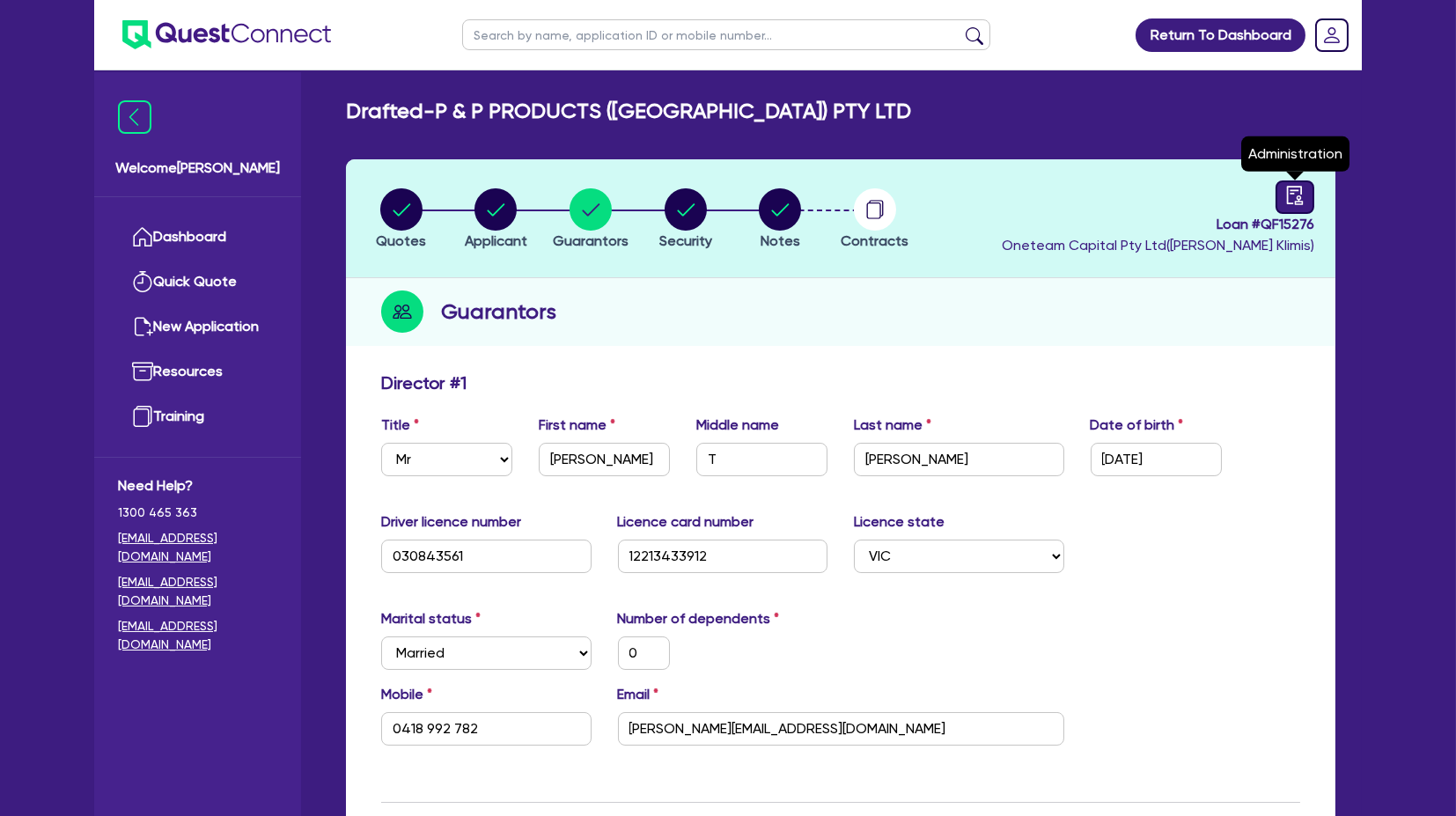
click at [1230, 204] on icon "audit" at bounding box center [1295, 194] width 15 height 18
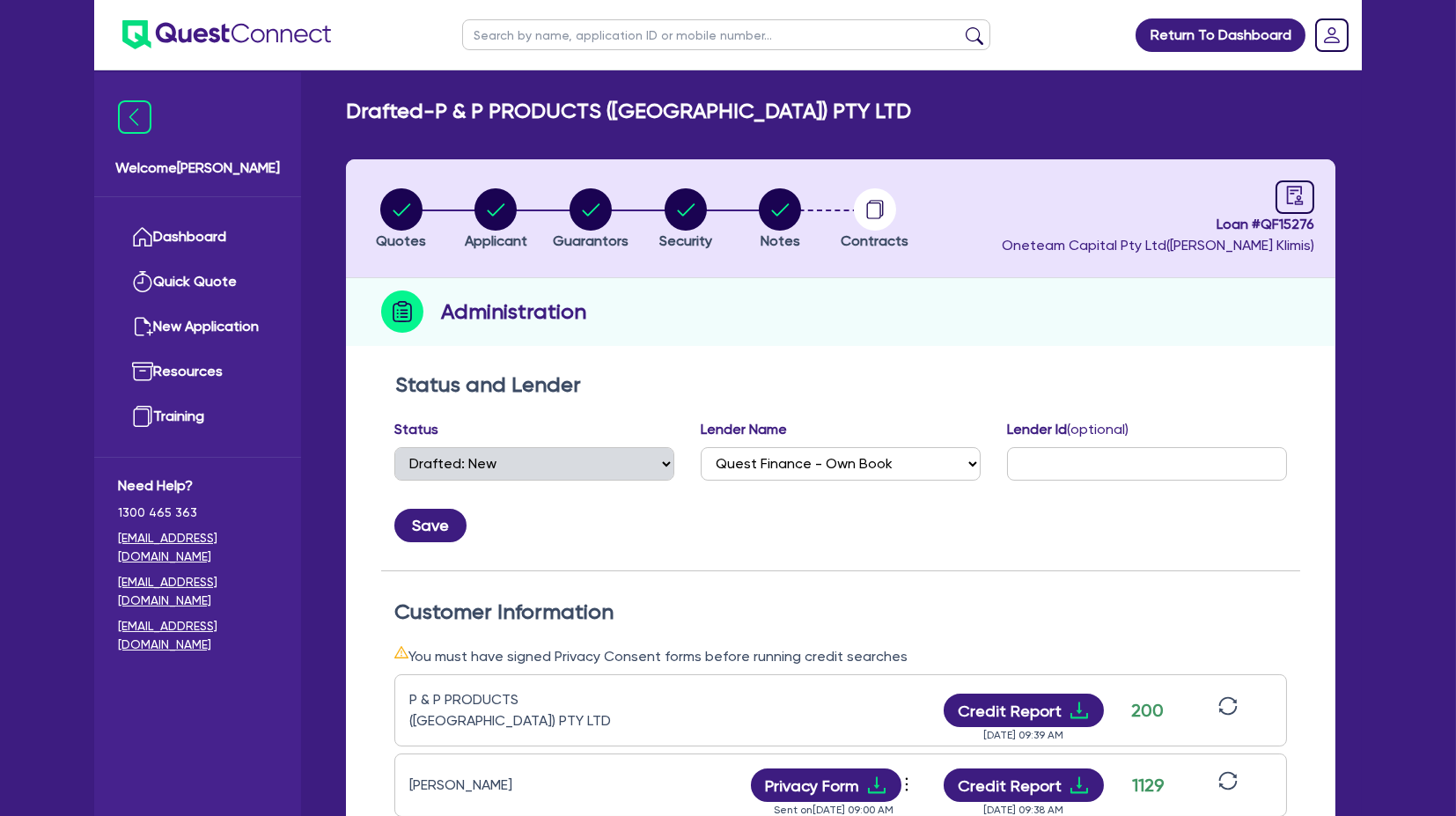
click at [1230, 386] on div "Return To Dashboard Edit Profile Logout Welcome [PERSON_NAME] Quick Quote New A…" at bounding box center [728, 677] width 1456 height 1353
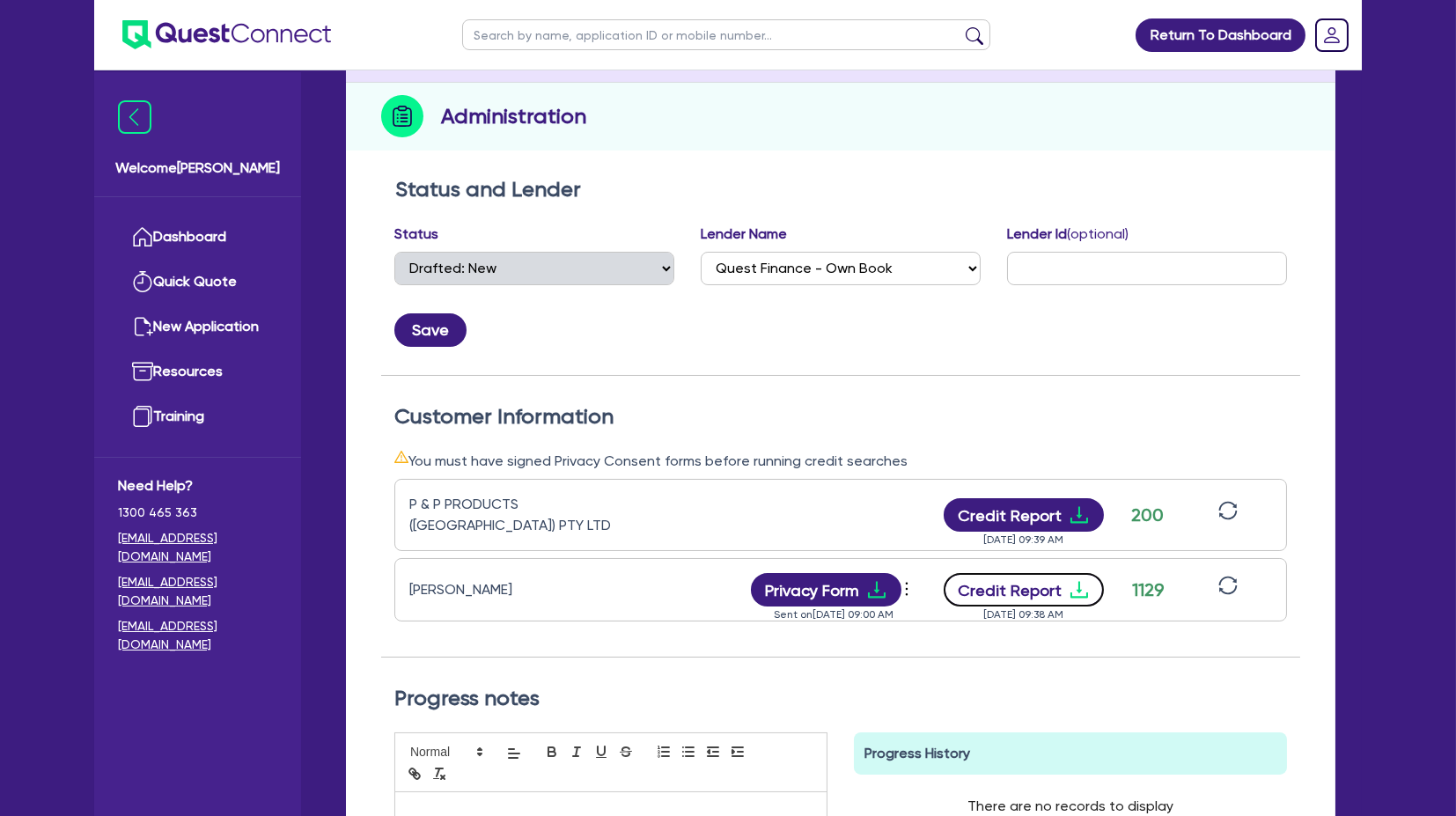
click at [1076, 386] on icon "download" at bounding box center [1079, 590] width 17 height 16
click at [588, 41] on input "text" at bounding box center [727, 35] width 529 height 31
click button "submit" at bounding box center [975, 38] width 28 height 25
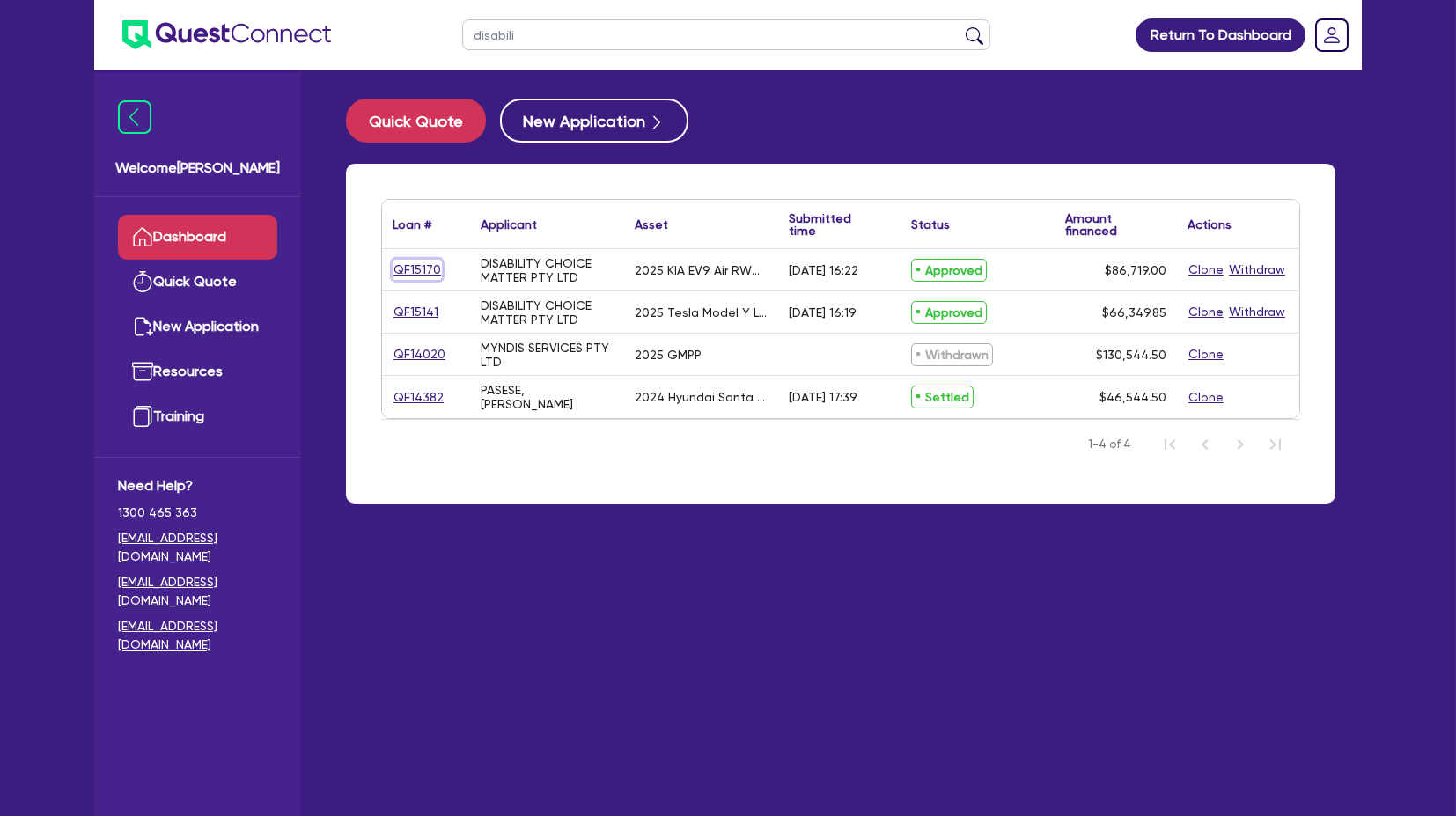
click at [419, 270] on link "QF15170" at bounding box center [417, 269] width 49 height 20
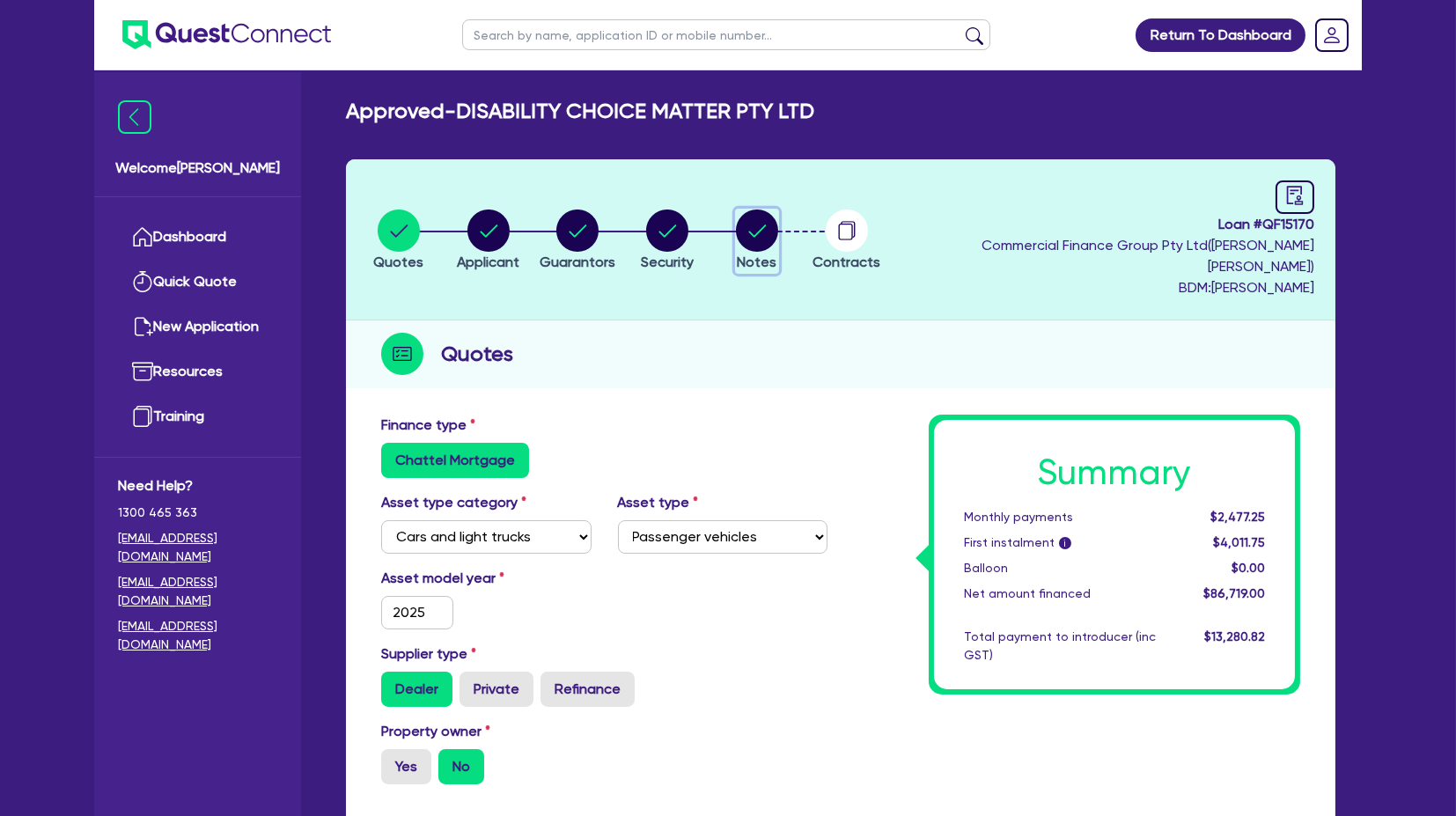
click at [778, 223] on circle "button" at bounding box center [757, 231] width 42 height 42
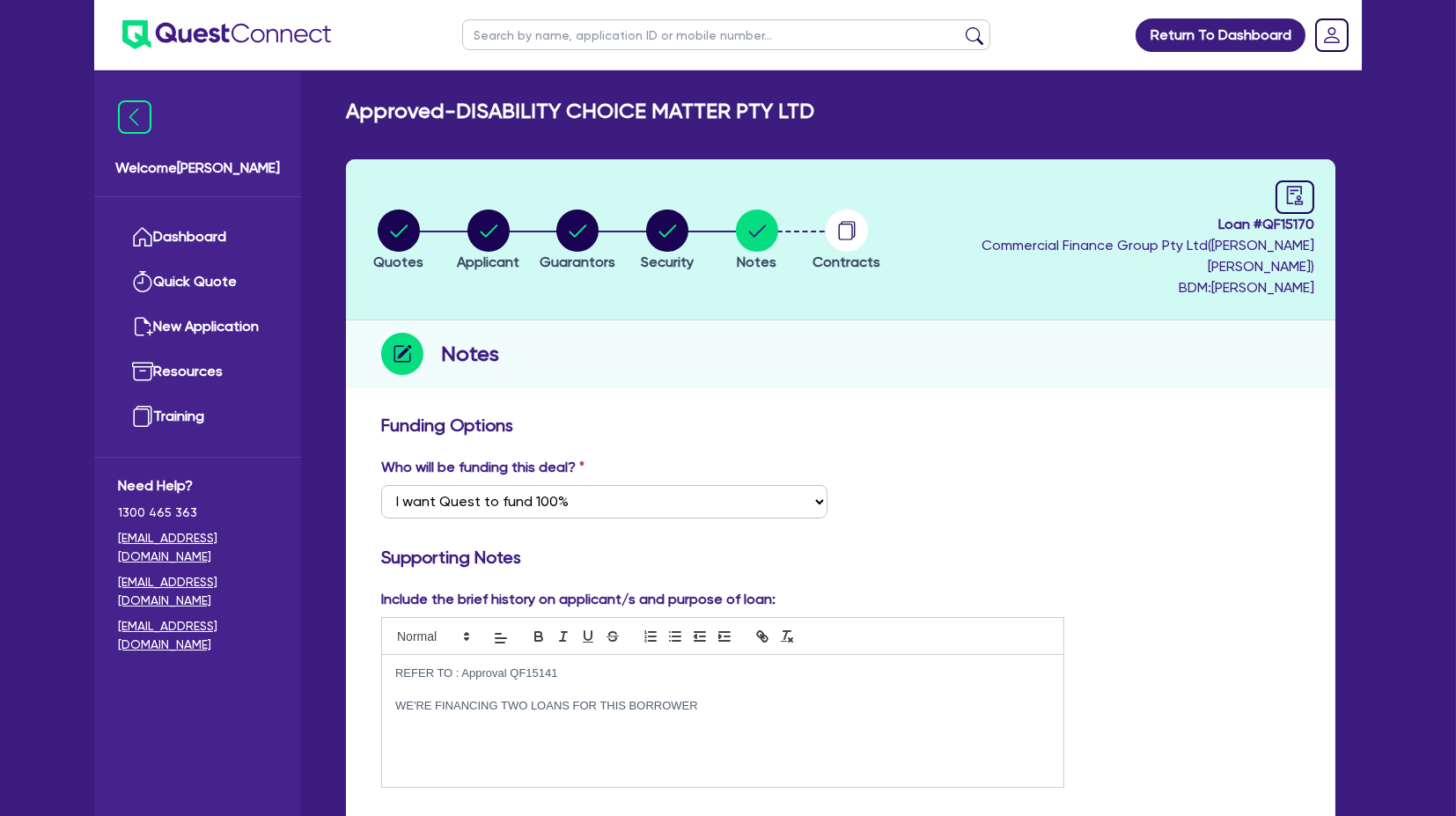
click at [513, 51] on ul at bounding box center [727, 35] width 563 height 69
click at [509, 19] on input "text" at bounding box center [727, 35] width 529 height 31
click button "submit" at bounding box center [975, 38] width 28 height 25
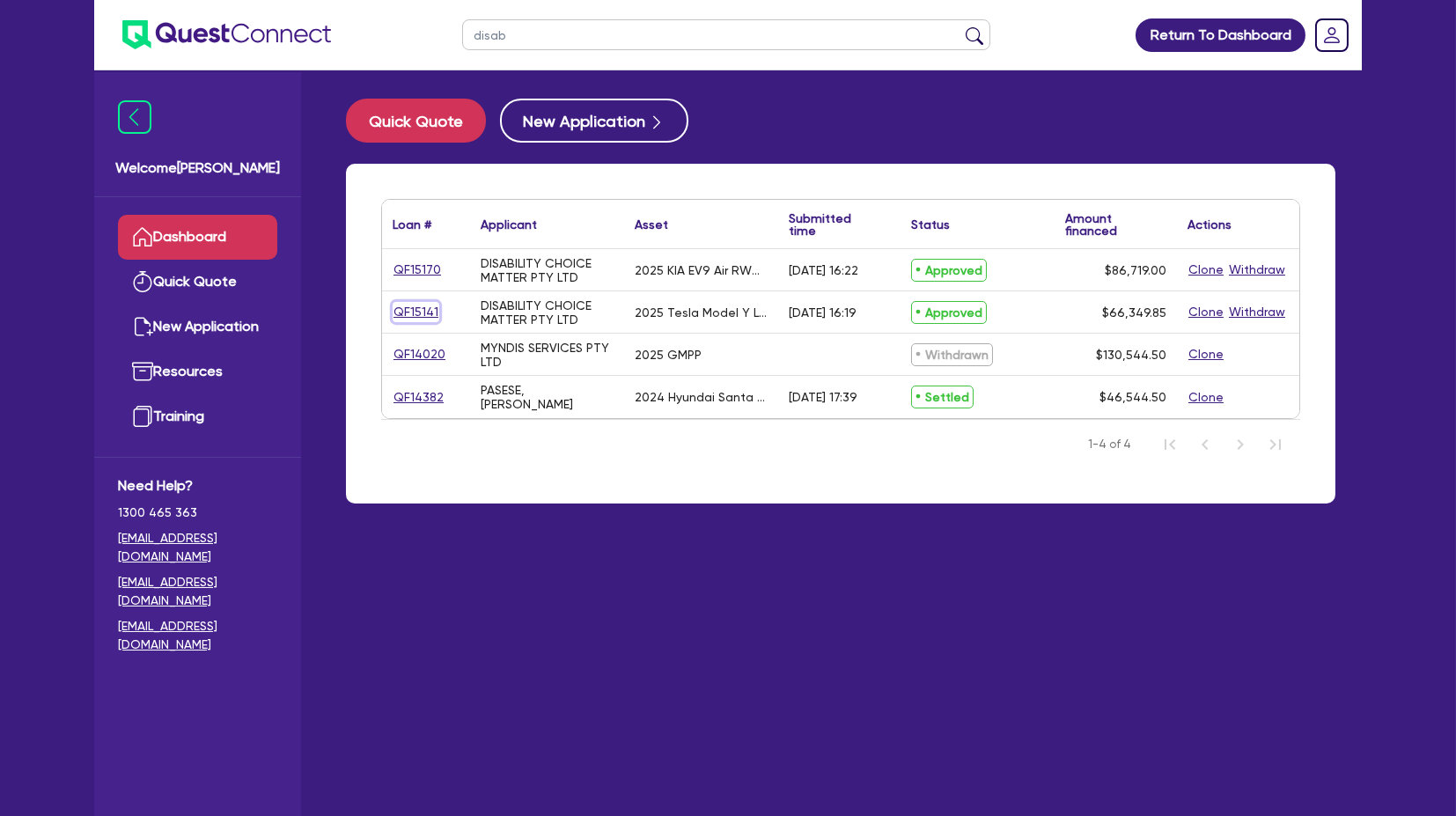
click at [426, 308] on link "QF15141" at bounding box center [416, 311] width 47 height 20
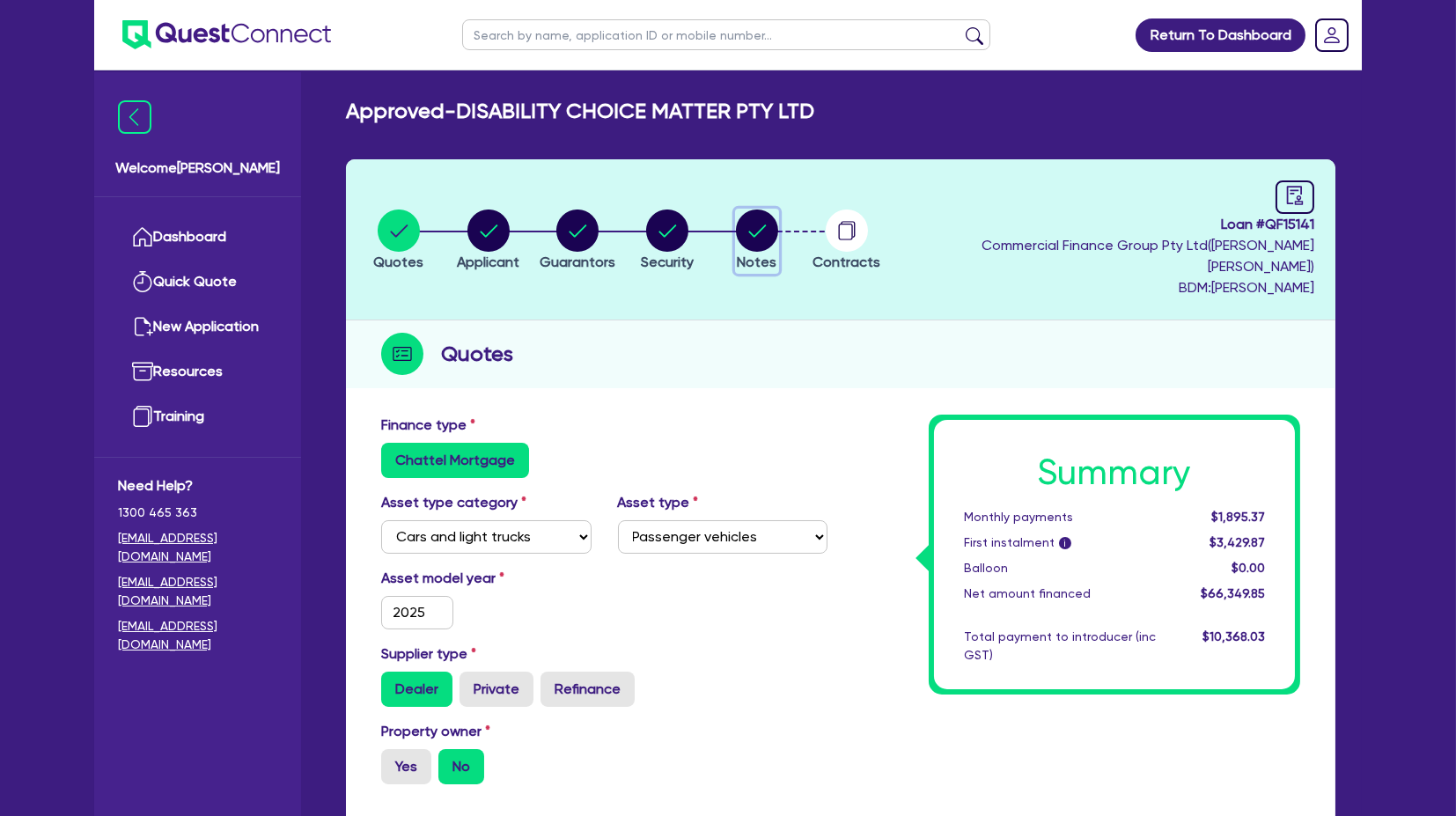
click at [778, 233] on circle "button" at bounding box center [757, 231] width 42 height 42
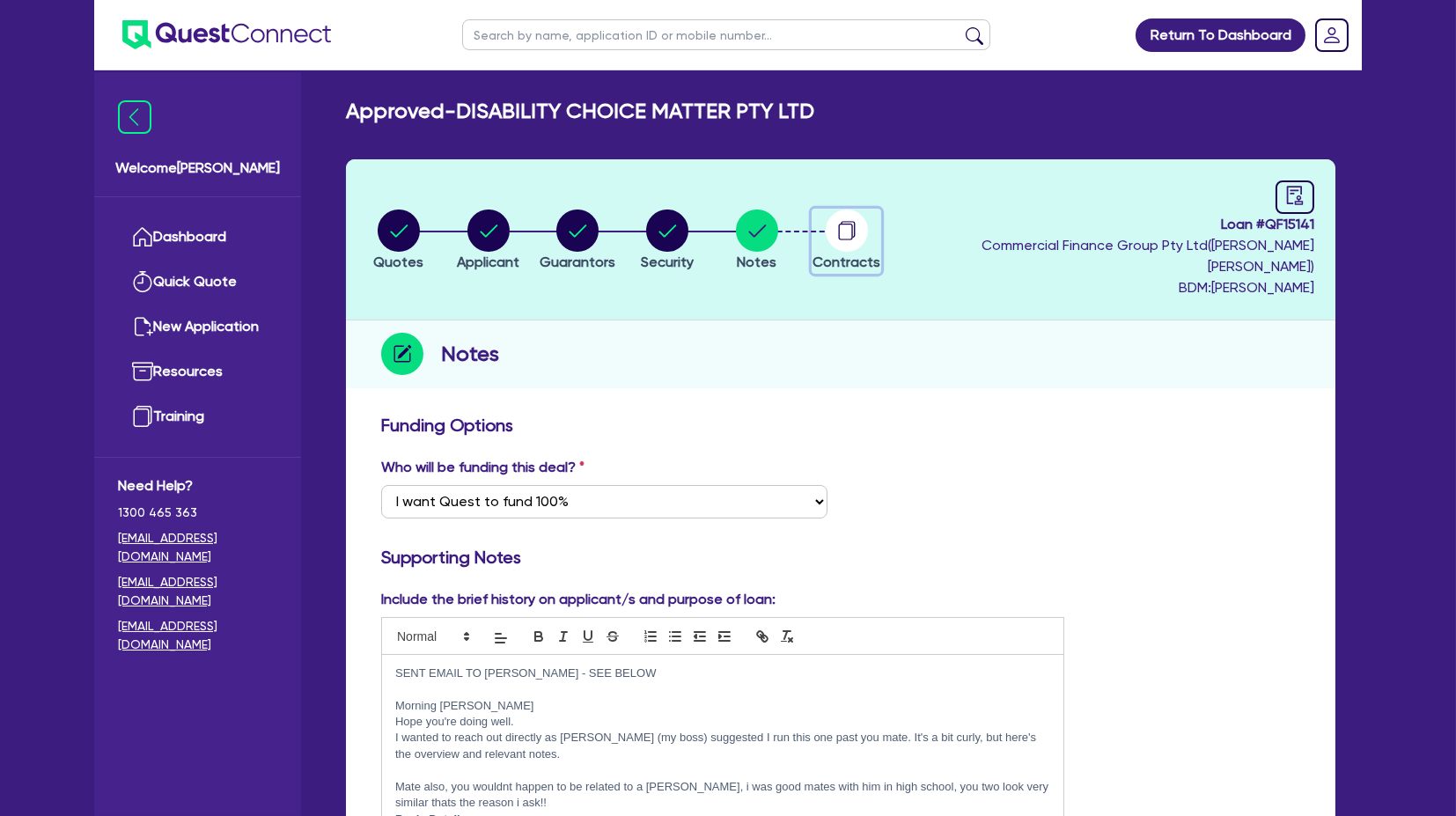
click at [868, 239] on circle "button" at bounding box center [847, 231] width 42 height 42
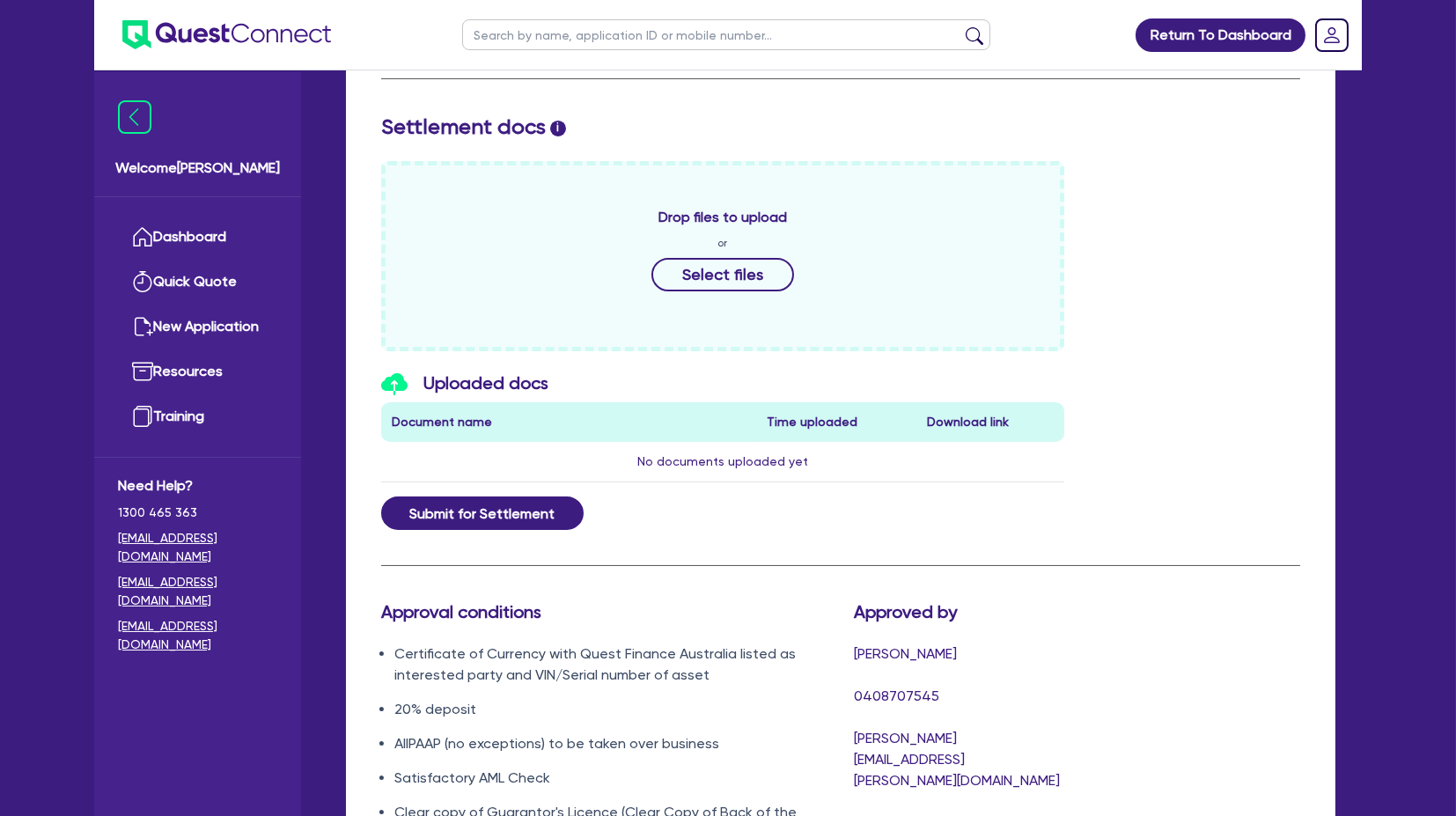
scroll to position [1076, 0]
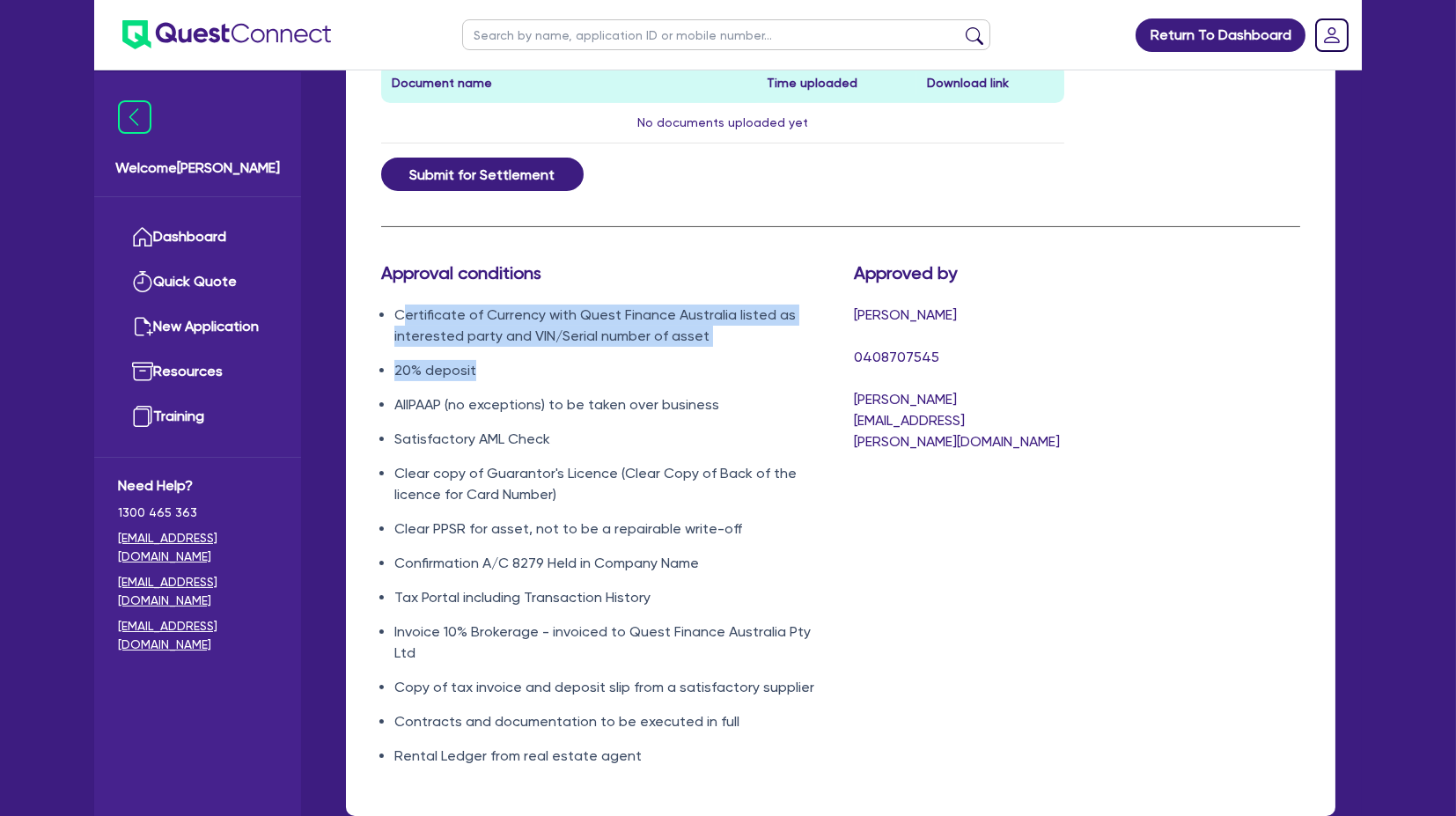
drag, startPoint x: 400, startPoint y: 290, endPoint x: 714, endPoint y: 332, distance: 316.8
click at [714, 332] on ul "Certificate of Currency with Quest Finance Australia listed as interested party…" at bounding box center [605, 535] width 446 height 462
drag, startPoint x: 715, startPoint y: 325, endPoint x: 389, endPoint y: 289, distance: 328.0
click at [389, 305] on ul "Certificate of Currency with Quest Finance Australia listed as interested party…" at bounding box center [605, 535] width 446 height 462
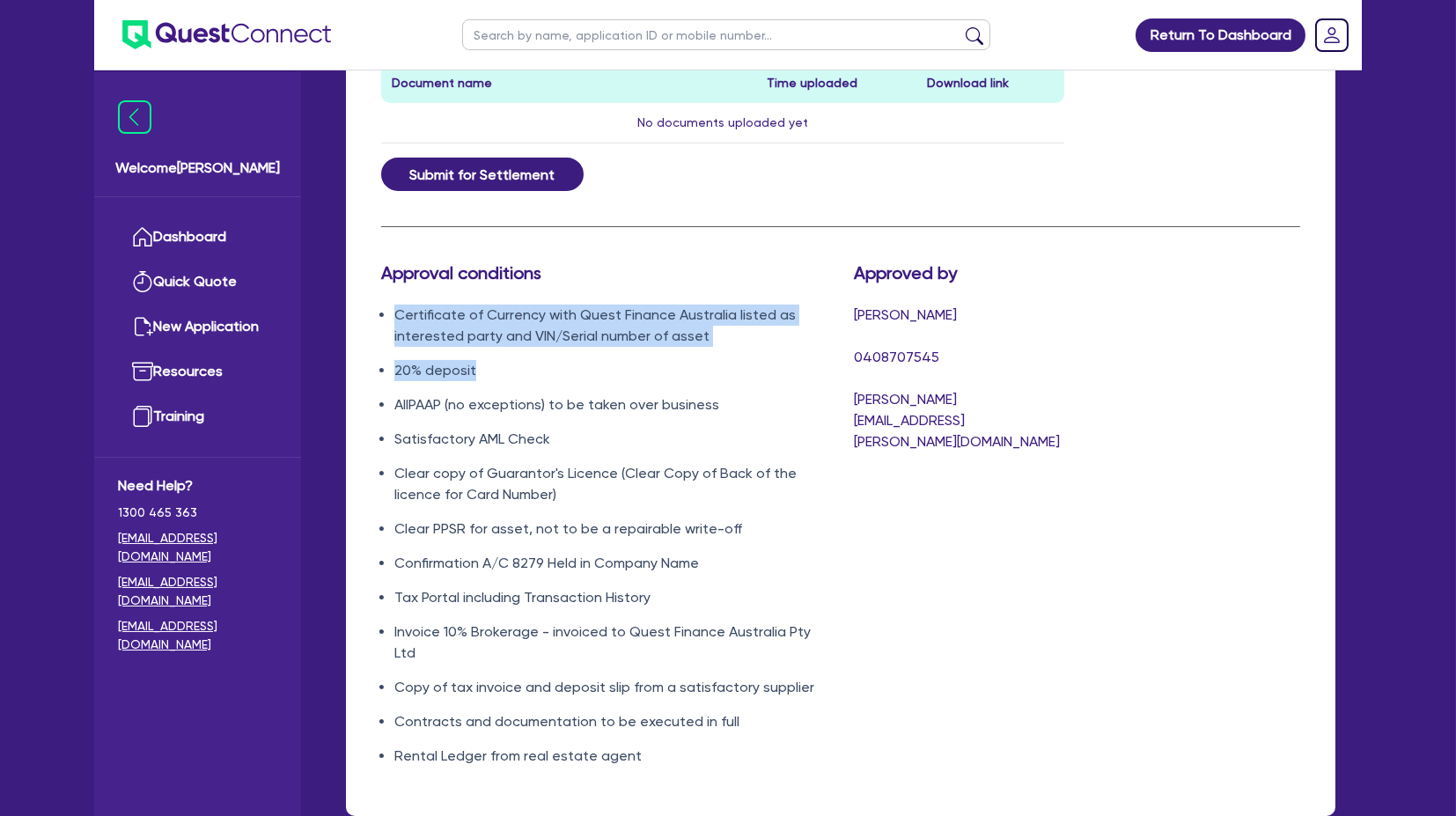
click at [389, 305] on ul "Certificate of Currency with Quest Finance Australia listed as interested party…" at bounding box center [605, 535] width 446 height 462
drag, startPoint x: 393, startPoint y: 289, endPoint x: 703, endPoint y: 309, distance: 310.6
click at [703, 309] on ul "Certificate of Currency with Quest Finance Australia listed as interested party…" at bounding box center [605, 535] width 446 height 462
click at [703, 309] on li "Certificate of Currency with Quest Finance Australia listed as interested party…" at bounding box center [610, 326] width 433 height 42
drag, startPoint x: 706, startPoint y: 311, endPoint x: 423, endPoint y: 309, distance: 283.0
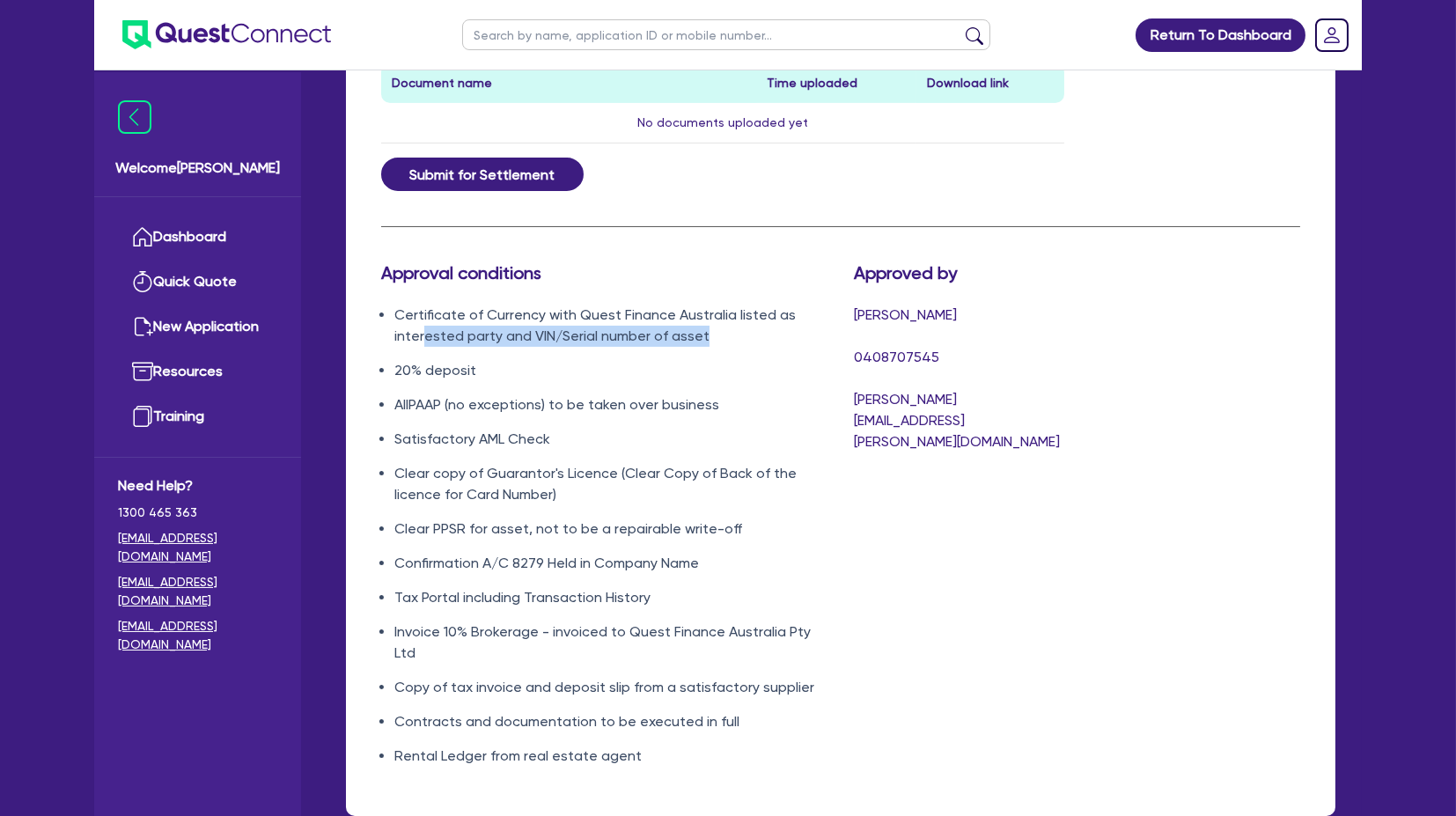
click at [423, 309] on li "Certificate of Currency with Quest Finance Australia listed as interested party…" at bounding box center [610, 326] width 433 height 42
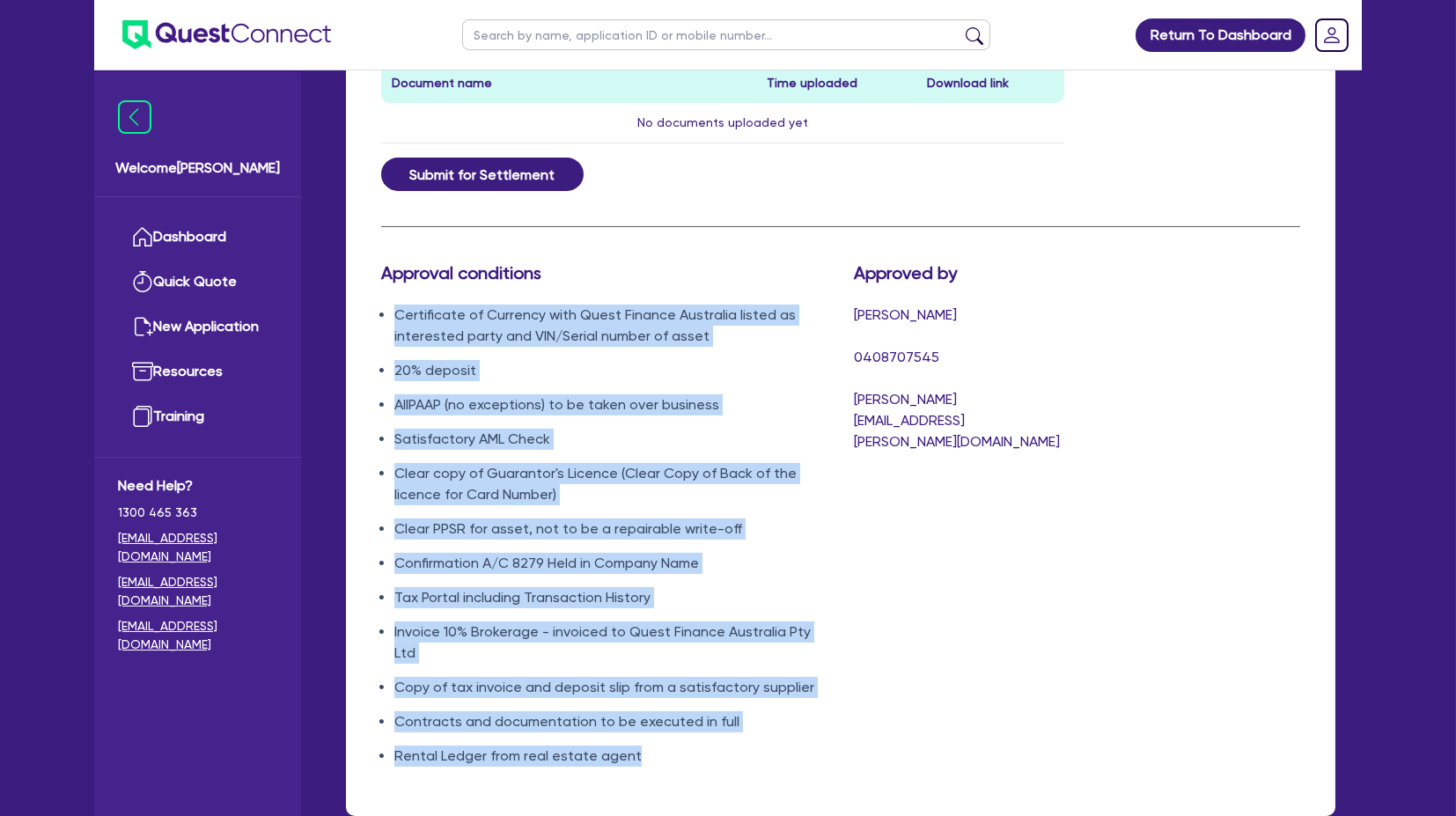
drag, startPoint x: 395, startPoint y: 298, endPoint x: 755, endPoint y: 726, distance: 559.3
click at [756, 386] on ul "Certificate of Currency with Quest Finance Australia listed as interested party…" at bounding box center [605, 535] width 446 height 462
click at [755, 386] on li "Rental Ledger from real estate agent" at bounding box center [610, 756] width 433 height 21
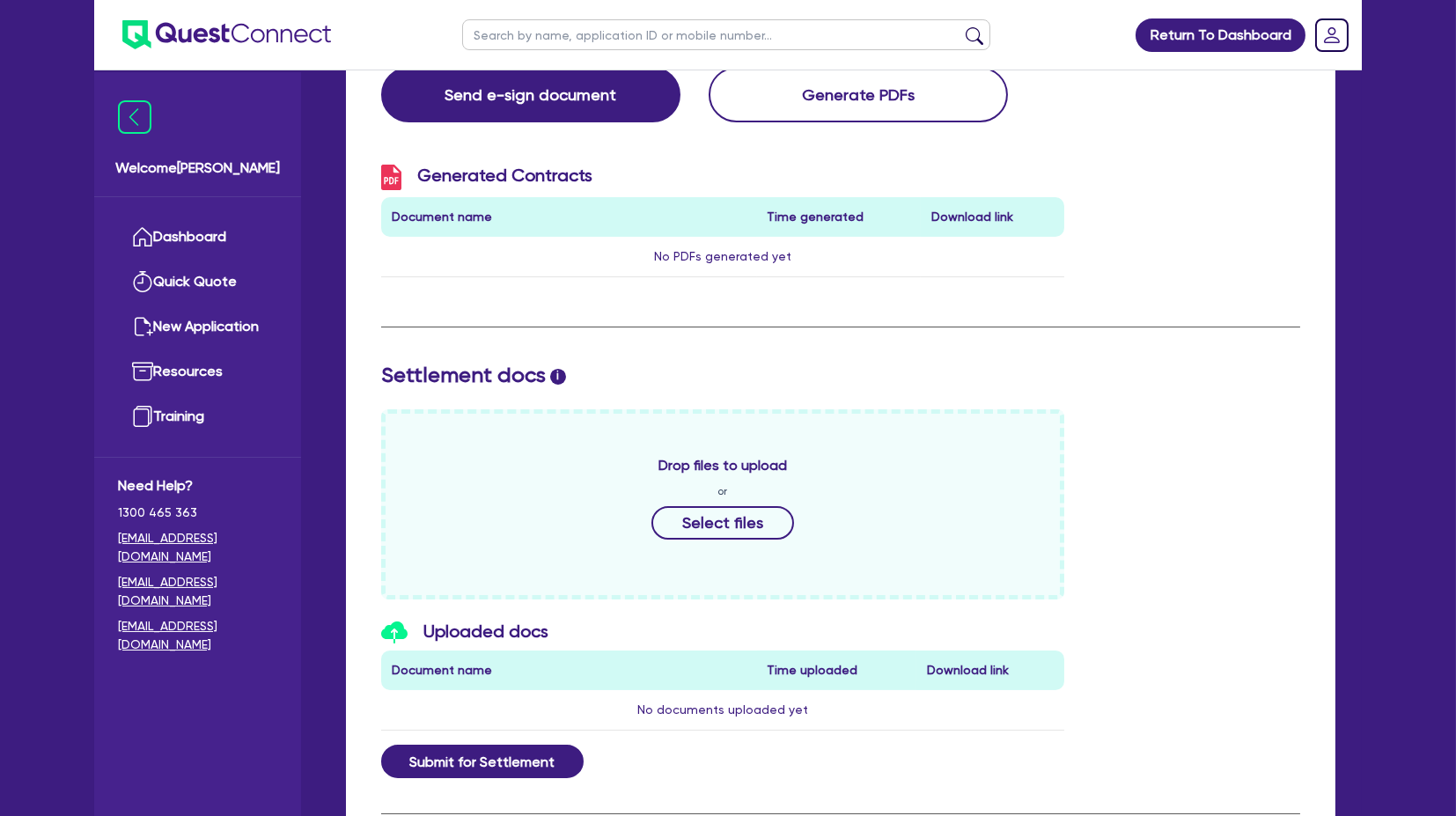
scroll to position [0, 0]
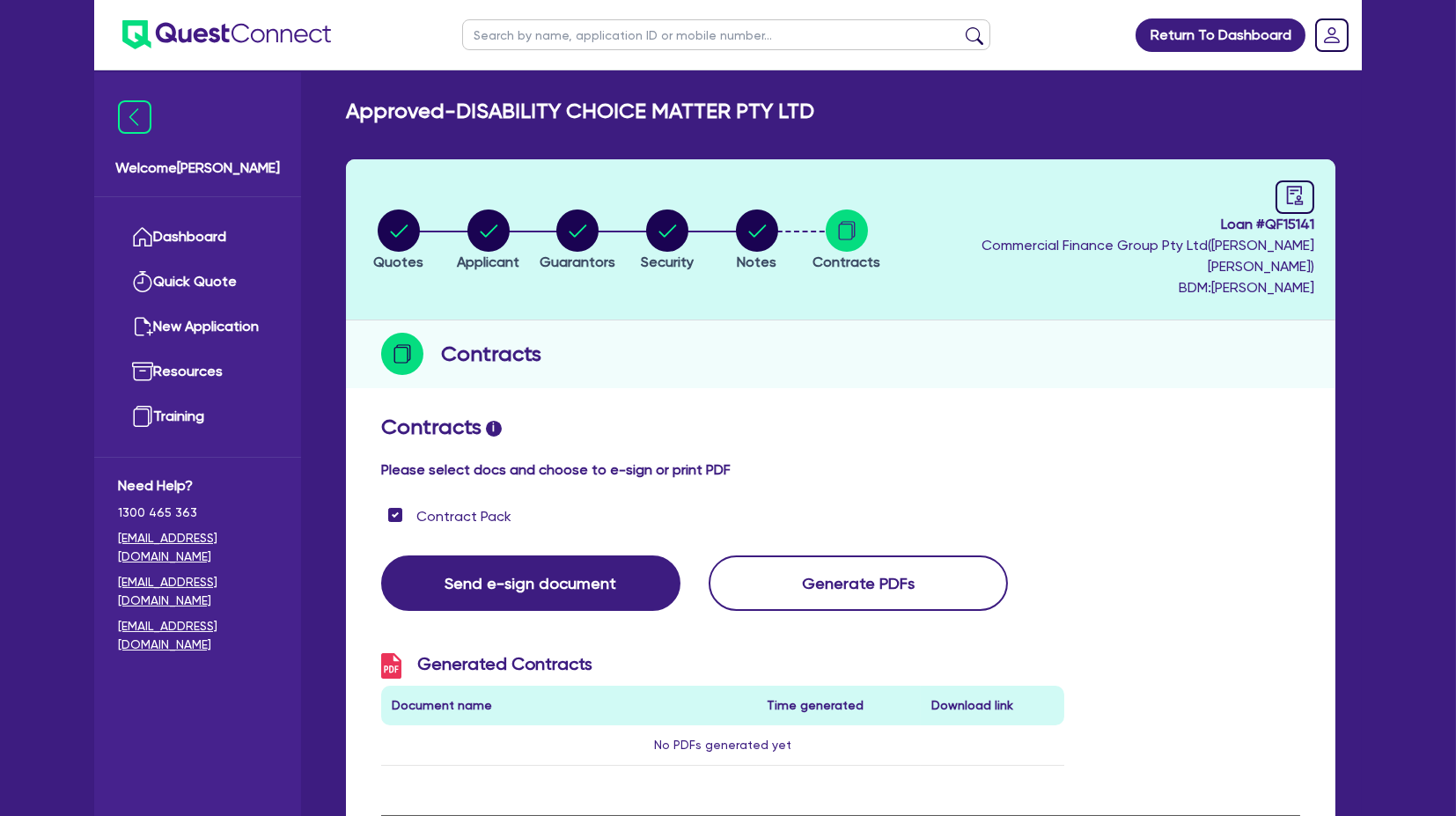
click at [1181, 361] on div "Contracts" at bounding box center [841, 354] width 990 height 68
drag, startPoint x: 500, startPoint y: 121, endPoint x: 744, endPoint y: 110, distance: 244.2
click at [744, 110] on h2 "Approved - DISABILITY CHOICE MATTER PTY LTD" at bounding box center [580, 111] width 468 height 26
click at [509, 210] on icon "button" at bounding box center [488, 231] width 42 height 42
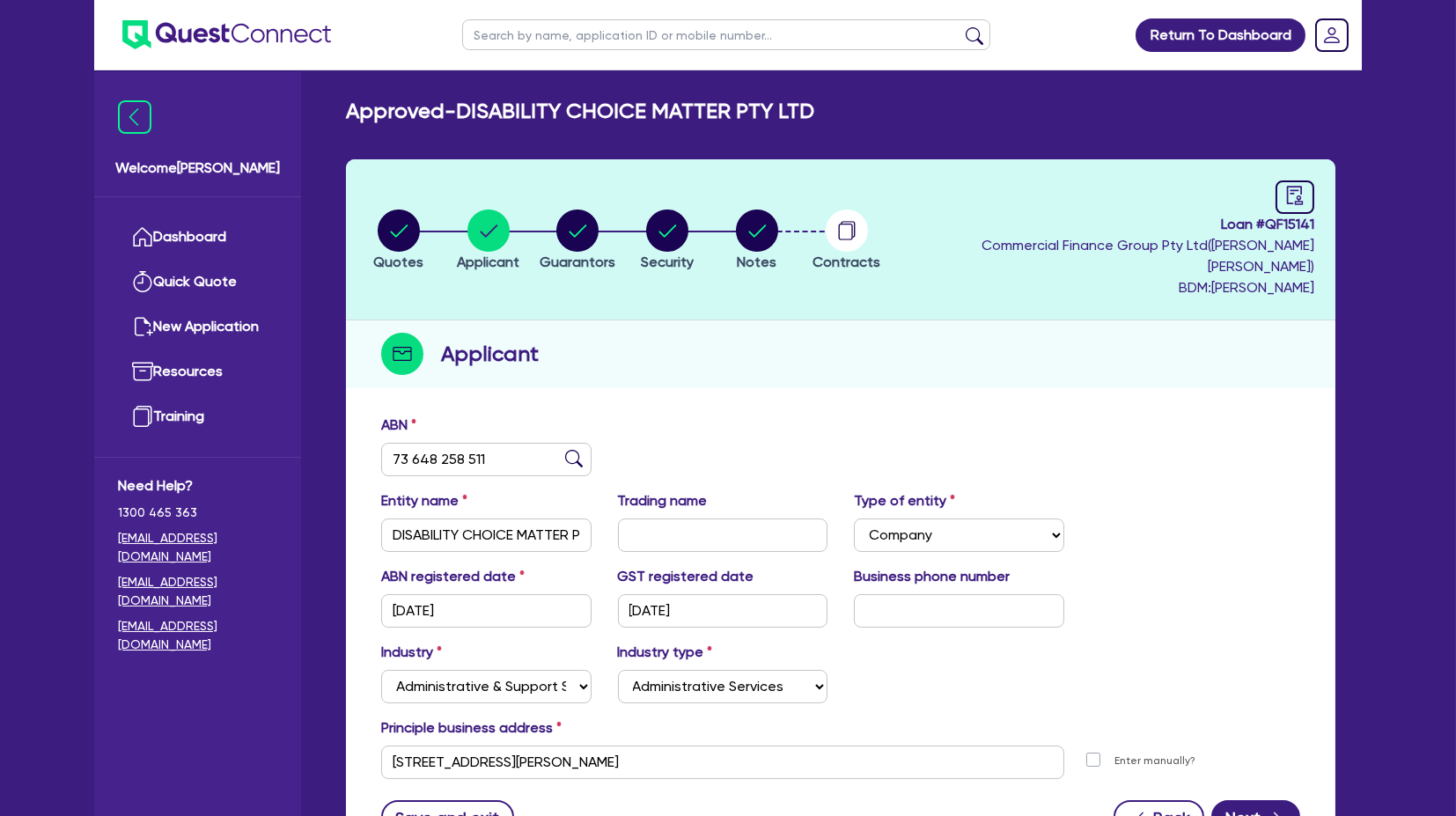
click at [546, 211] on li "Guarantors" at bounding box center [577, 239] width 89 height 62
click at [612, 219] on div "button" at bounding box center [578, 231] width 76 height 42
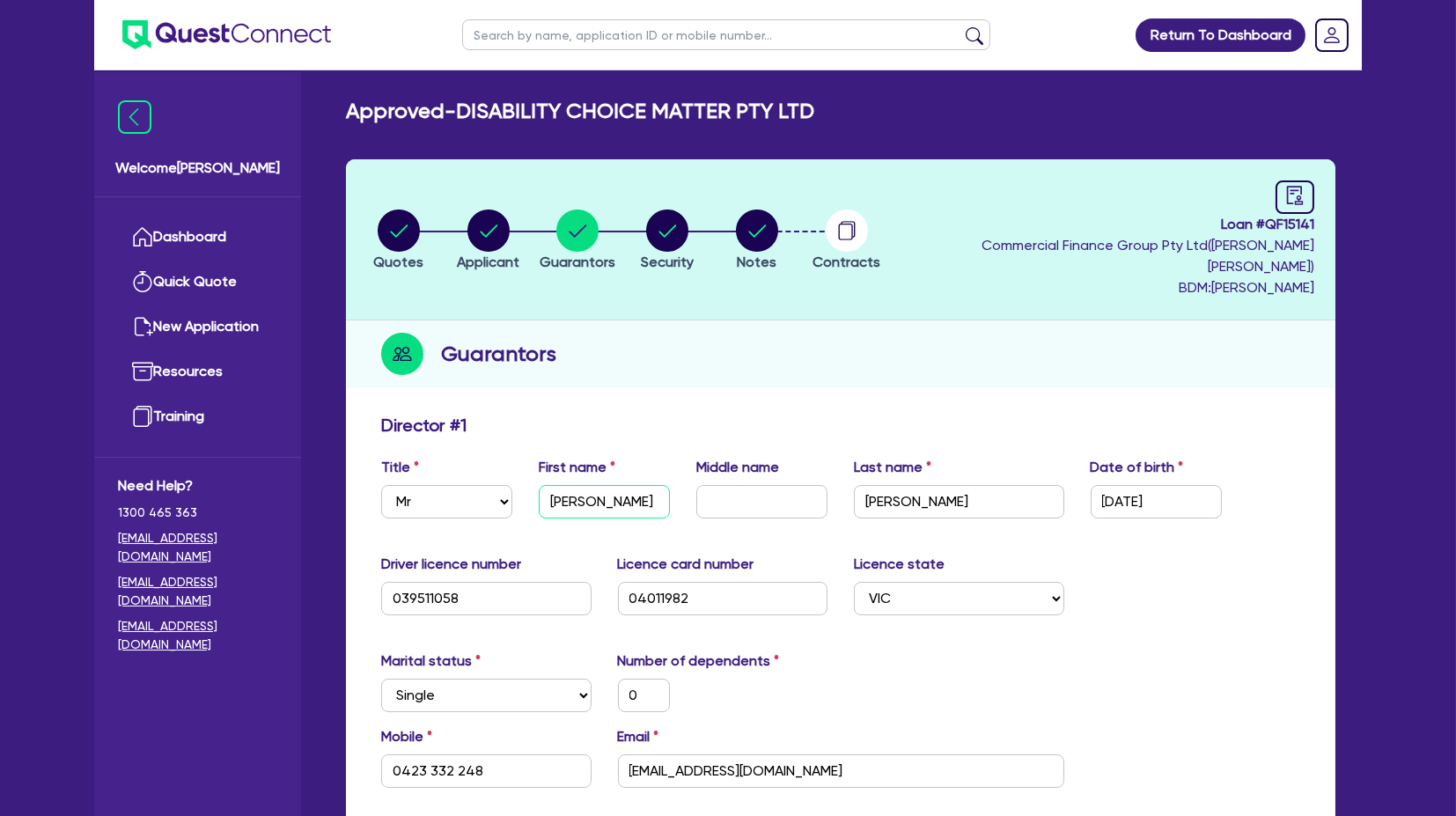
drag, startPoint x: 624, startPoint y: 471, endPoint x: 517, endPoint y: 467, distance: 107.1
click at [517, 386] on div "Title Select Mr Mrs Ms Miss Dr First name [PERSON_NAME] Middle name Last name […" at bounding box center [841, 494] width 946 height 76
click at [539, 386] on input "[PERSON_NAME]" at bounding box center [605, 502] width 132 height 34
drag, startPoint x: 551, startPoint y: 478, endPoint x: 658, endPoint y: 478, distance: 107.0
click at [658, 386] on input "[PERSON_NAME]" at bounding box center [605, 502] width 132 height 34
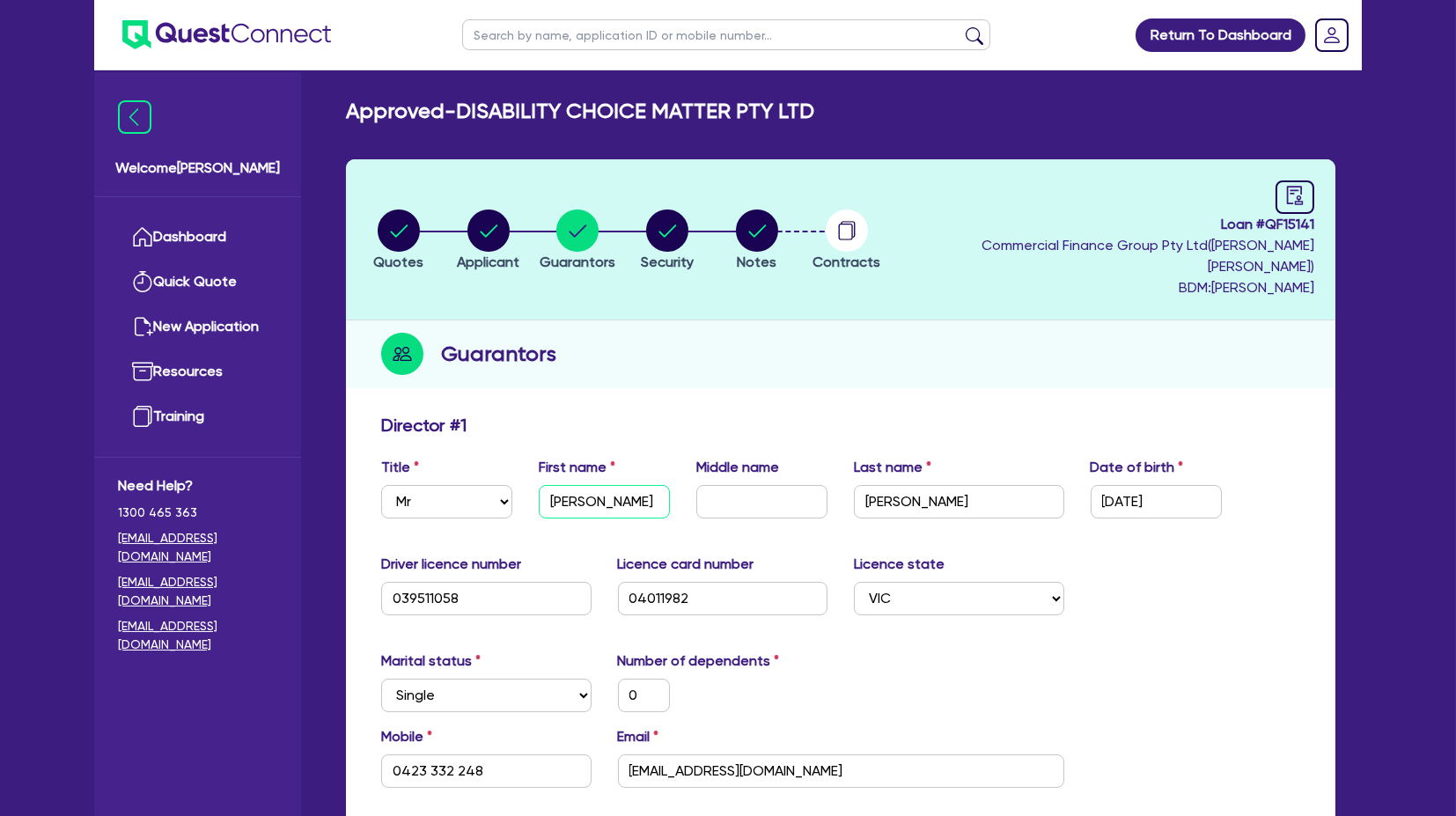
click at [658, 386] on input "[PERSON_NAME]" at bounding box center [605, 502] width 132 height 34
drag, startPoint x: 955, startPoint y: 483, endPoint x: 786, endPoint y: 470, distance: 169.5
click at [786, 386] on div "Title Select Mr Mrs Ms Miss Dr First name [PERSON_NAME] Middle name Last name […" at bounding box center [841, 494] width 946 height 76
click at [825, 386] on input "text" at bounding box center [762, 502] width 132 height 34
click at [799, 354] on div "Guarantors" at bounding box center [841, 354] width 990 height 68
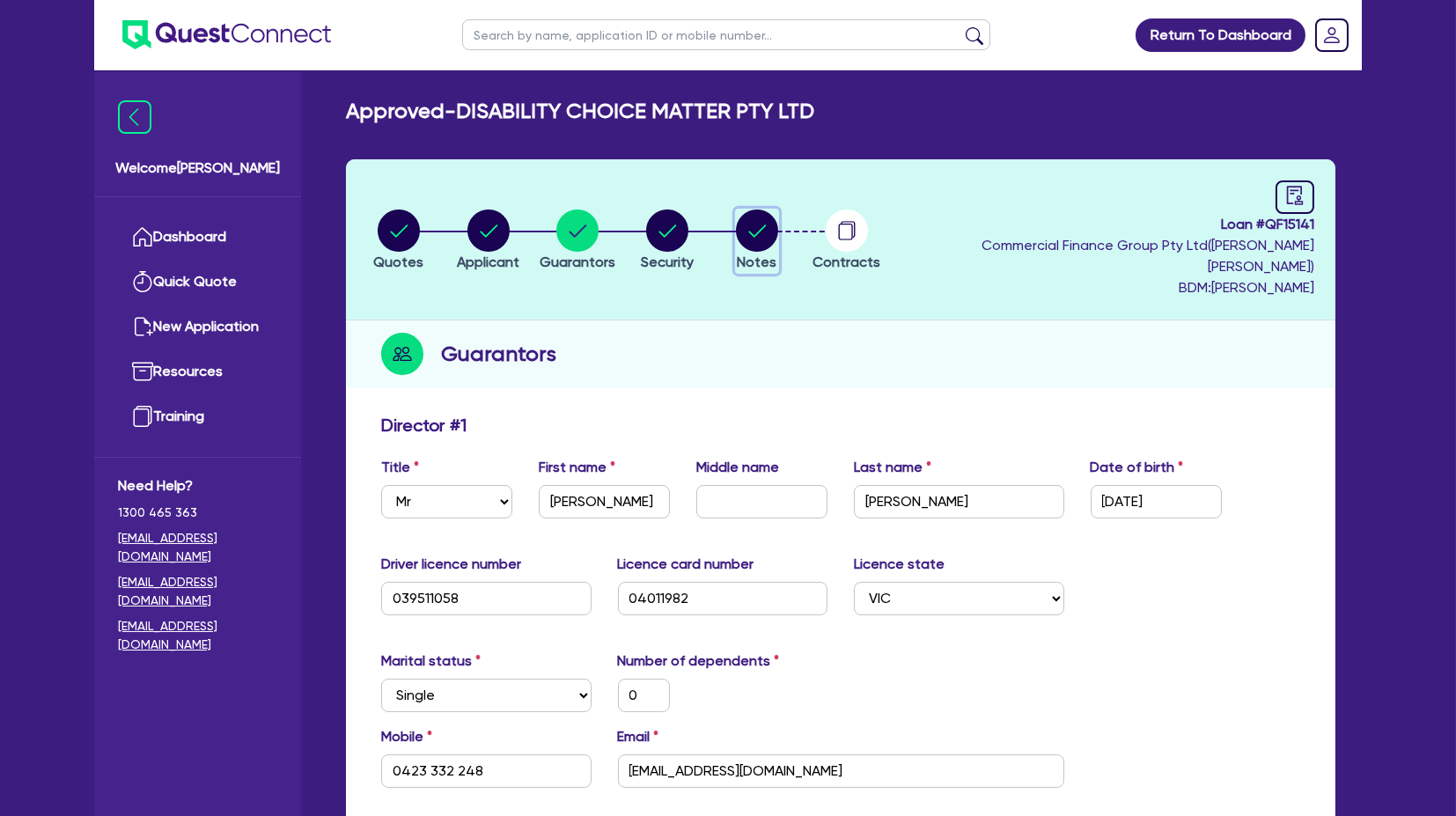
click at [778, 234] on circle "button" at bounding box center [757, 231] width 42 height 42
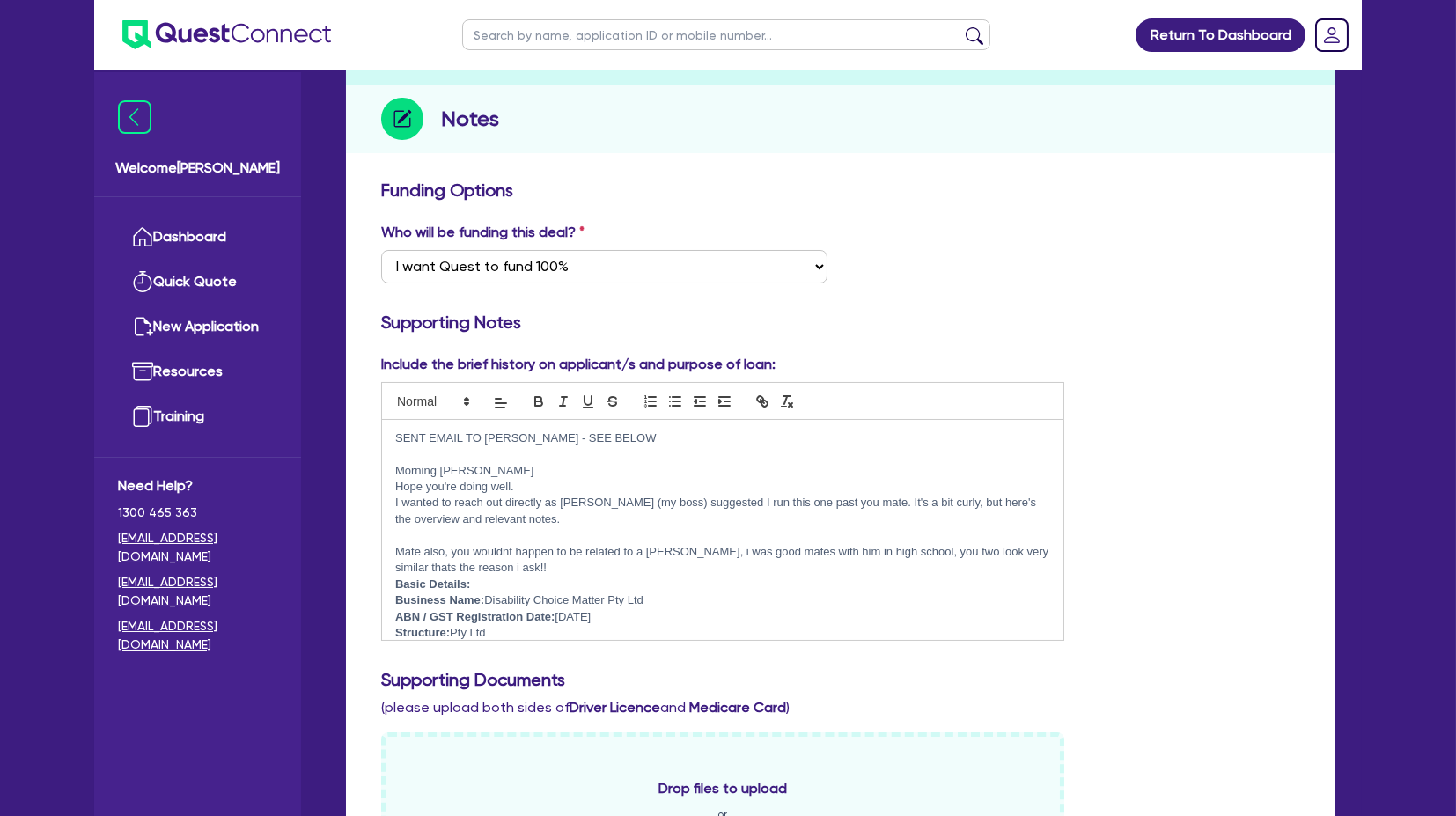
scroll to position [98, 0]
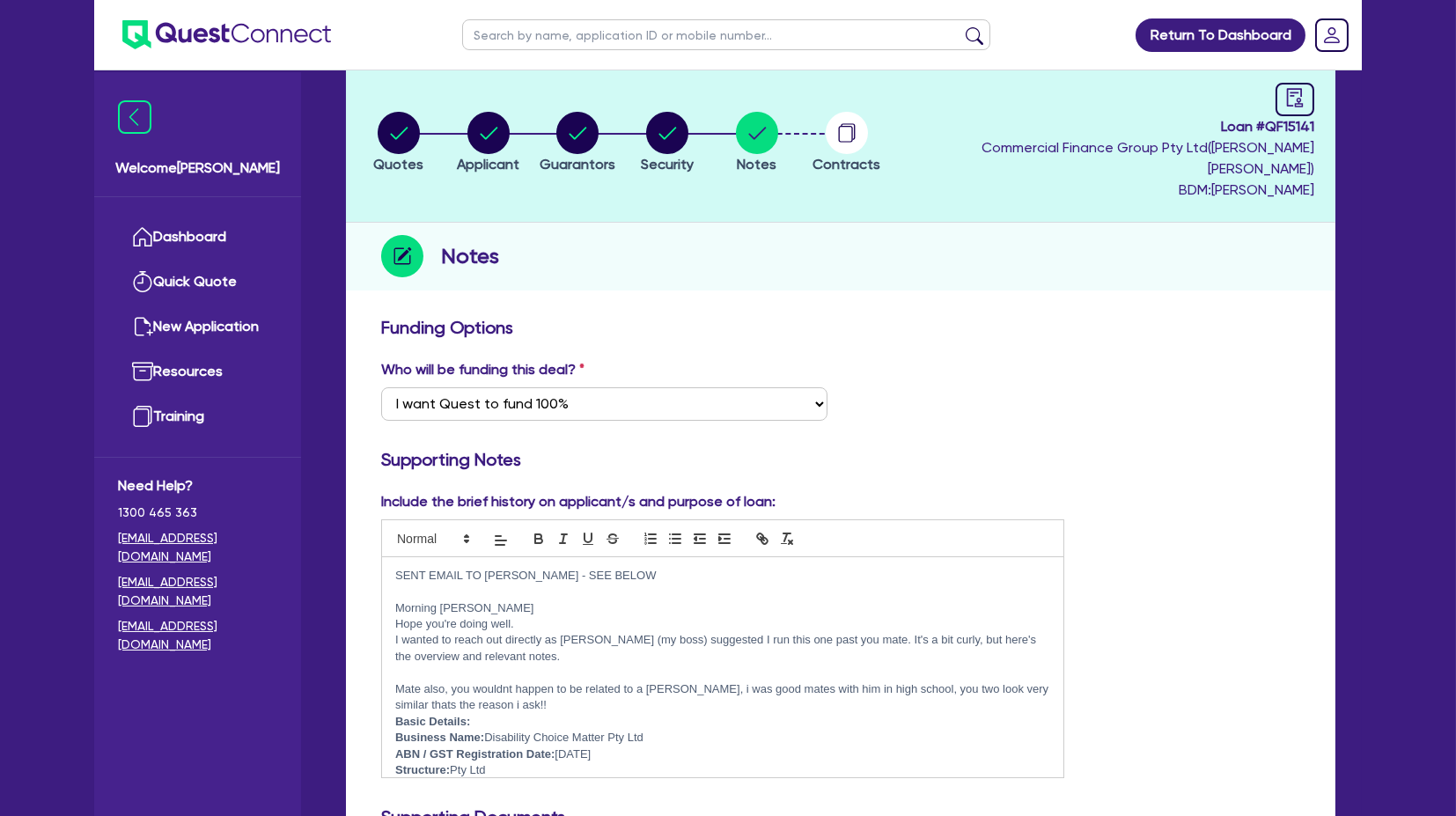
click at [837, 129] on li "Contracts" at bounding box center [847, 141] width 89 height 62
click at [868, 128] on circle "button" at bounding box center [847, 133] width 42 height 42
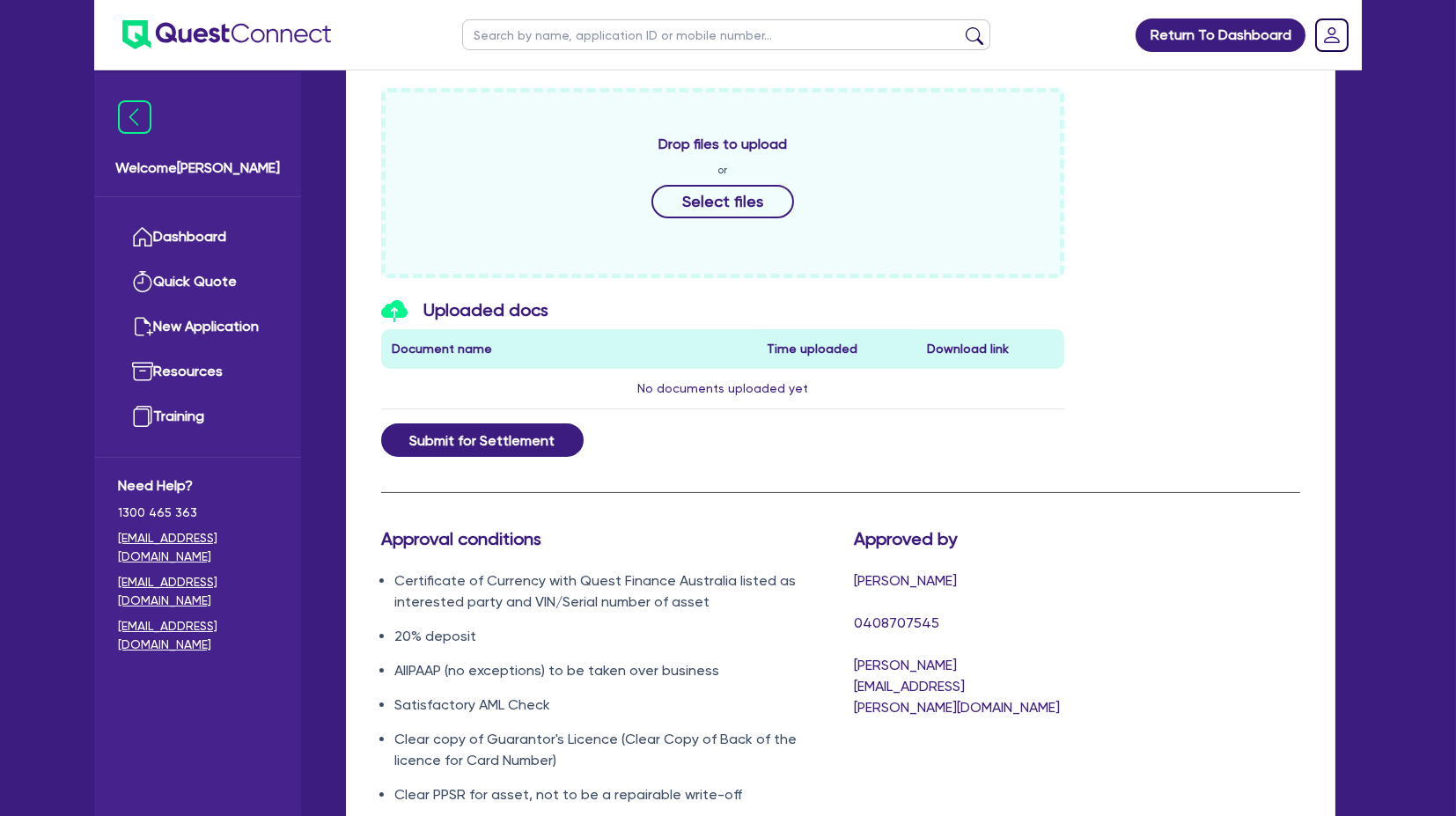
scroll to position [1160, 0]
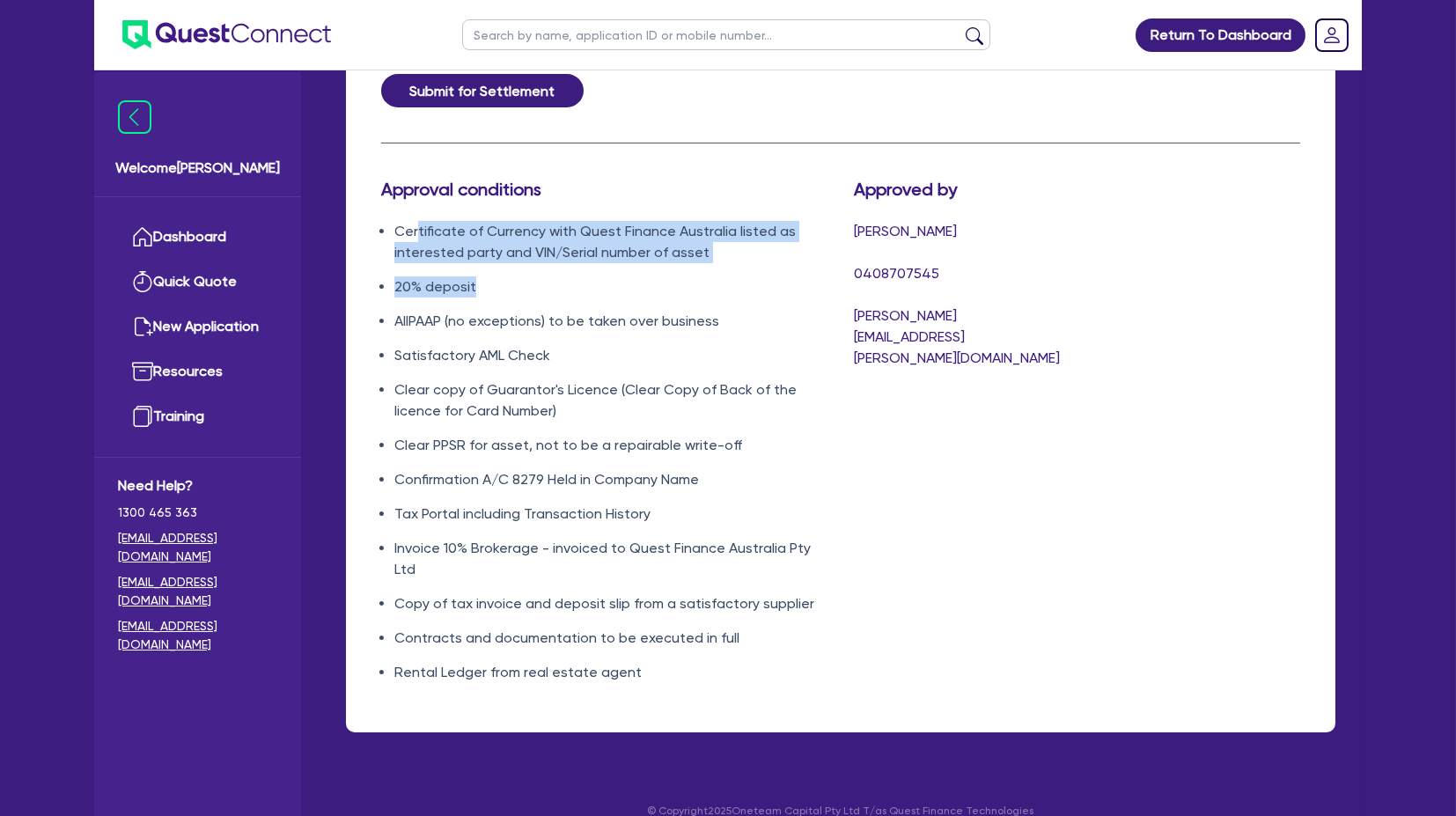
drag, startPoint x: 415, startPoint y: 217, endPoint x: 490, endPoint y: 262, distance: 87.5
click at [490, 262] on ul "Certificate of Currency with Quest Finance Australia listed as interested party…" at bounding box center [605, 452] width 446 height 462
click at [492, 277] on li "20% deposit" at bounding box center [610, 287] width 433 height 21
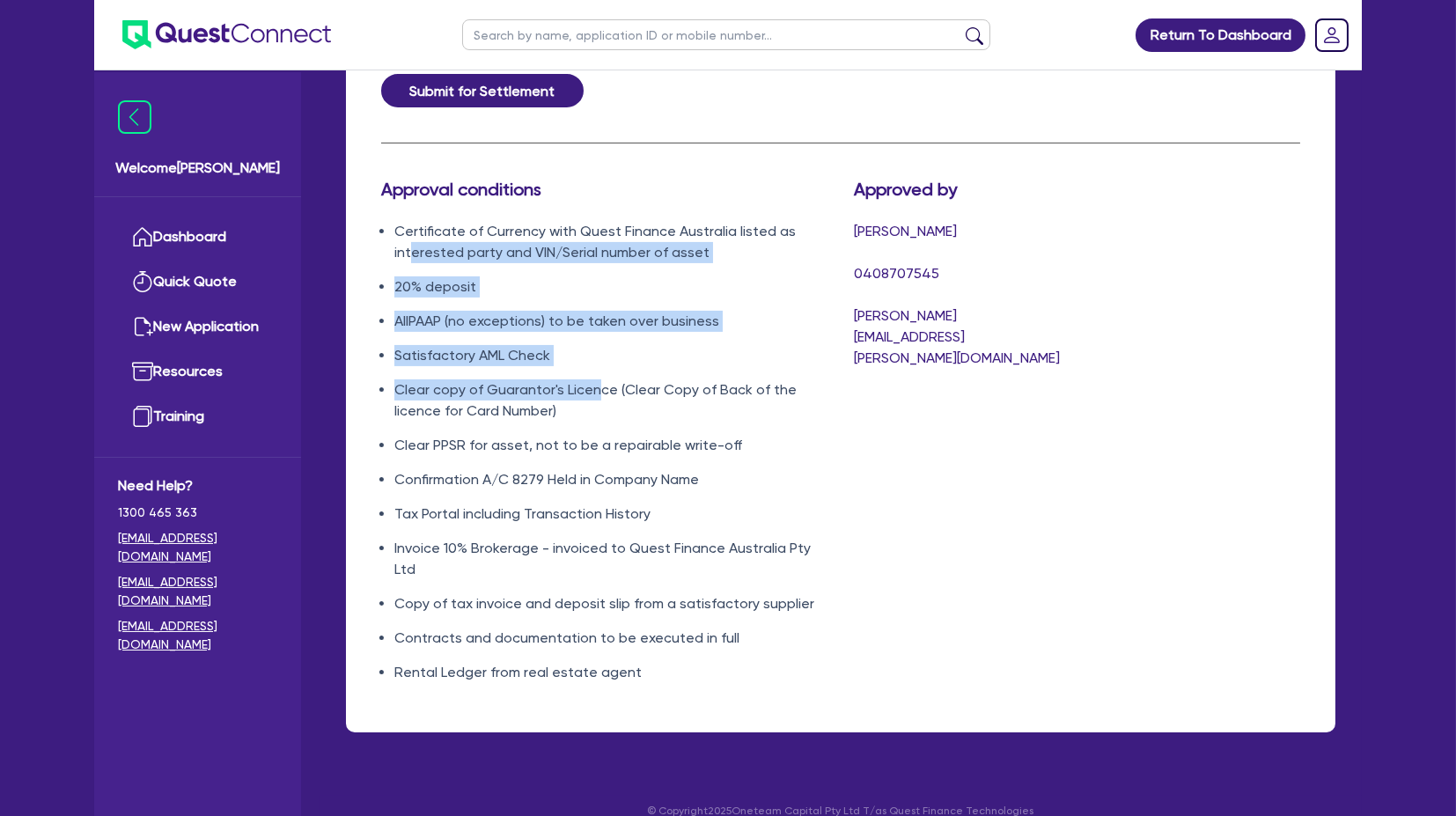
drag, startPoint x: 411, startPoint y: 231, endPoint x: 598, endPoint y: 360, distance: 227.2
click at [598, 360] on ul "Certificate of Currency with Quest Finance Australia listed as interested party…" at bounding box center [605, 452] width 446 height 462
click at [598, 380] on li "Clear copy of Guarantor's Licence (Clear Copy of Back of the licence for Card N…" at bounding box center [610, 401] width 433 height 42
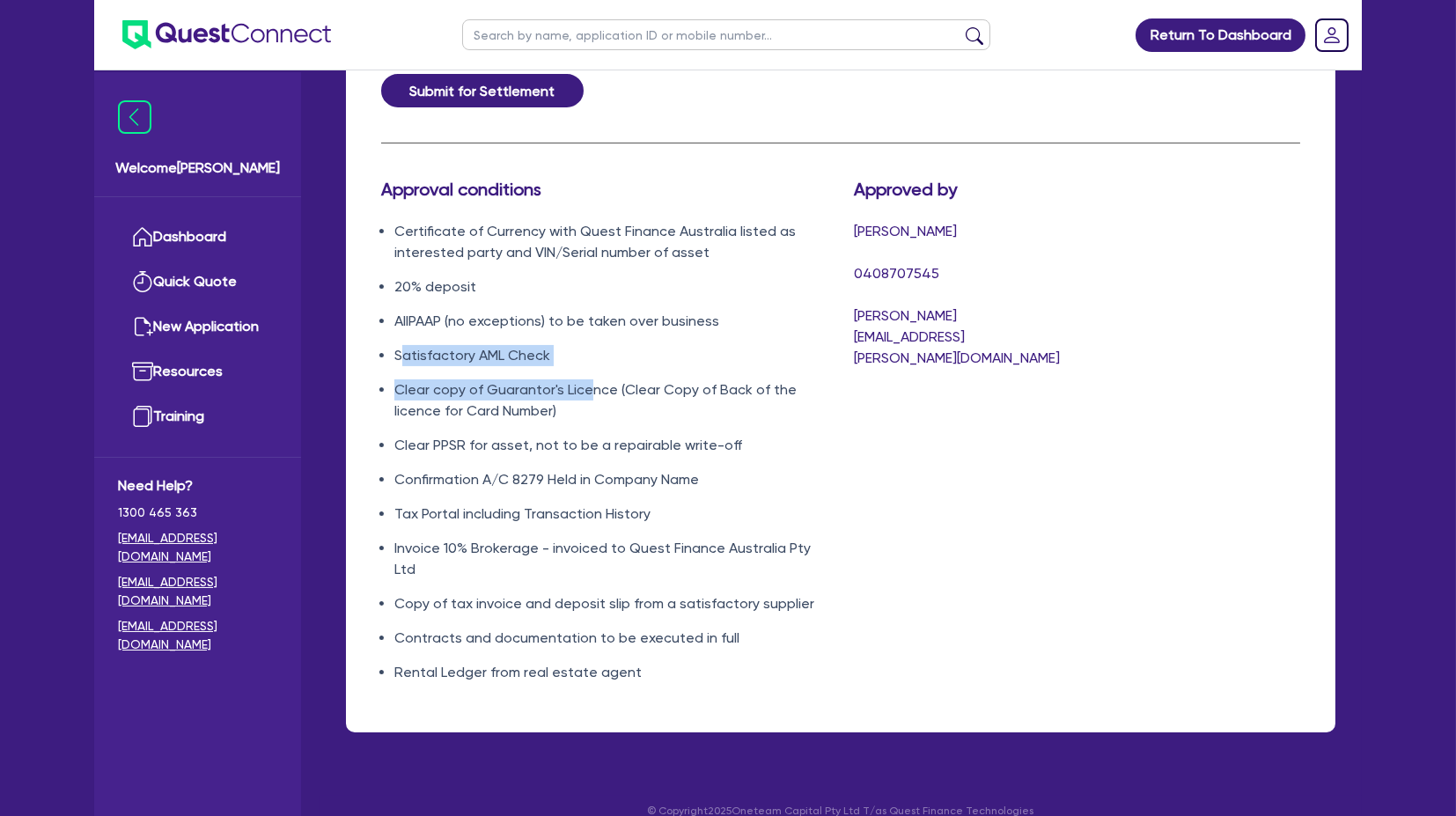
drag, startPoint x: 589, startPoint y: 346, endPoint x: 400, endPoint y: 322, distance: 190.5
click at [400, 322] on ul "Certificate of Currency with Quest Finance Australia listed as interested party…" at bounding box center [605, 452] width 446 height 462
click at [400, 345] on li "Satisfactory AML Check" at bounding box center [610, 356] width 433 height 21
drag, startPoint x: 398, startPoint y: 324, endPoint x: 485, endPoint y: 339, distance: 88.3
click at [415, 345] on li "Satisfactory AML Check" at bounding box center [610, 356] width 433 height 21
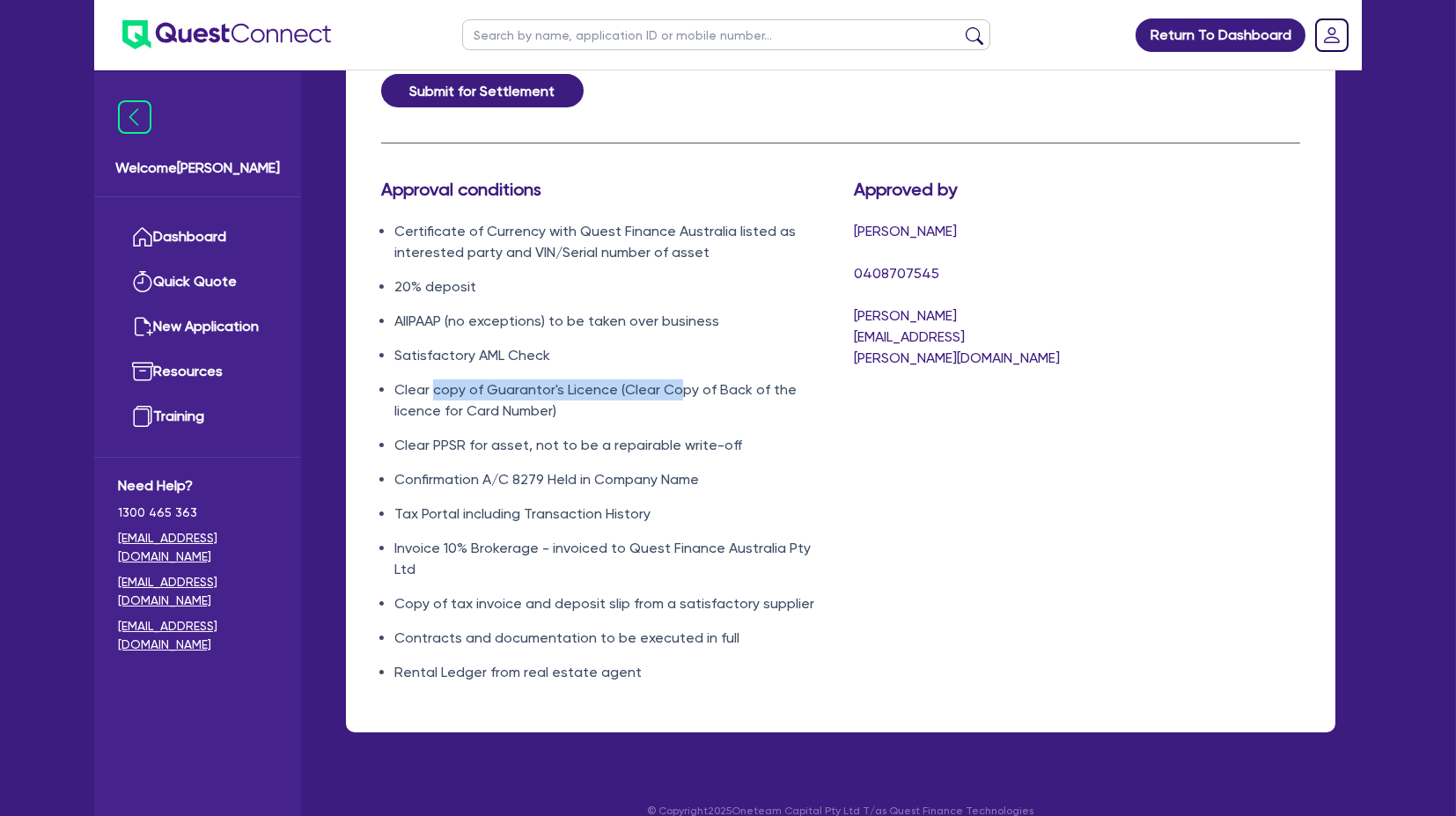
drag, startPoint x: 436, startPoint y: 363, endPoint x: 678, endPoint y: 374, distance: 242.2
click at [678, 380] on li "Clear copy of Guarantor's Licence (Clear Copy of Back of the licence for Card N…" at bounding box center [610, 401] width 433 height 42
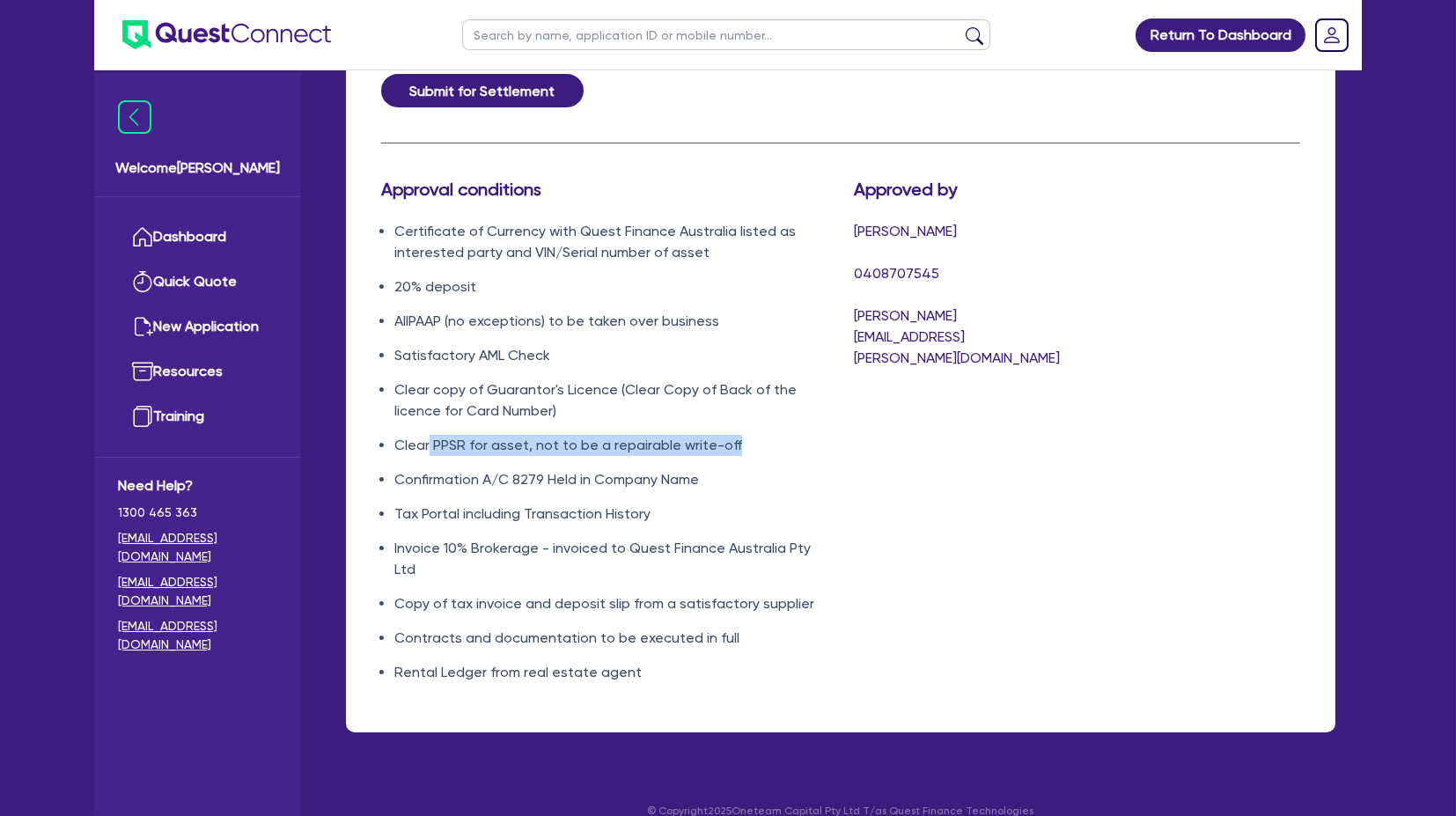
drag, startPoint x: 427, startPoint y: 421, endPoint x: 803, endPoint y: 424, distance: 376.0
click at [803, 386] on li "Clear PPSR for asset, not to be a repairable write-off" at bounding box center [610, 446] width 433 height 21
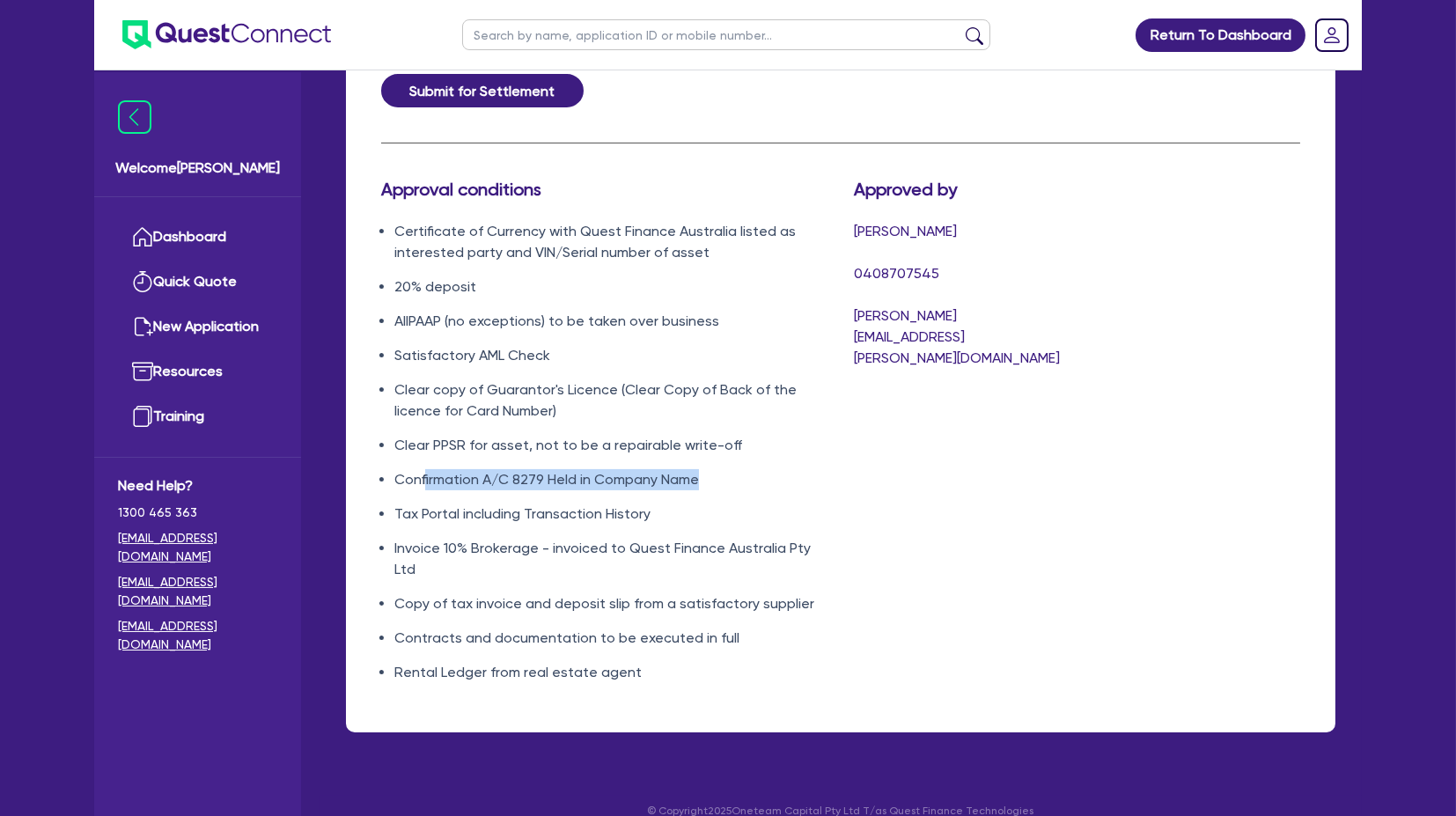
drag, startPoint x: 423, startPoint y: 457, endPoint x: 700, endPoint y: 460, distance: 277.0
click at [700, 386] on li "Confirmation A/C 8279 Held in Company Name" at bounding box center [610, 480] width 433 height 21
click at [702, 386] on li "Confirmation A/C 8279 Held in Company Name" at bounding box center [610, 480] width 433 height 21
drag, startPoint x: 412, startPoint y: 491, endPoint x: 656, endPoint y: 493, distance: 244.0
click at [656, 386] on li "Tax Portal including Transaction History" at bounding box center [610, 514] width 433 height 21
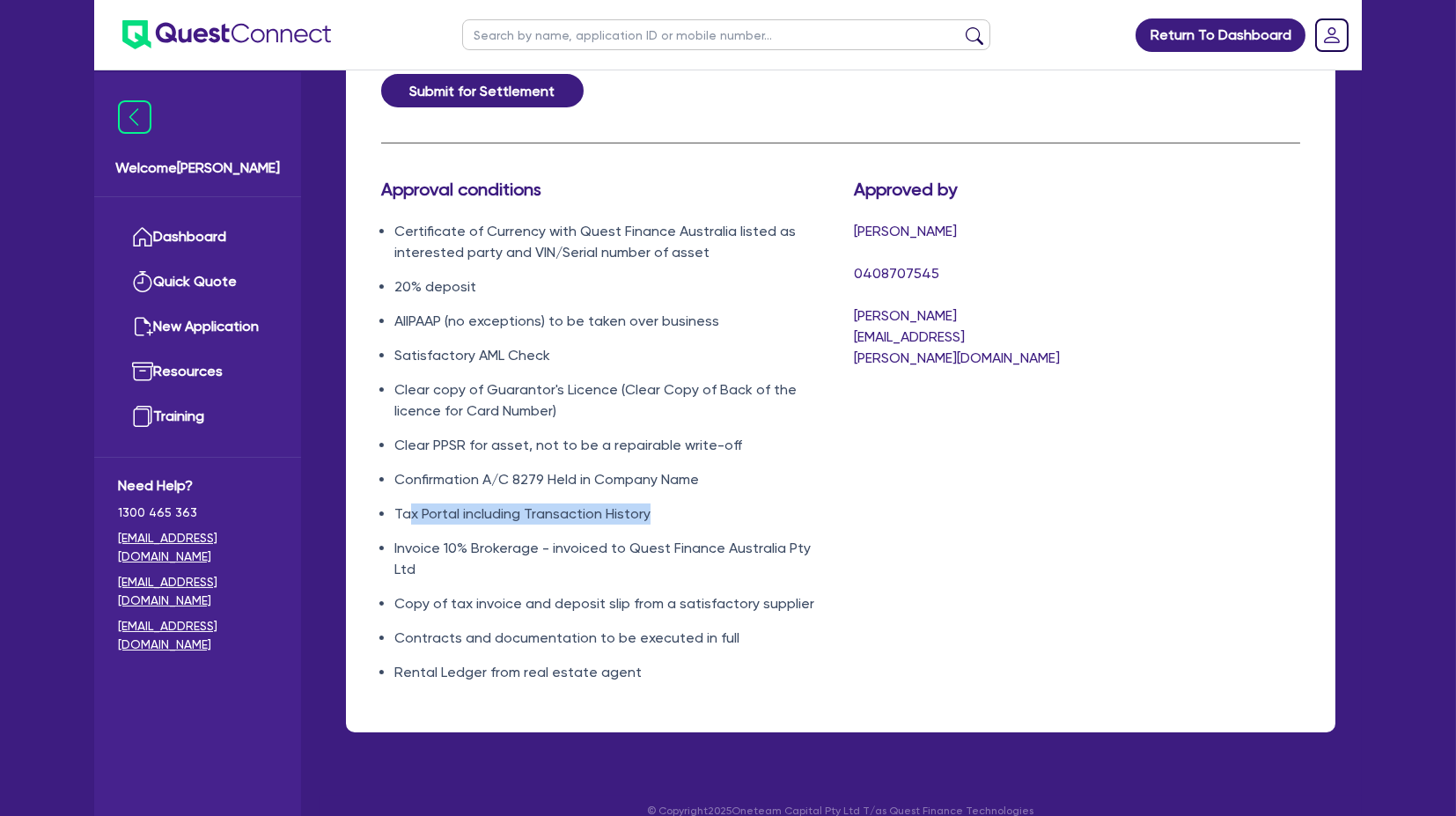
click at [656, 386] on li "Tax Portal including Transaction History" at bounding box center [610, 514] width 433 height 21
drag, startPoint x: 654, startPoint y: 492, endPoint x: 375, endPoint y: 494, distance: 279.0
click at [375, 386] on div "Approval conditions Certificate of Currency with Quest Finance [GEOGRAPHIC_DATA…" at bounding box center [605, 438] width 473 height 519
drag, startPoint x: 377, startPoint y: 494, endPoint x: 745, endPoint y: 484, distance: 368.1
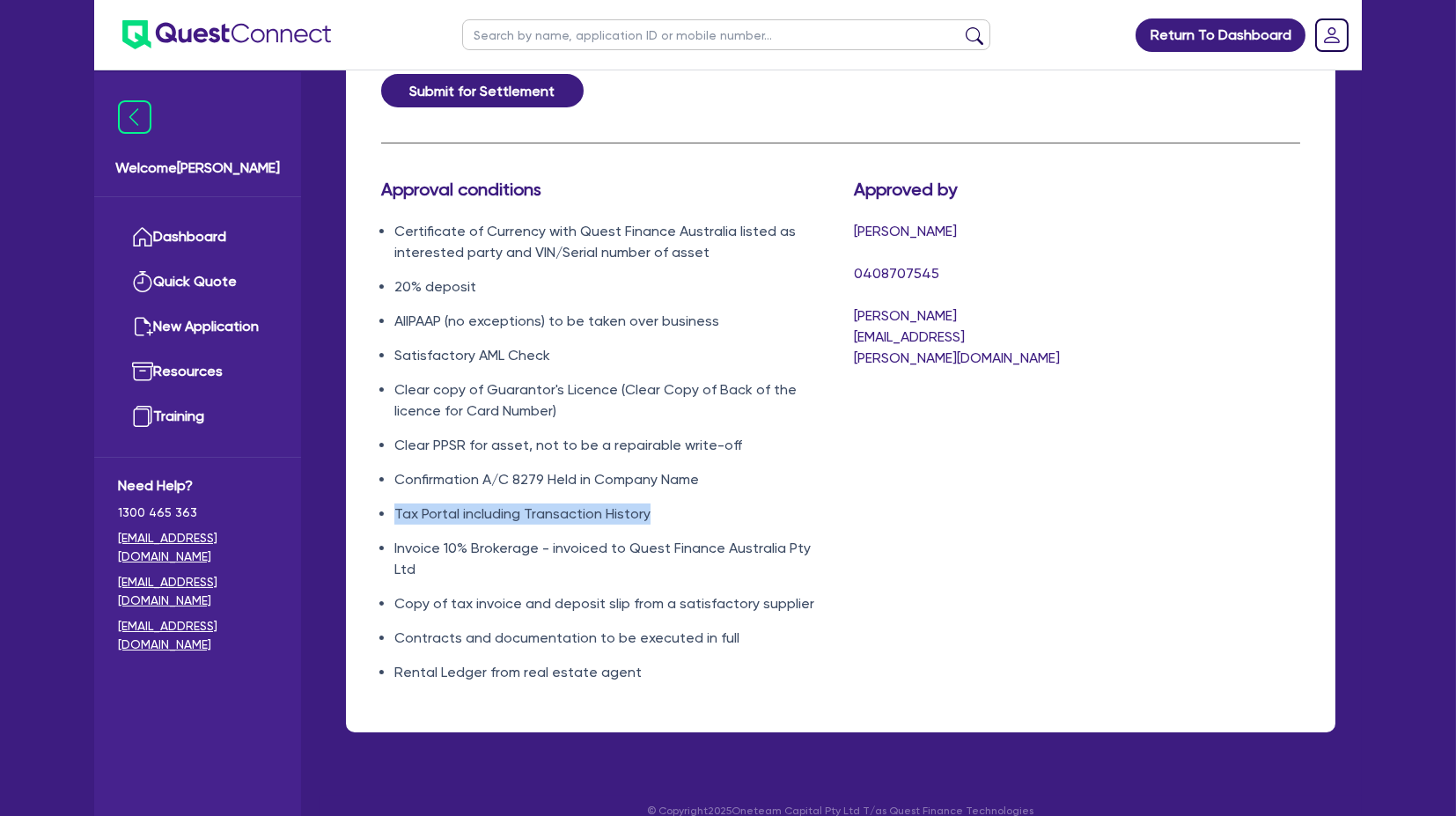
click at [745, 386] on div "Approval conditions Certificate of Currency with Quest Finance [GEOGRAPHIC_DATA…" at bounding box center [605, 438] width 473 height 519
click at [745, 386] on li "Tax Portal including Transaction History" at bounding box center [610, 514] width 433 height 21
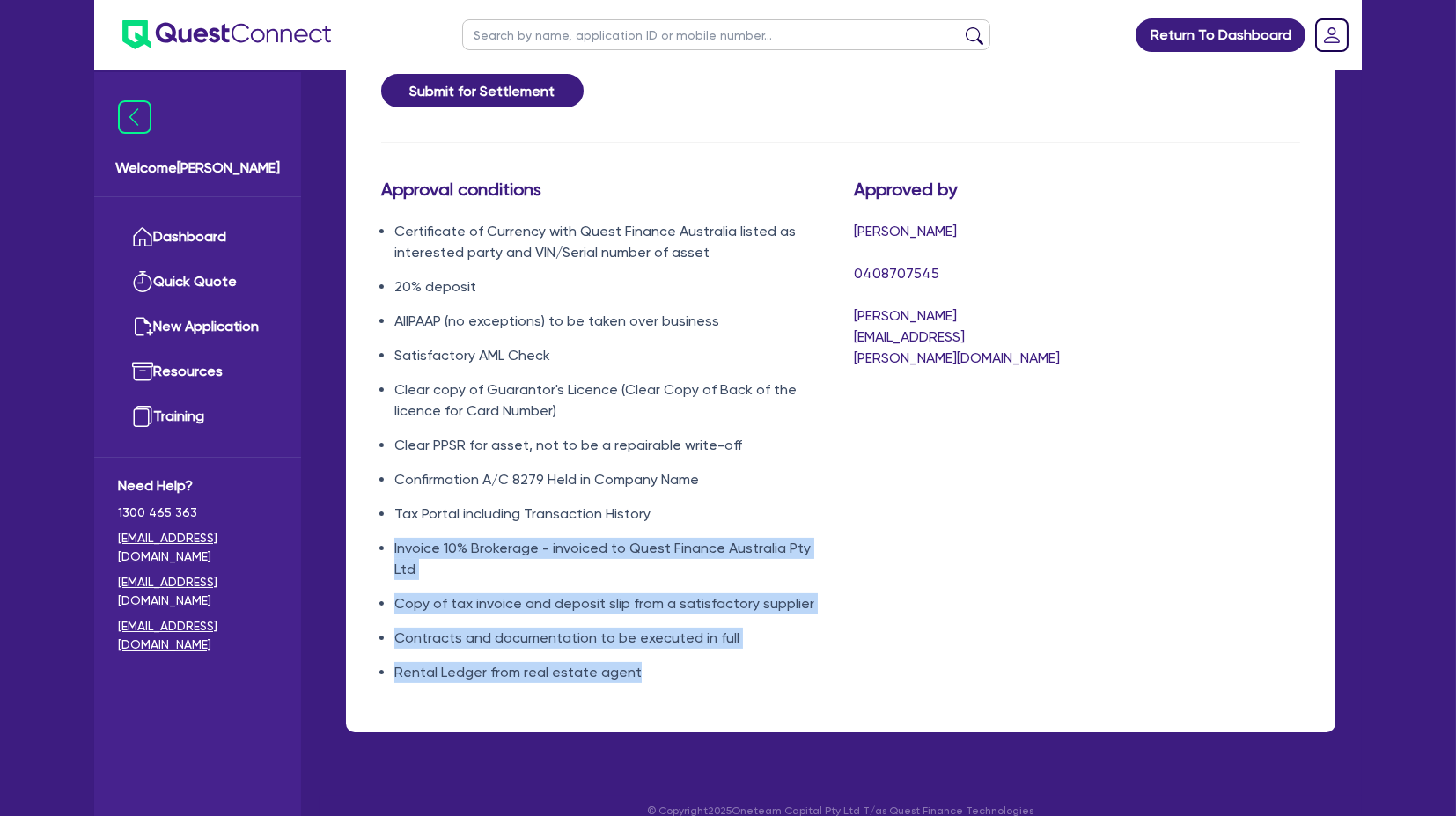
drag, startPoint x: 381, startPoint y: 511, endPoint x: 754, endPoint y: 657, distance: 400.6
click at [754, 386] on ul "Certificate of Currency with Quest Finance Australia listed as interested party…" at bounding box center [605, 452] width 446 height 462
click at [753, 386] on li "Rental Ledger from real estate agent" at bounding box center [610, 673] width 433 height 21
click at [688, 386] on ul "Certificate of Currency with Quest Finance Australia listed as interested party…" at bounding box center [605, 452] width 446 height 462
drag, startPoint x: 681, startPoint y: 655, endPoint x: 394, endPoint y: 523, distance: 315.9
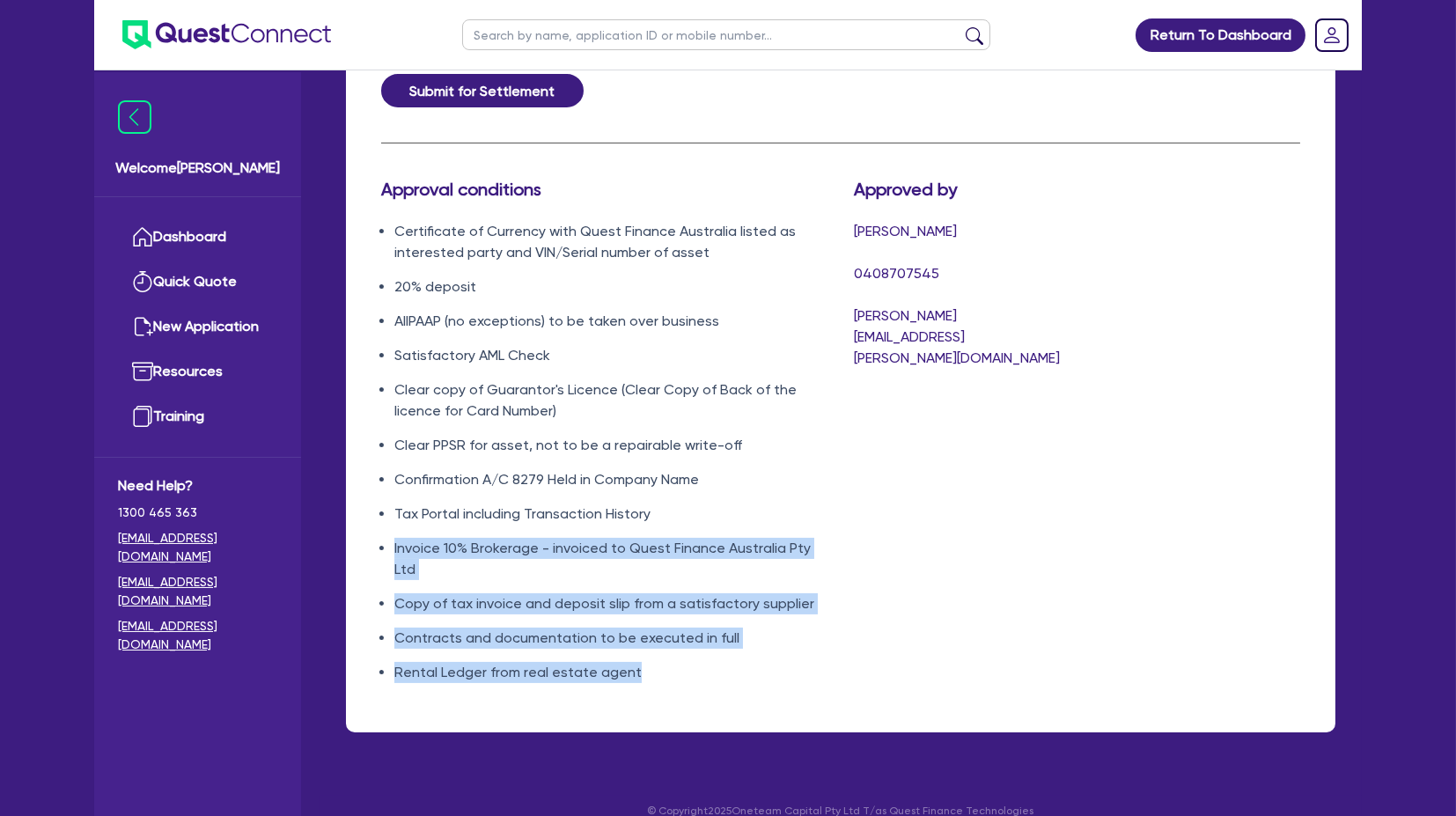
click at [394, 386] on ul "Certificate of Currency with Quest Finance Australia listed as interested party…" at bounding box center [605, 452] width 446 height 462
click at [394, 386] on li "Invoice 10% Brokerage - invoiced to Quest Finance Australia Pty Ltd" at bounding box center [610, 559] width 433 height 42
drag, startPoint x: 394, startPoint y: 523, endPoint x: 635, endPoint y: 699, distance: 298.4
click at [646, 386] on div "Approval conditions Certificate of Currency with Quest Finance [GEOGRAPHIC_DATA…" at bounding box center [605, 438] width 473 height 519
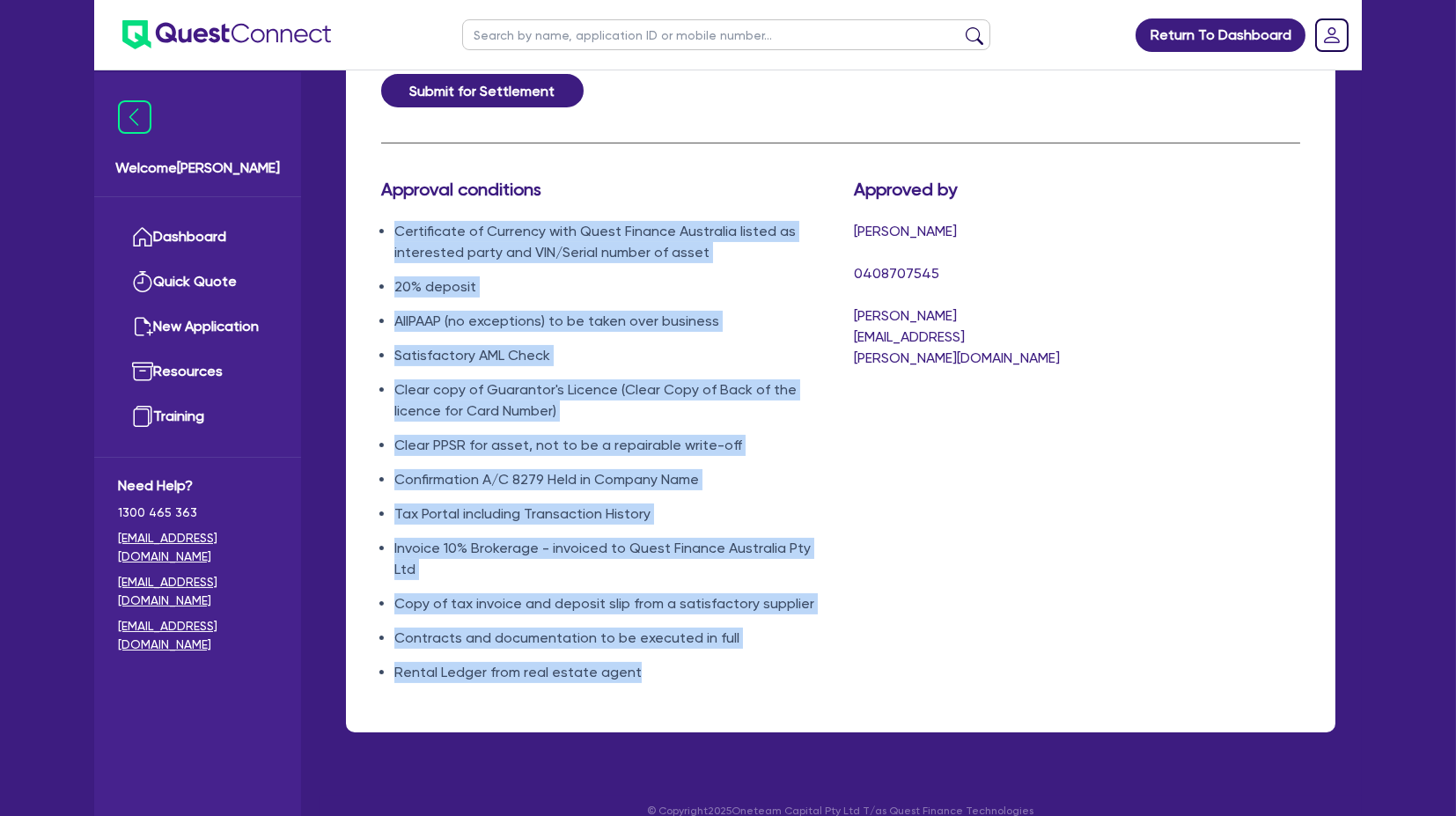
drag, startPoint x: 688, startPoint y: 651, endPoint x: 377, endPoint y: 192, distance: 554.4
click at [377, 192] on div "Approval conditions Certificate of Currency with Quest Finance [GEOGRAPHIC_DATA…" at bounding box center [605, 438] width 473 height 519
drag, startPoint x: 393, startPoint y: 198, endPoint x: 704, endPoint y: 655, distance: 552.8
click at [704, 386] on ul "Certificate of Currency with Quest Finance Australia listed as interested party…" at bounding box center [605, 452] width 446 height 462
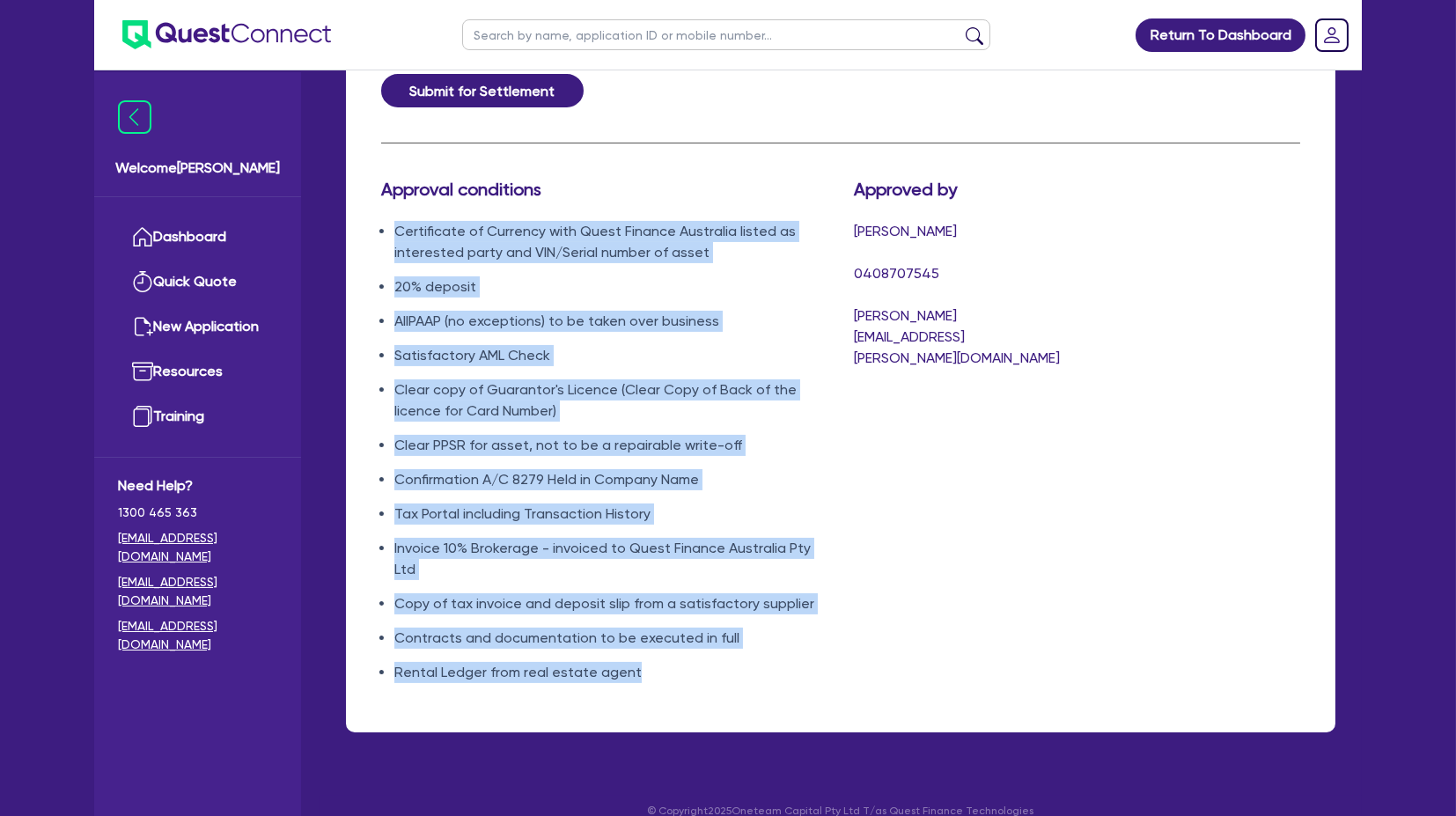
click at [704, 386] on li "Rental Ledger from real estate agent" at bounding box center [610, 673] width 433 height 21
drag, startPoint x: 696, startPoint y: 647, endPoint x: 344, endPoint y: 192, distance: 575.3
drag, startPoint x: 377, startPoint y: 192, endPoint x: 651, endPoint y: 678, distance: 557.9
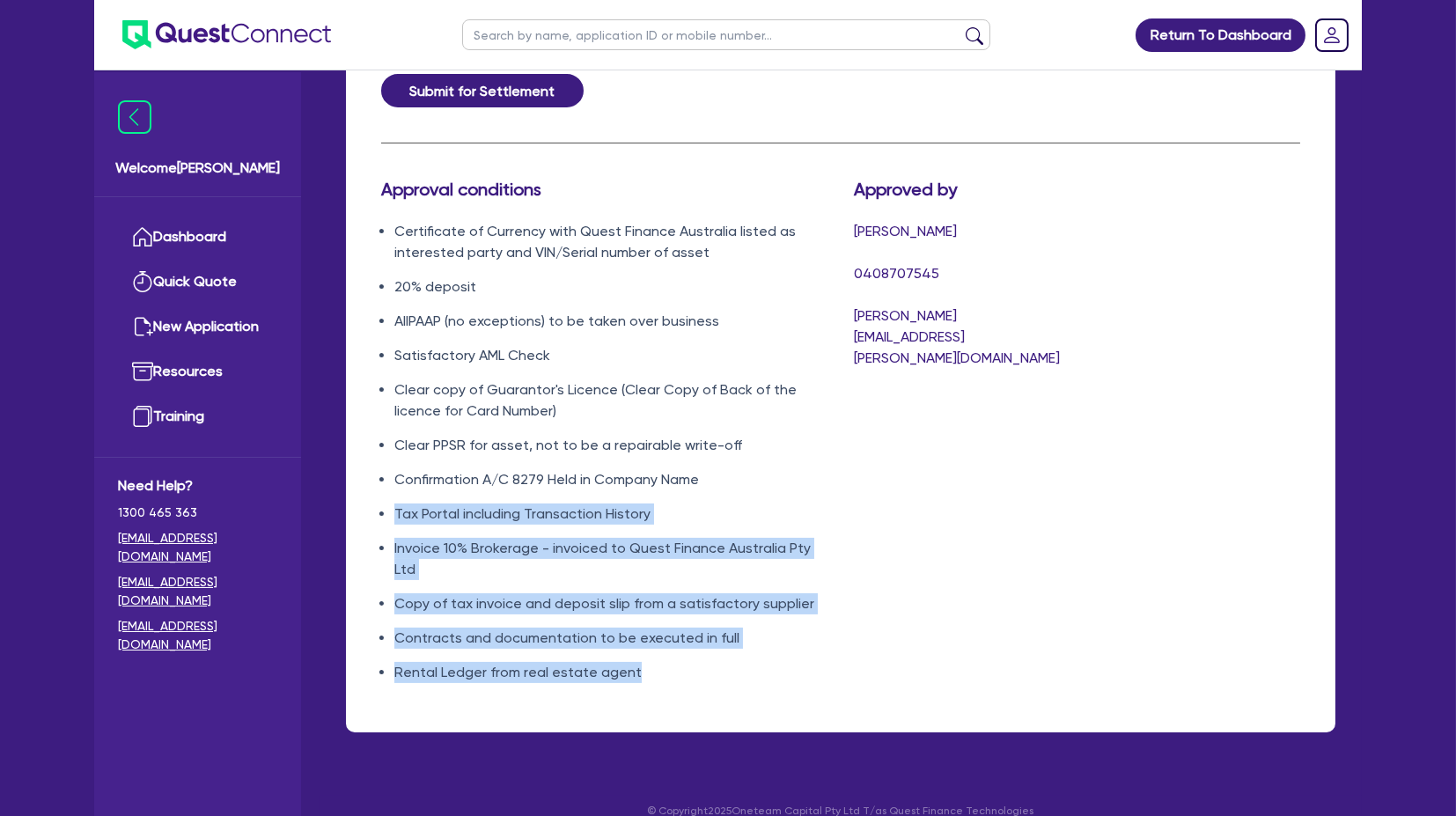
drag, startPoint x: 681, startPoint y: 669, endPoint x: 383, endPoint y: 484, distance: 350.8
click at [383, 386] on div "Approval conditions Certificate of Currency with Quest Finance [GEOGRAPHIC_DATA…" at bounding box center [605, 438] width 473 height 519
click at [394, 386] on li "Tax Portal including Transaction History" at bounding box center [610, 514] width 433 height 21
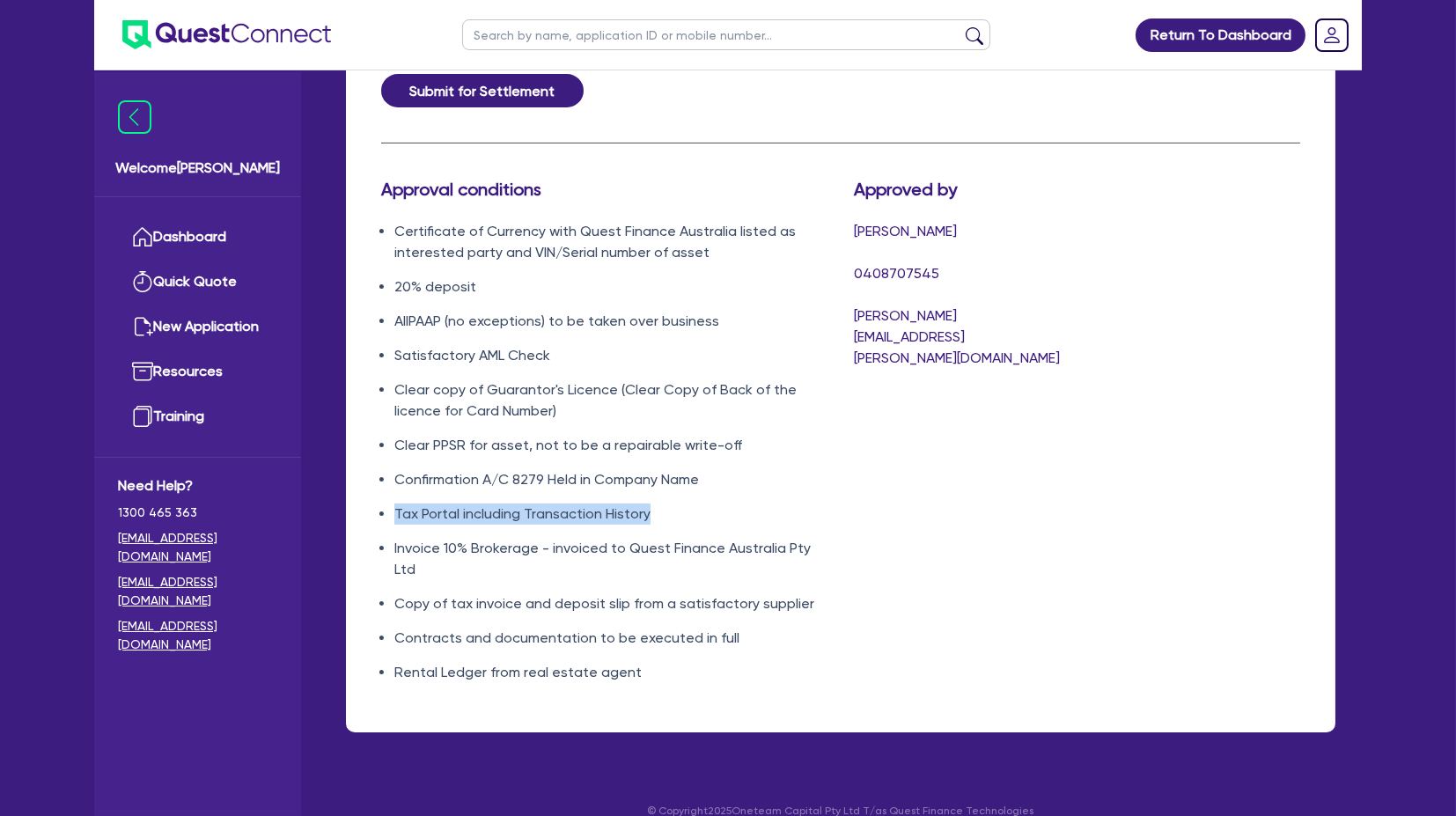
drag, startPoint x: 389, startPoint y: 482, endPoint x: 812, endPoint y: 482, distance: 423.0
click at [812, 386] on ul "Certificate of Currency with Quest Finance Australia listed as interested party…" at bounding box center [605, 452] width 446 height 462
click at [812, 386] on li "Tax Portal including Transaction History" at bounding box center [610, 514] width 433 height 21
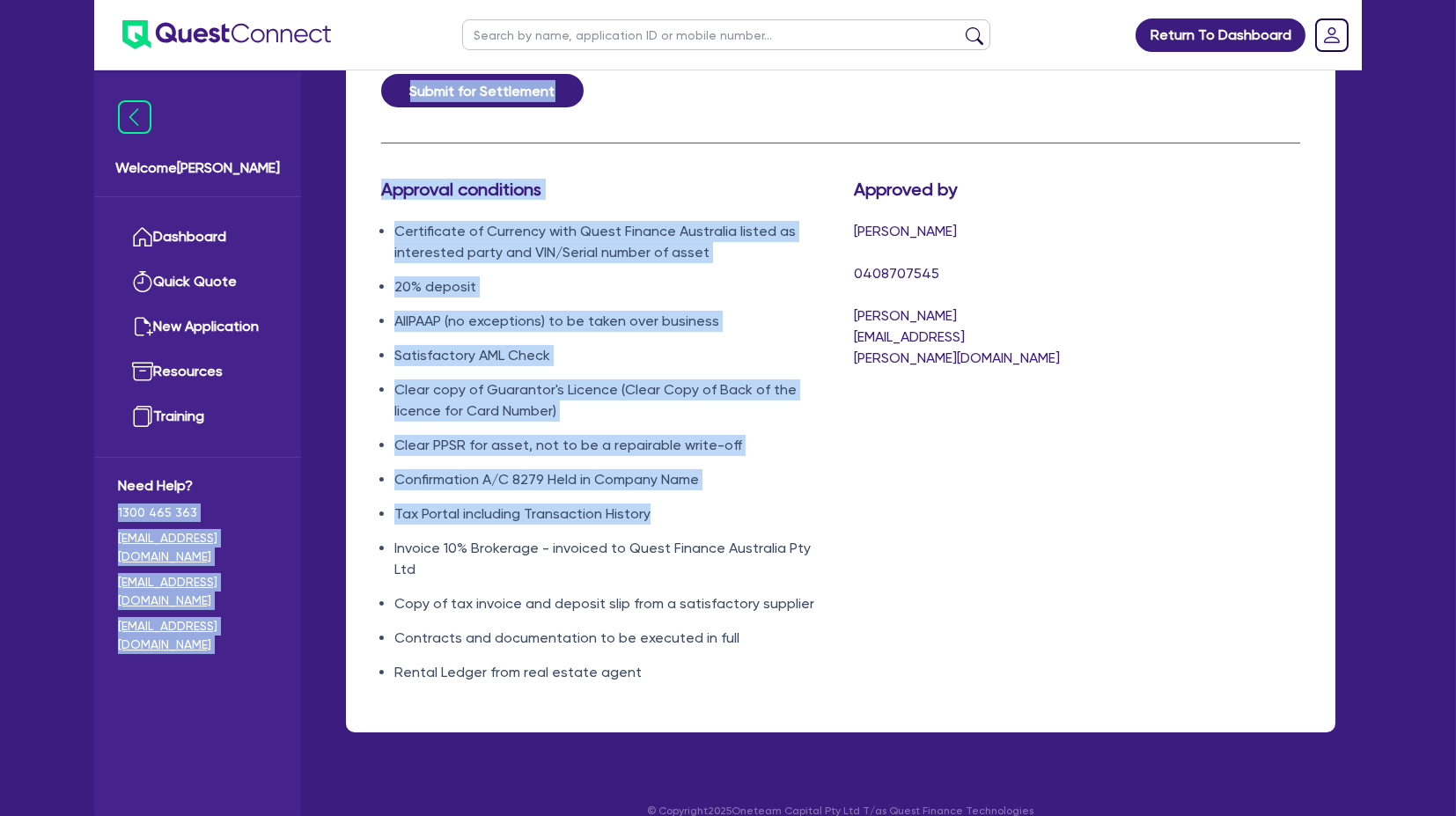
drag, startPoint x: 700, startPoint y: 483, endPoint x: 300, endPoint y: 481, distance: 400.0
click at [397, 386] on li "Tax Portal including Transaction History" at bounding box center [610, 514] width 433 height 21
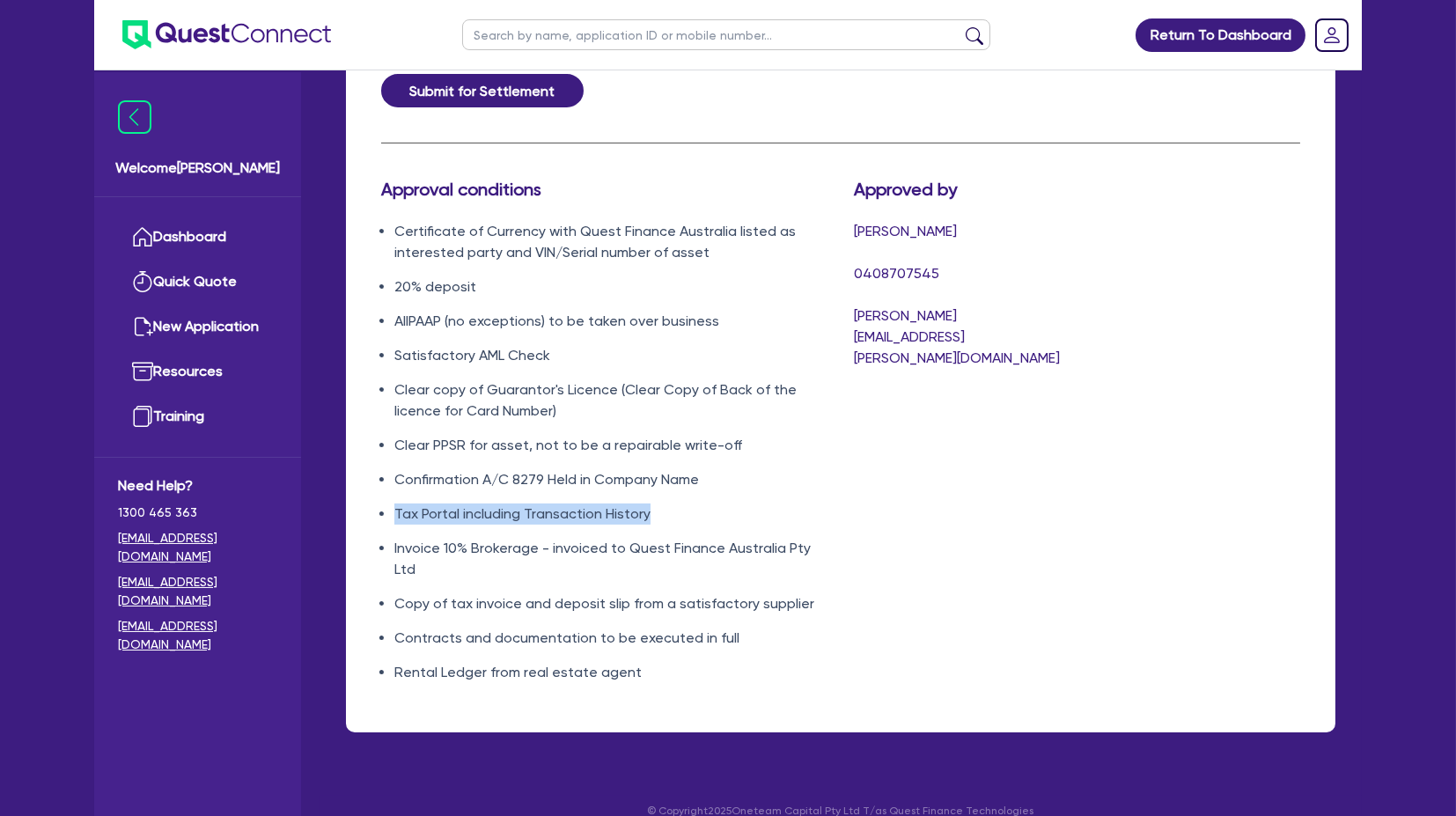
drag, startPoint x: 383, startPoint y: 484, endPoint x: 669, endPoint y: 488, distance: 286.0
click at [669, 386] on li "Tax Portal including Transaction History" at bounding box center [610, 514] width 433 height 21
drag, startPoint x: 669, startPoint y: 488, endPoint x: 351, endPoint y: 471, distance: 318.5
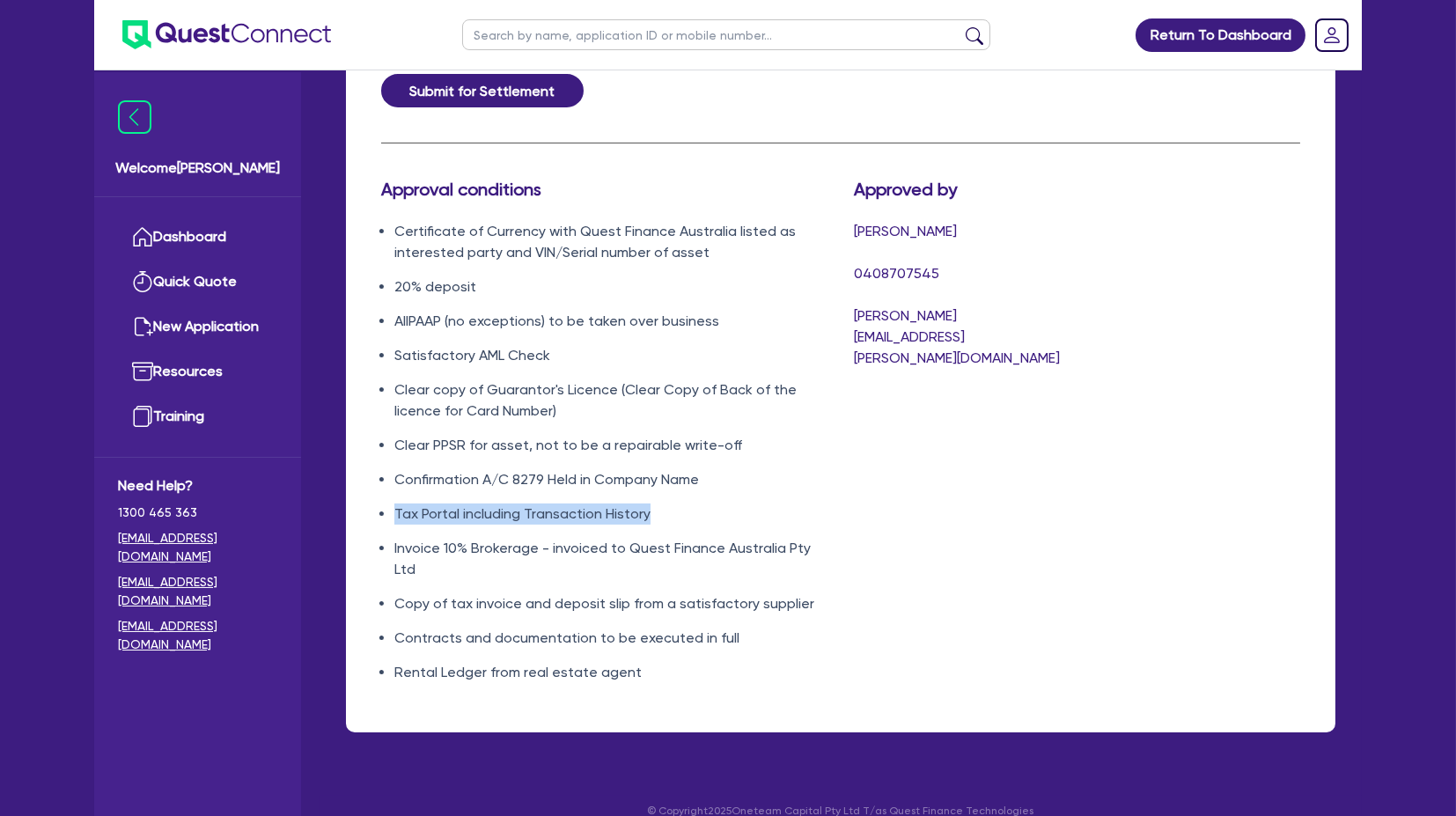
drag, startPoint x: 367, startPoint y: 477, endPoint x: 683, endPoint y: 477, distance: 316.0
click at [683, 386] on div "Approval conditions Certificate of Currency with Quest Finance [GEOGRAPHIC_DATA…" at bounding box center [605, 438] width 473 height 519
click at [683, 386] on ul "Certificate of Currency with Quest Finance Australia listed as interested party…" at bounding box center [605, 452] width 446 height 462
drag, startPoint x: 683, startPoint y: 478, endPoint x: 370, endPoint y: 482, distance: 313.0
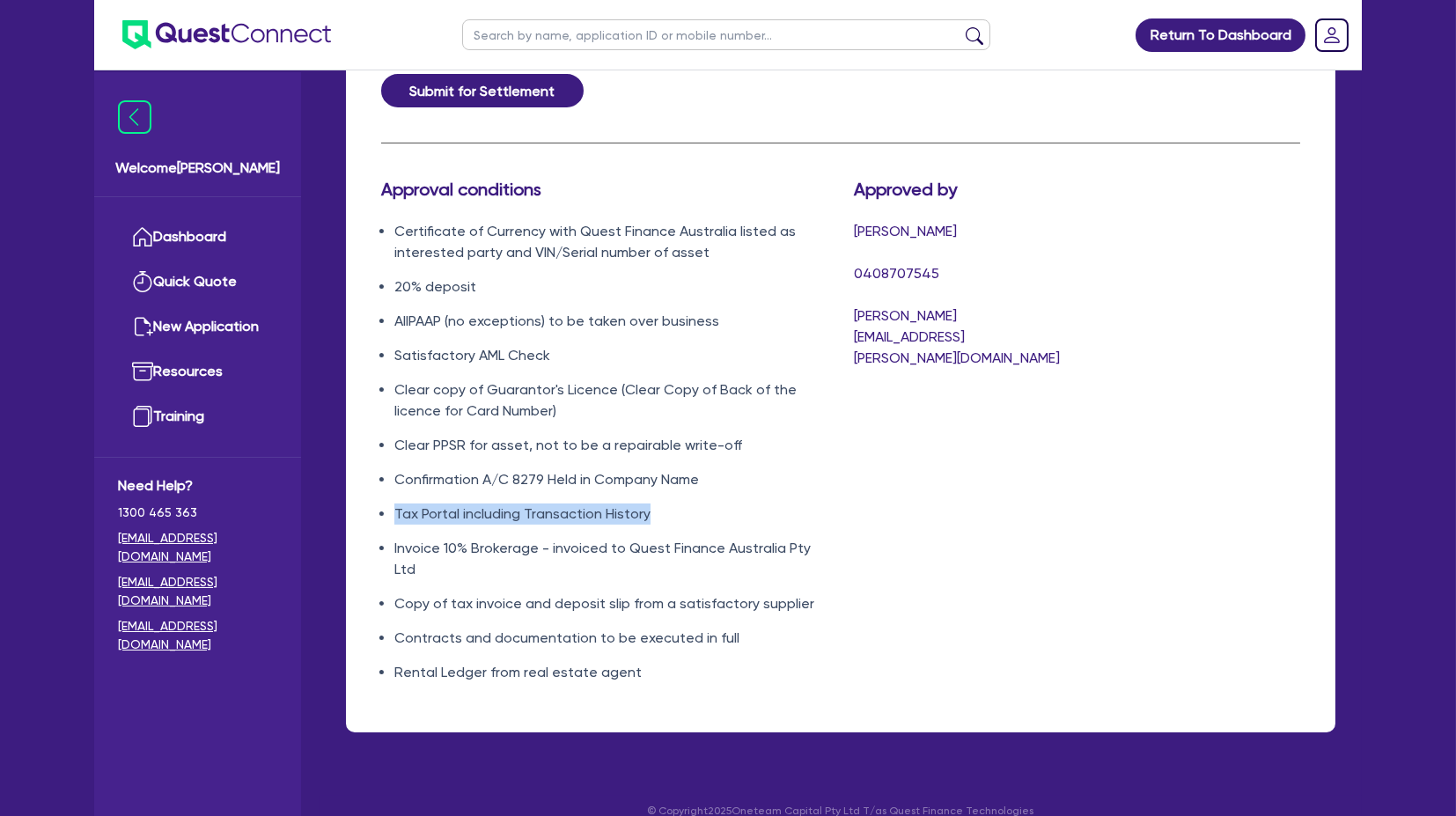
click at [370, 386] on div "Approval conditions Certificate of Currency with Quest Finance [GEOGRAPHIC_DATA…" at bounding box center [605, 438] width 473 height 519
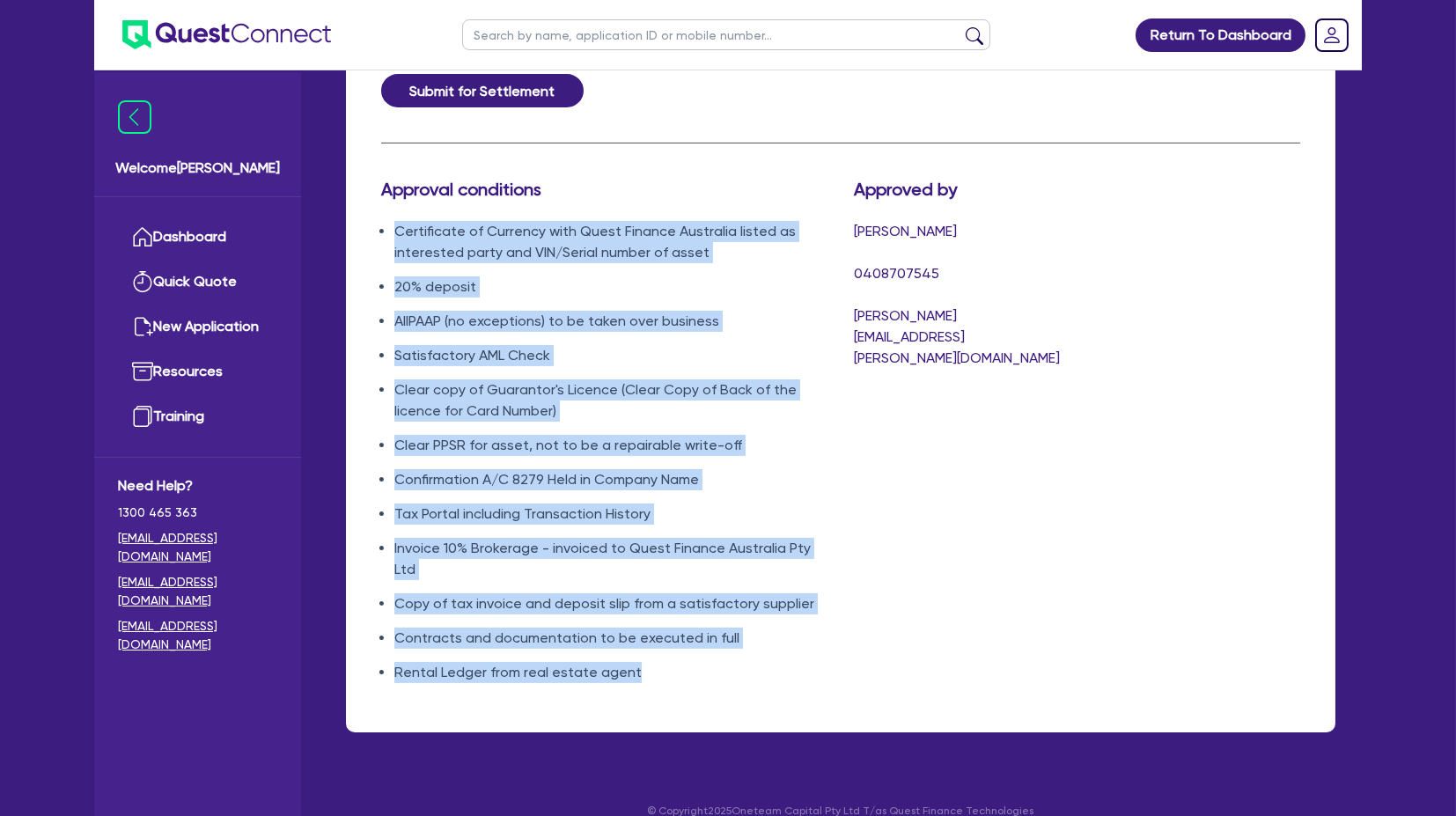
drag, startPoint x: 412, startPoint y: 208, endPoint x: 672, endPoint y: 650, distance: 512.8
click at [672, 386] on div "Approval conditions Certificate of Currency with Quest Finance [GEOGRAPHIC_DATA…" at bounding box center [605, 438] width 473 height 519
click at [672, 386] on li "Rental Ledger from real estate agent" at bounding box center [610, 673] width 433 height 21
drag, startPoint x: 677, startPoint y: 647, endPoint x: 366, endPoint y: 193, distance: 550.3
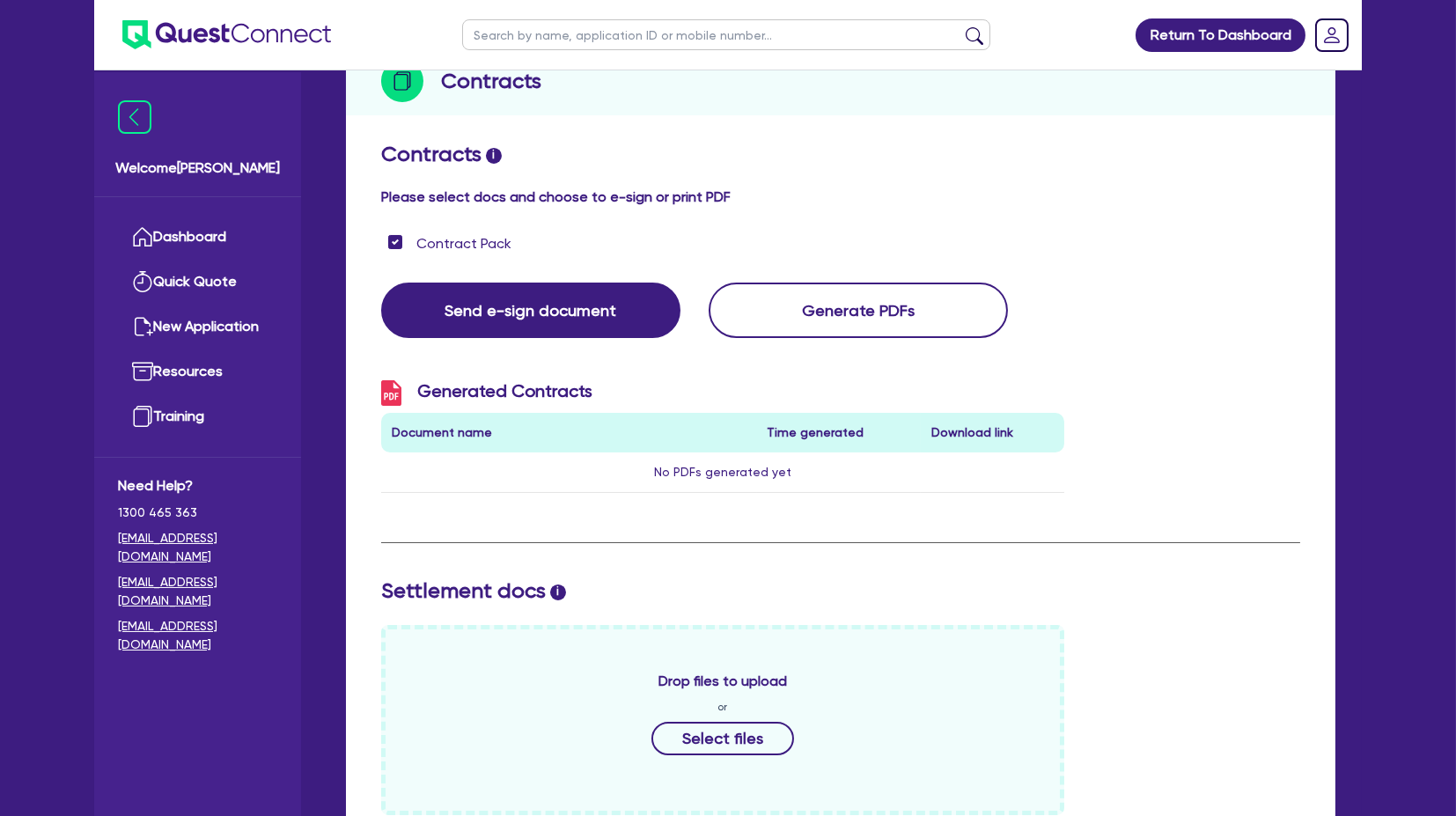
scroll to position [0, 0]
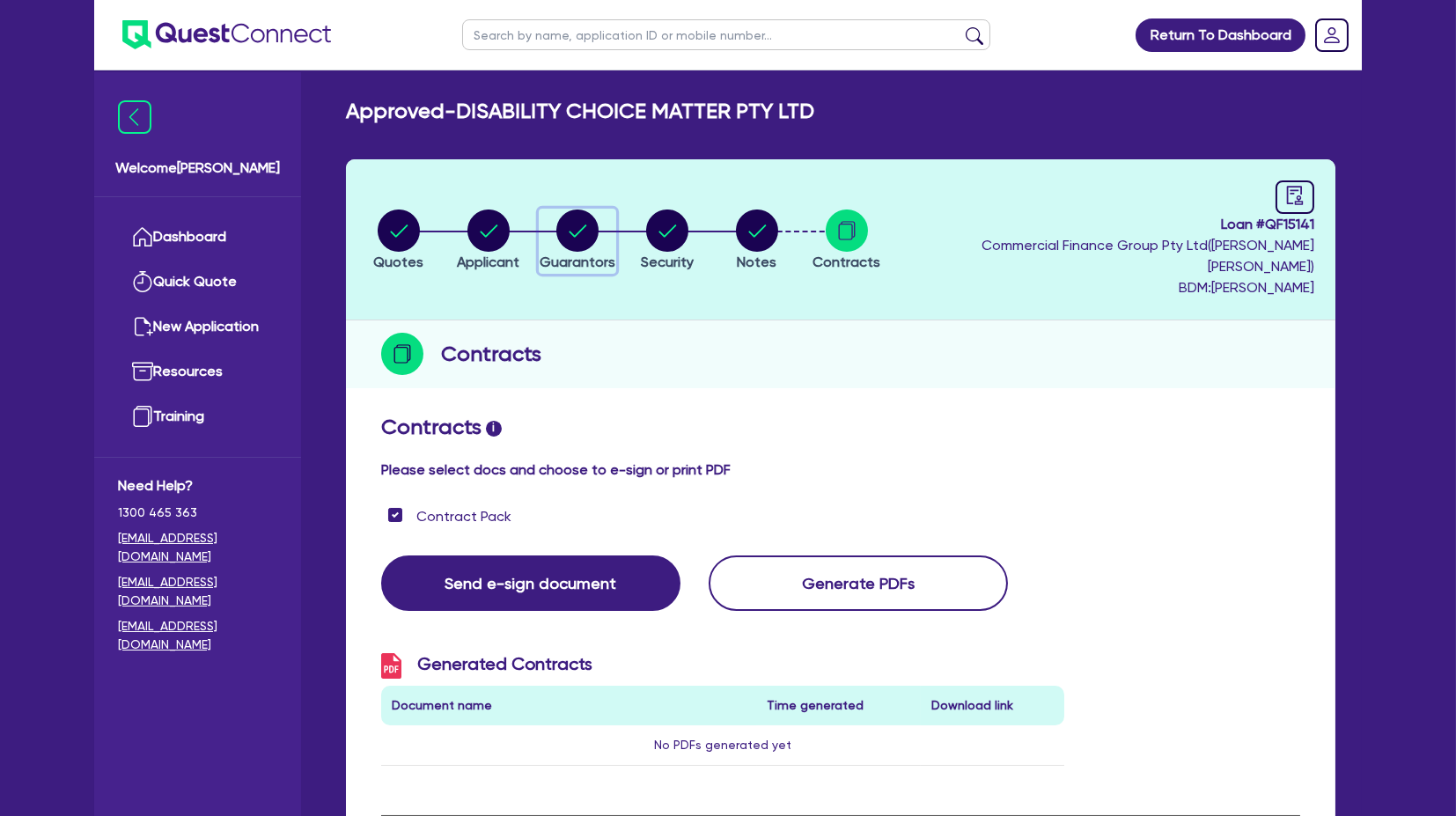
click at [593, 212] on circle "button" at bounding box center [578, 231] width 42 height 42
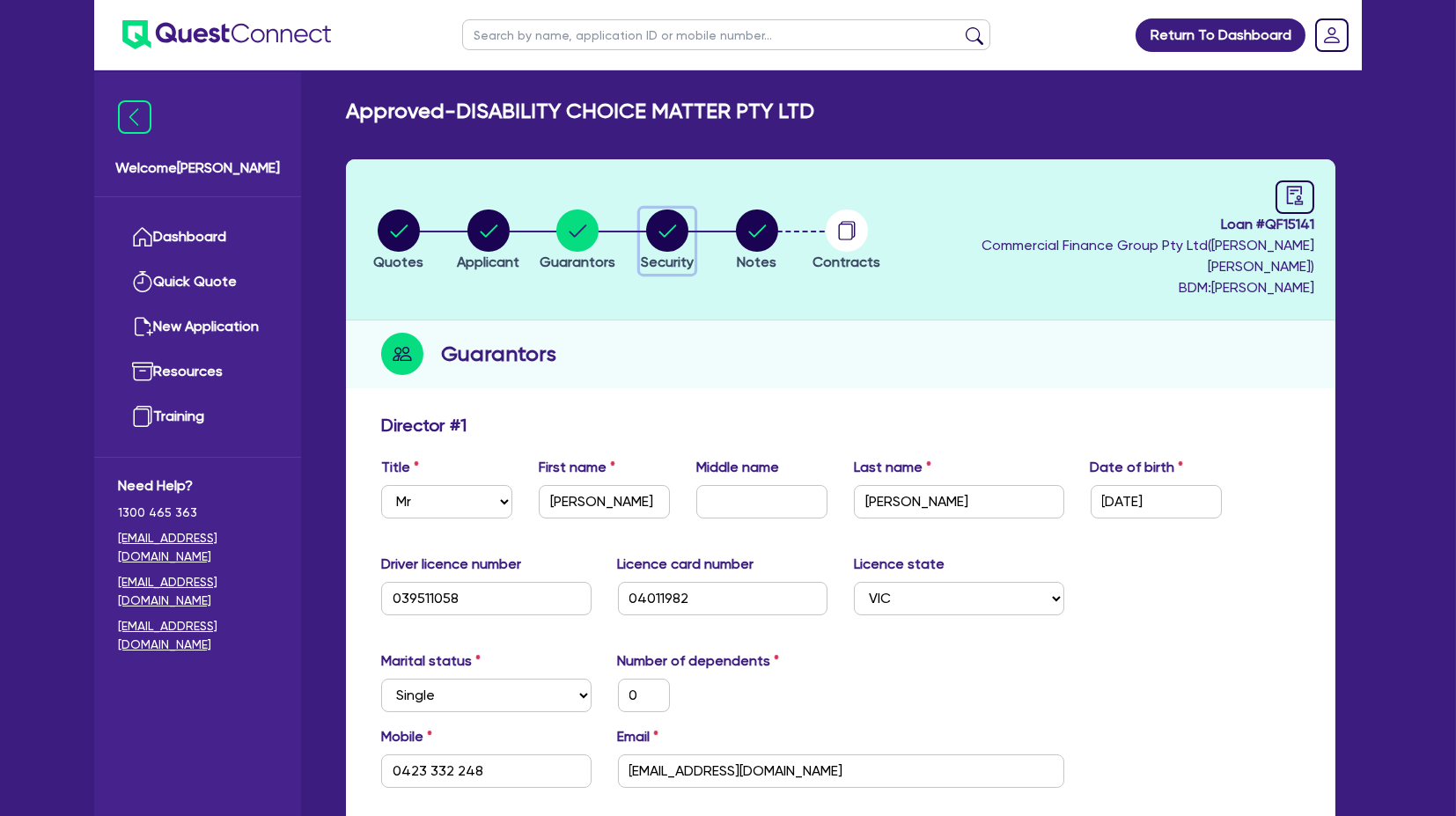
click at [688, 218] on circle "button" at bounding box center [667, 231] width 42 height 42
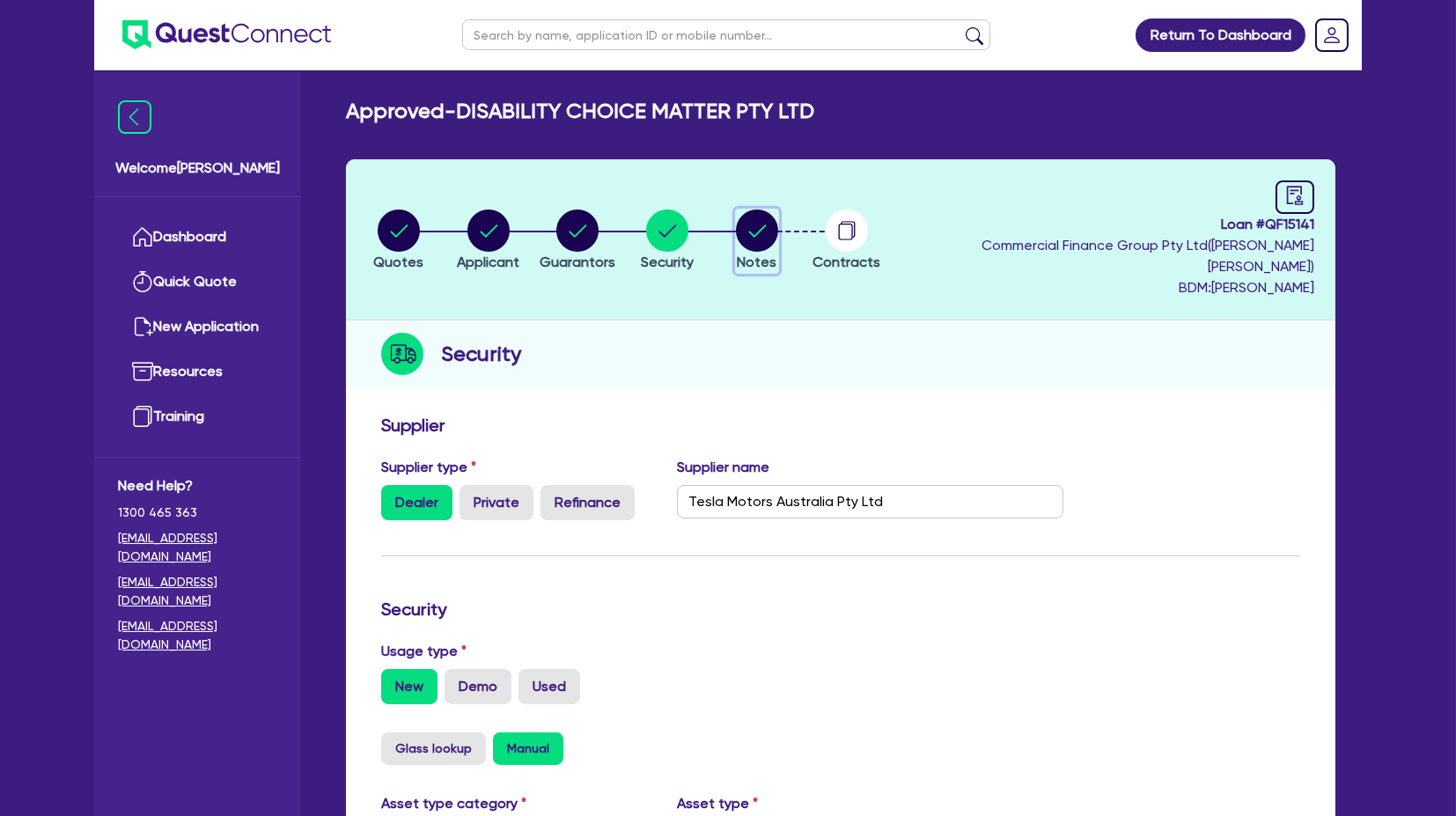
click at [778, 210] on circle "button" at bounding box center [757, 231] width 42 height 42
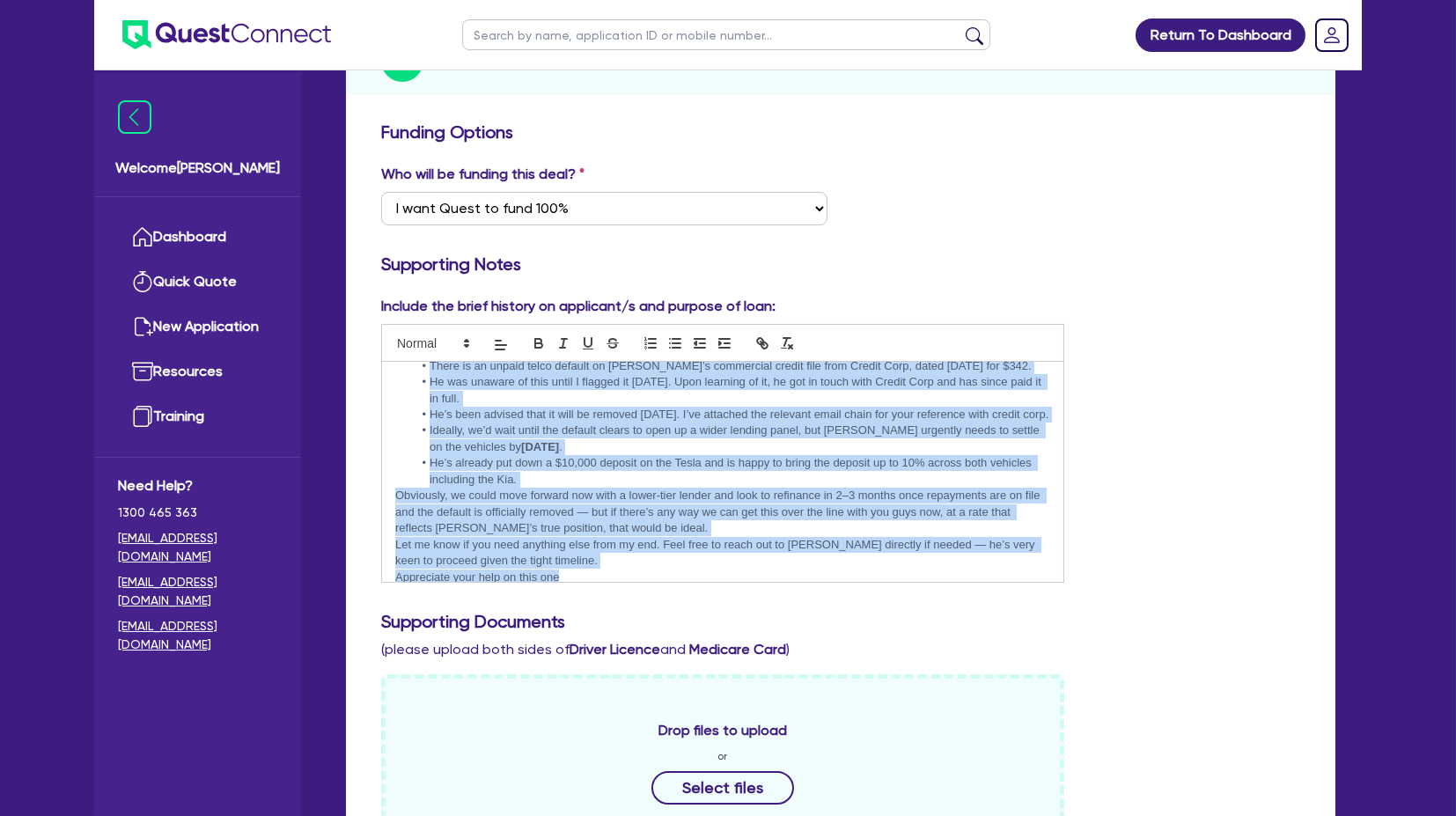
scroll to position [370, 0]
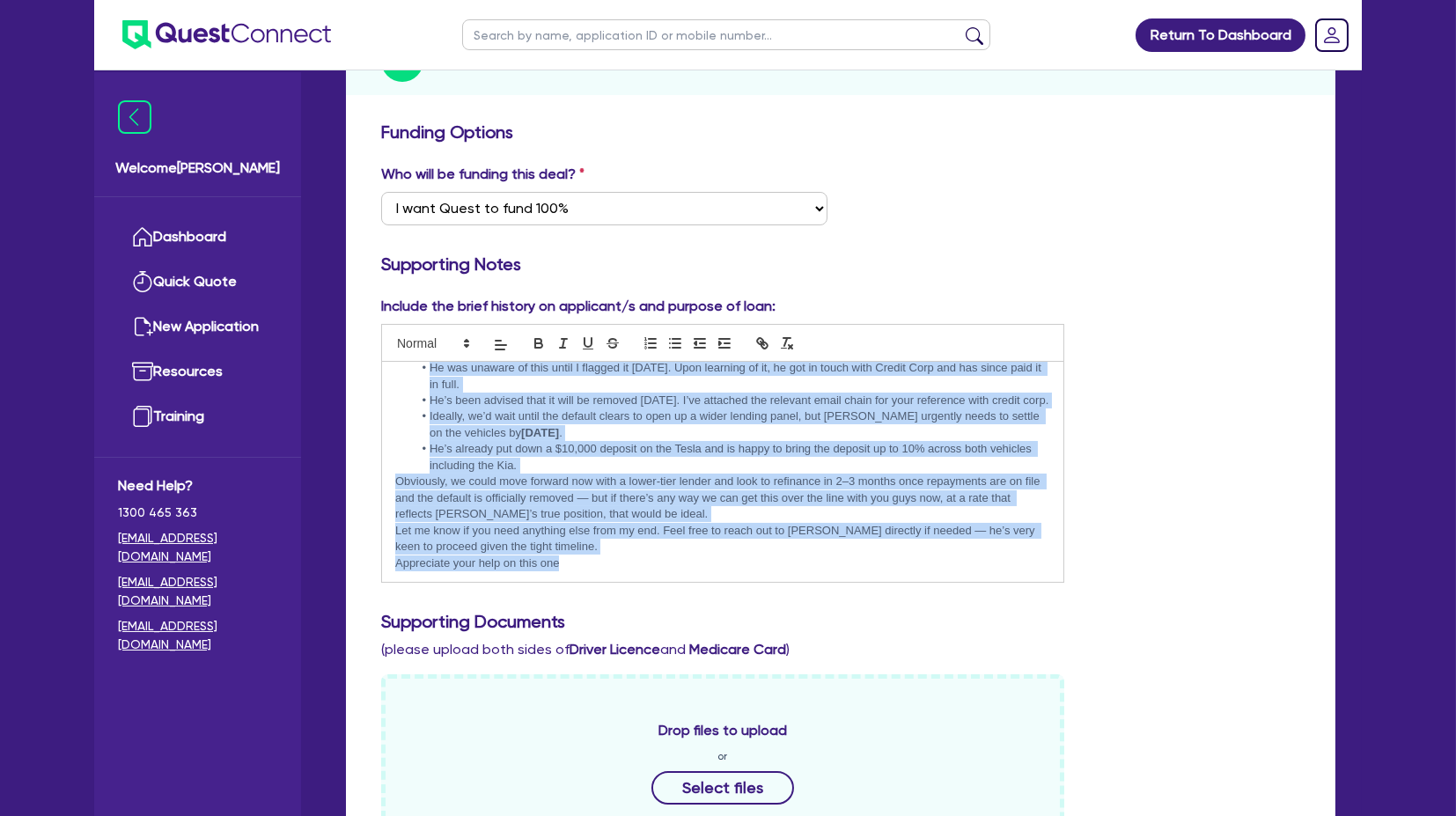
drag, startPoint x: 435, startPoint y: 362, endPoint x: 635, endPoint y: 571, distance: 289.3
click at [639, 386] on div "SENT EMAIL TO [PERSON_NAME] - SEE BELOW Morning [PERSON_NAME] Hope you're doing…" at bounding box center [723, 472] width 681 height 220
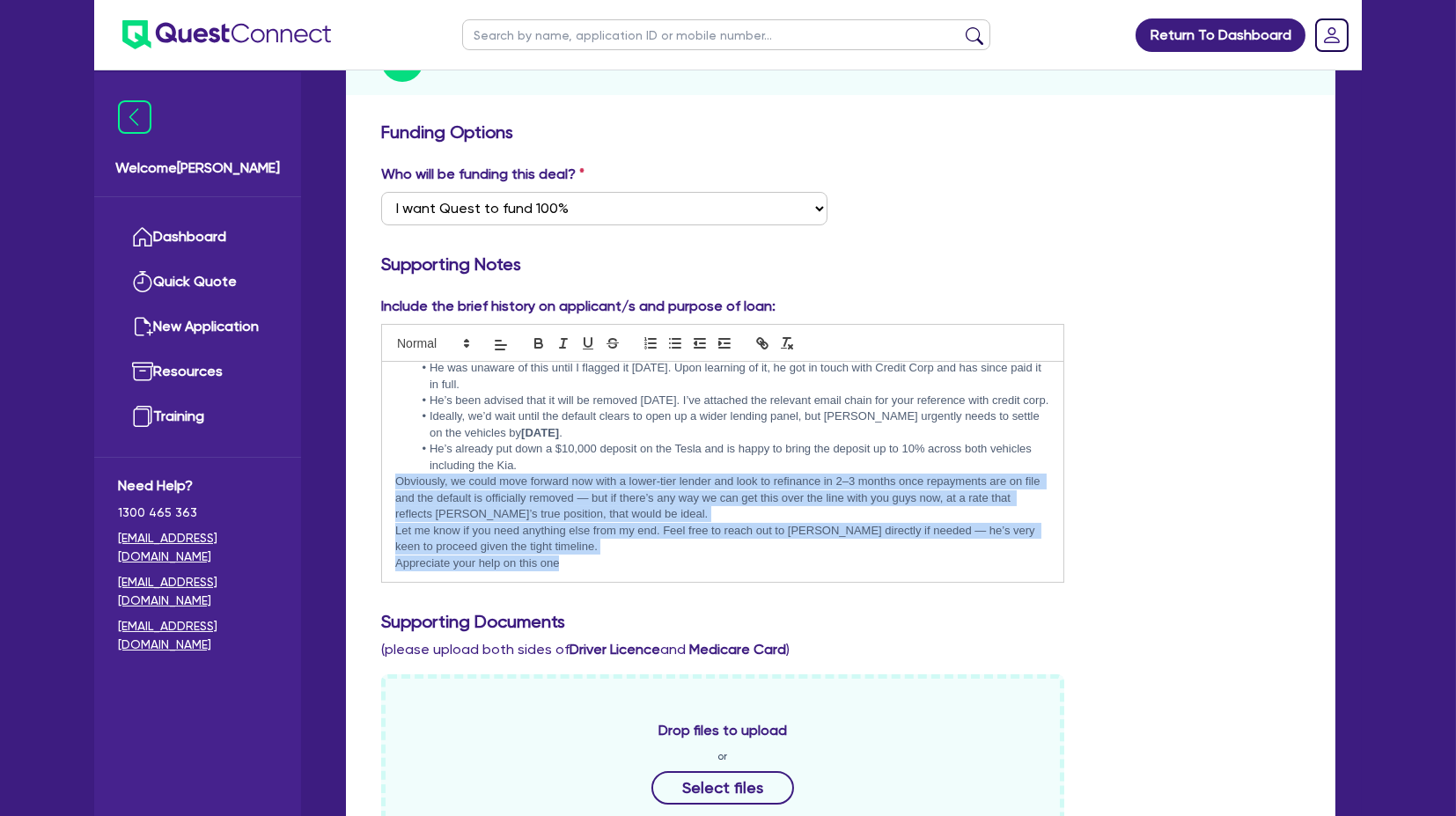
drag, startPoint x: 645, startPoint y: 547, endPoint x: 377, endPoint y: 455, distance: 283.4
click at [377, 386] on div "Include the brief history on applicant/s and purpose of loan: SENT EMAIL TO [PE…" at bounding box center [723, 439] width 709 height 287
click at [395, 386] on p "Obviously, we could move forward now with a lower-tier lender and look to refin…" at bounding box center [723, 498] width 655 height 48
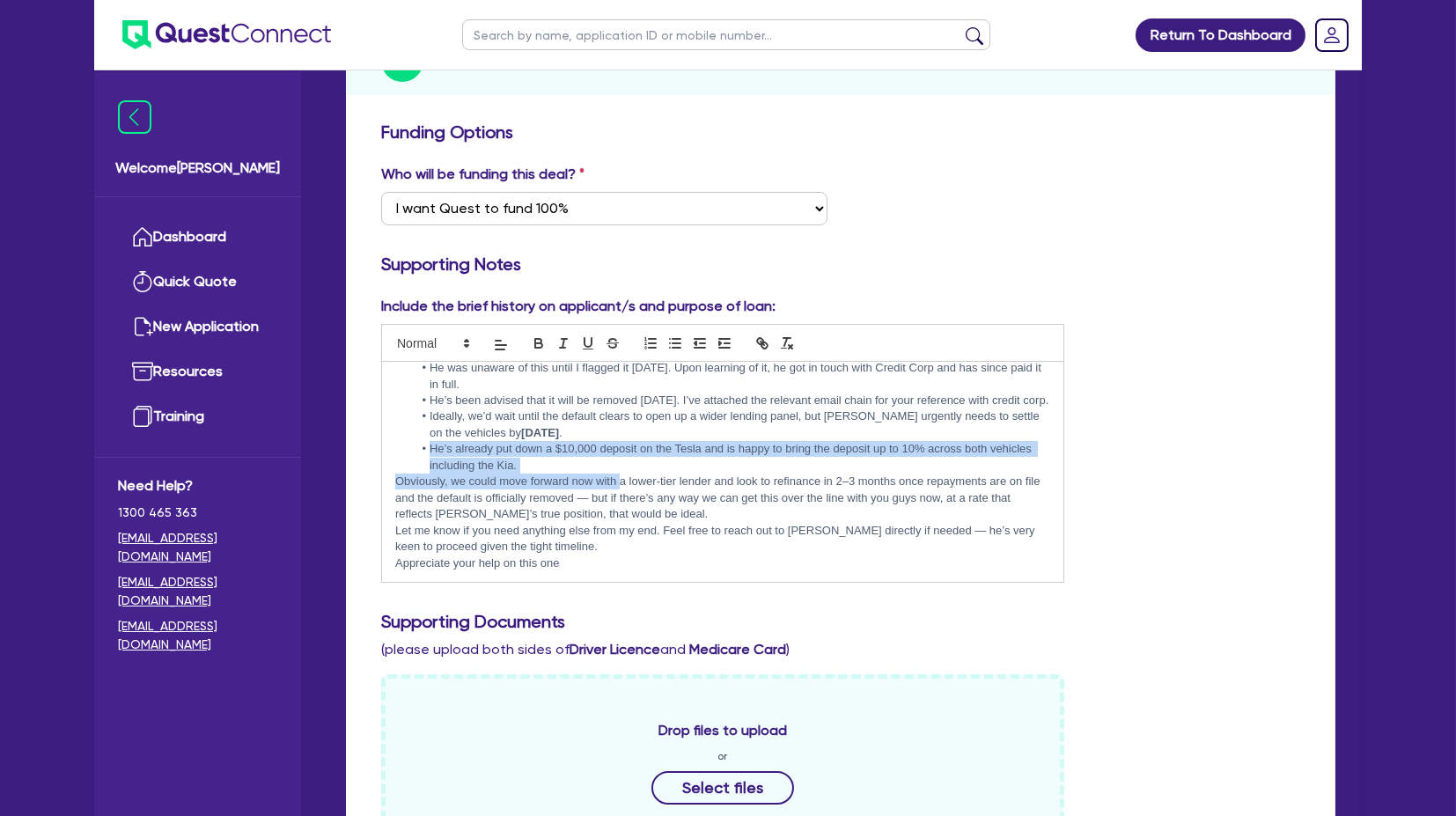
drag, startPoint x: 436, startPoint y: 425, endPoint x: 619, endPoint y: 458, distance: 186.0
click at [619, 386] on div "SENT EMAIL TO [PERSON_NAME] - SEE BELOW Morning [PERSON_NAME] Hope you're doing…" at bounding box center [723, 472] width 681 height 220
click at [619, 386] on p "Obviously, we could move forward now with a lower-tier lender and look to refin…" at bounding box center [723, 498] width 655 height 48
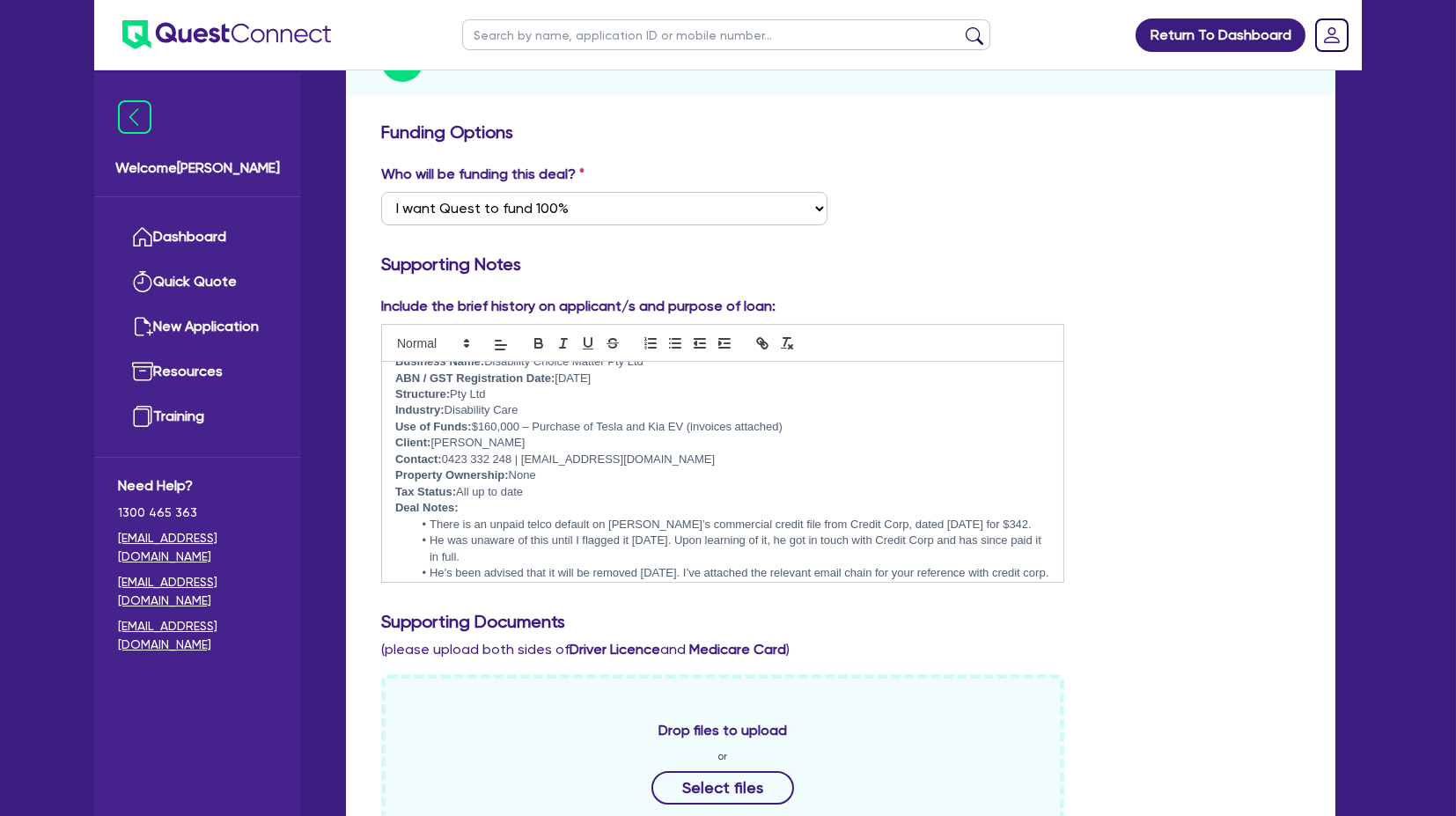
scroll to position [173, 0]
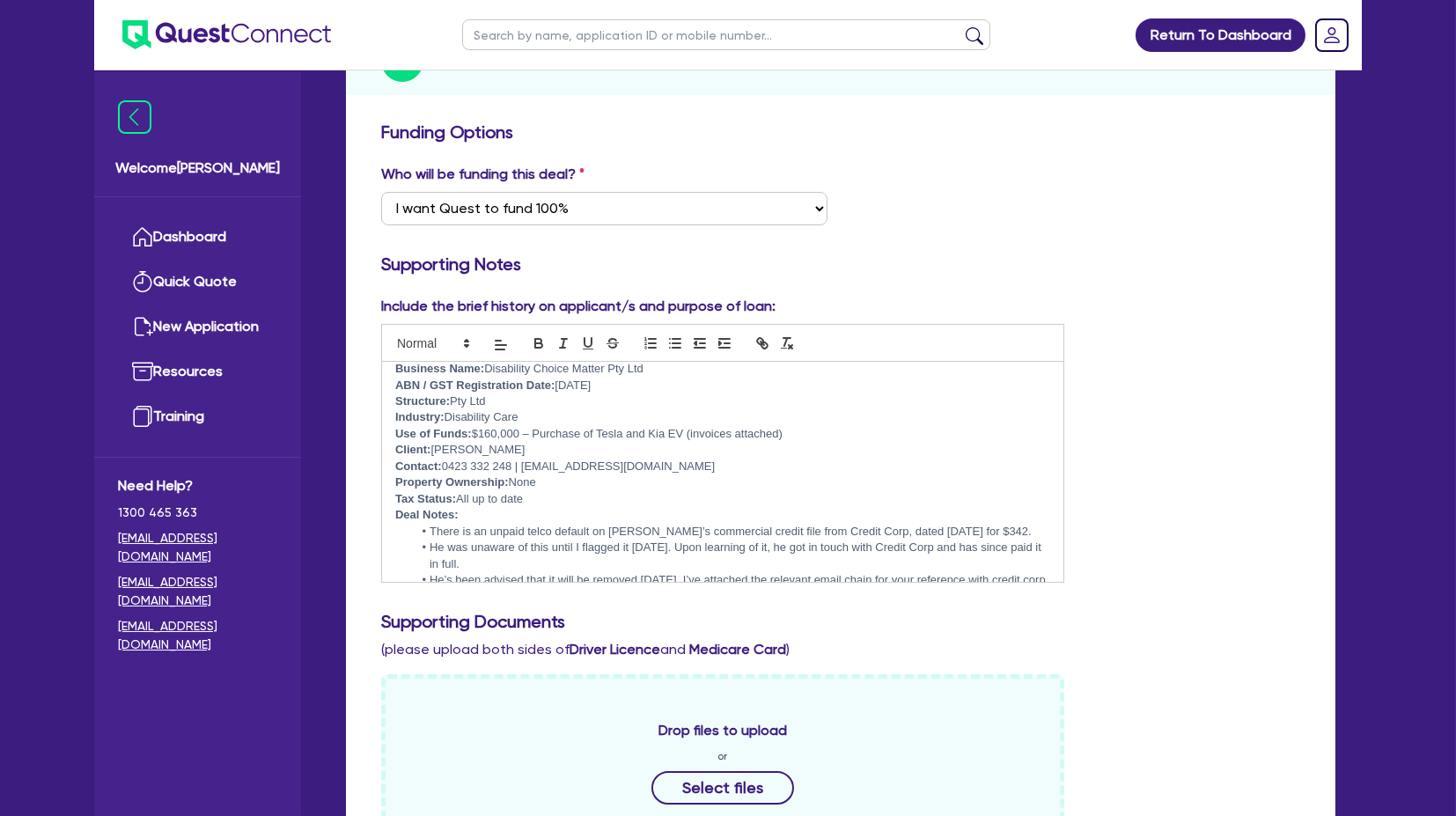
drag, startPoint x: 723, startPoint y: 457, endPoint x: 601, endPoint y: 414, distance: 129.4
click at [601, 386] on div "SENT EMAIL TO [PERSON_NAME] - SEE BELOW Morning [PERSON_NAME] Hope you're doing…" at bounding box center [723, 472] width 681 height 220
click at [601, 386] on p "Use of Funds: $160,000 – Purchase of Tesla and Kia EV (invoices attached)" at bounding box center [723, 433] width 655 height 15
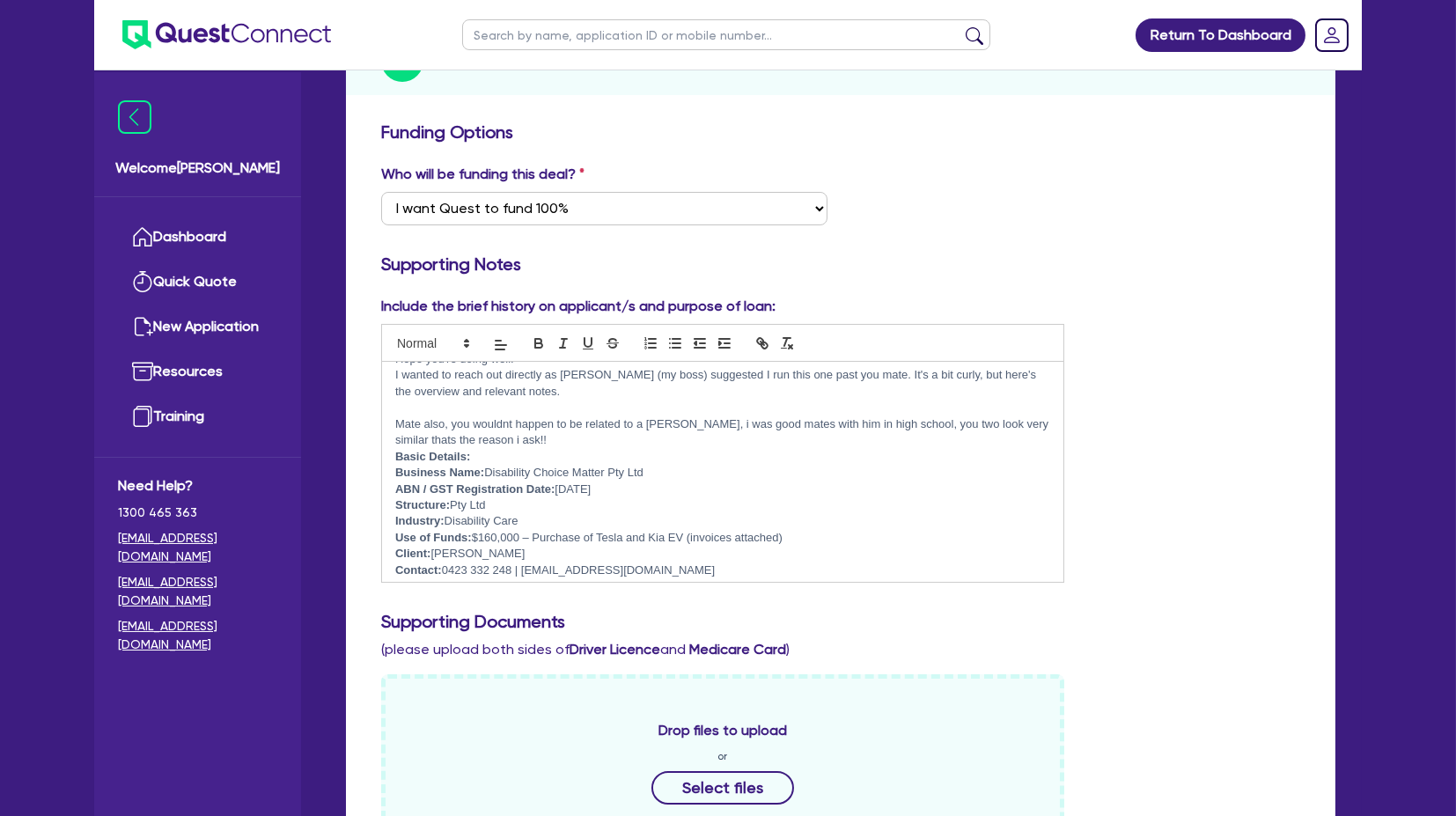
scroll to position [0, 0]
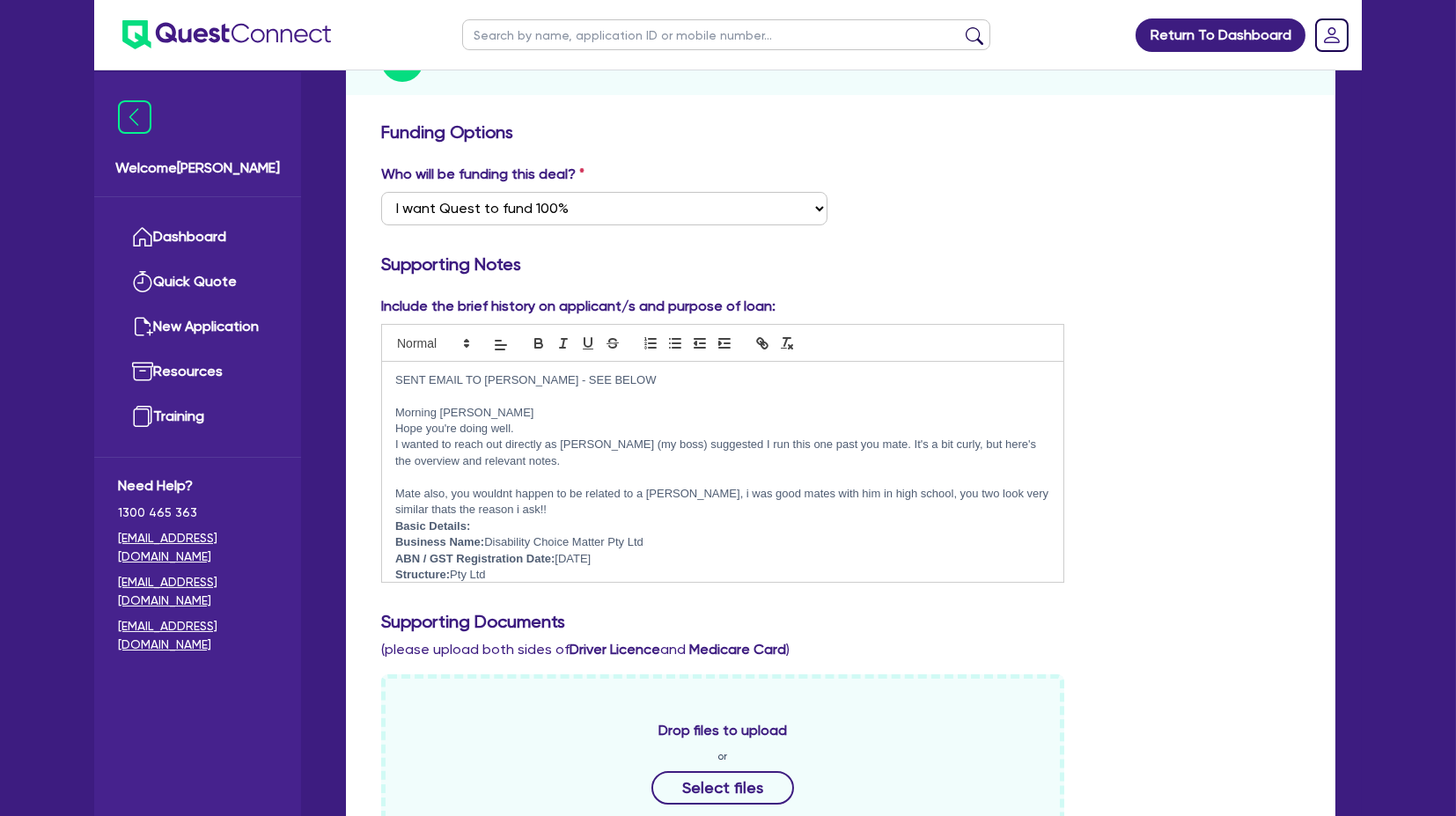
click at [1034, 207] on div "Who will be funding this deal? Select I want Quest to fund 100% I will fund 100…" at bounding box center [841, 201] width 946 height 76
drag, startPoint x: 555, startPoint y: 419, endPoint x: 627, endPoint y: 421, distance: 72.0
click at [627, 386] on p "I wanted to reach out directly as [PERSON_NAME] (my boss) suggested I run this …" at bounding box center [723, 453] width 655 height 33
drag, startPoint x: 631, startPoint y: 421, endPoint x: 539, endPoint y: 421, distance: 92.0
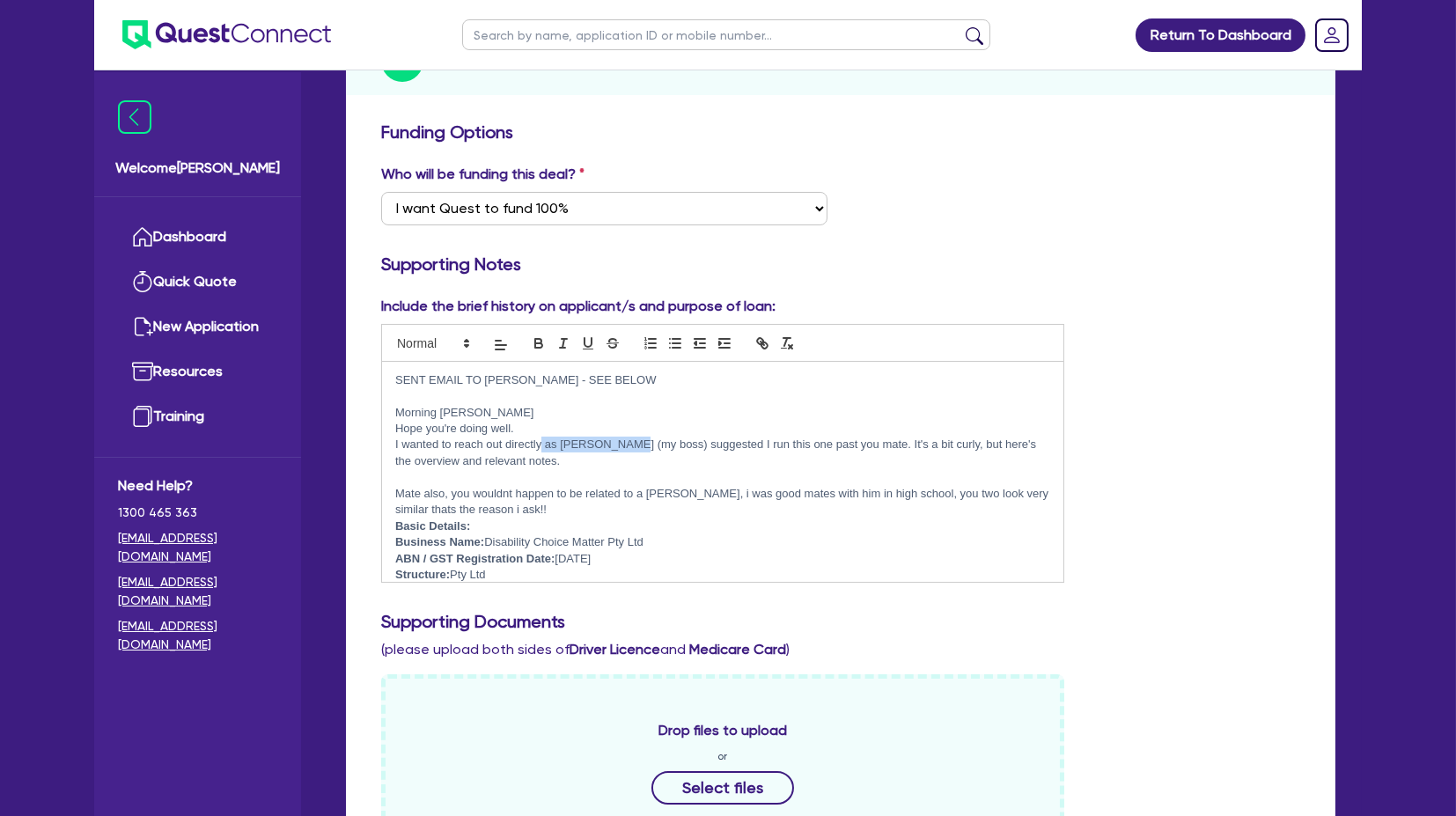
click at [539, 386] on p "I wanted to reach out directly as [PERSON_NAME] (my boss) suggested I run this …" at bounding box center [723, 453] width 655 height 33
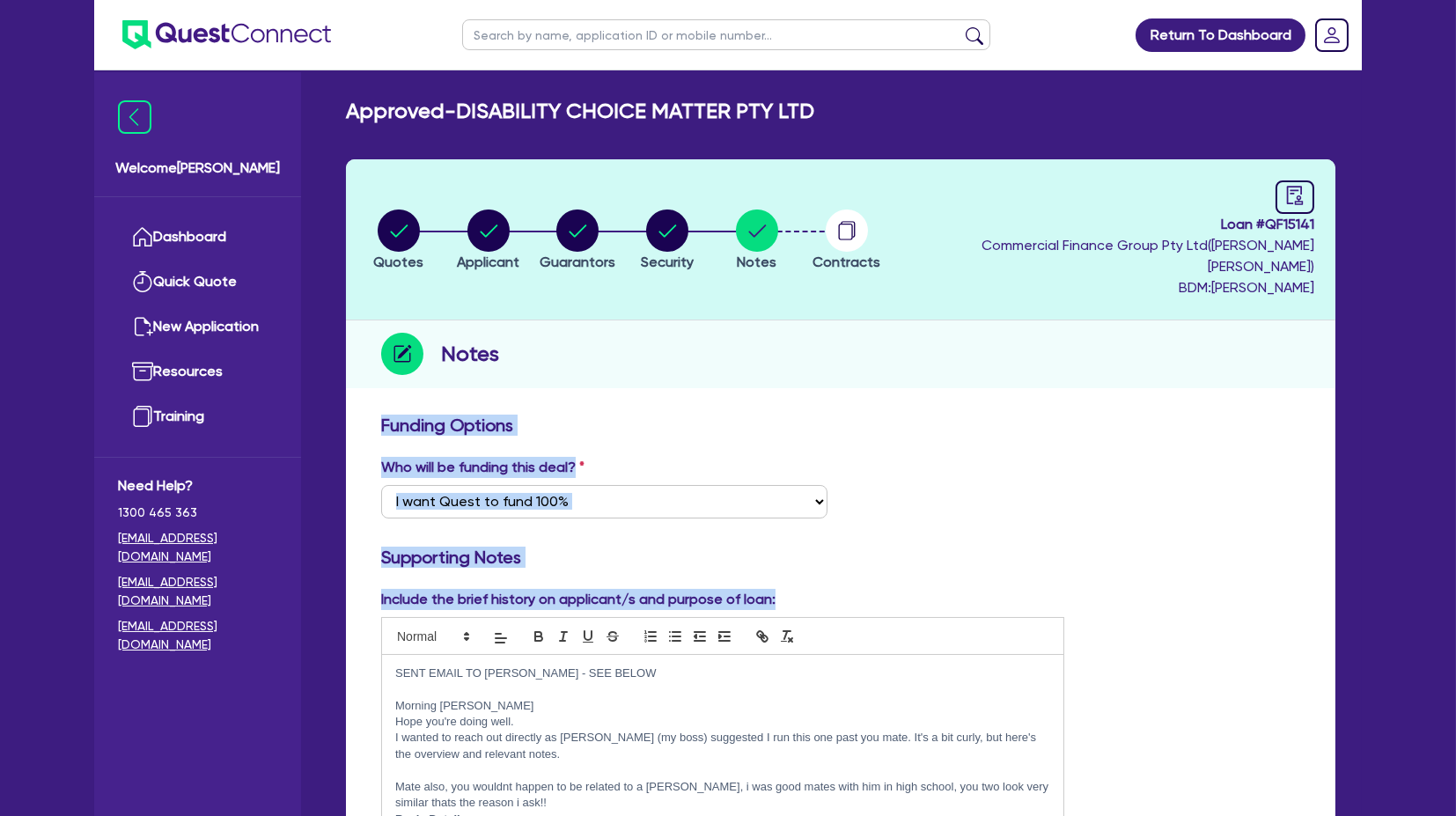
drag, startPoint x: 364, startPoint y: 386, endPoint x: 908, endPoint y: 552, distance: 568.8
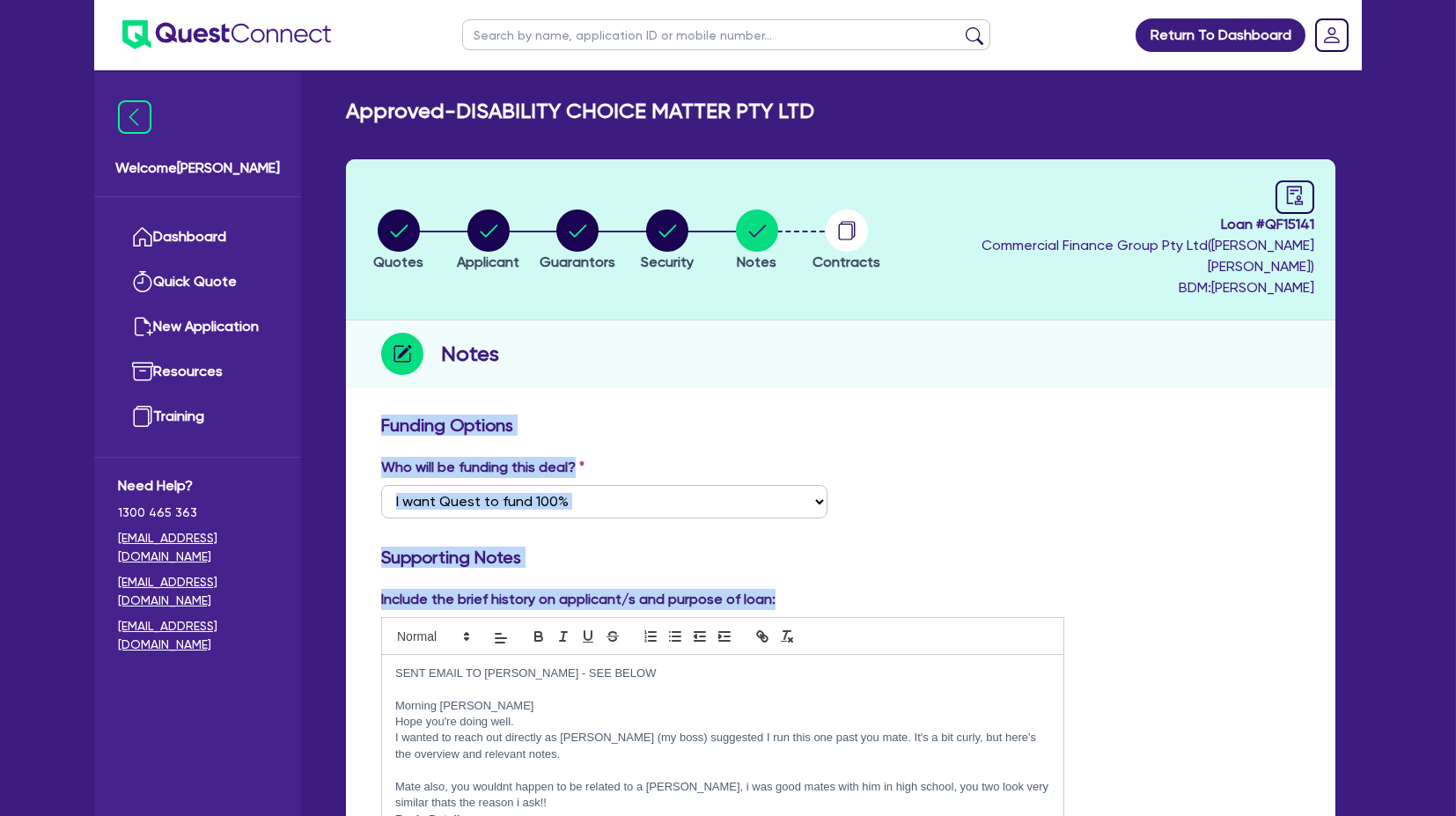
drag, startPoint x: 921, startPoint y: 573, endPoint x: 347, endPoint y: 399, distance: 599.8
drag, startPoint x: 353, startPoint y: 396, endPoint x: 837, endPoint y: 593, distance: 522.6
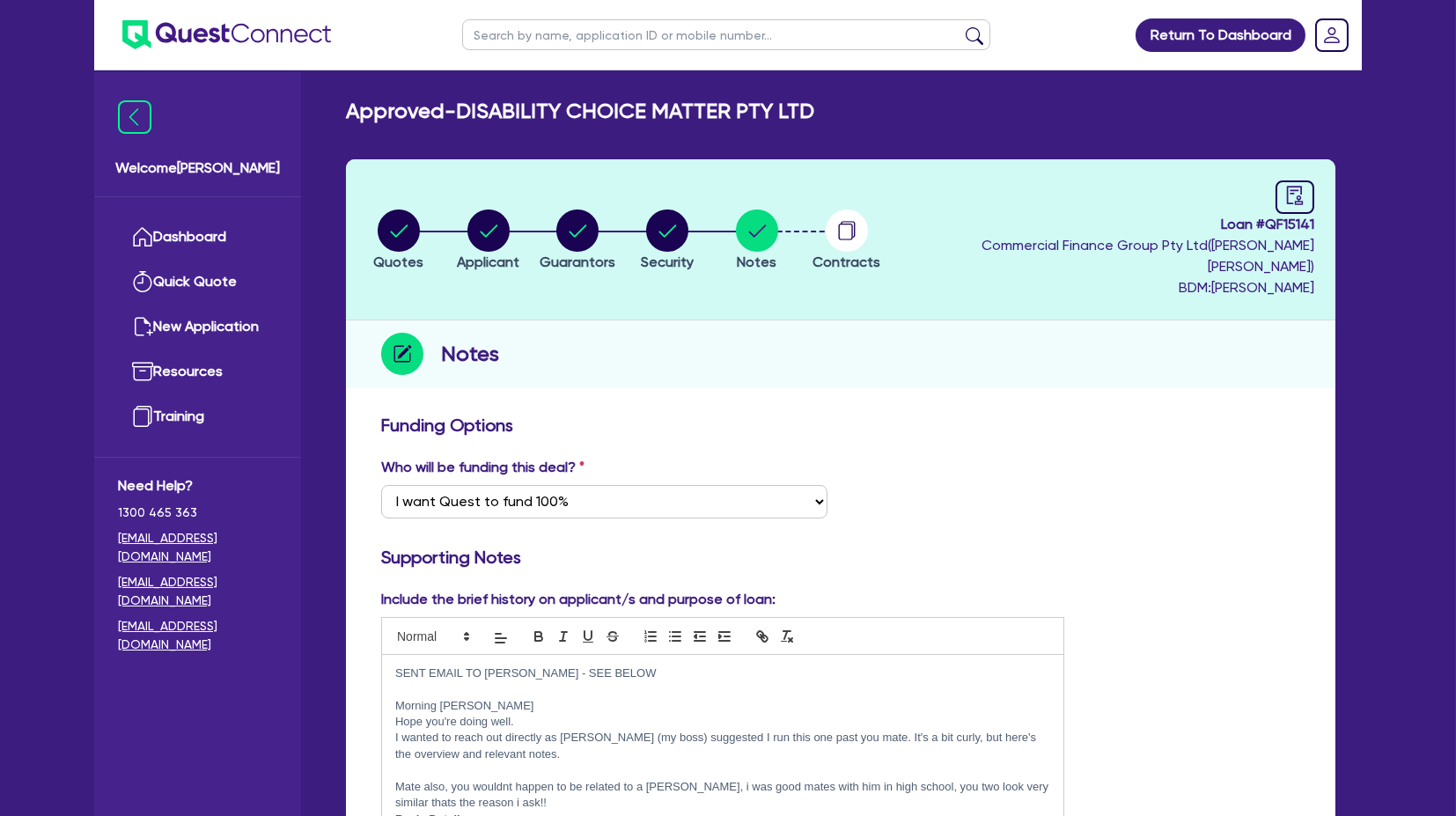
click at [837, 386] on div "Include the brief history on applicant/s and purpose of loan: SENT EMAIL TO [PE…" at bounding box center [723, 732] width 709 height 287
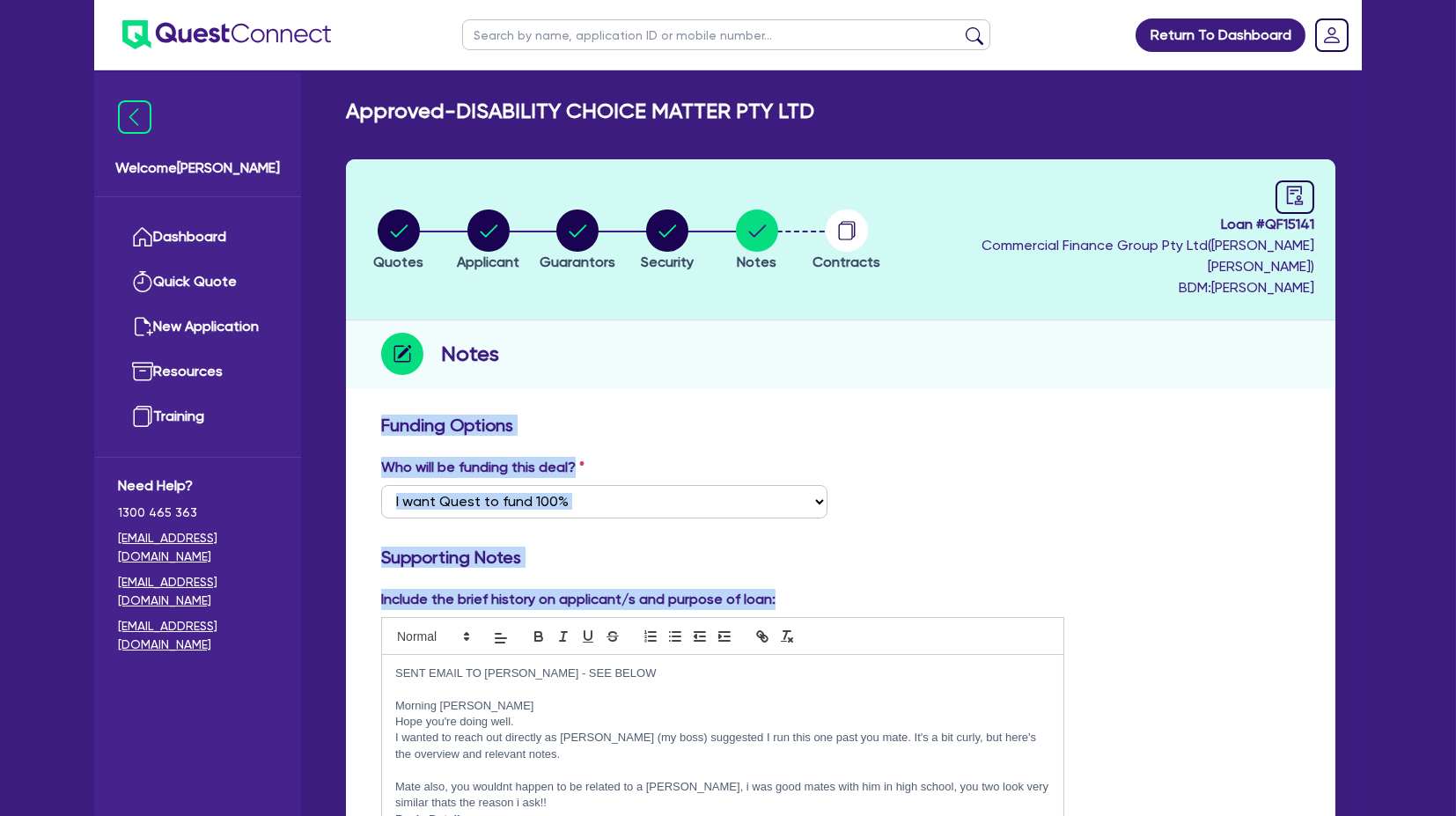
drag, startPoint x: 826, startPoint y: 574, endPoint x: 341, endPoint y: 396, distance: 516.6
drag, startPoint x: 351, startPoint y: 394, endPoint x: 857, endPoint y: 583, distance: 540.1
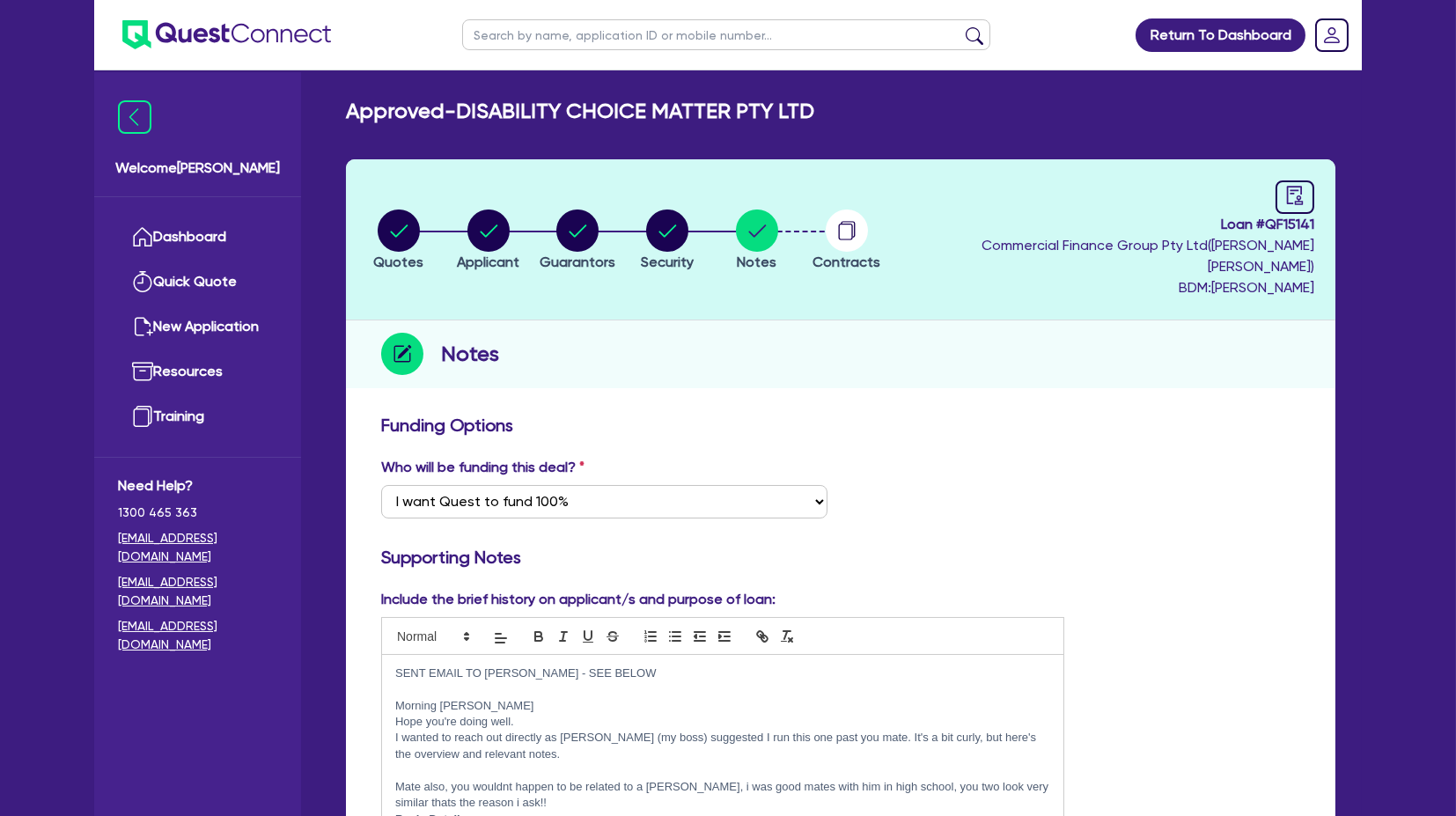
click at [857, 386] on div "Include the brief history on applicant/s and purpose of loan: SENT EMAIL TO [PE…" at bounding box center [723, 732] width 709 height 287
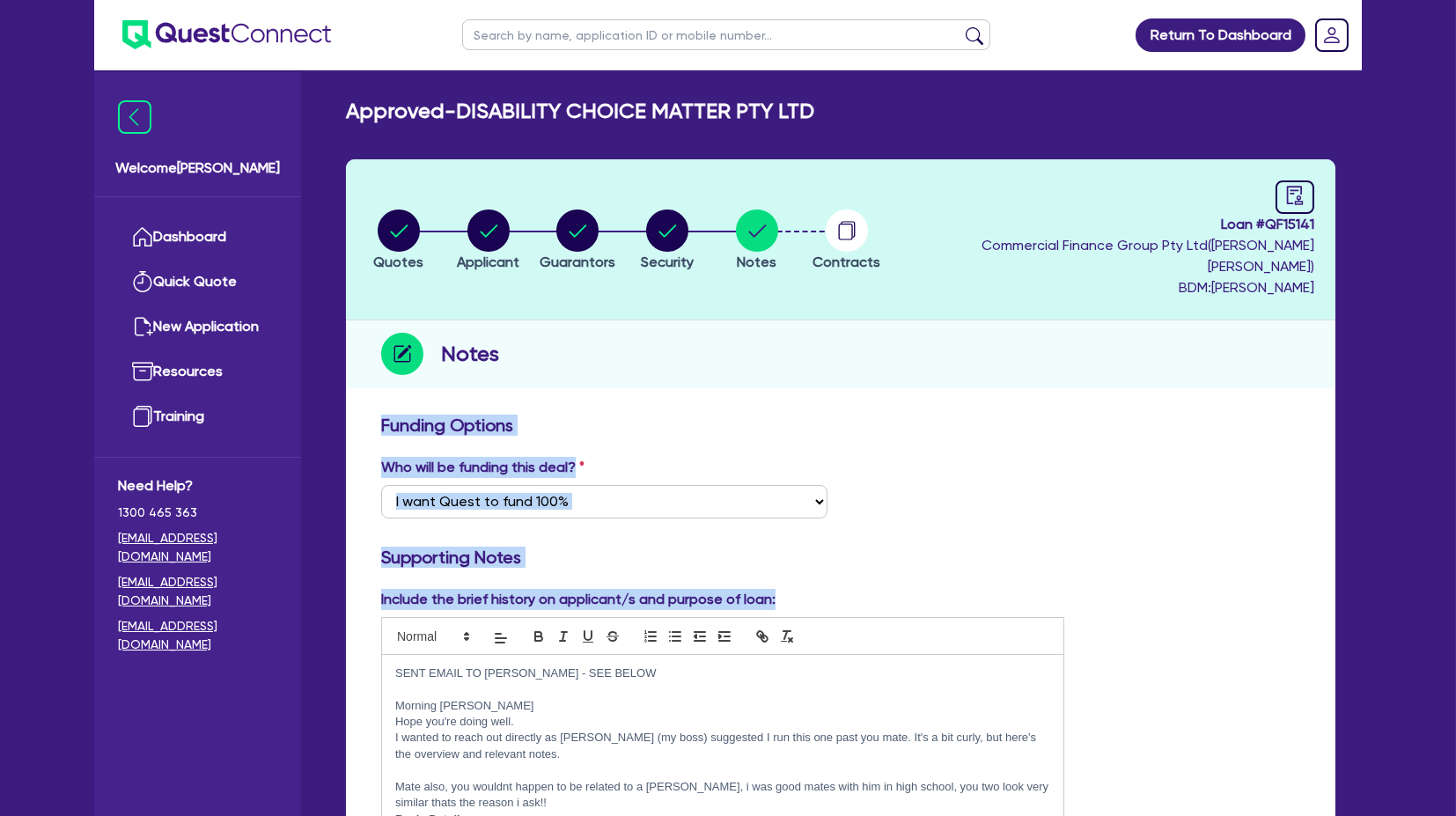
drag, startPoint x: 843, startPoint y: 574, endPoint x: 332, endPoint y: 388, distance: 543.8
drag, startPoint x: 348, startPoint y: 388, endPoint x: 832, endPoint y: 573, distance: 518.2
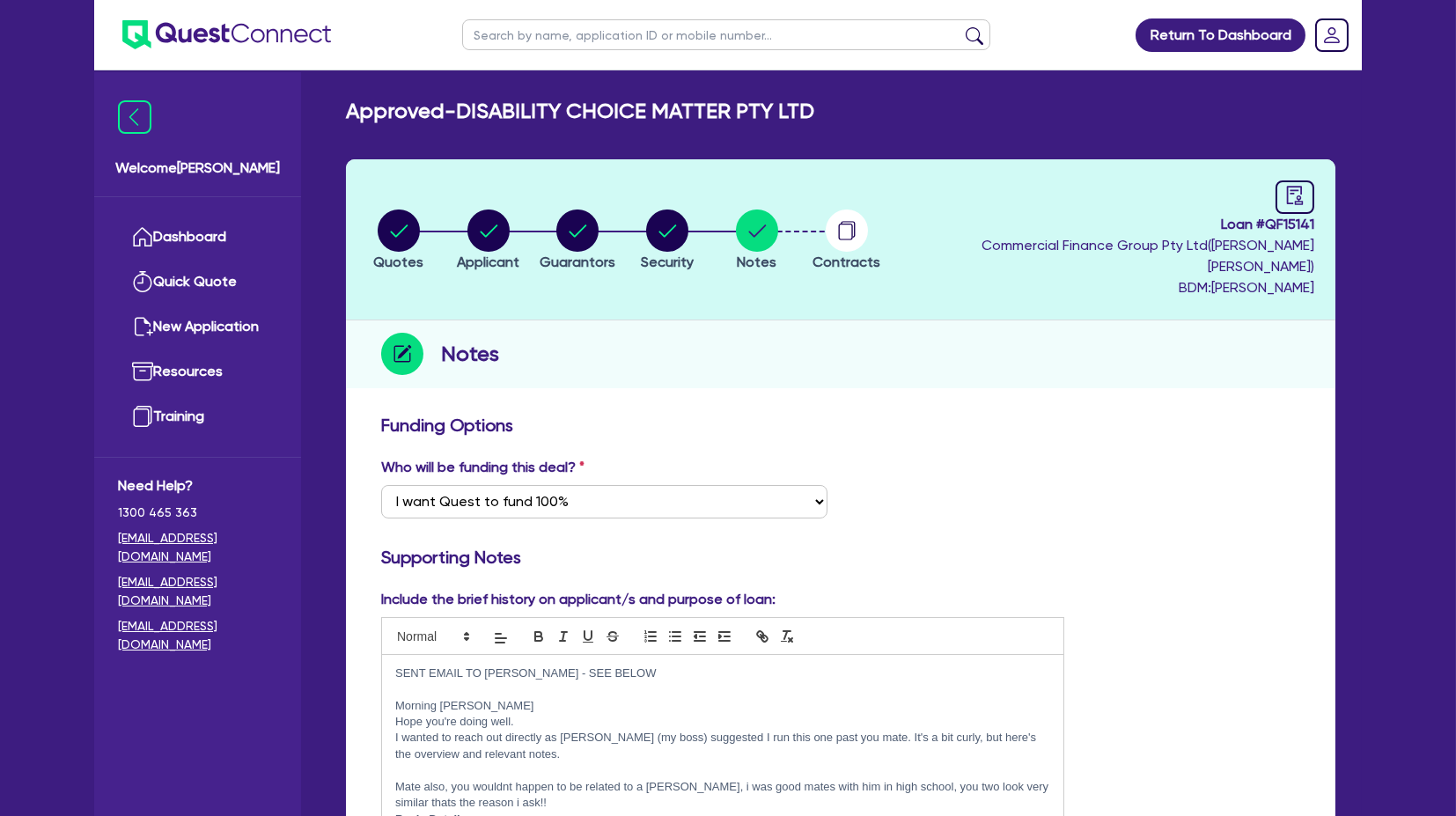
click at [832, 386] on div "Include the brief history on applicant/s and purpose of loan: SENT EMAIL TO [PE…" at bounding box center [723, 732] width 709 height 287
click at [868, 213] on circle "button" at bounding box center [847, 231] width 42 height 42
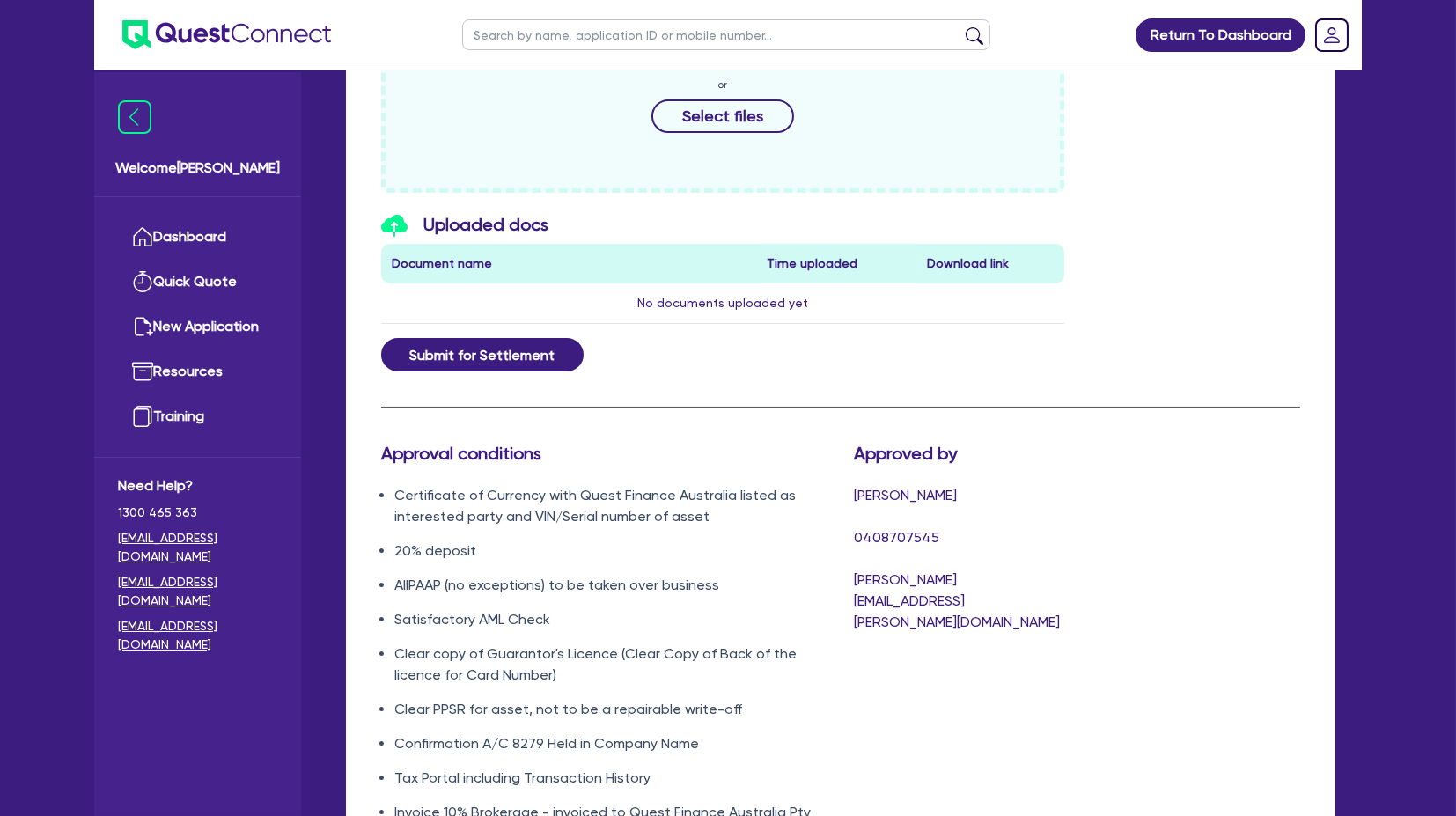
scroll to position [1160, 0]
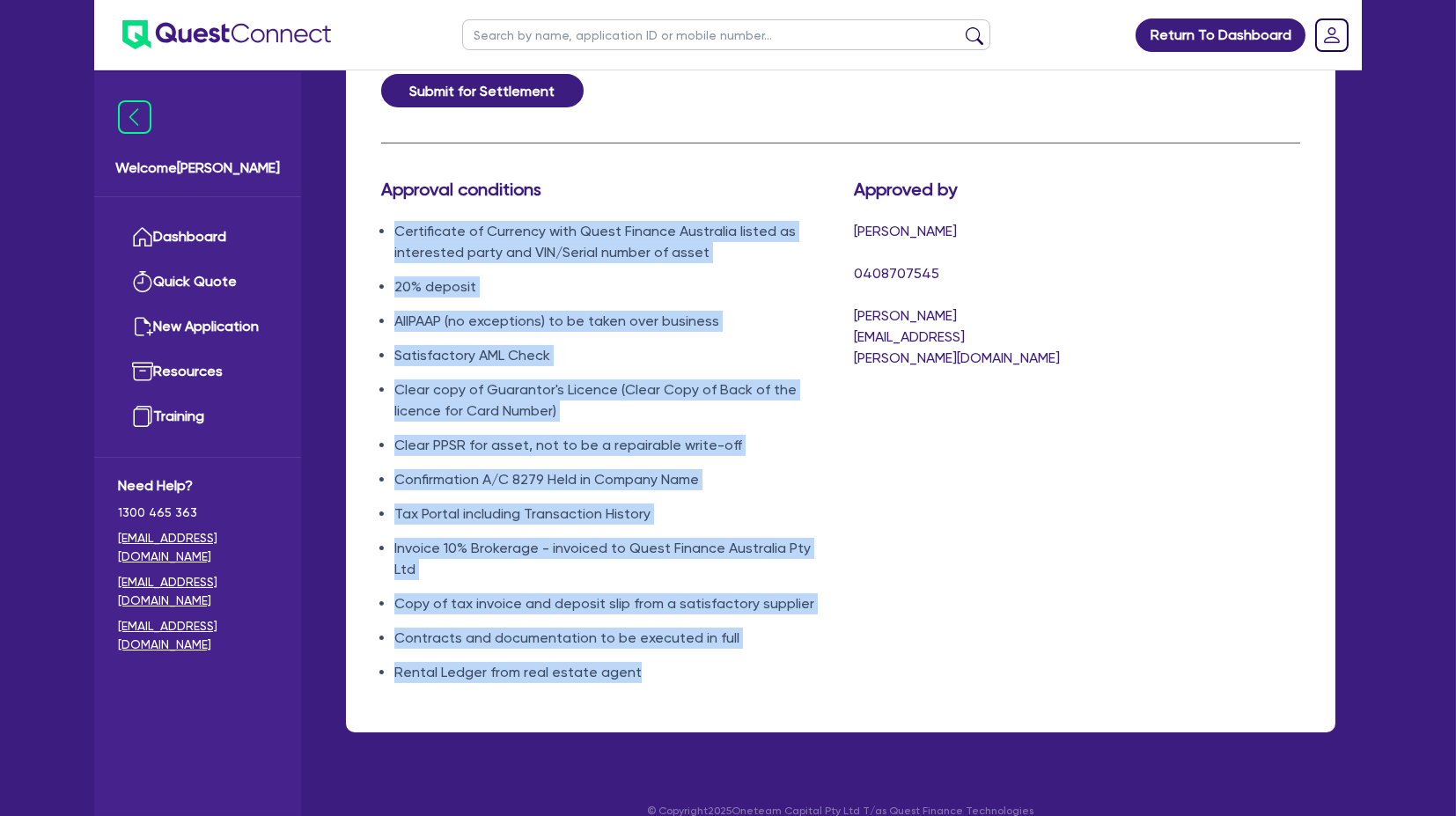
drag, startPoint x: 379, startPoint y: 198, endPoint x: 667, endPoint y: 688, distance: 568.4
drag, startPoint x: 708, startPoint y: 678, endPoint x: 357, endPoint y: 168, distance: 619.1
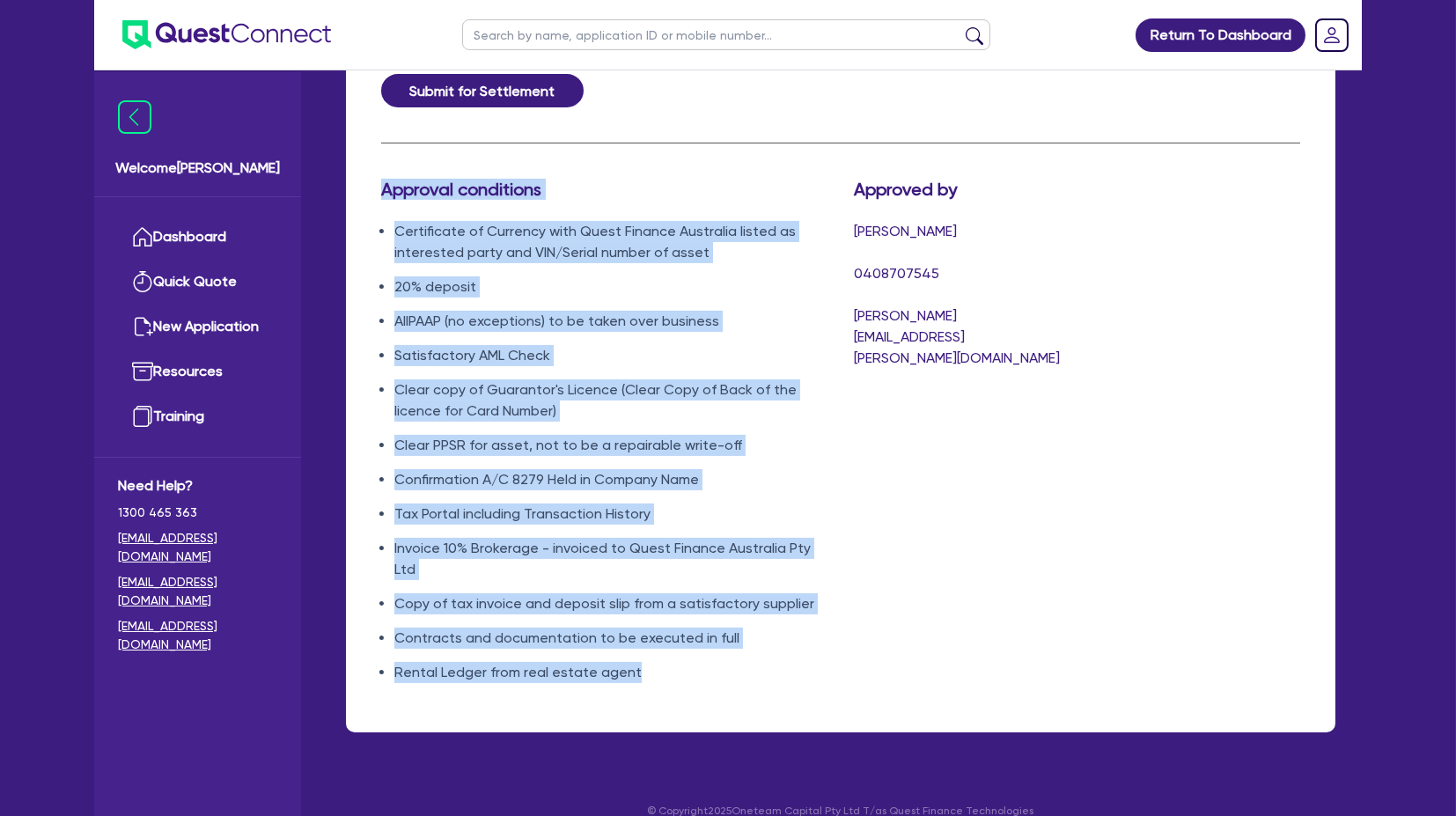
drag, startPoint x: 360, startPoint y: 162, endPoint x: 618, endPoint y: 665, distance: 565.3
click at [619, 386] on div "Approval conditions Certificate of Currency with Quest Finance [GEOGRAPHIC_DATA…" at bounding box center [605, 438] width 473 height 519
drag, startPoint x: 672, startPoint y: 646, endPoint x: 360, endPoint y: 157, distance: 580.1
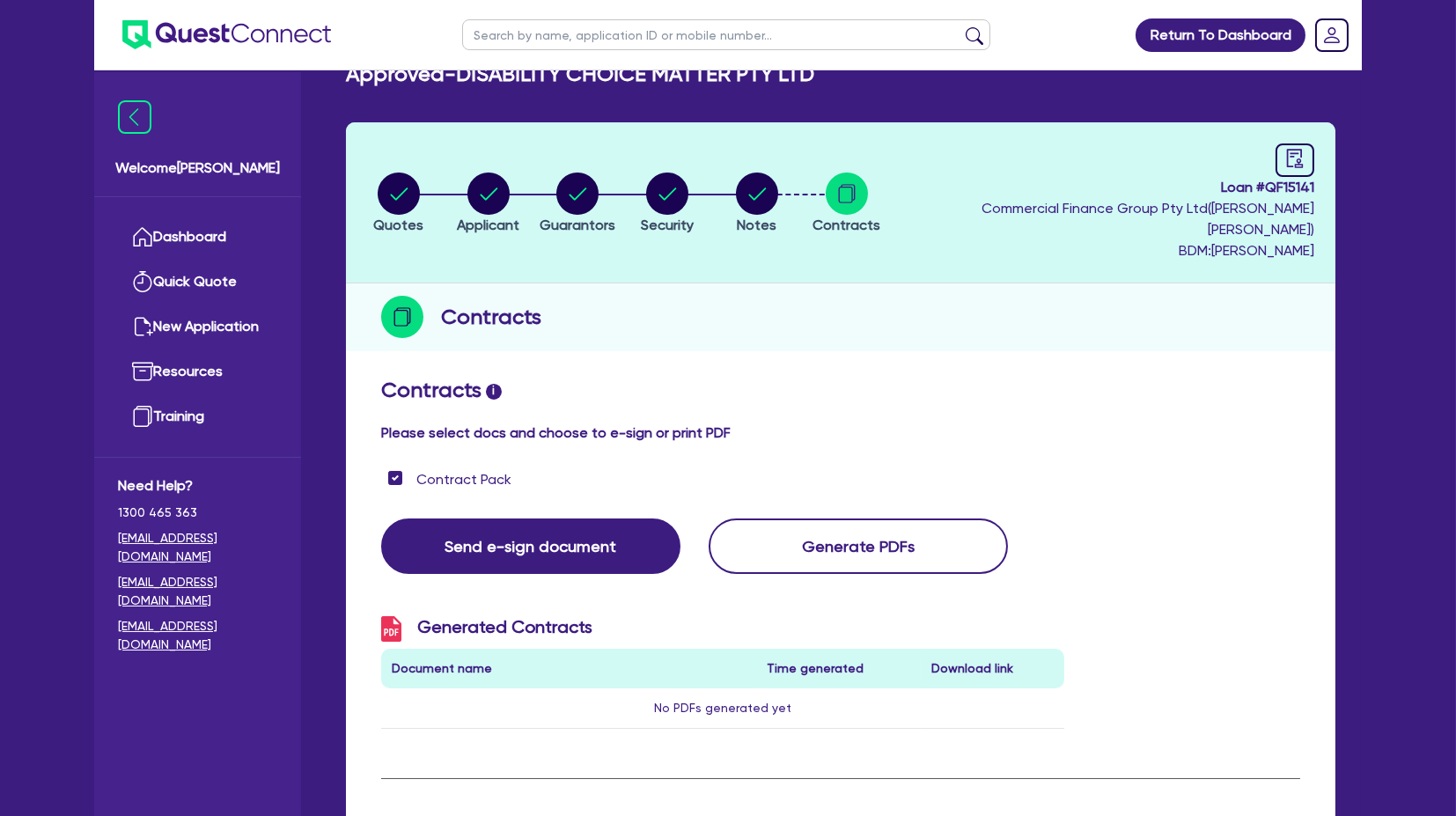
scroll to position [0, 0]
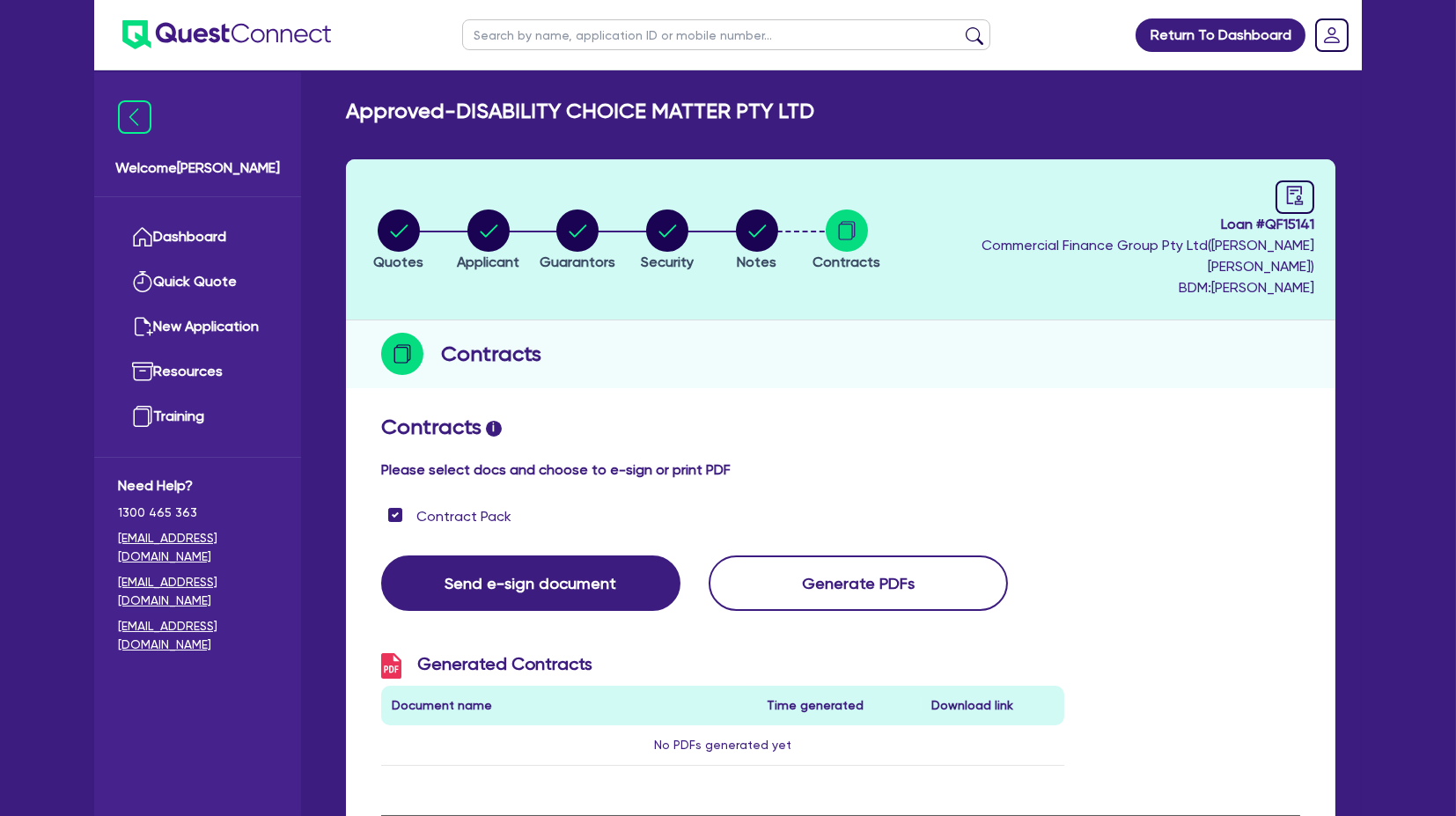
click at [495, 40] on input "text" at bounding box center [727, 35] width 529 height 31
click button "submit" at bounding box center [975, 38] width 28 height 25
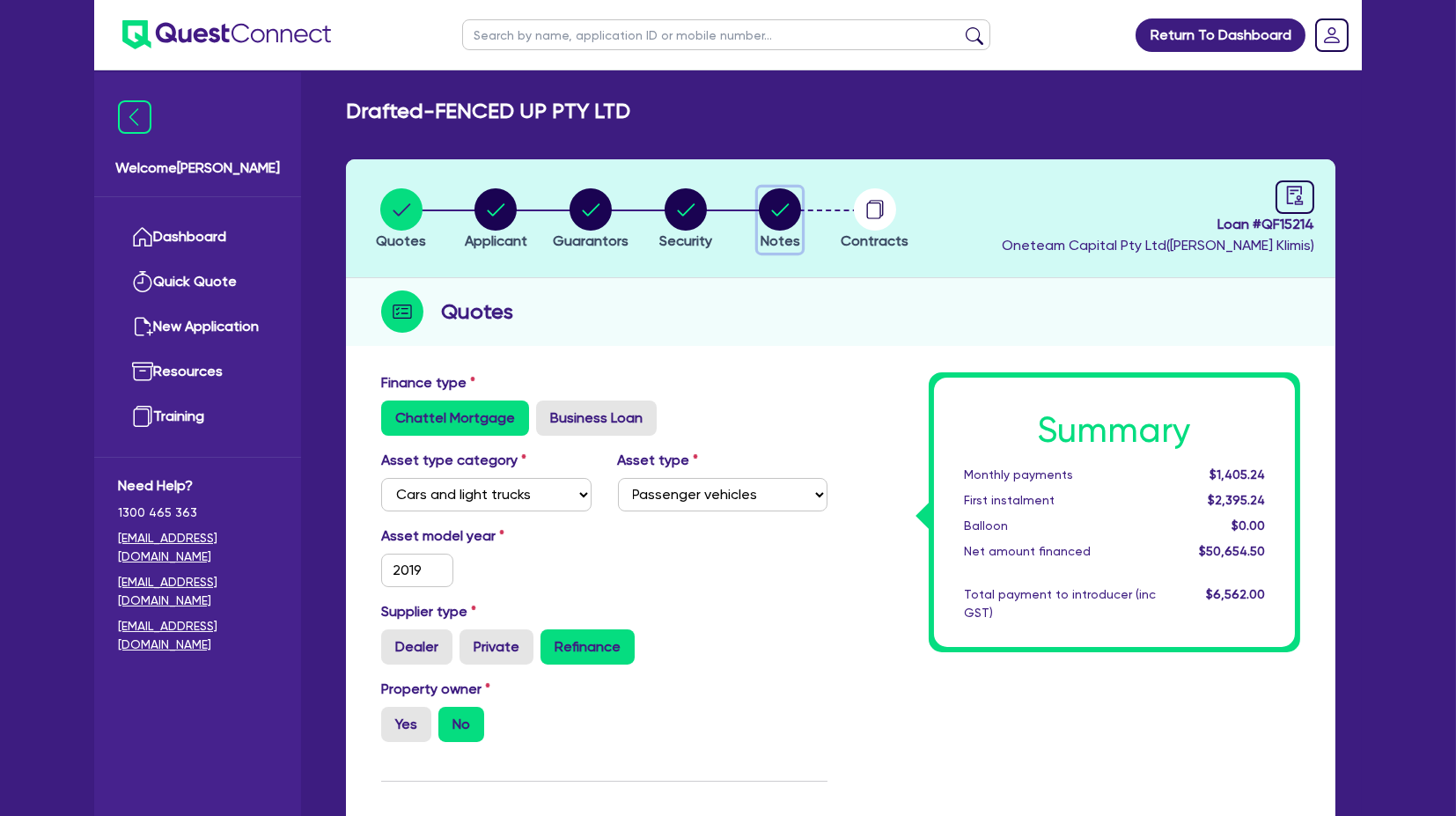
click at [782, 195] on circle "button" at bounding box center [780, 210] width 42 height 42
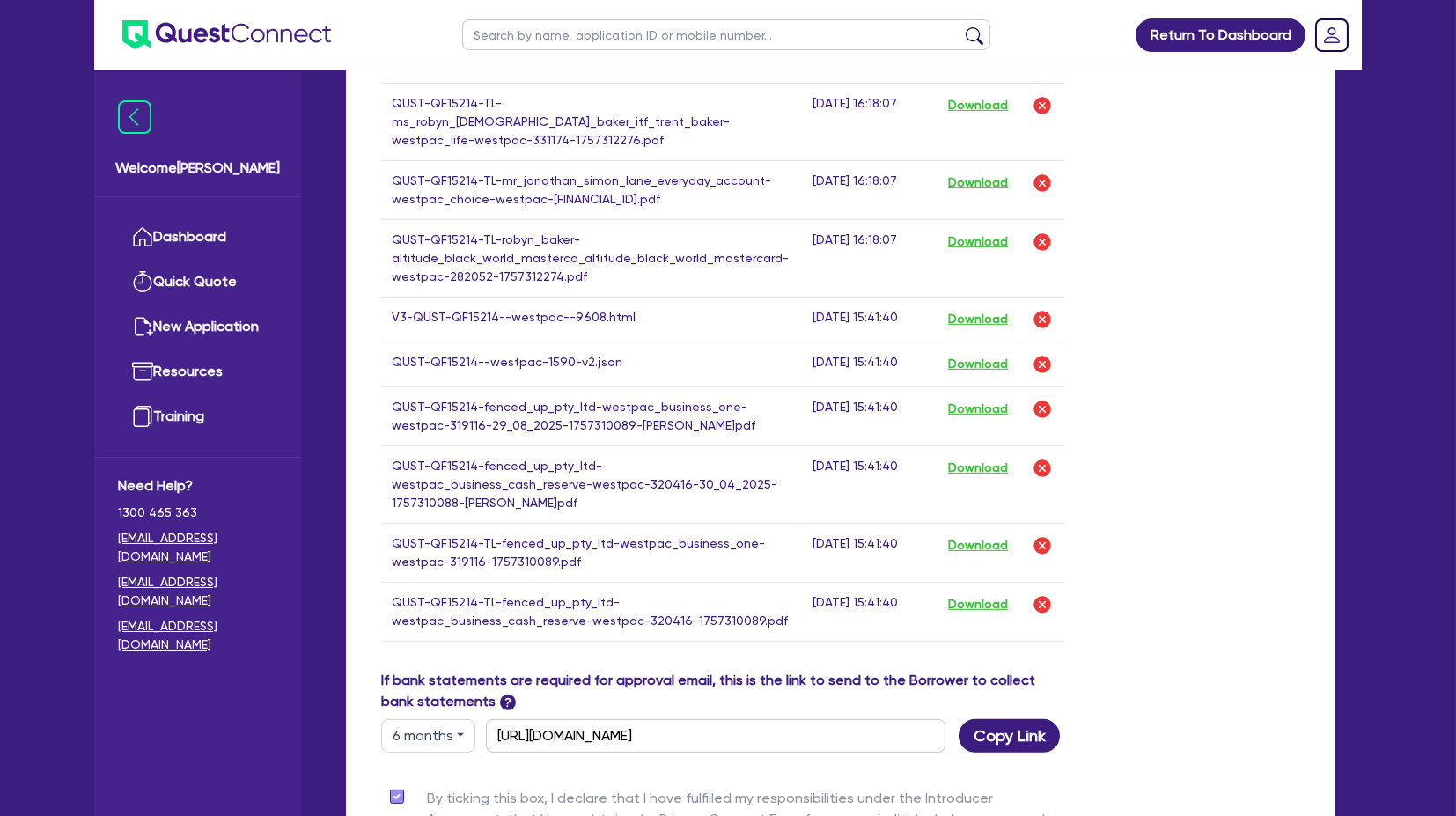
scroll to position [1760, 0]
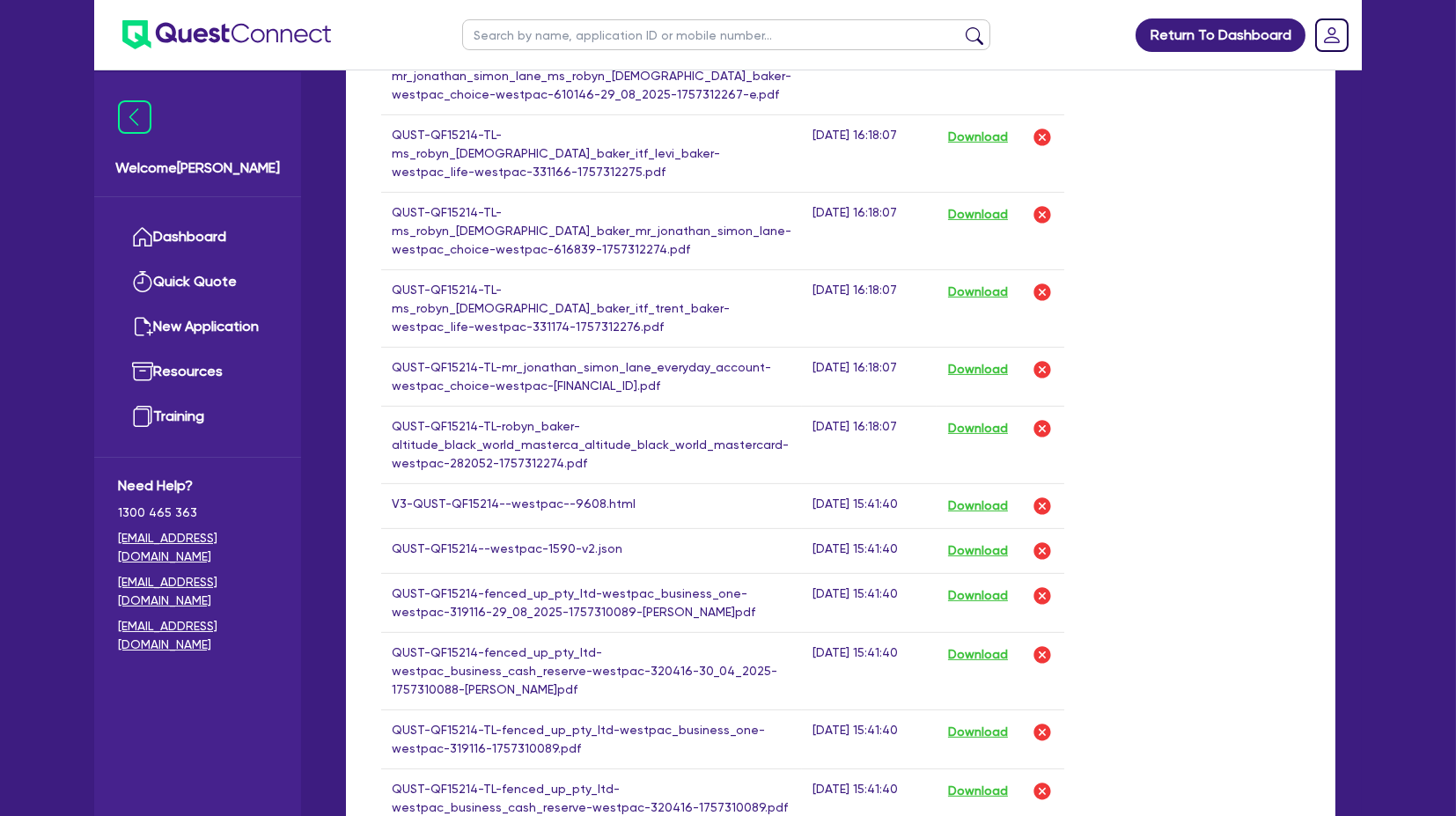
click at [629, 32] on input "text" at bounding box center [727, 35] width 529 height 31
click button "submit" at bounding box center [975, 38] width 28 height 25
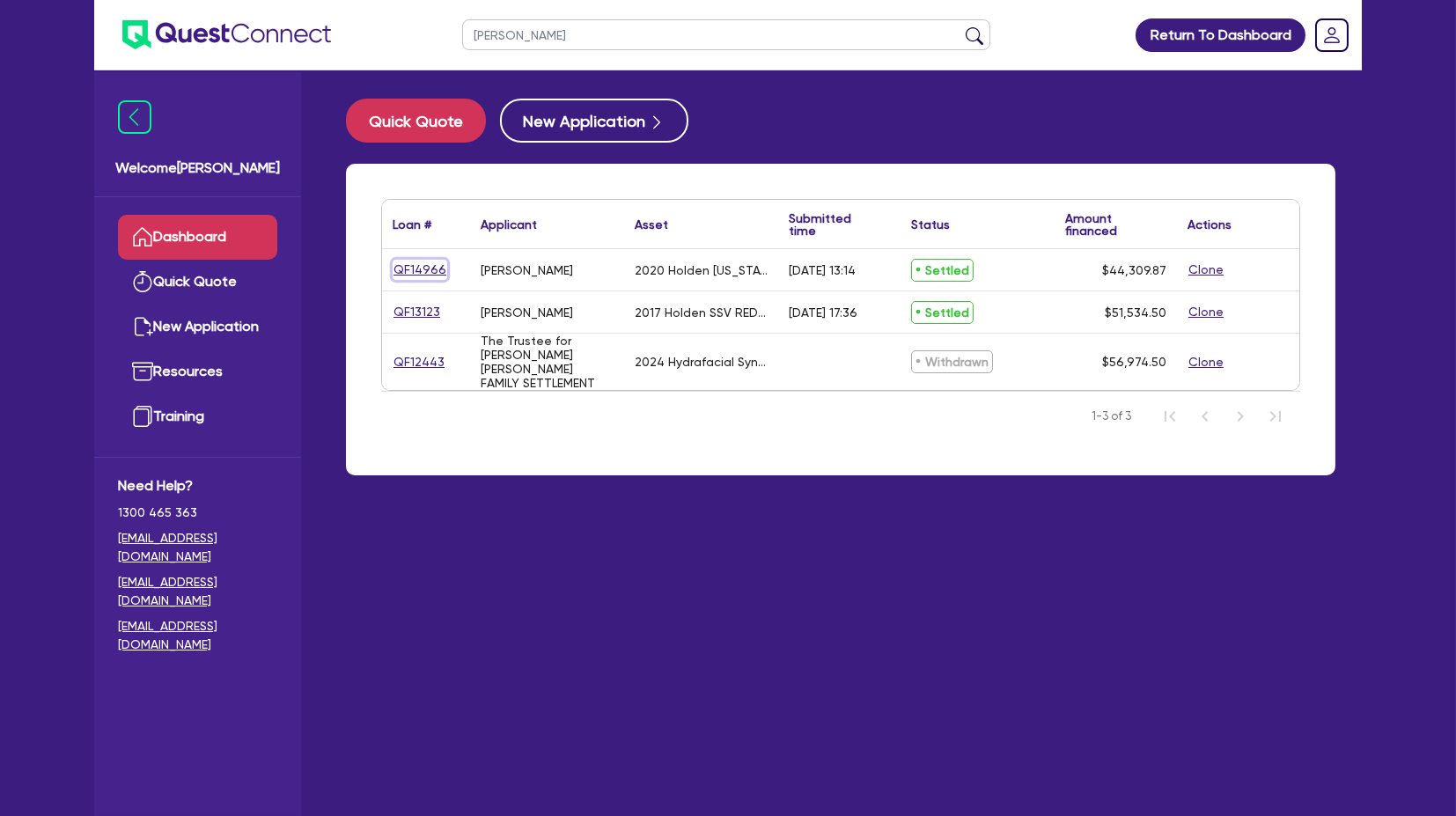
click at [423, 268] on link "QF14966" at bounding box center [420, 269] width 55 height 20
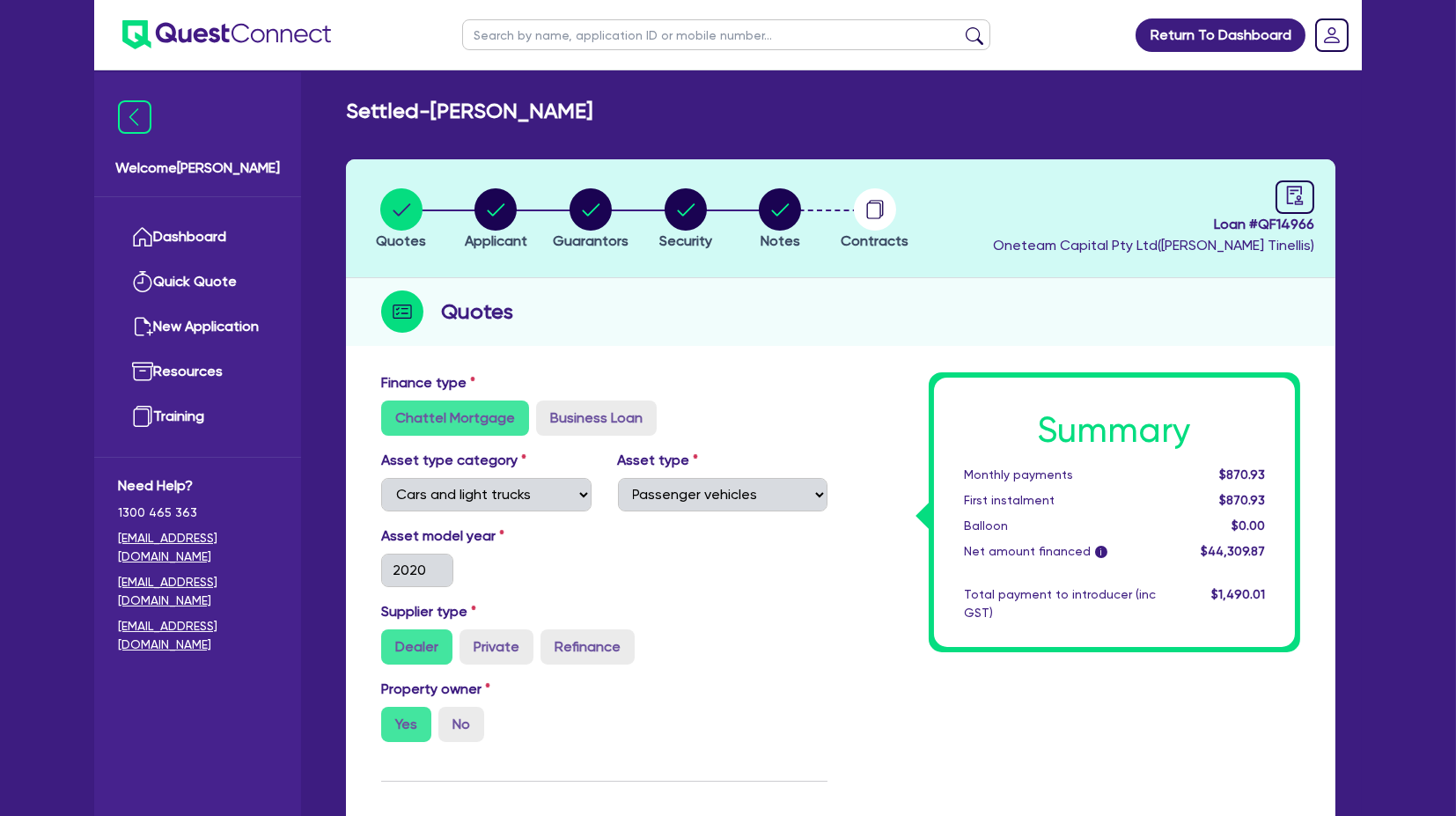
click at [707, 335] on div "Quotes" at bounding box center [841, 312] width 990 height 68
